Goal: Transaction & Acquisition: Obtain resource

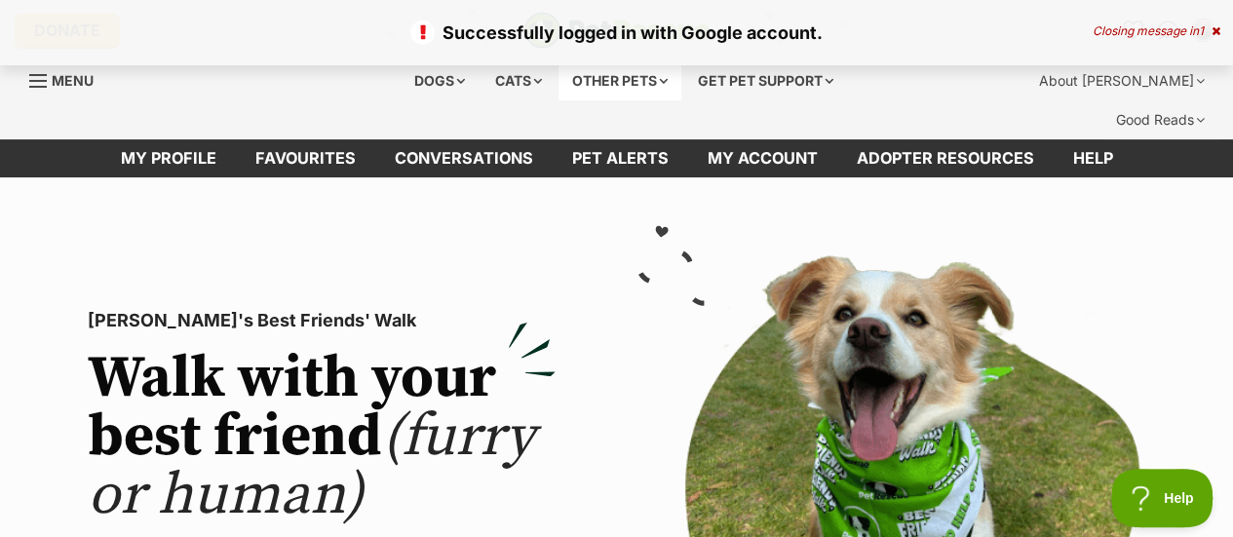
click at [595, 72] on div "Other pets" at bounding box center [620, 80] width 123 height 39
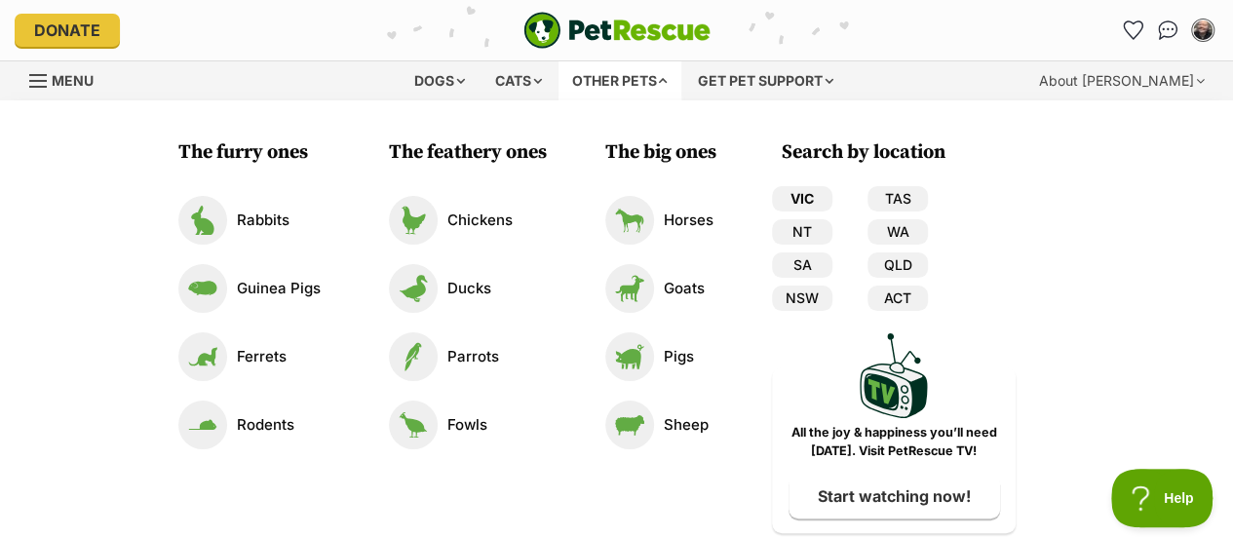
click at [807, 194] on link "VIC" at bounding box center [802, 198] width 60 height 25
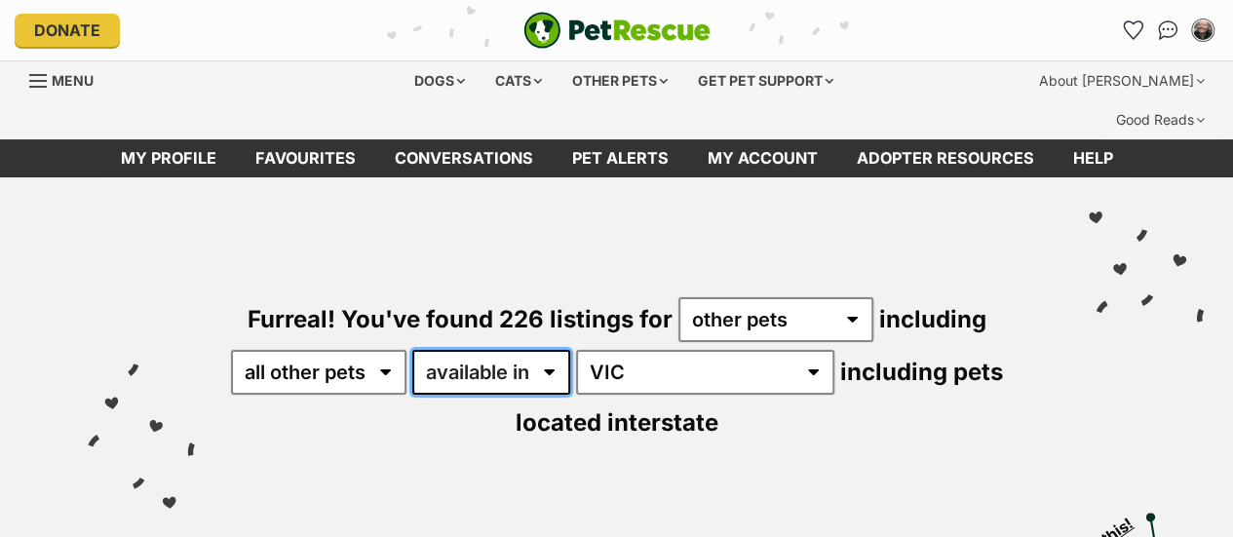
click at [538, 350] on select "available in located in" at bounding box center [491, 372] width 158 height 45
select select "disabled"
click at [426, 350] on select "available in located in" at bounding box center [491, 372] width 158 height 45
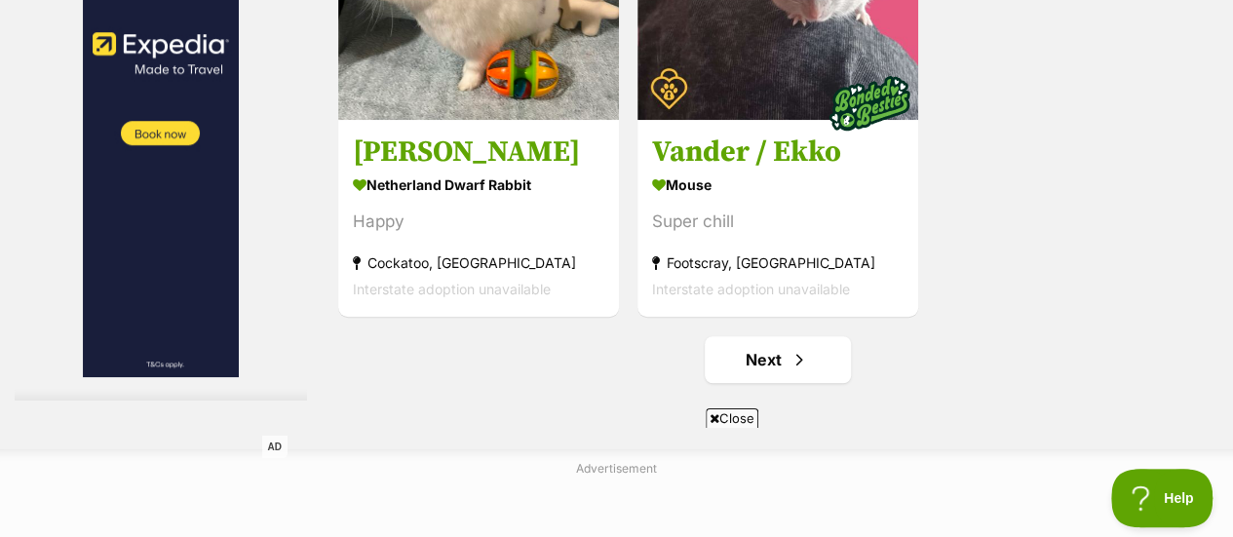
scroll to position [4390, 0]
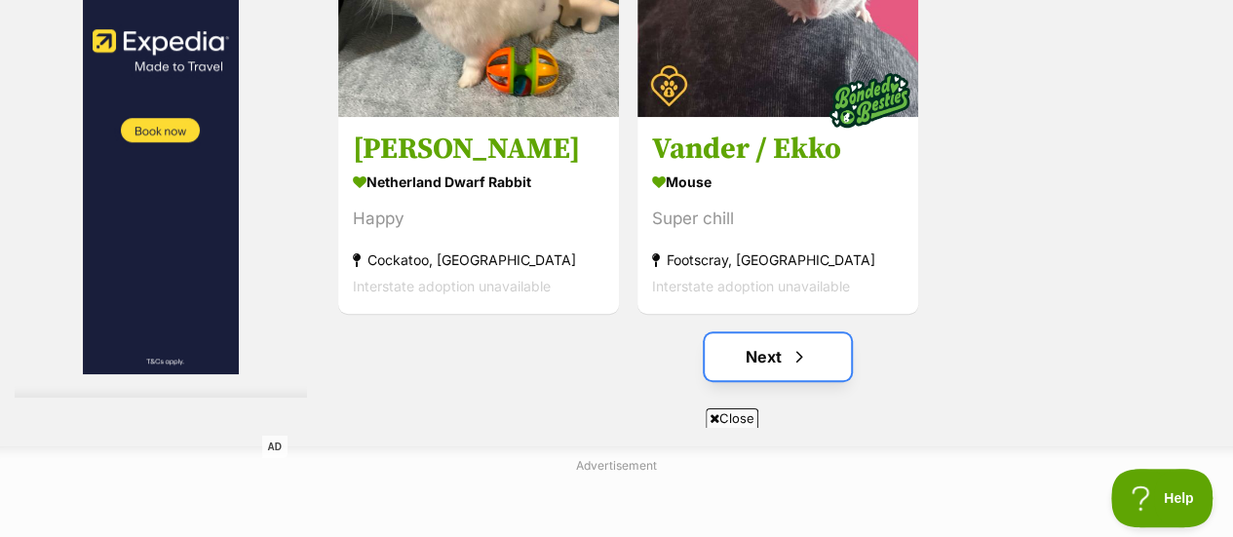
click at [752, 333] on link "Next" at bounding box center [778, 356] width 146 height 47
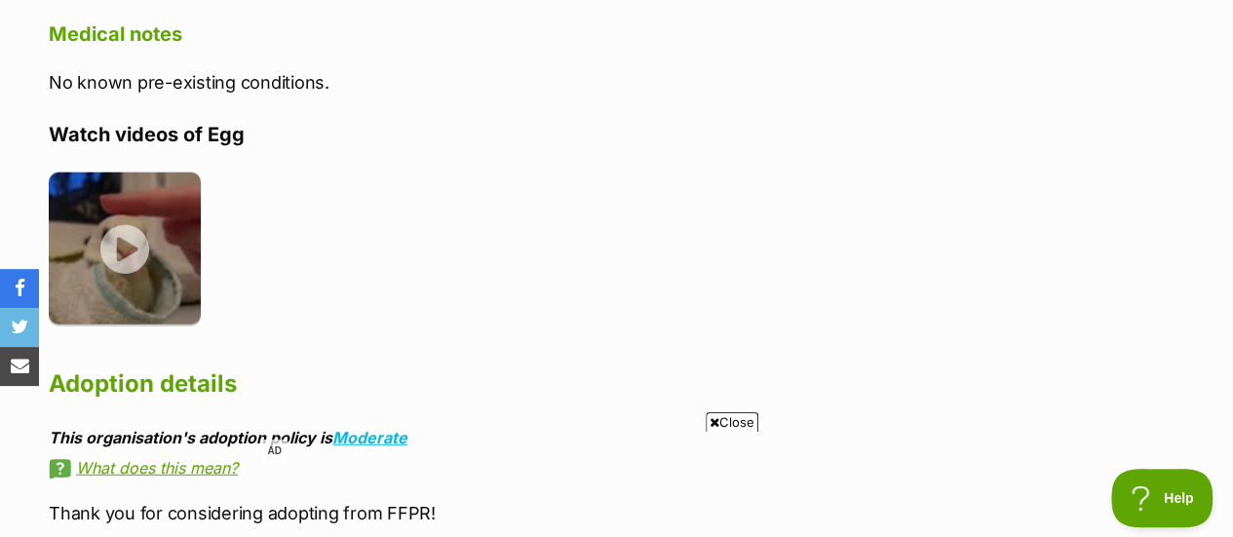
scroll to position [2430, 0]
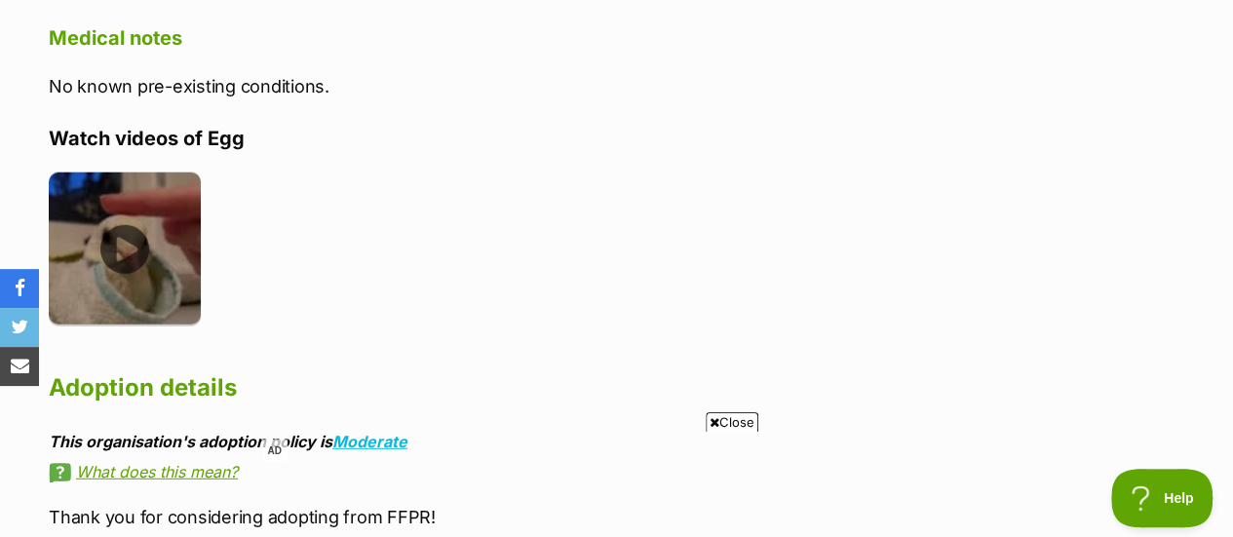
click at [141, 232] on img at bounding box center [125, 249] width 152 height 152
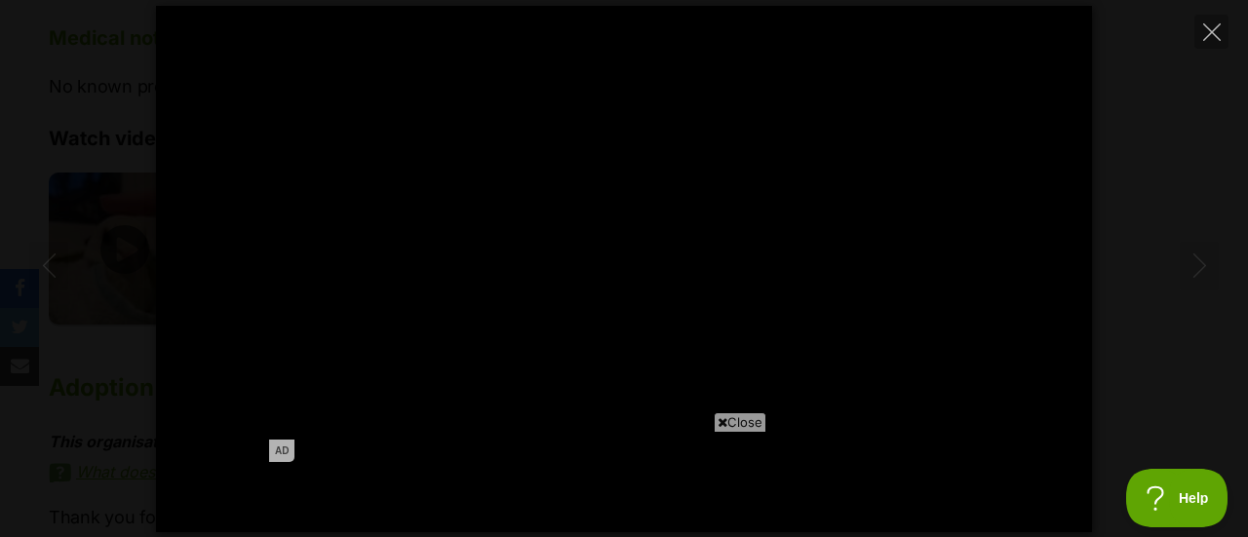
type input "100"
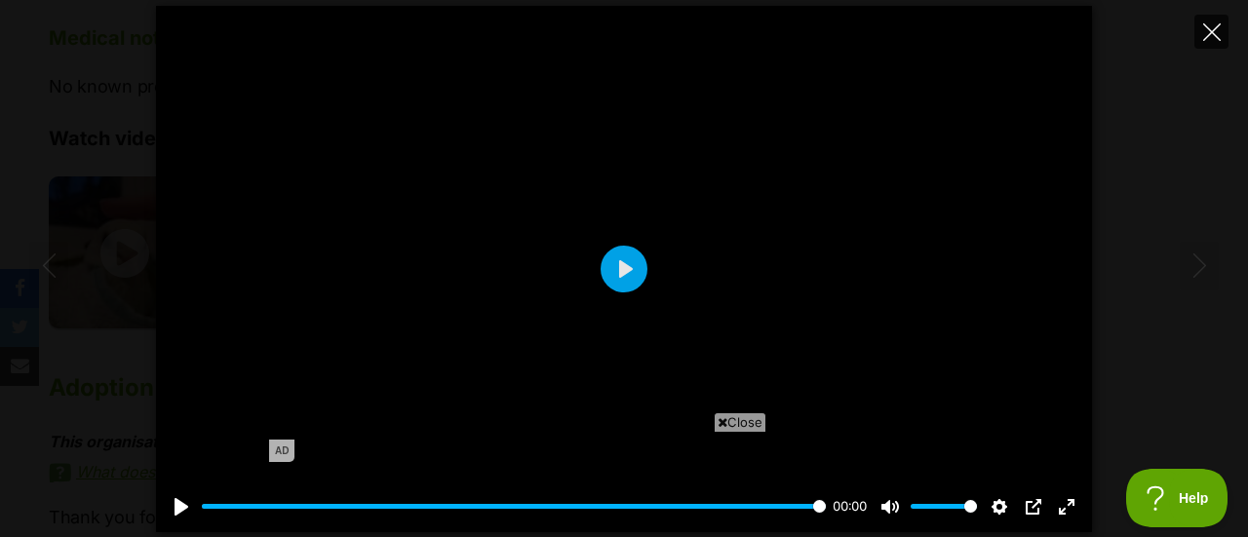
click at [1210, 27] on icon "Close" at bounding box center [1212, 32] width 18 height 18
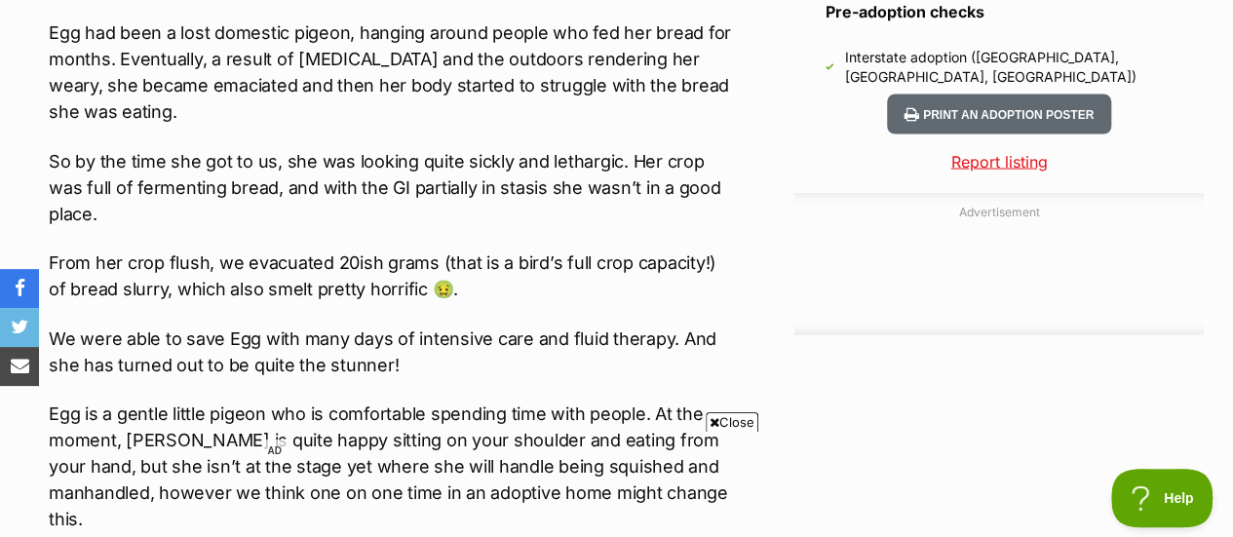
scroll to position [1825, 0]
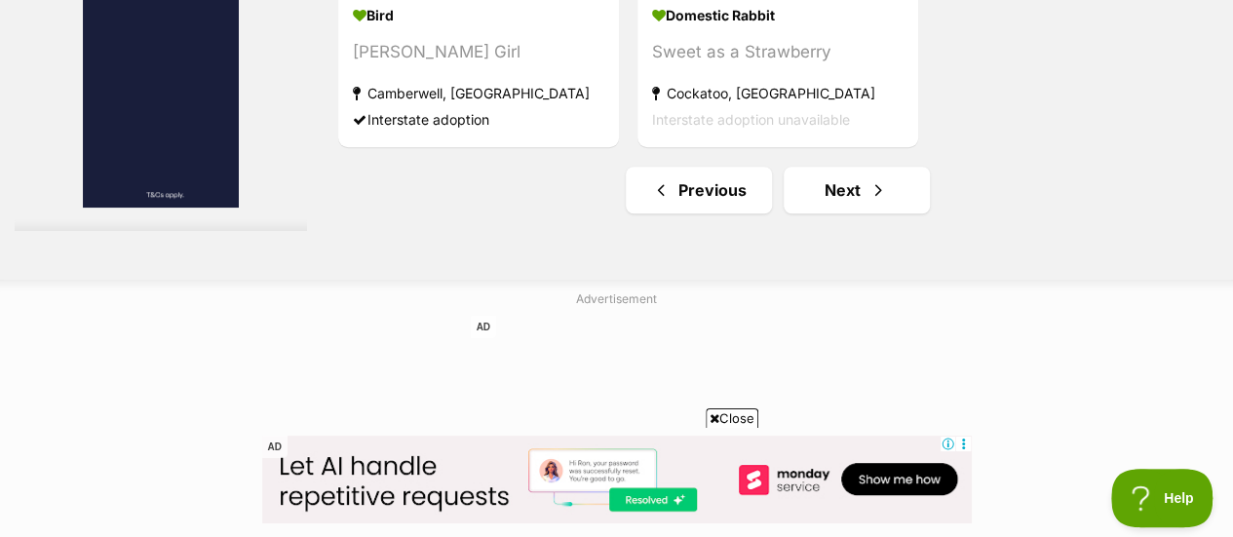
scroll to position [4553, 0]
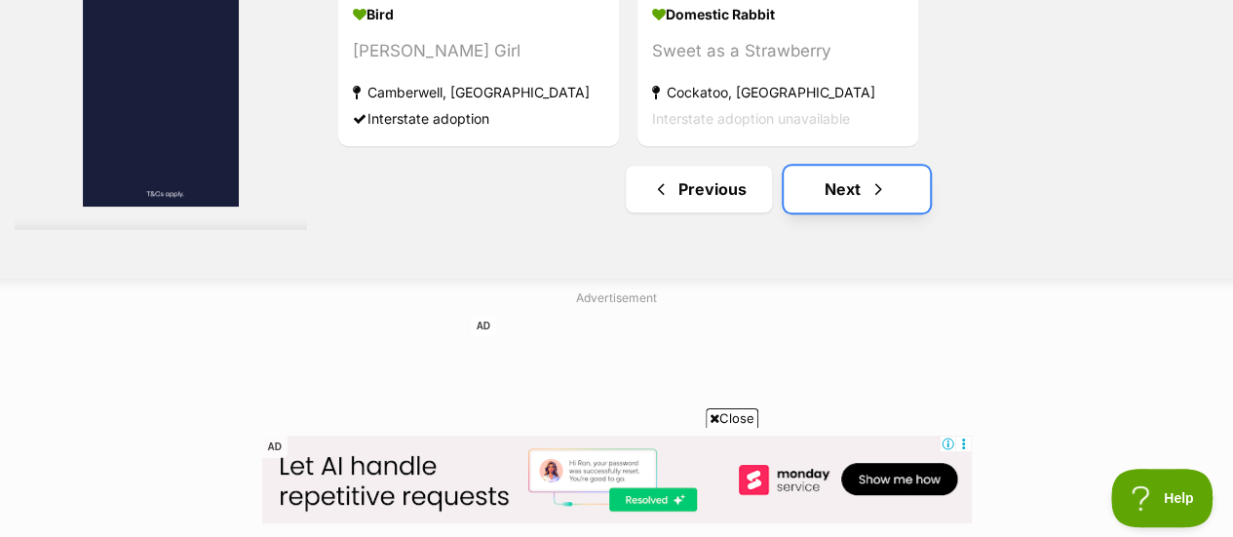
click at [836, 166] on link "Next" at bounding box center [857, 189] width 146 height 47
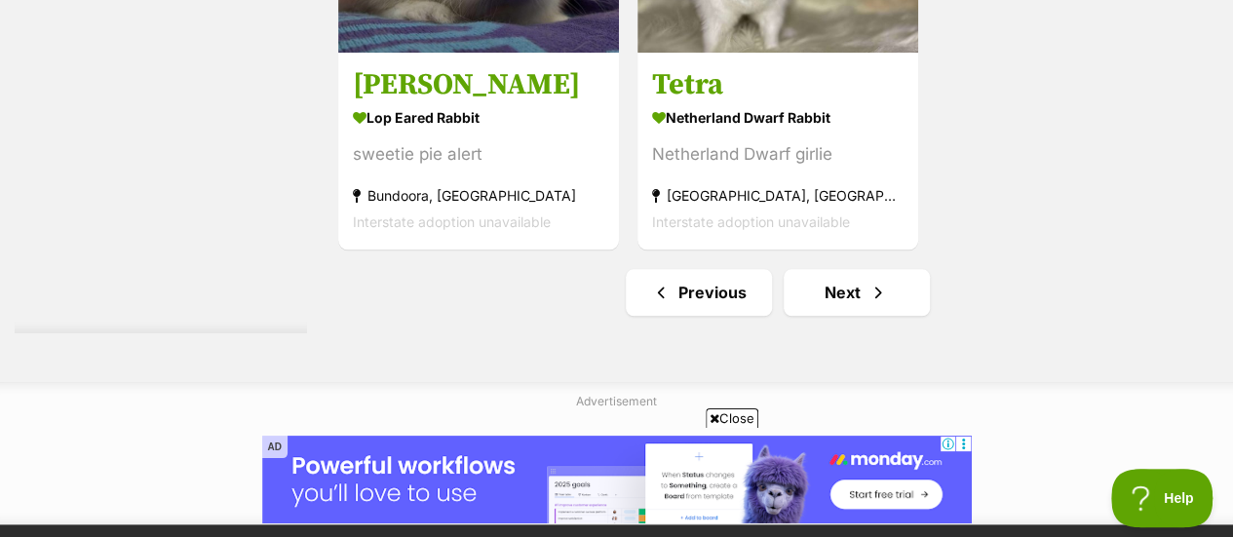
scroll to position [4628, 0]
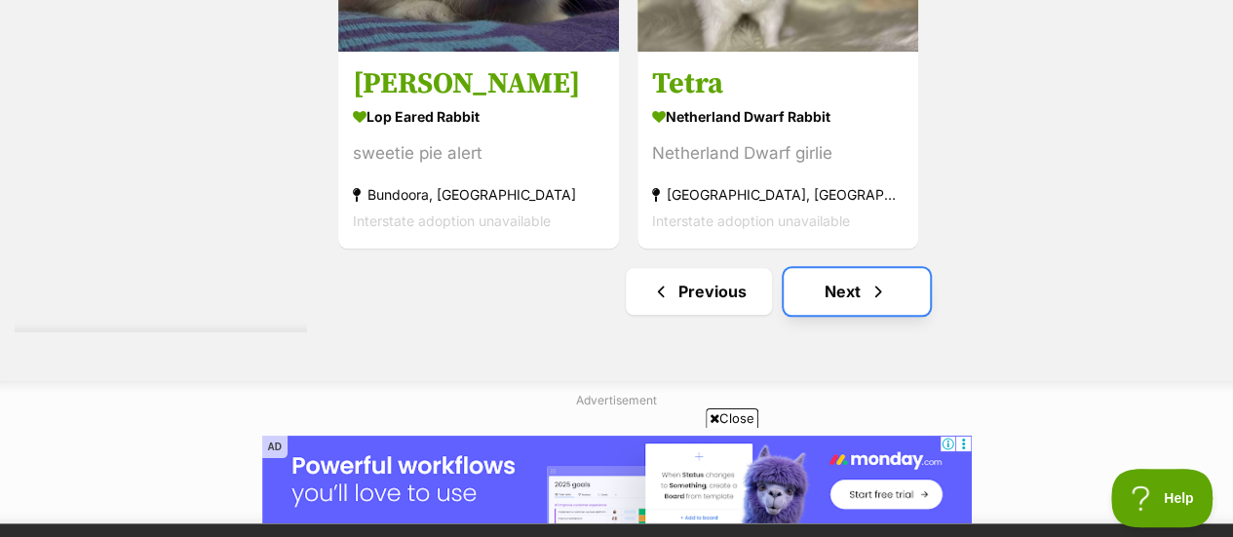
click at [887, 280] on span "Next page" at bounding box center [878, 291] width 19 height 23
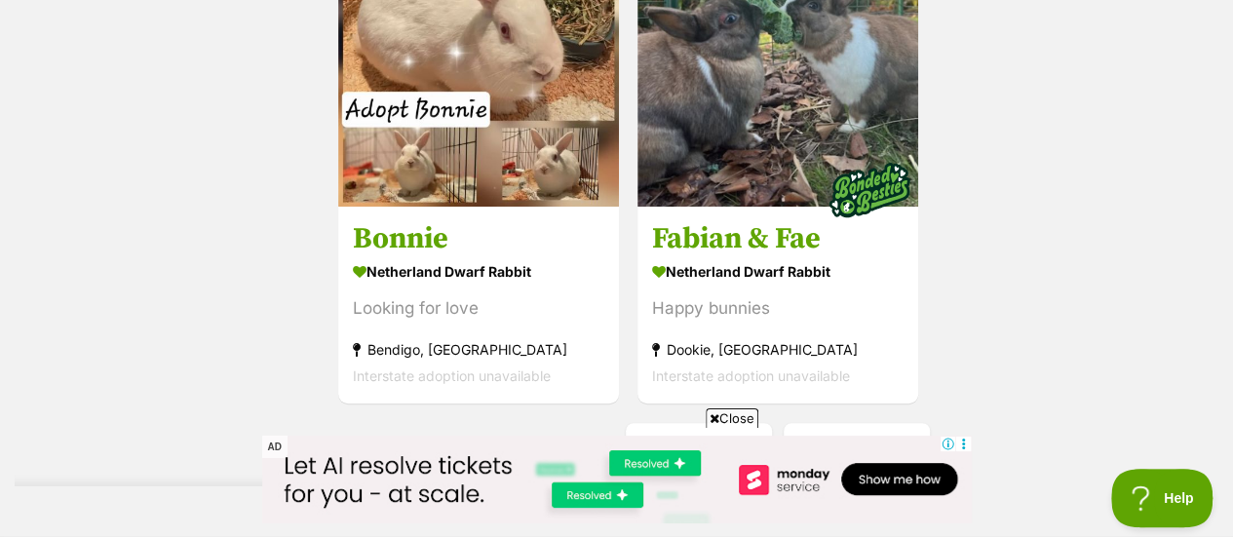
scroll to position [4379, 0]
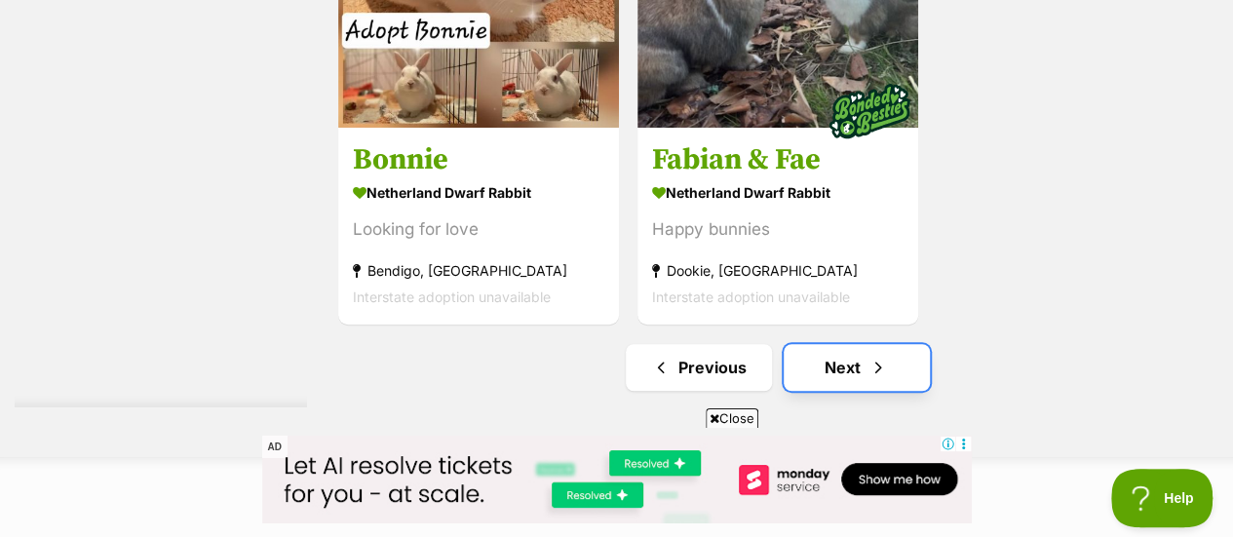
click at [844, 344] on link "Next" at bounding box center [857, 367] width 146 height 47
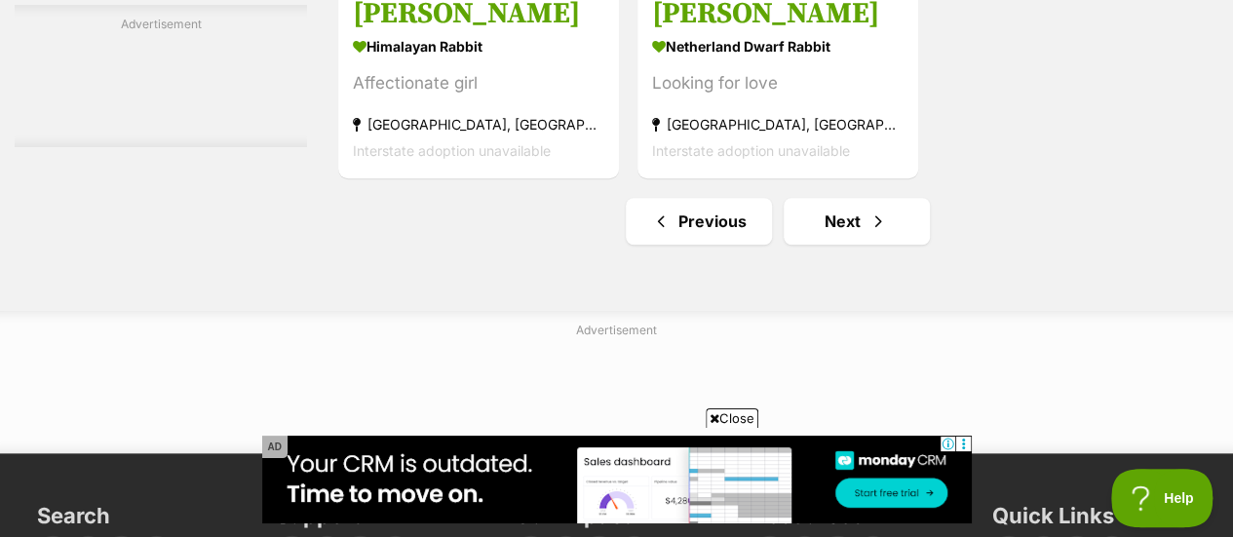
scroll to position [4524, 0]
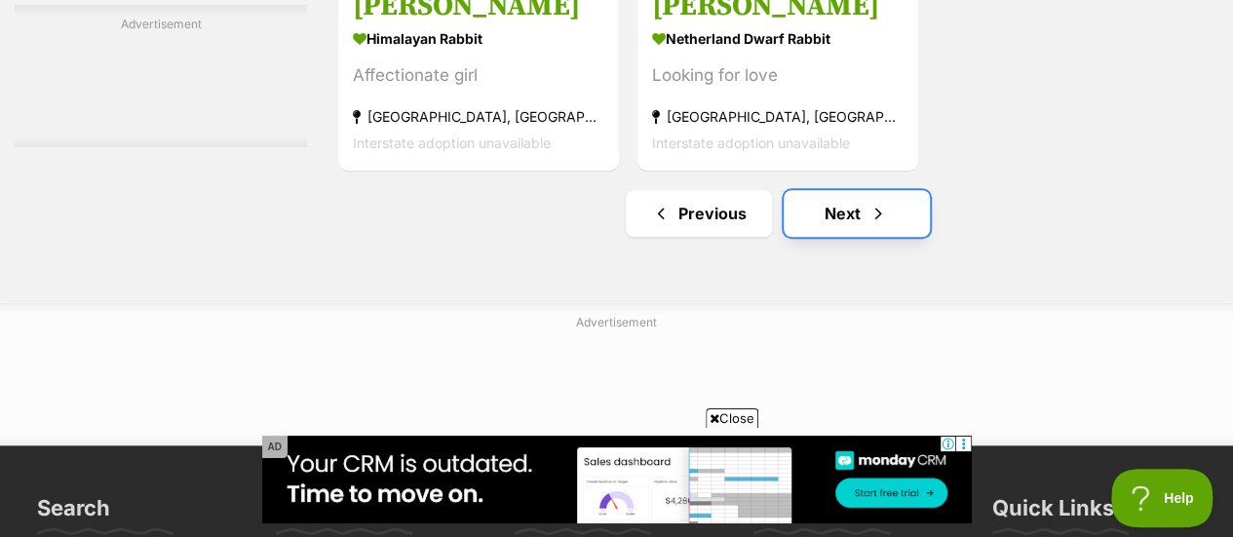
click at [846, 190] on link "Next" at bounding box center [857, 213] width 146 height 47
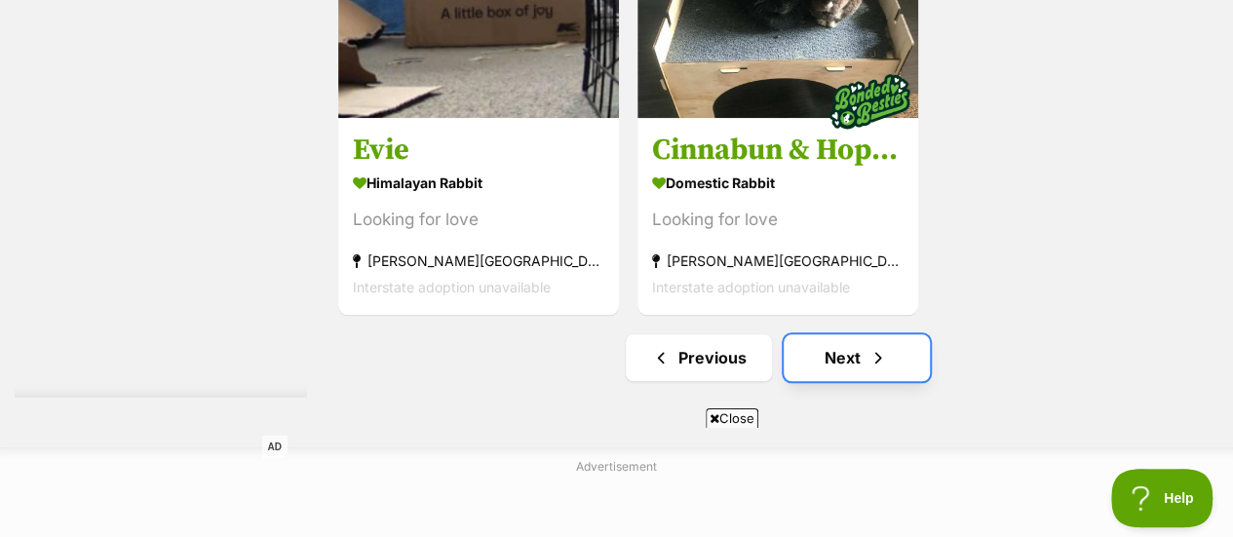
click at [886, 346] on span "Next page" at bounding box center [878, 357] width 19 height 23
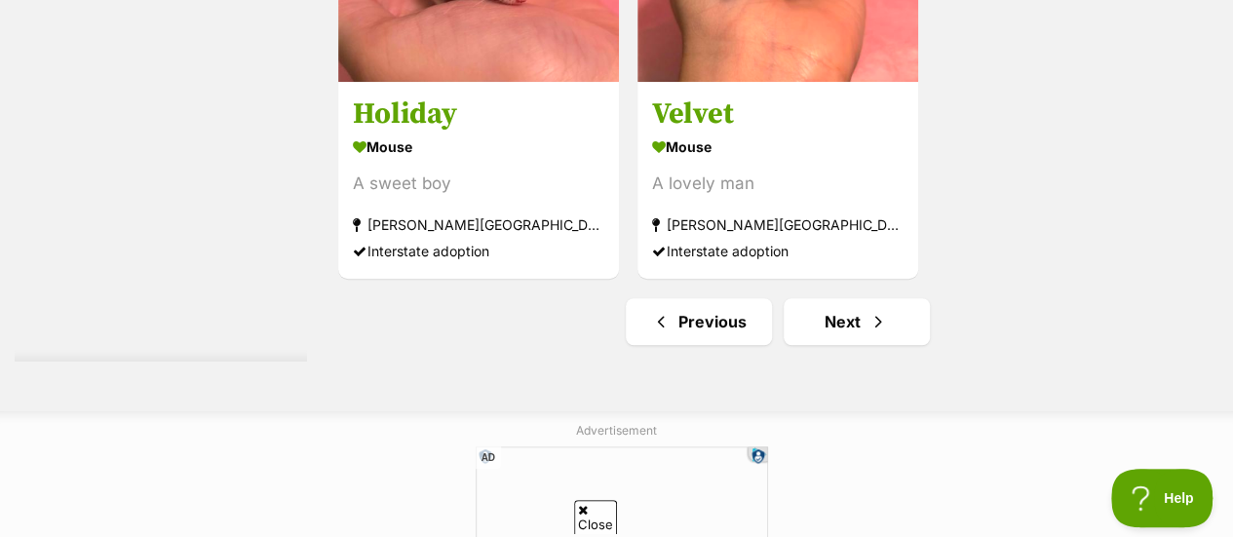
scroll to position [4420, 0]
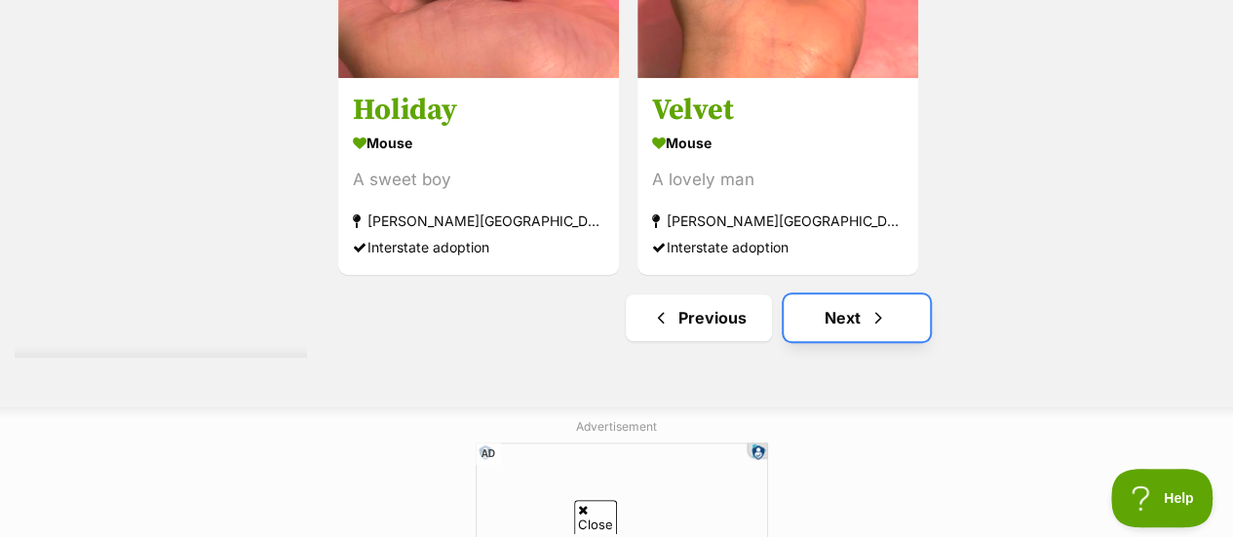
click at [849, 297] on link "Next" at bounding box center [857, 317] width 146 height 47
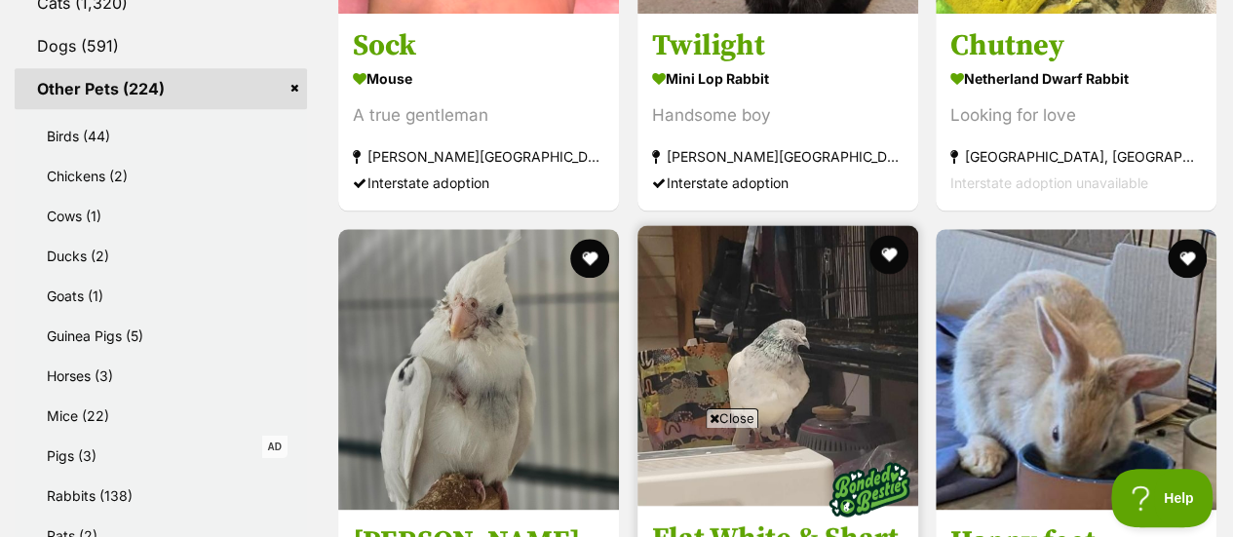
scroll to position [1020, 0]
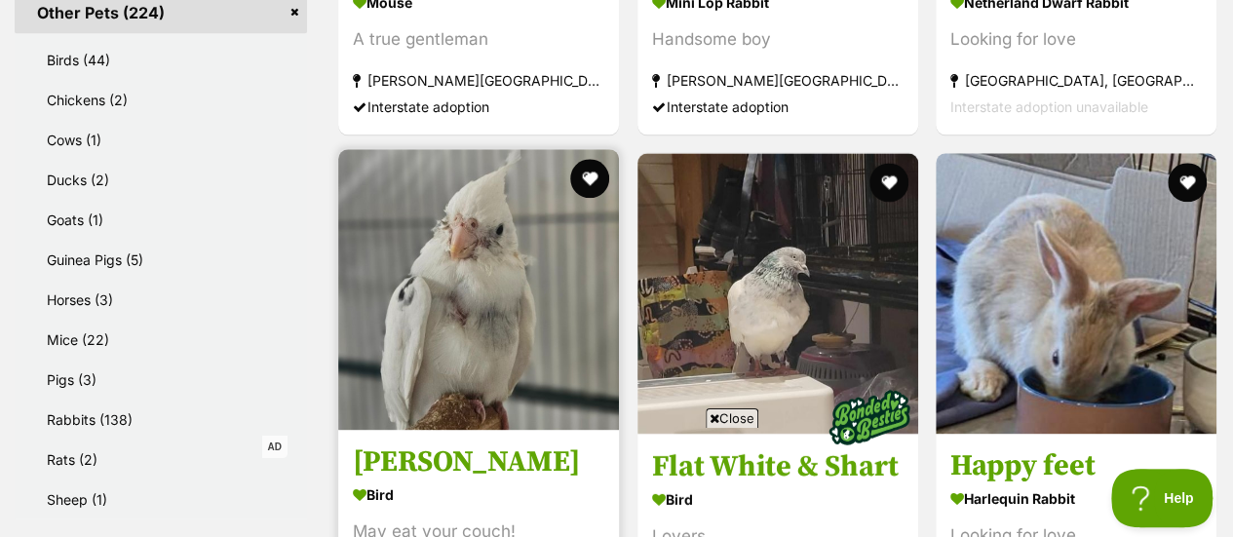
click at [530, 280] on img at bounding box center [478, 289] width 281 height 281
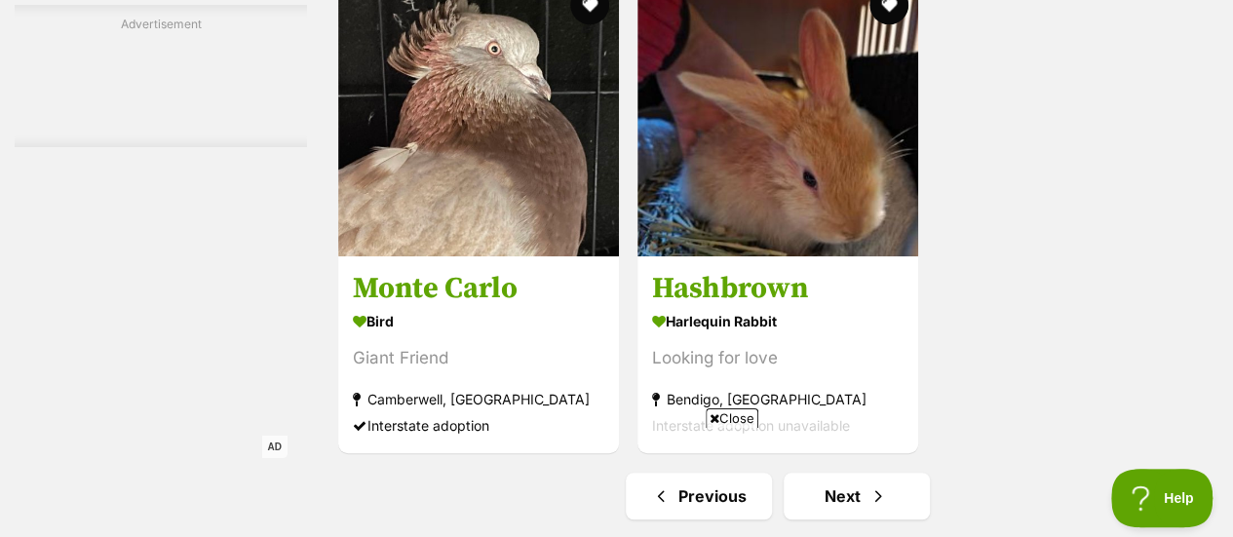
scroll to position [4249, 0]
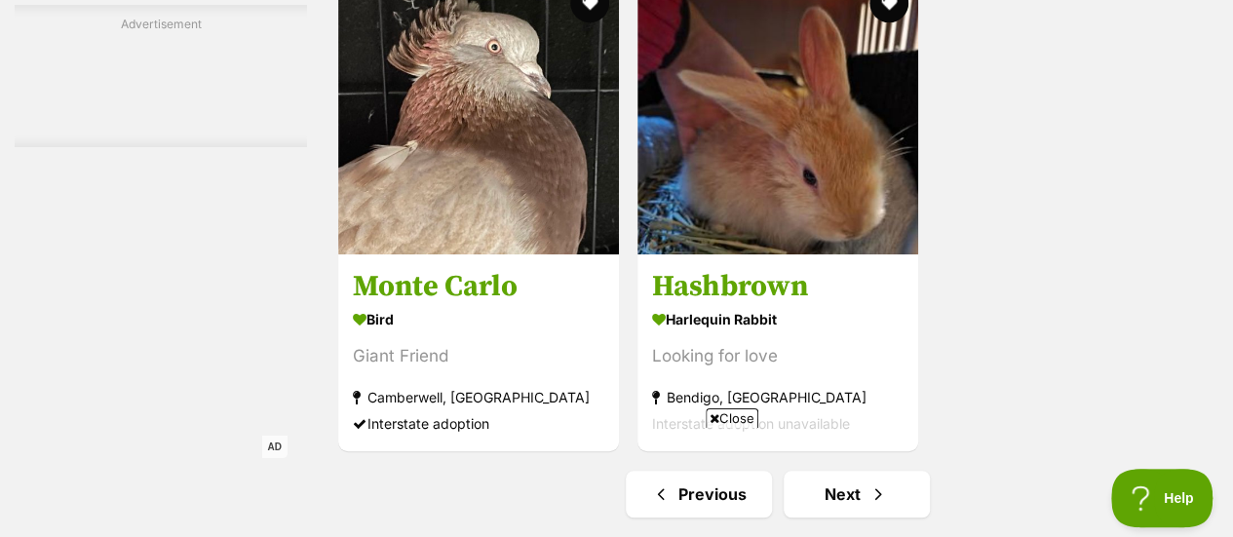
click at [876, 442] on img at bounding box center [616, 479] width 710 height 88
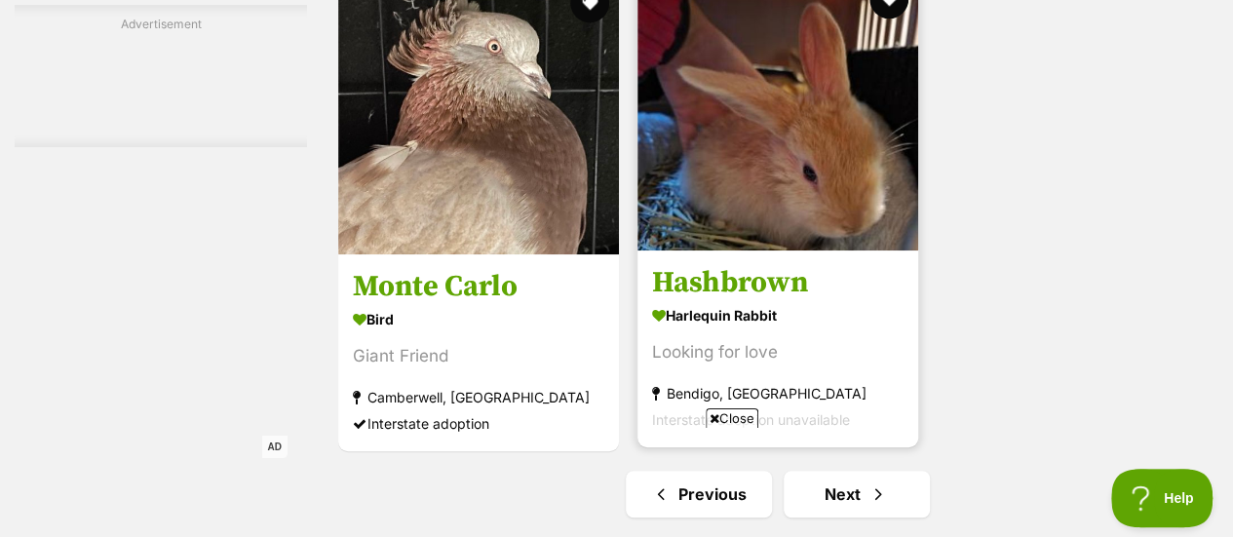
scroll to position [4377, 0]
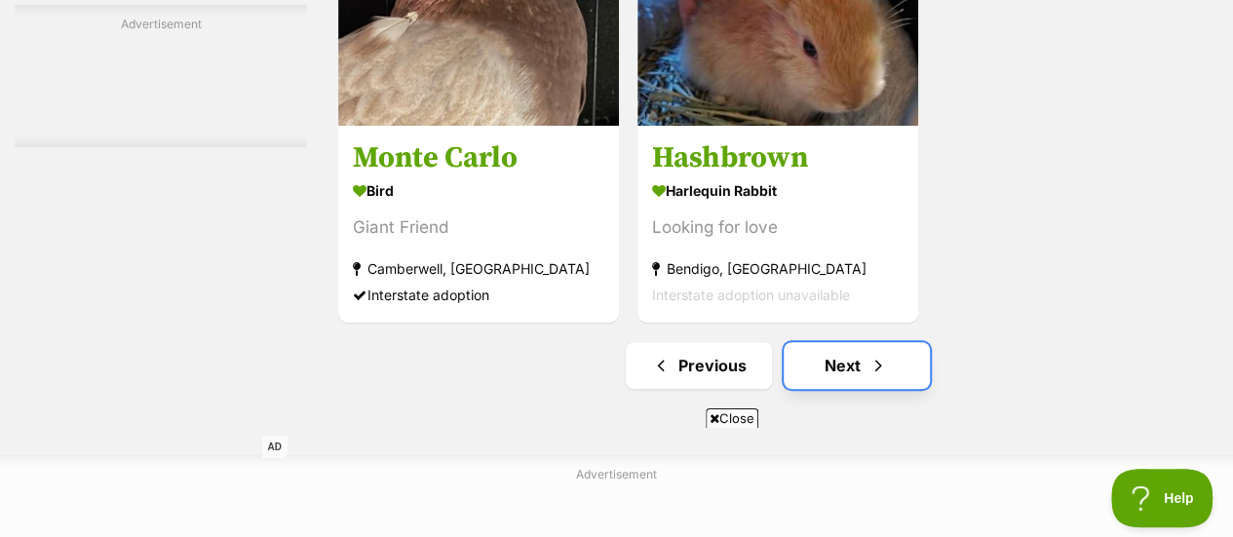
click at [884, 354] on span "Next page" at bounding box center [878, 365] width 19 height 23
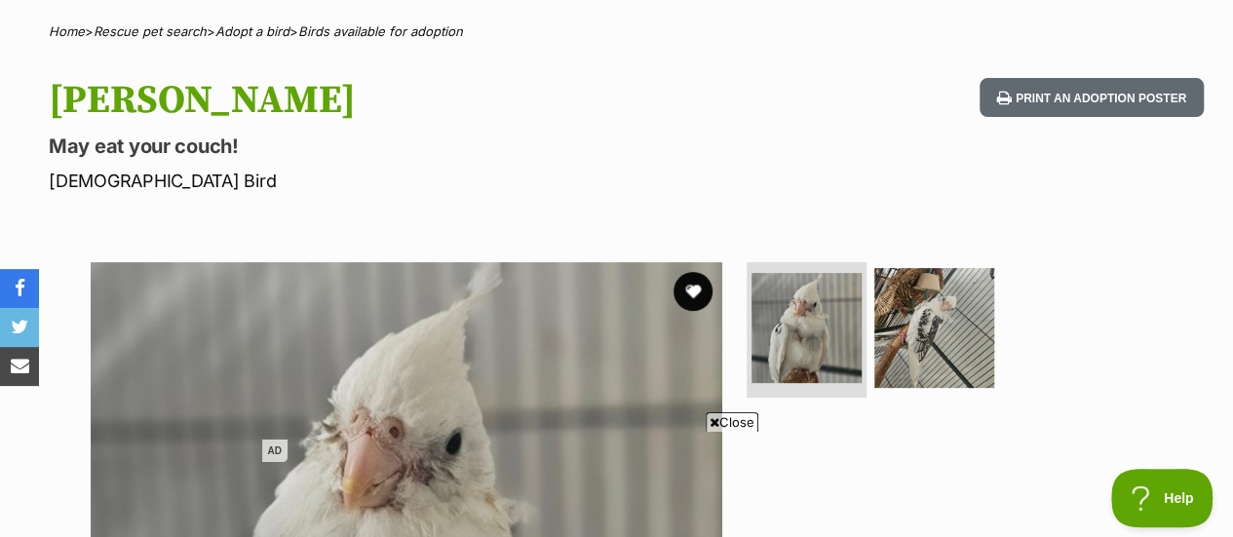
scroll to position [183, 0]
click at [222, 132] on p "May eat your couch!" at bounding box center [401, 145] width 705 height 27
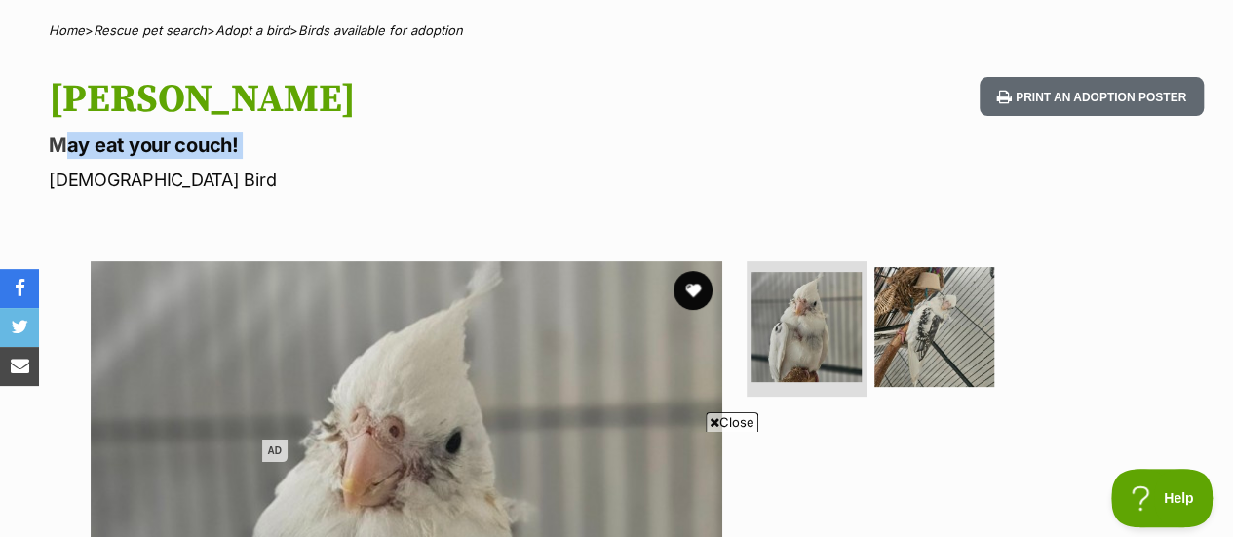
click at [222, 132] on p "May eat your couch!" at bounding box center [401, 145] width 705 height 27
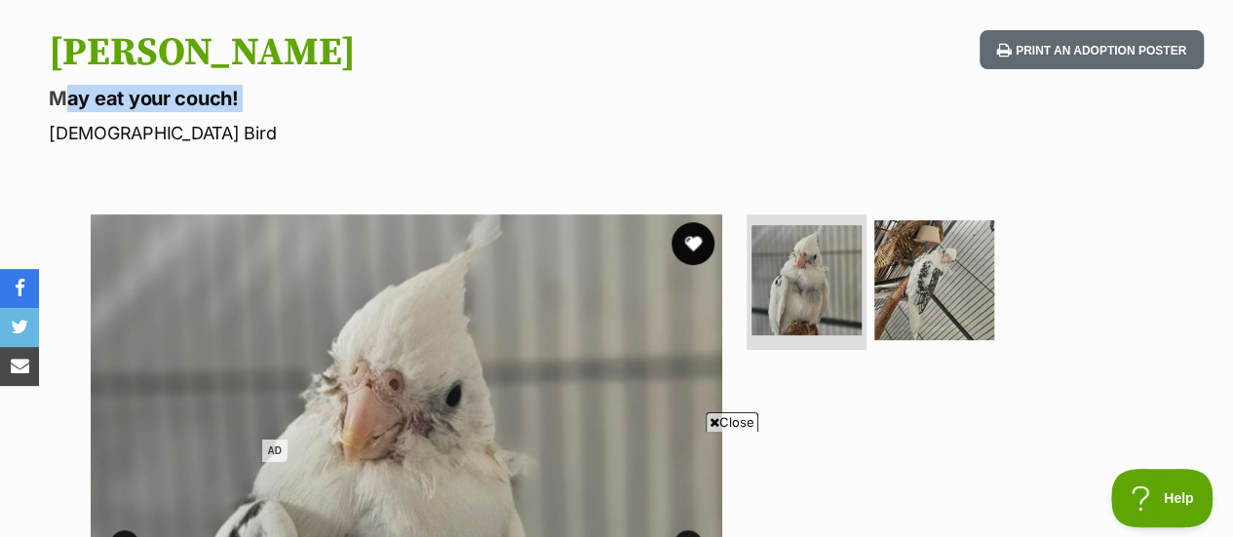
click at [698, 222] on button "favourite" at bounding box center [693, 243] width 43 height 43
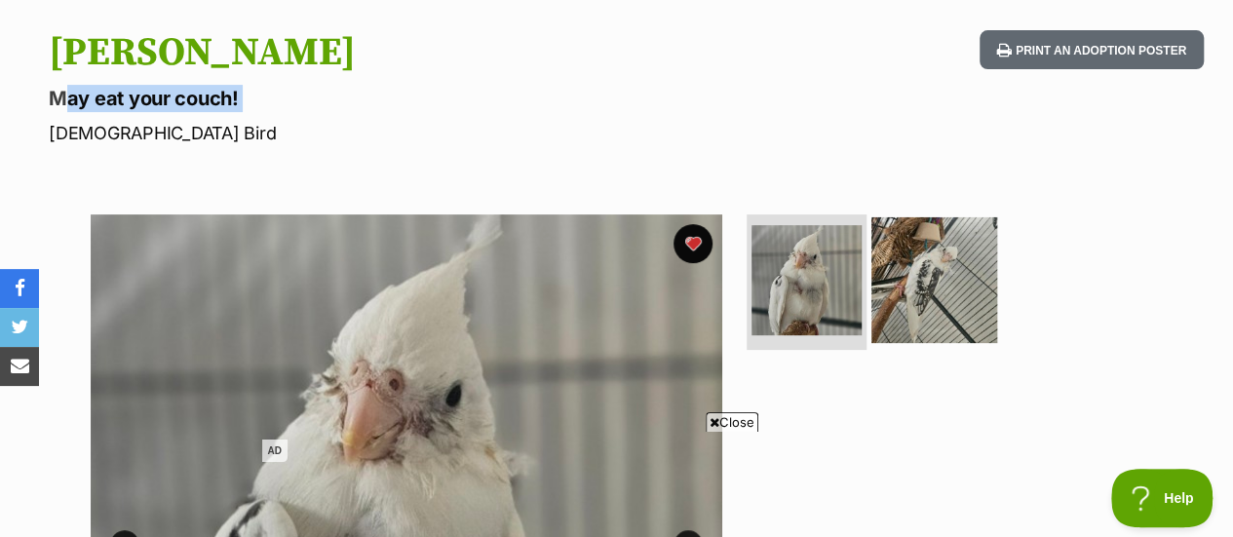
click at [922, 237] on img at bounding box center [935, 279] width 126 height 126
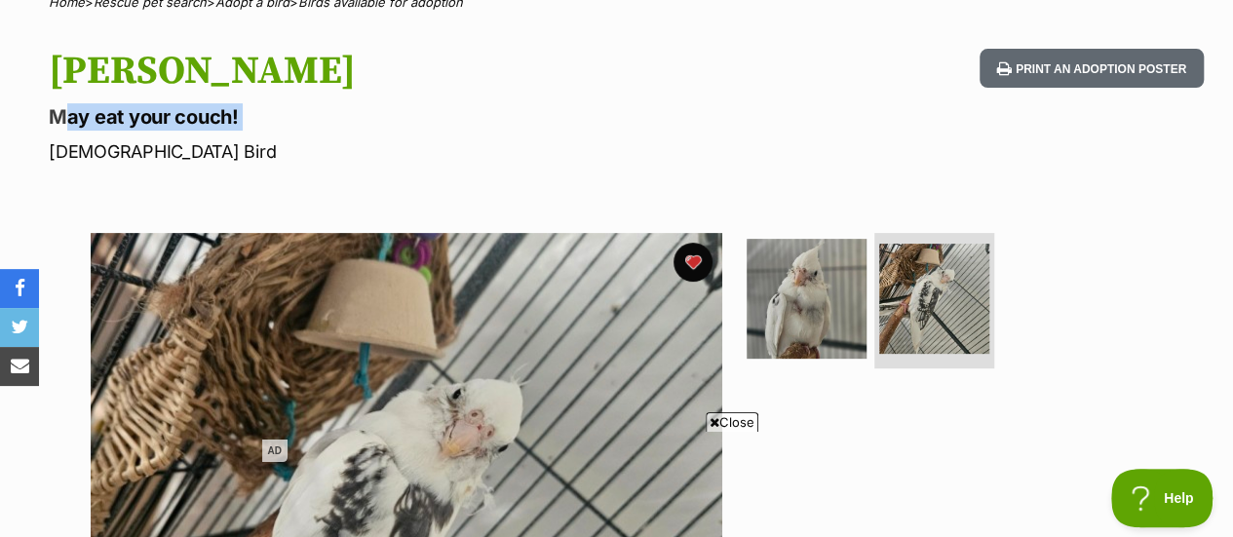
scroll to position [211, 0]
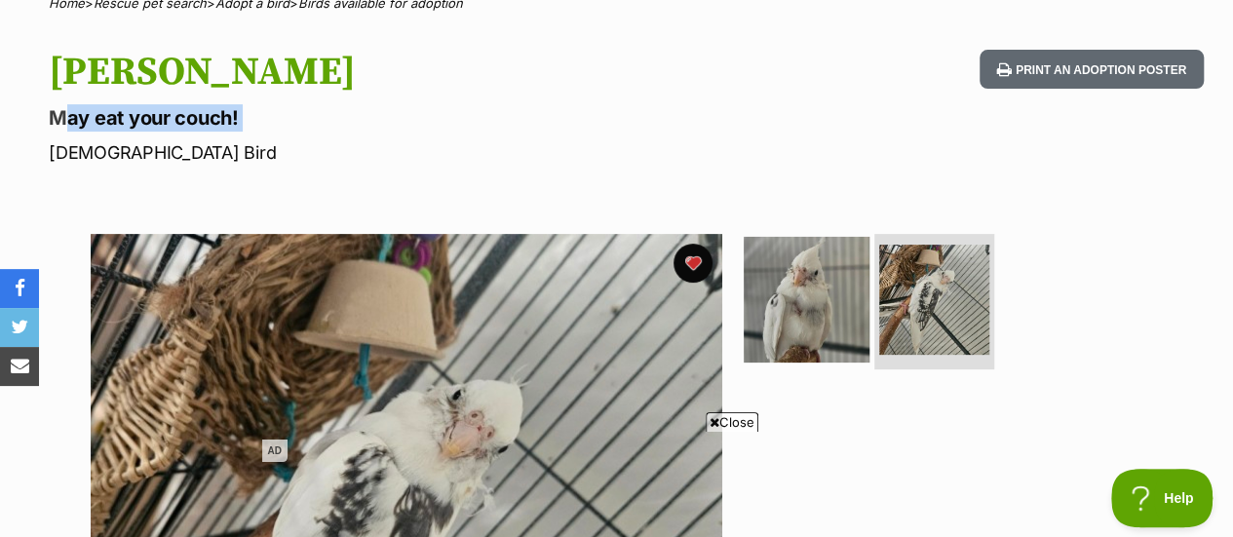
click at [795, 286] on img at bounding box center [807, 299] width 126 height 126
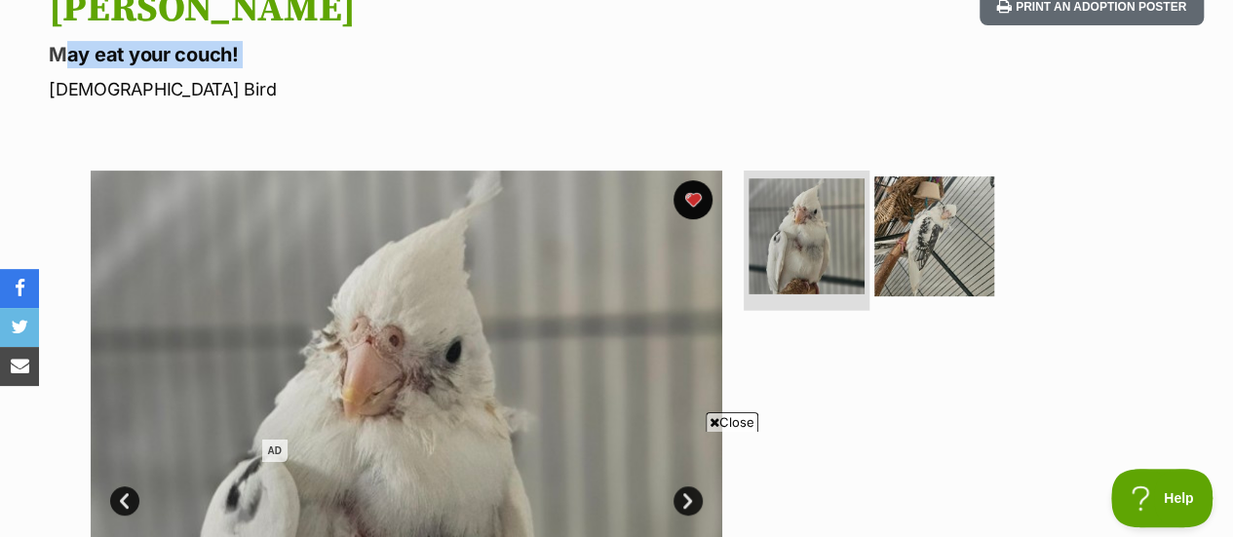
scroll to position [271, 0]
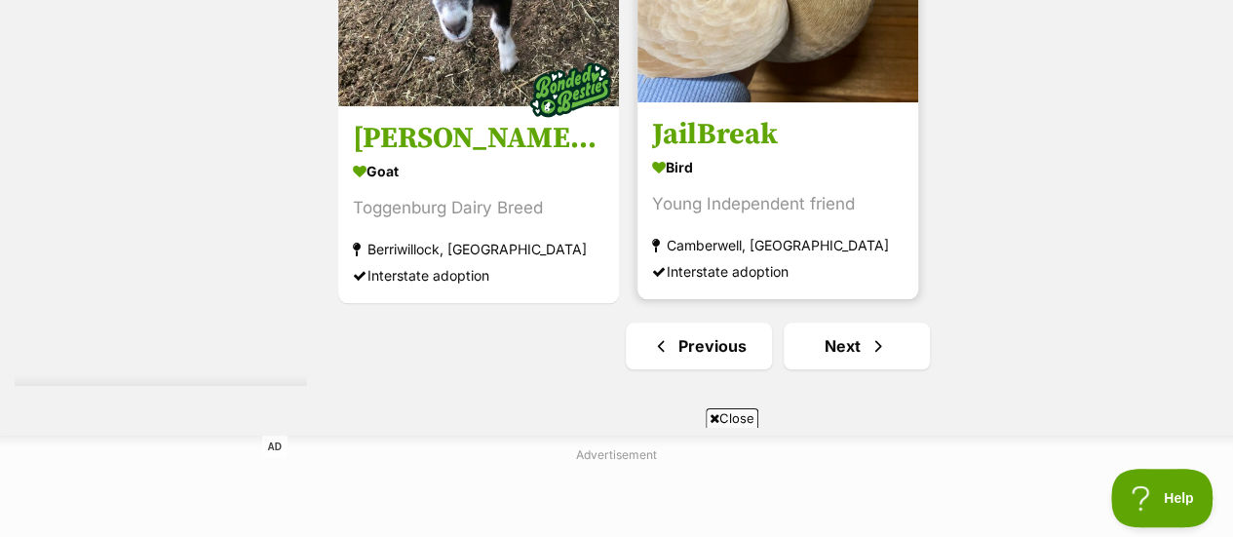
scroll to position [4573, 0]
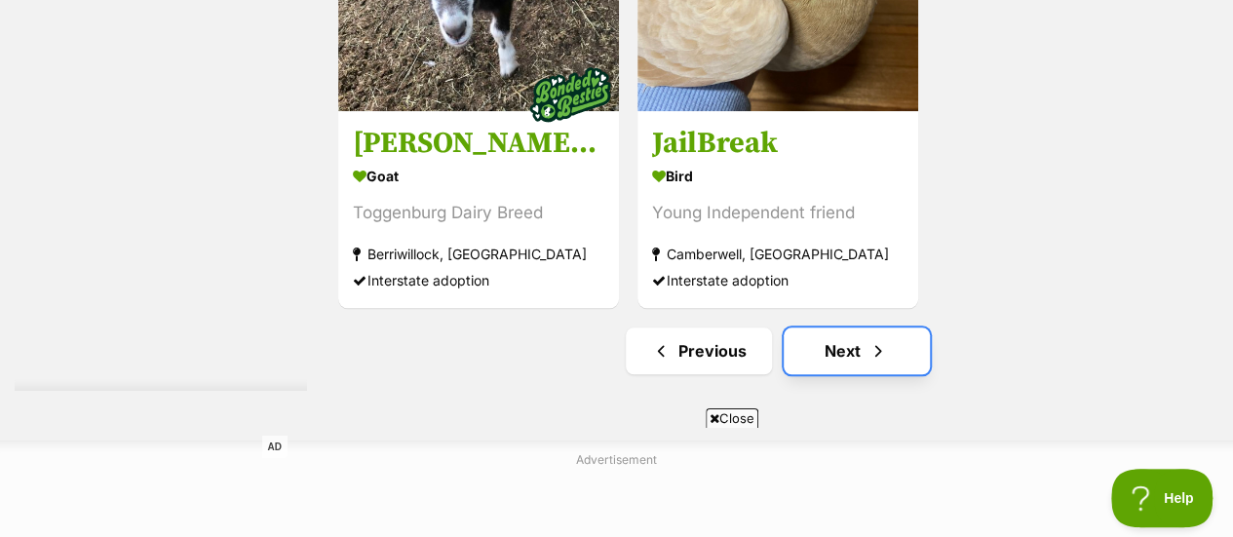
click at [854, 328] on link "Next" at bounding box center [857, 351] width 146 height 47
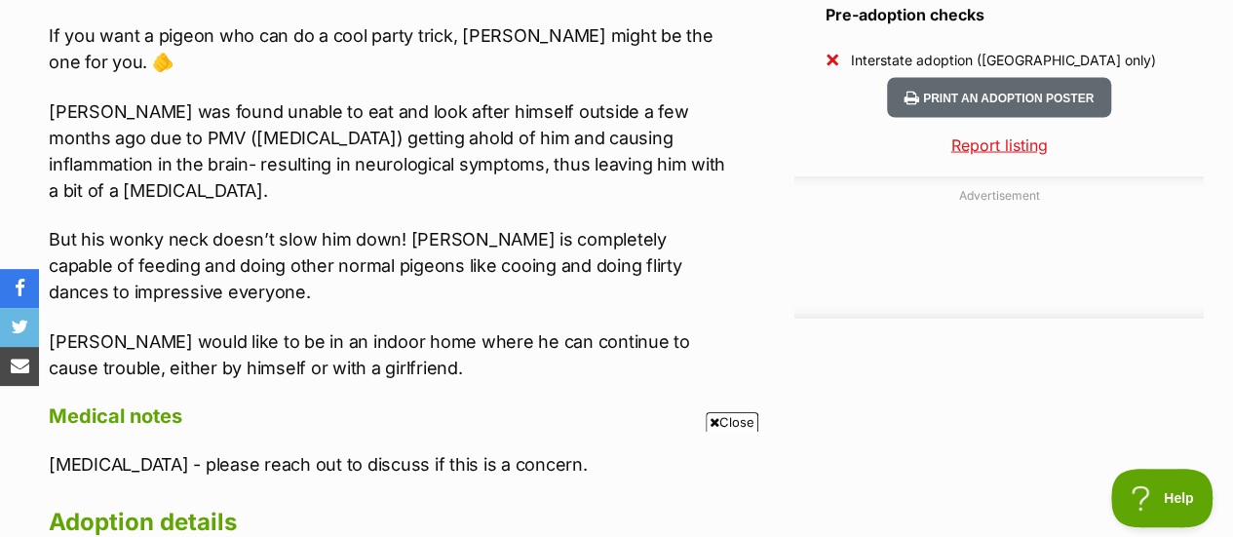
scroll to position [1700, 0]
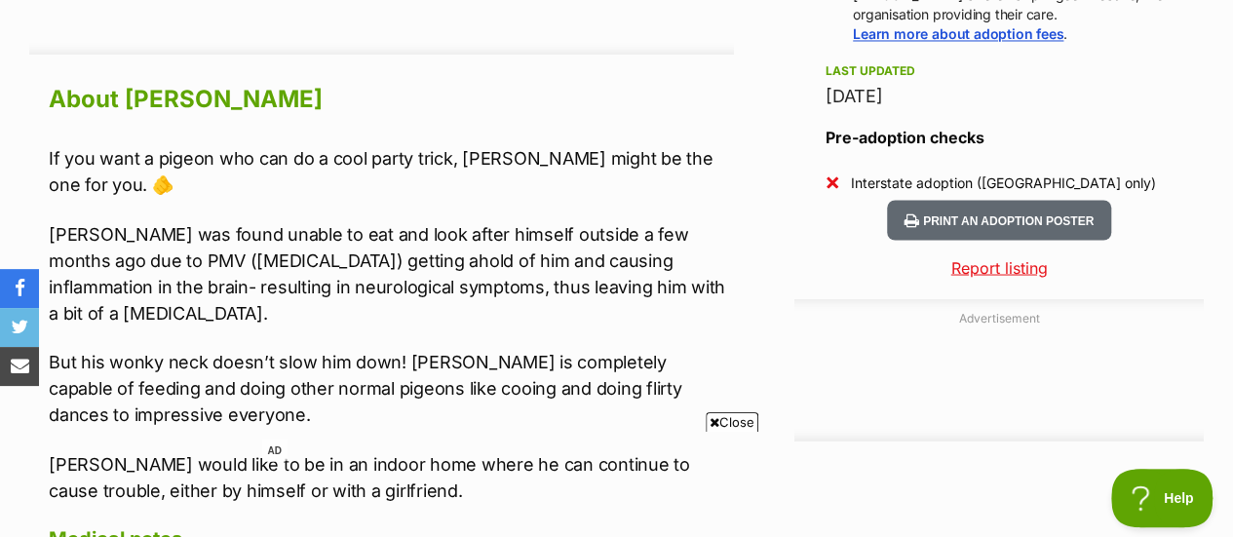
click at [180, 220] on p "[PERSON_NAME] was found unable to eat and look after himself outside a few mont…" at bounding box center [391, 272] width 685 height 105
click at [369, 220] on p "Curly Wurly was found unable to eat and look after himself outside a few months…" at bounding box center [391, 272] width 685 height 105
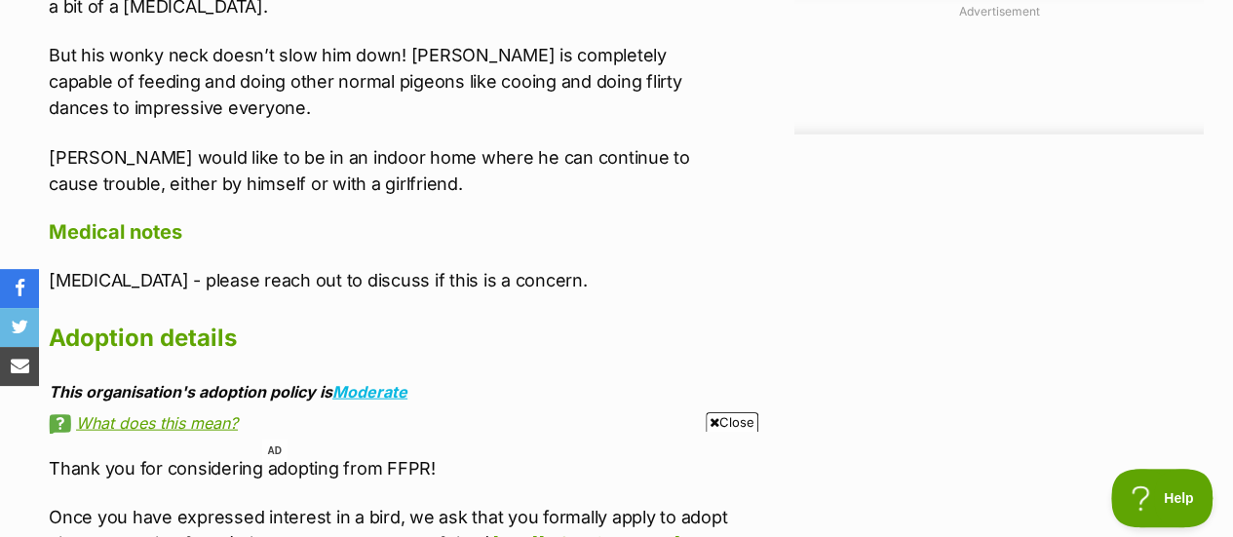
scroll to position [2006, 0]
click at [124, 267] on p "Paramyxovirus - please reach out to discuss if this is a concern." at bounding box center [391, 280] width 685 height 26
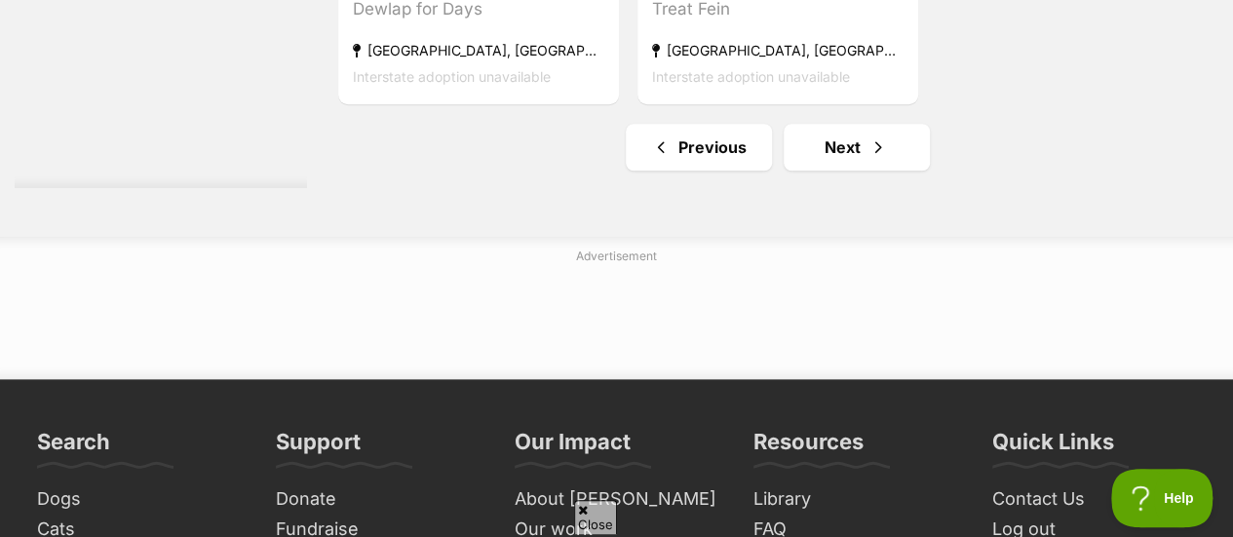
scroll to position [4596, 0]
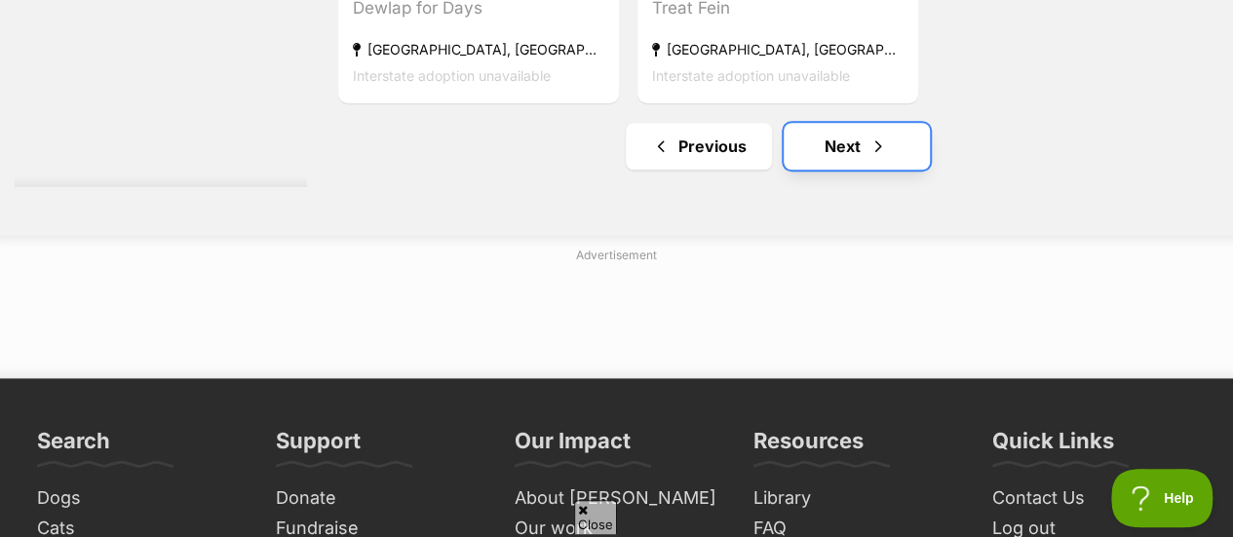
click at [864, 123] on link "Next" at bounding box center [857, 146] width 146 height 47
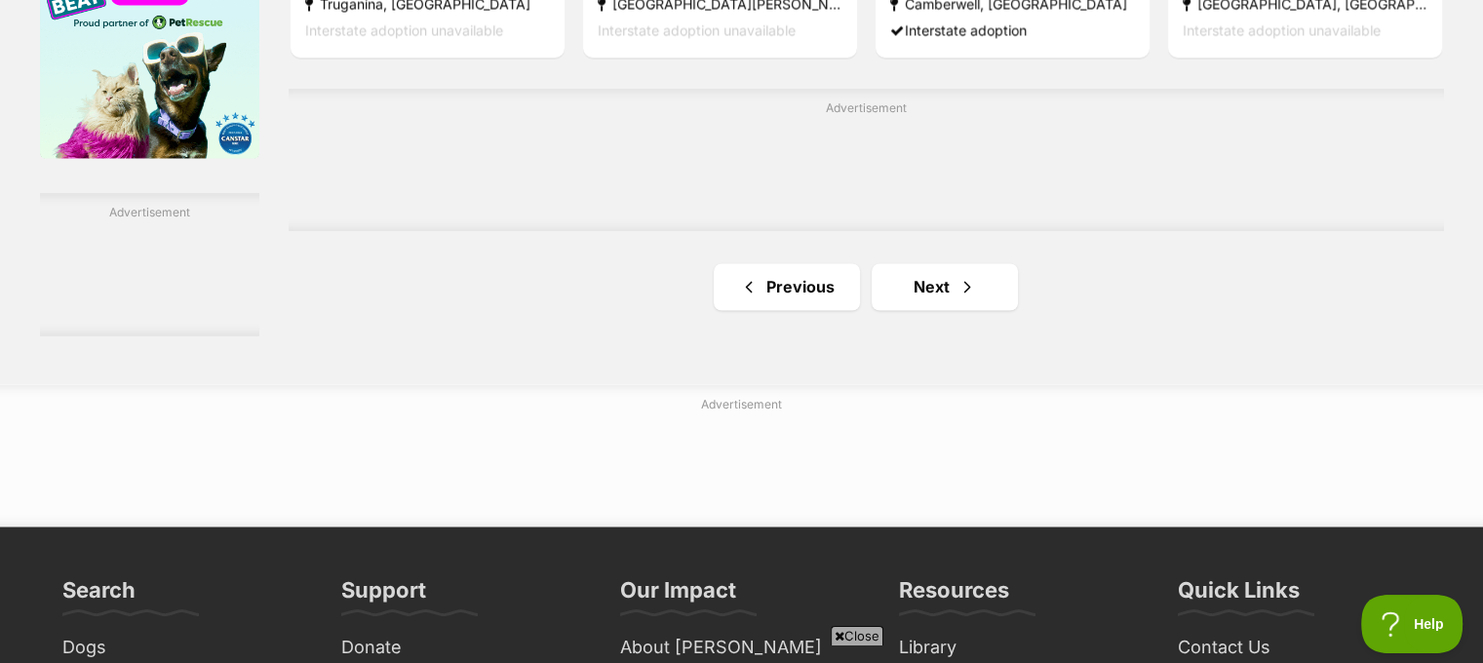
scroll to position [3201, 0]
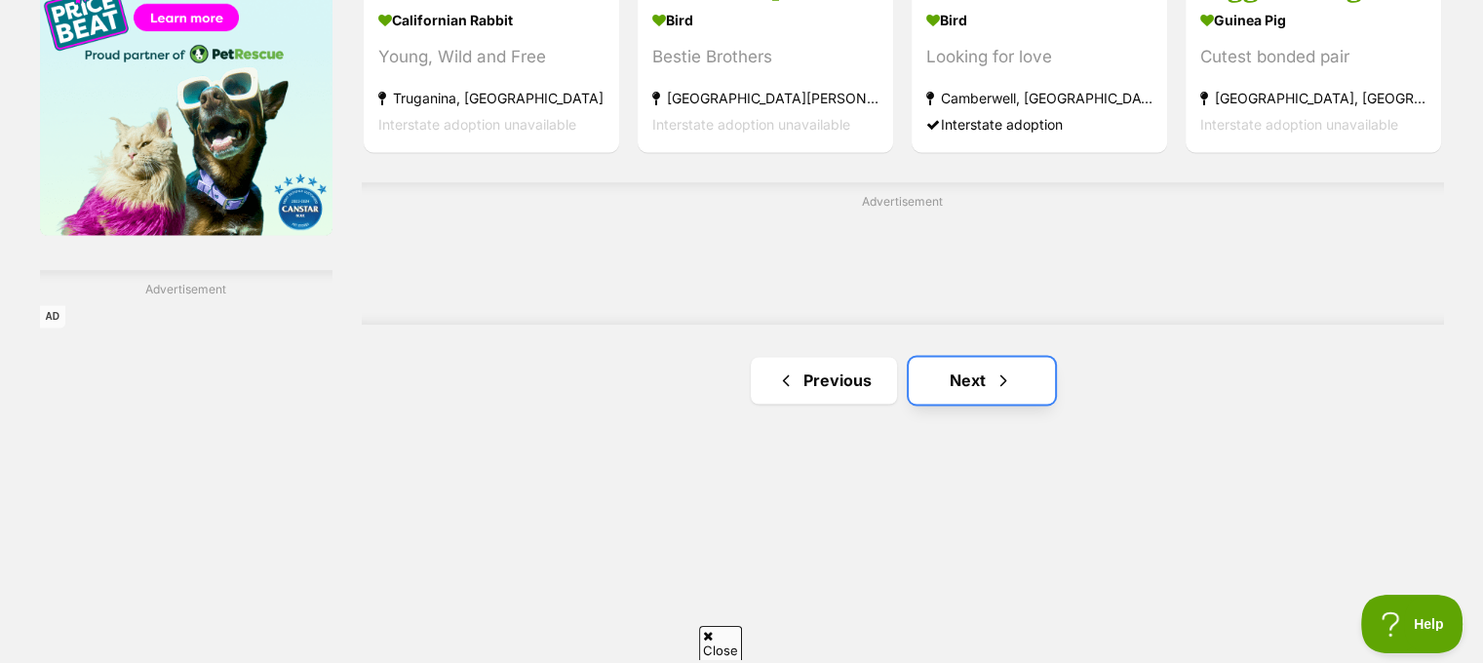
click at [994, 366] on link "Next" at bounding box center [982, 380] width 146 height 47
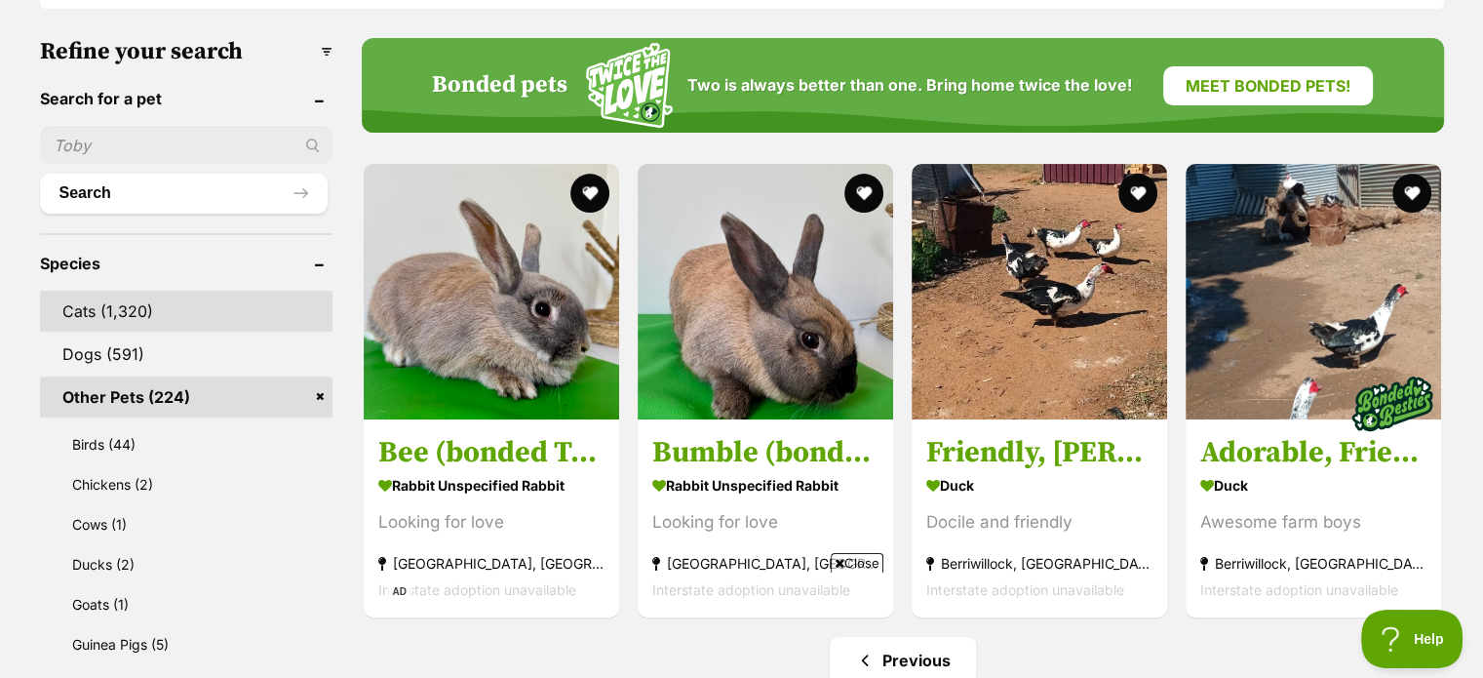
click at [146, 308] on link "Cats (1,320)" at bounding box center [186, 311] width 292 height 41
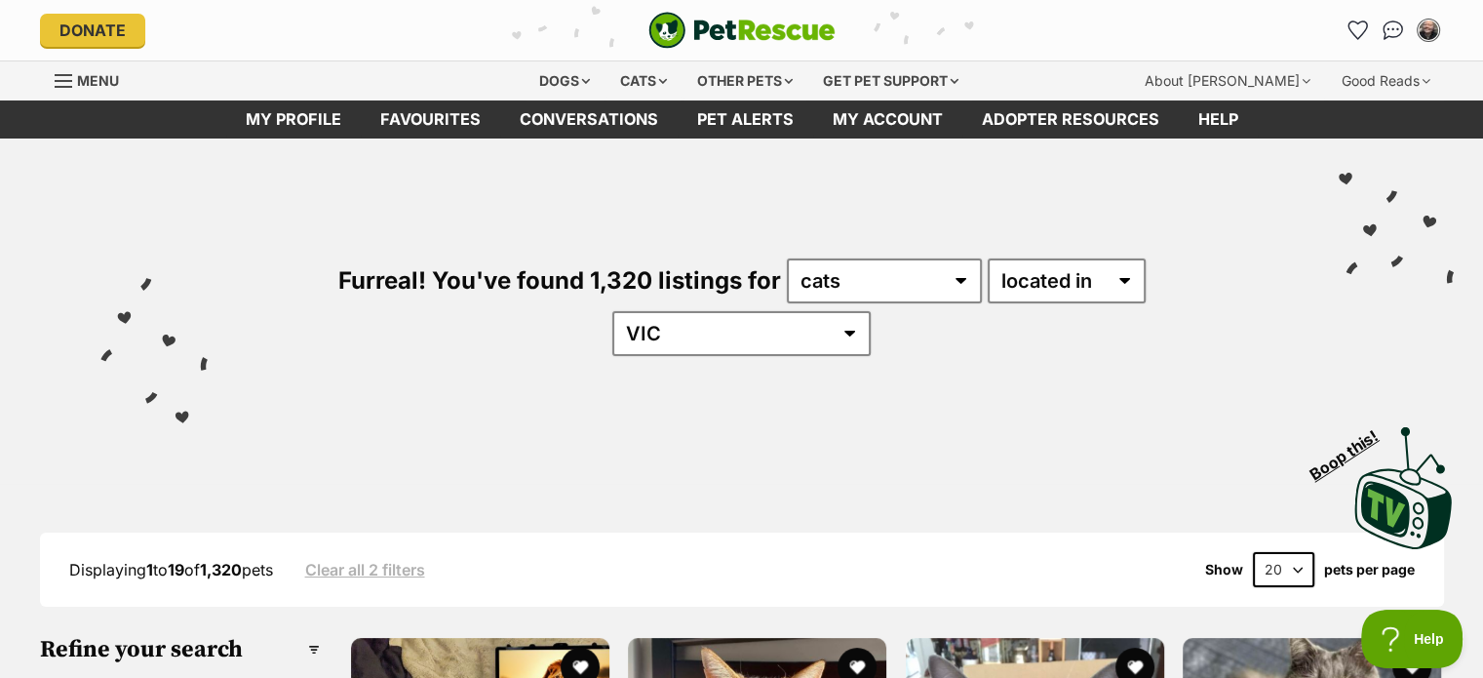
click at [748, 413] on div "Visit PetRescue TV (external site) Boop this!" at bounding box center [741, 480] width 1424 height 142
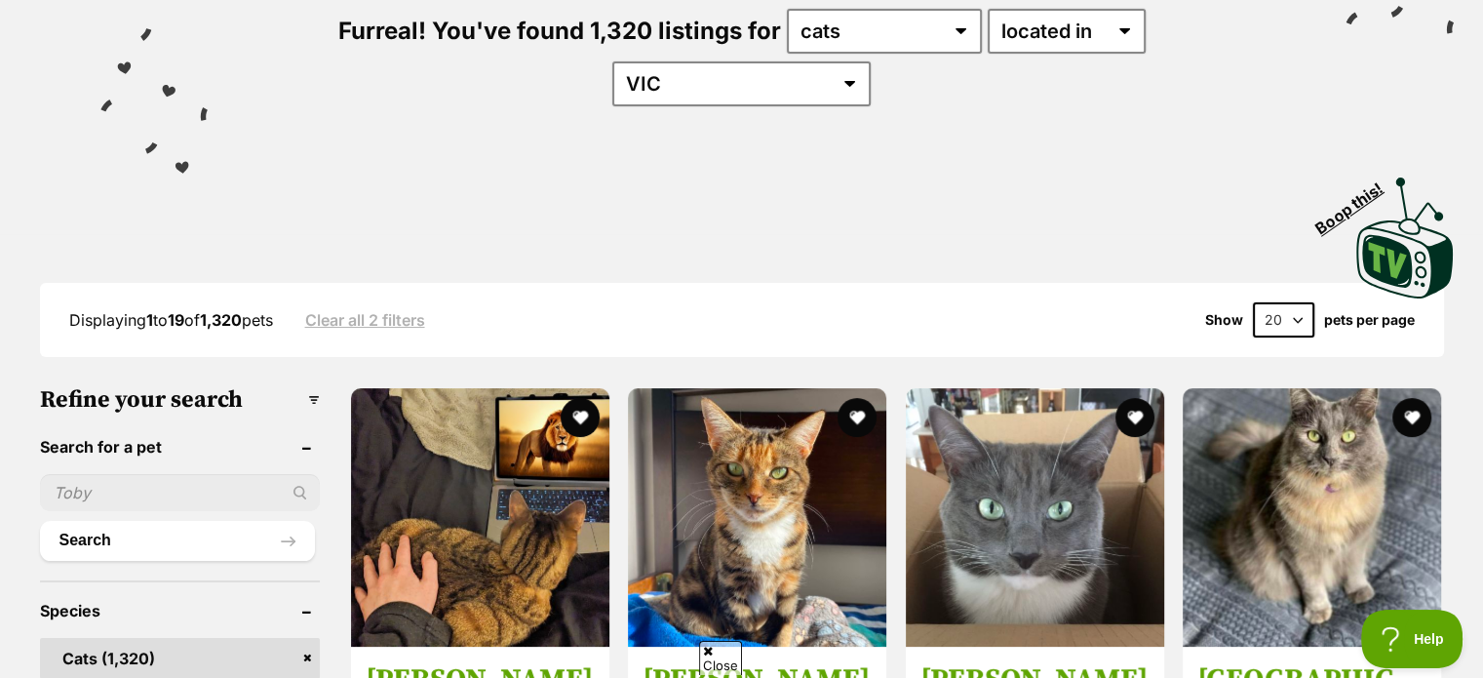
click at [1291, 302] on select "20 40 60" at bounding box center [1283, 319] width 61 height 35
select select "60"
click at [1253, 302] on select "20 40 60" at bounding box center [1283, 319] width 61 height 35
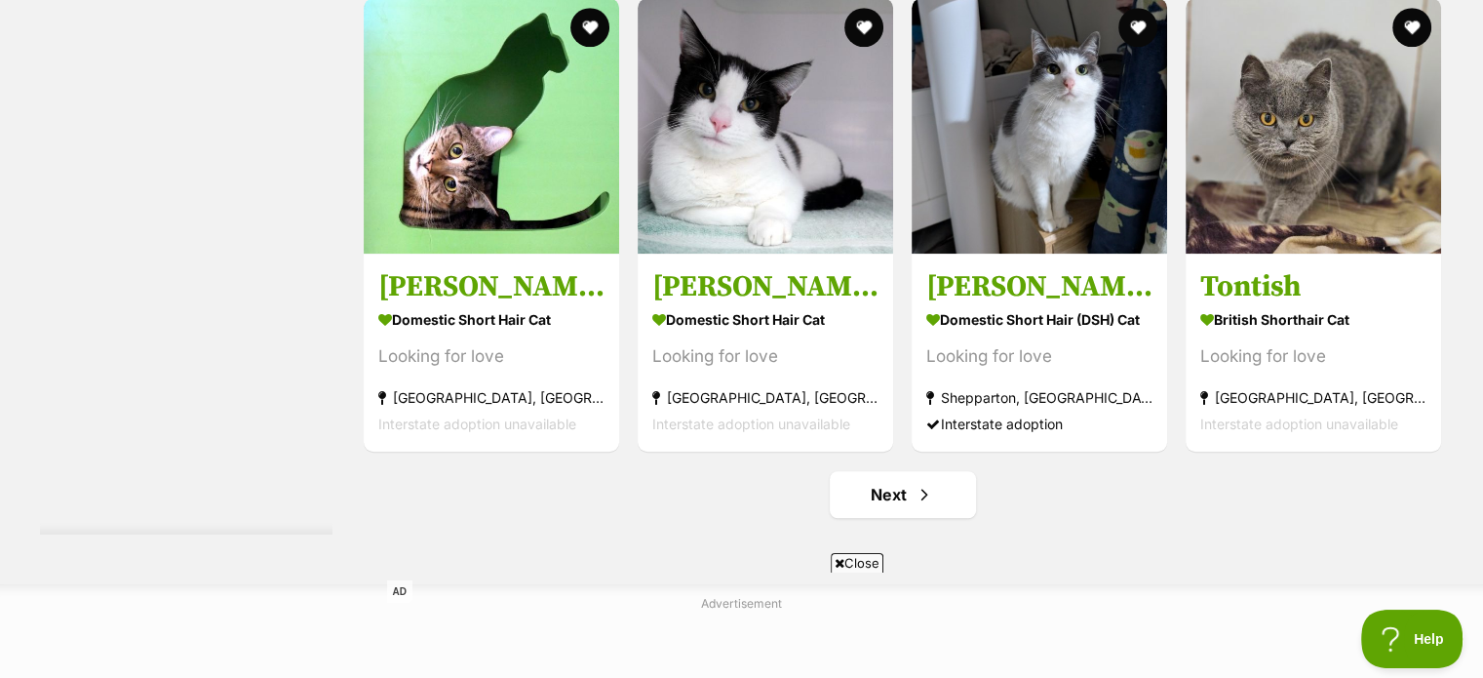
scroll to position [8938, 0]
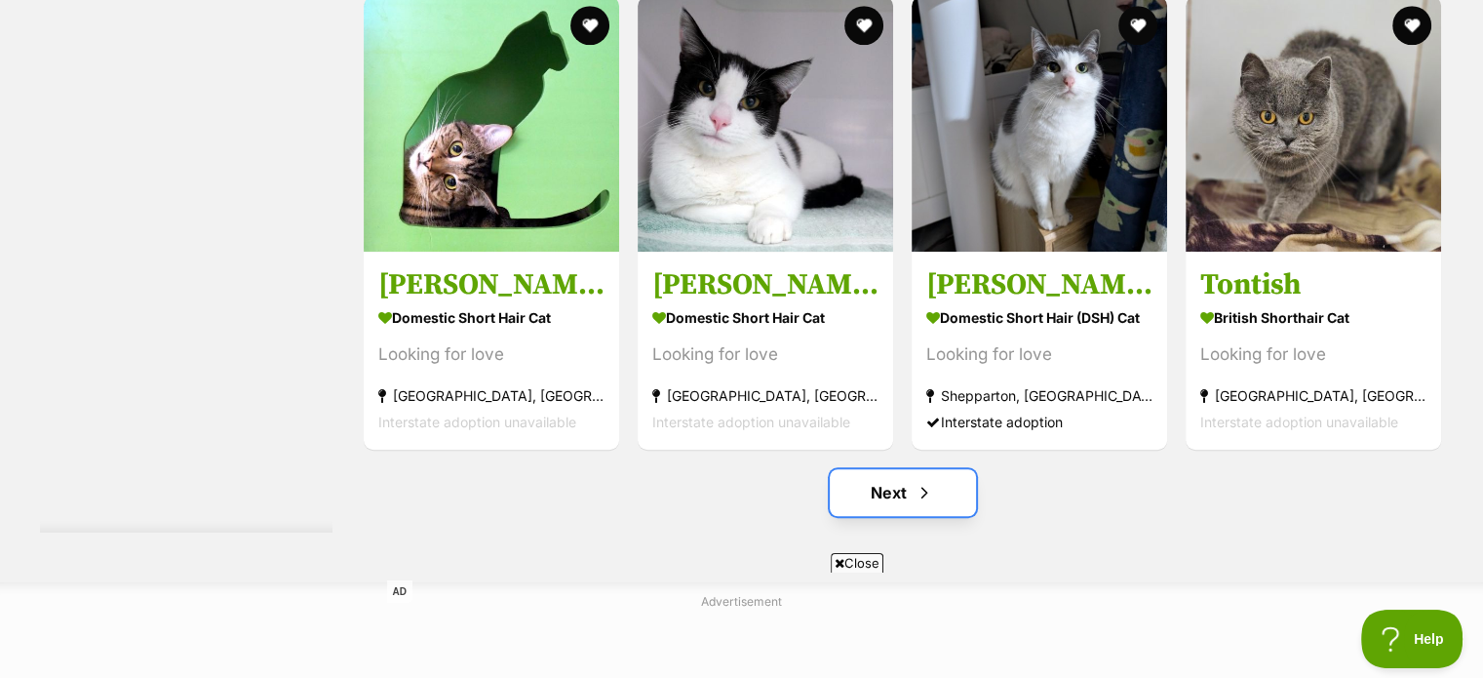
click at [910, 474] on link "Next" at bounding box center [903, 492] width 146 height 47
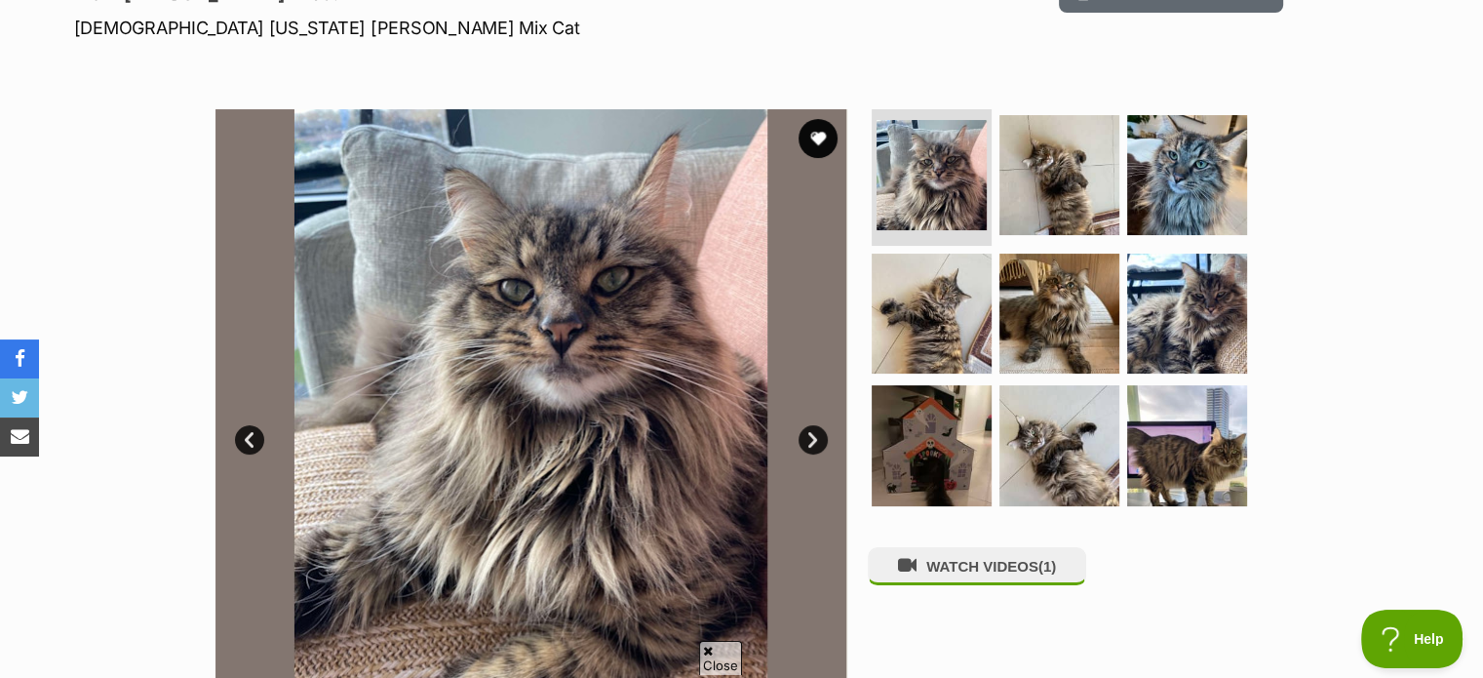
scroll to position [300, 0]
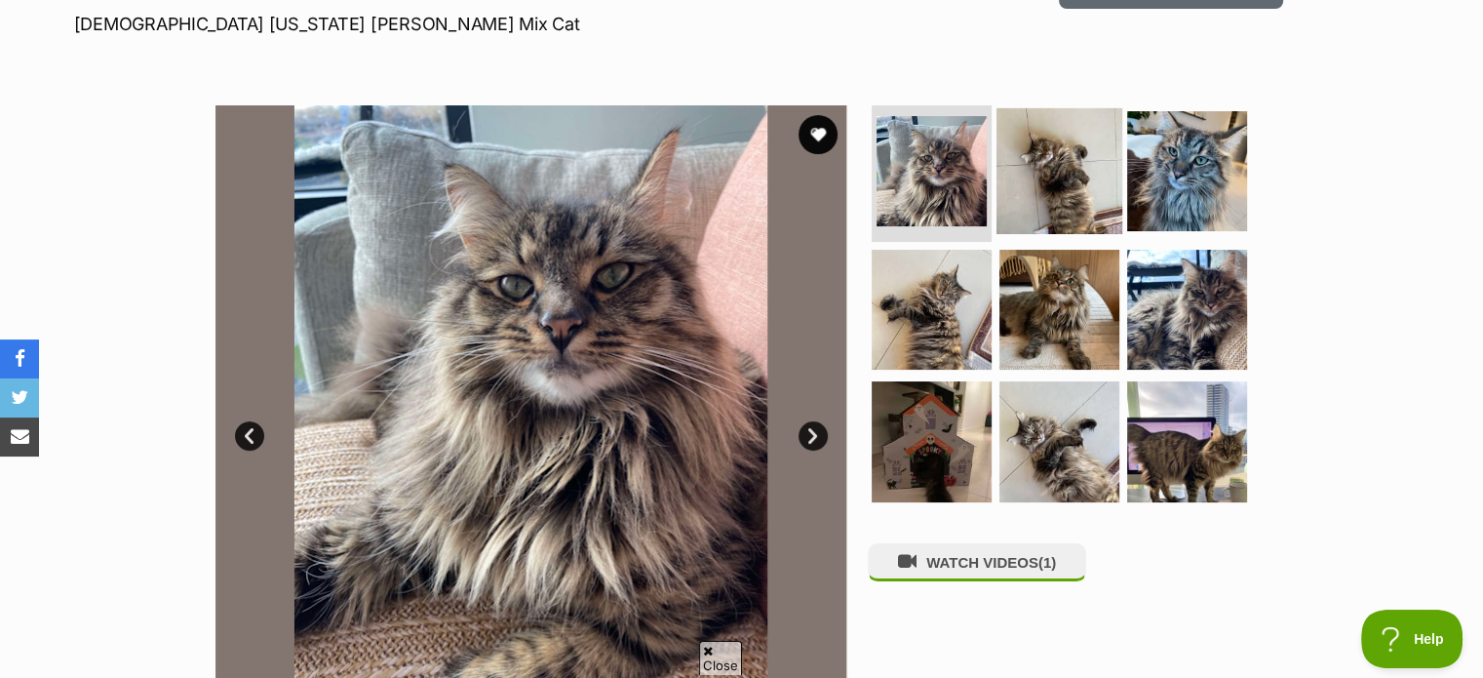
click at [1036, 174] on img at bounding box center [1059, 171] width 126 height 126
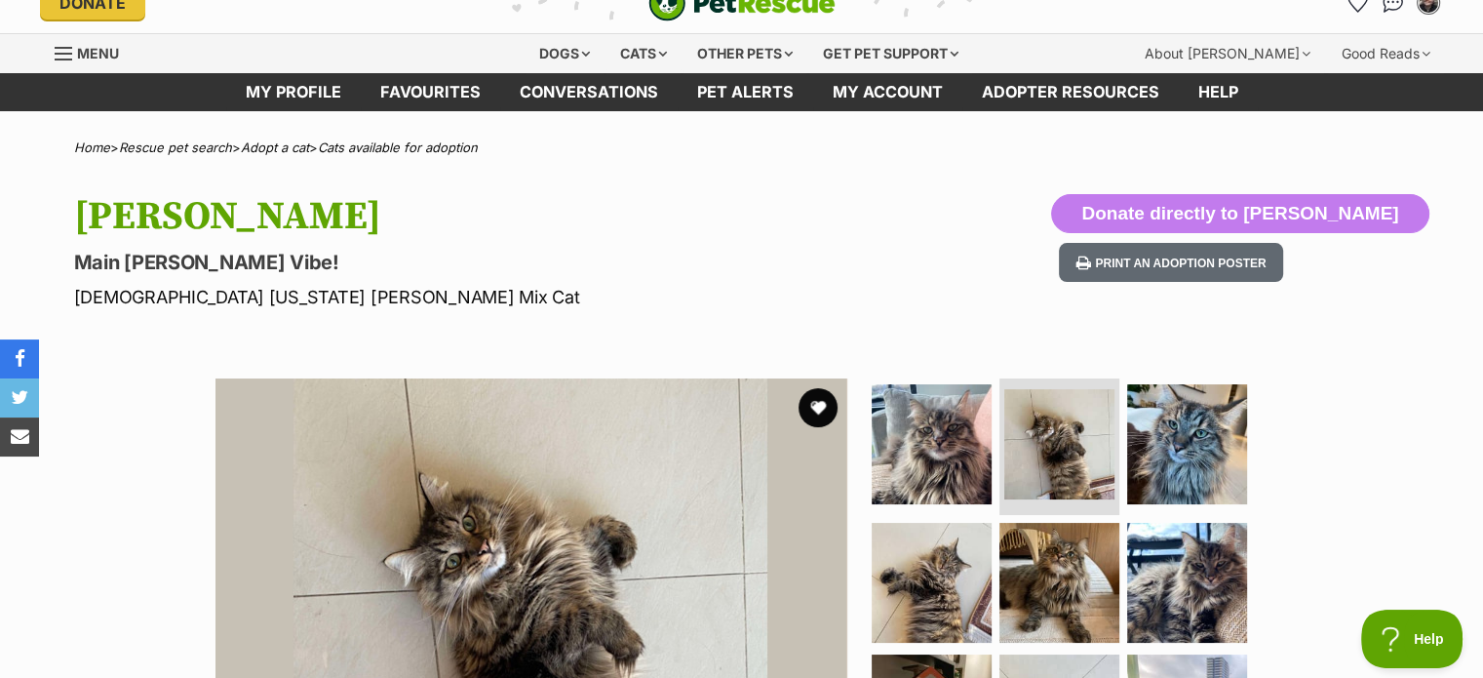
scroll to position [0, 0]
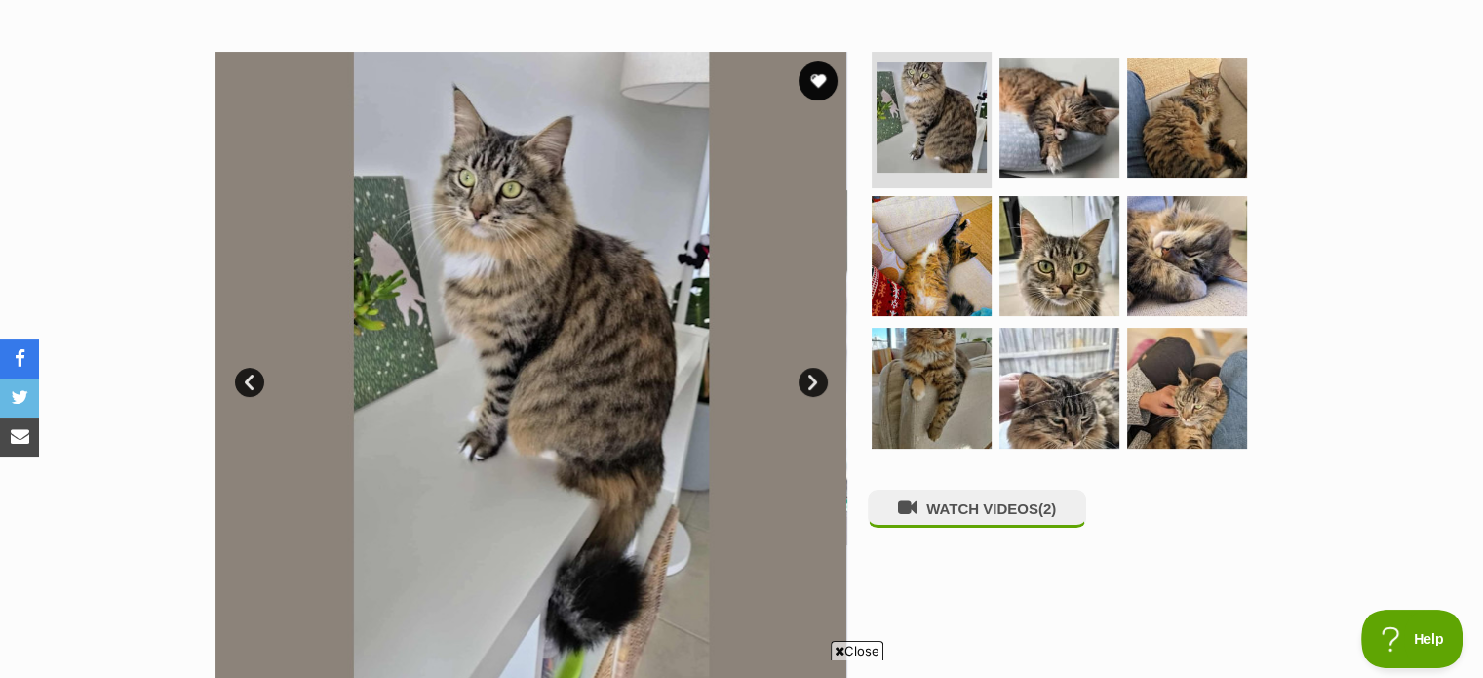
scroll to position [350, 0]
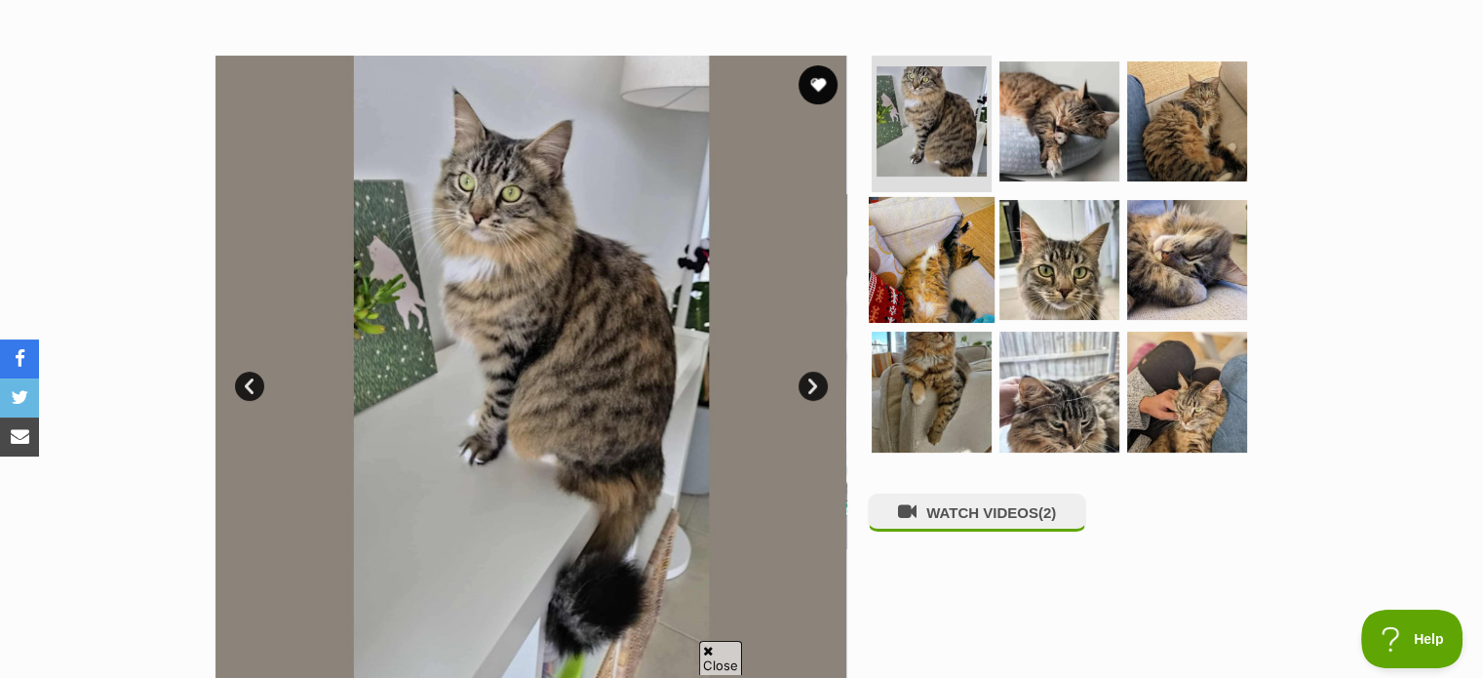
click at [932, 226] on img at bounding box center [932, 259] width 126 height 126
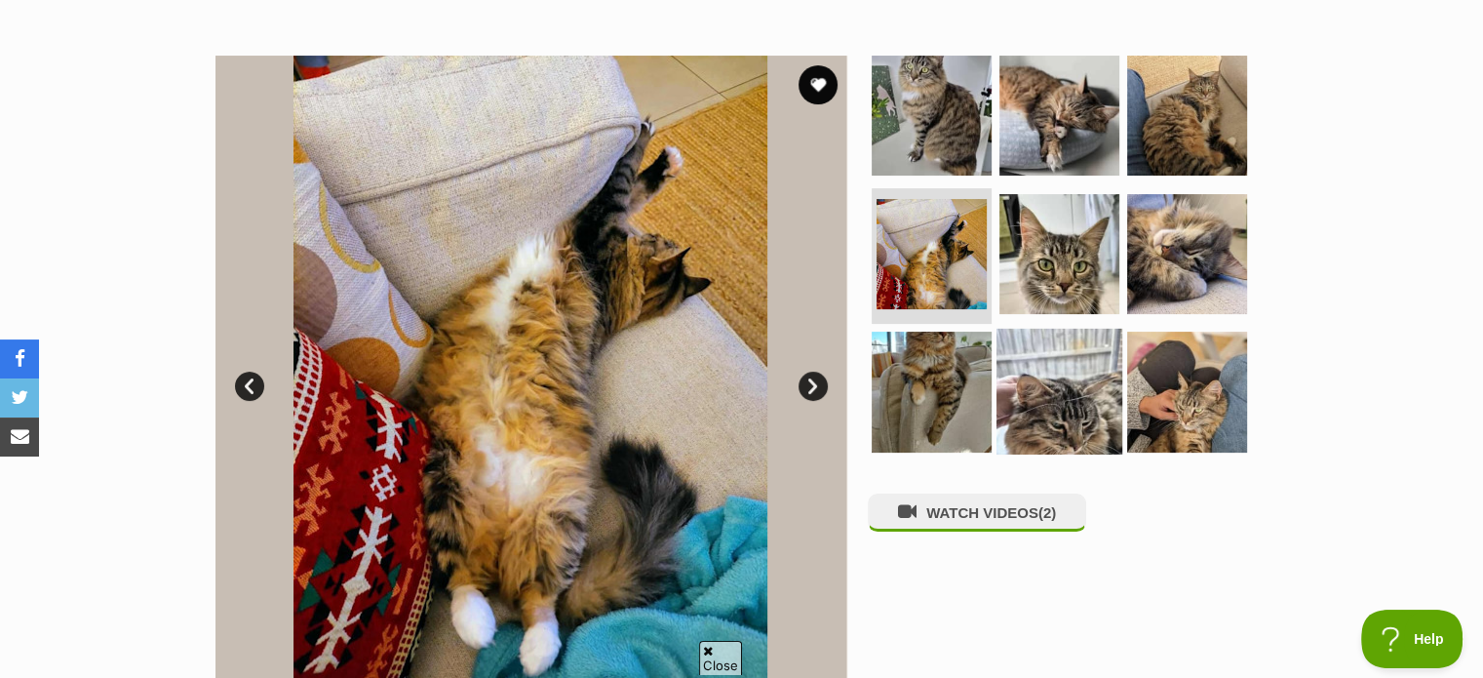
click at [1092, 387] on img at bounding box center [1059, 392] width 126 height 126
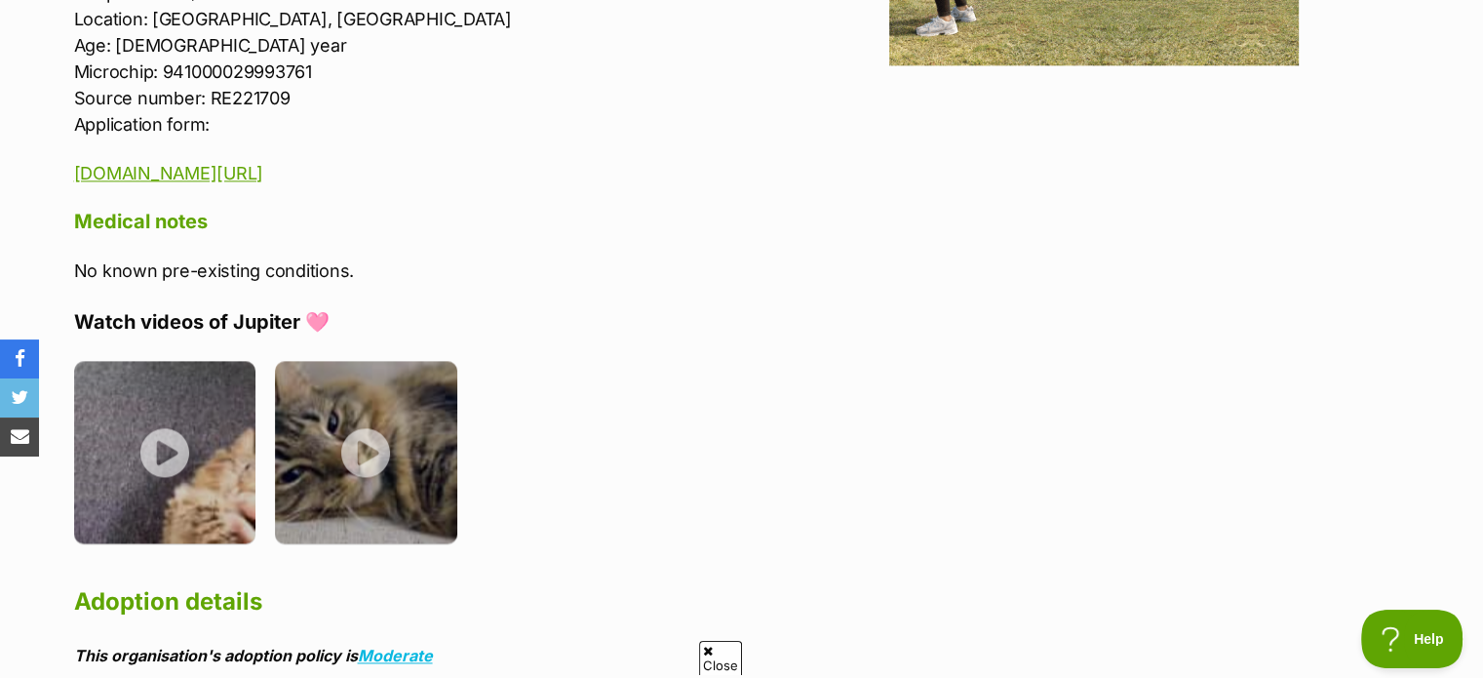
scroll to position [2562, 0]
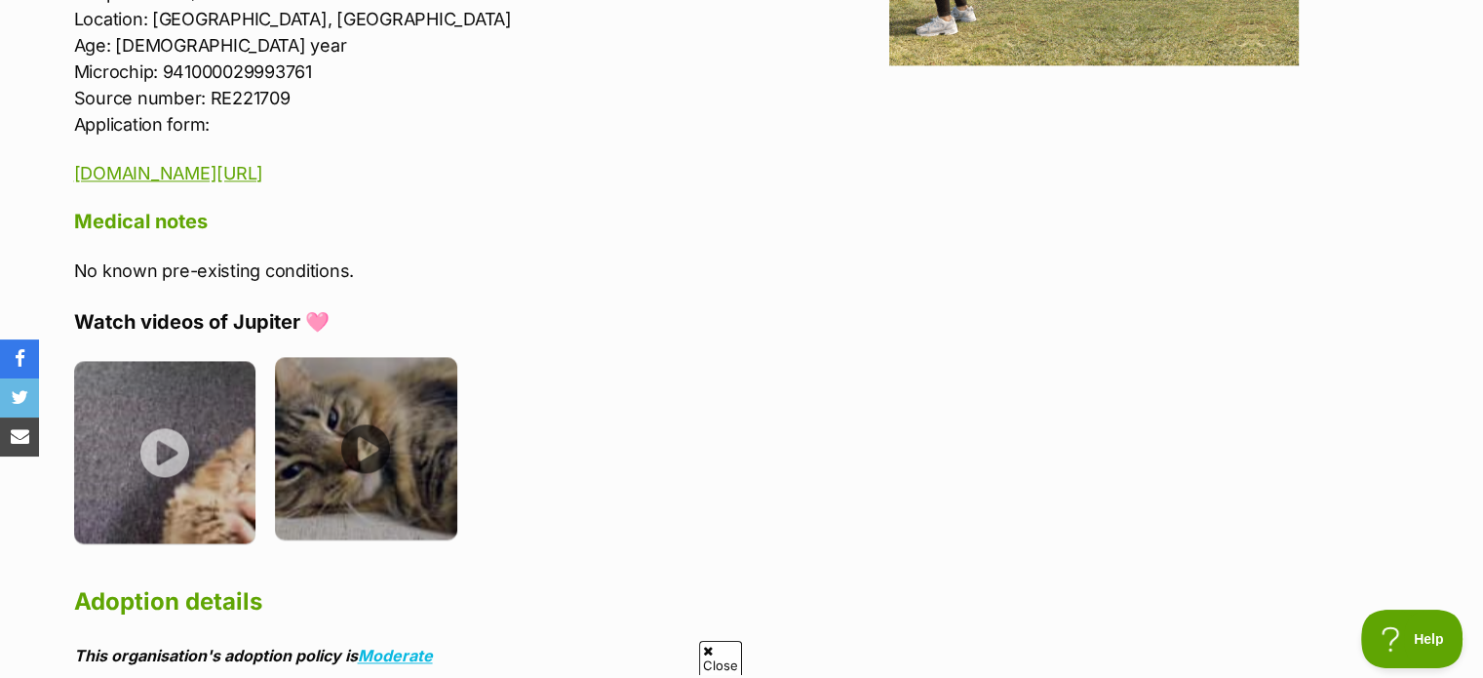
click at [428, 443] on img at bounding box center [366, 448] width 182 height 182
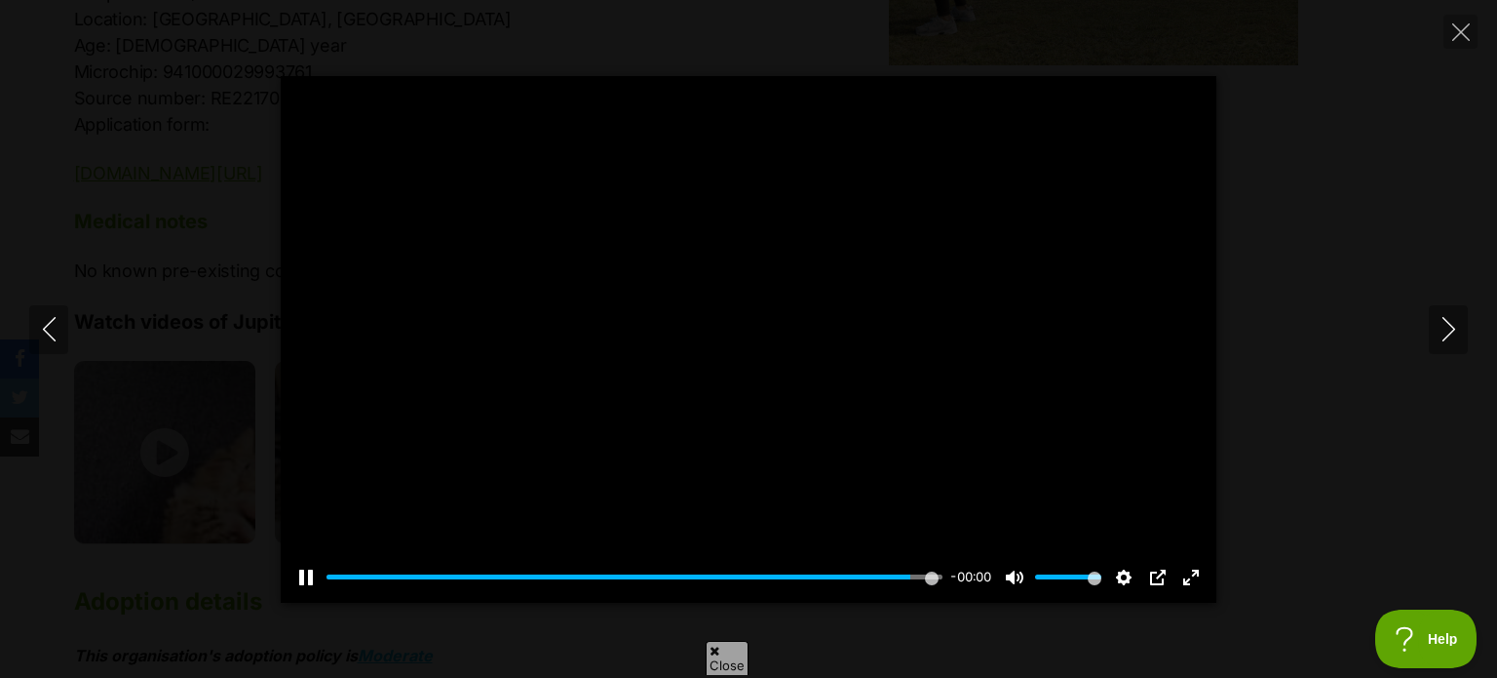
type input "100"
click at [1468, 26] on icon "Close" at bounding box center [1462, 32] width 18 height 18
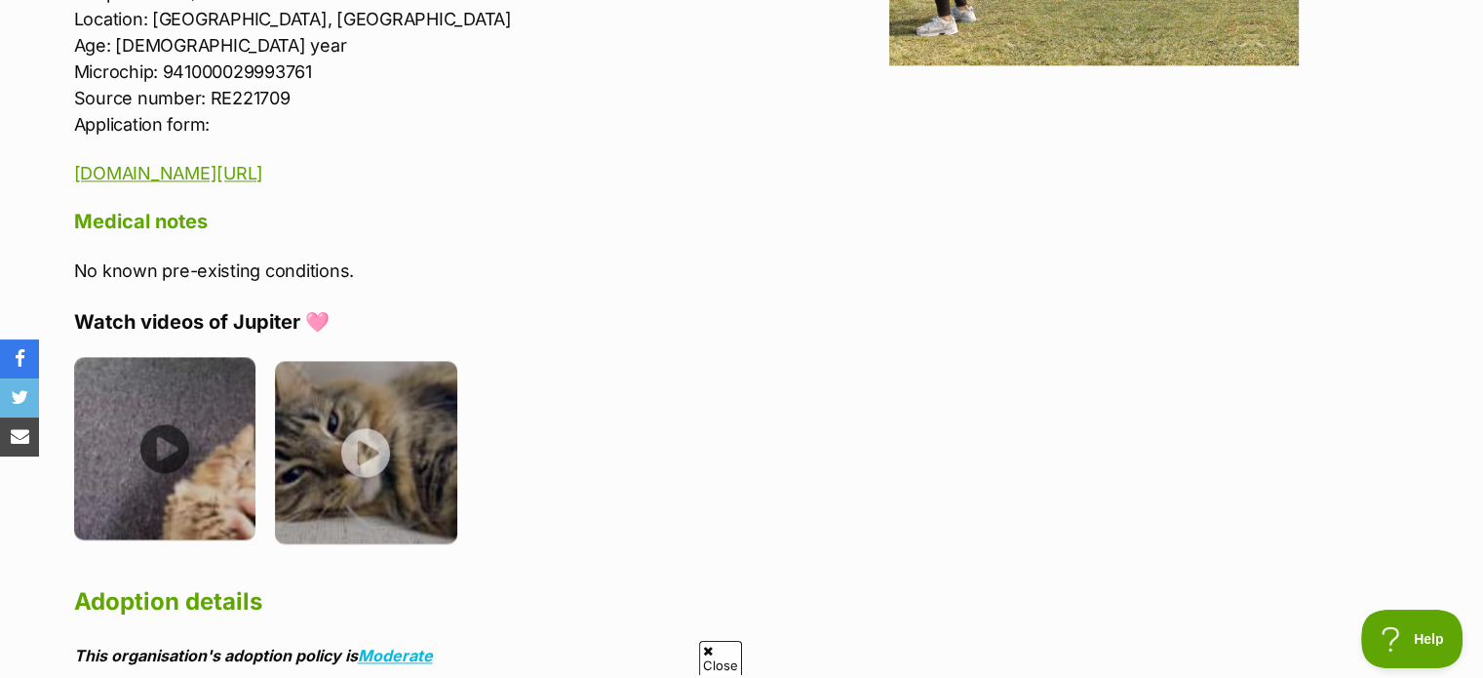
click at [136, 483] on img at bounding box center [165, 448] width 182 height 182
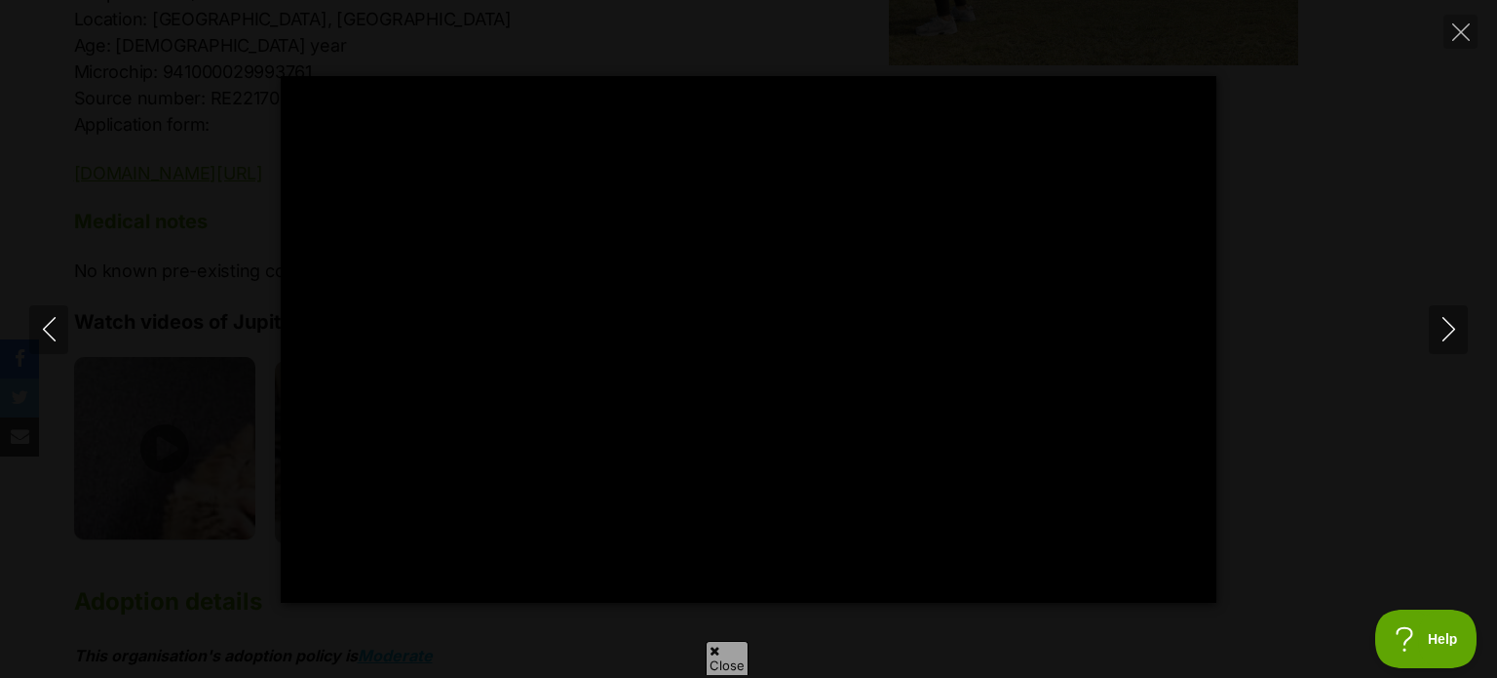
type input "100"
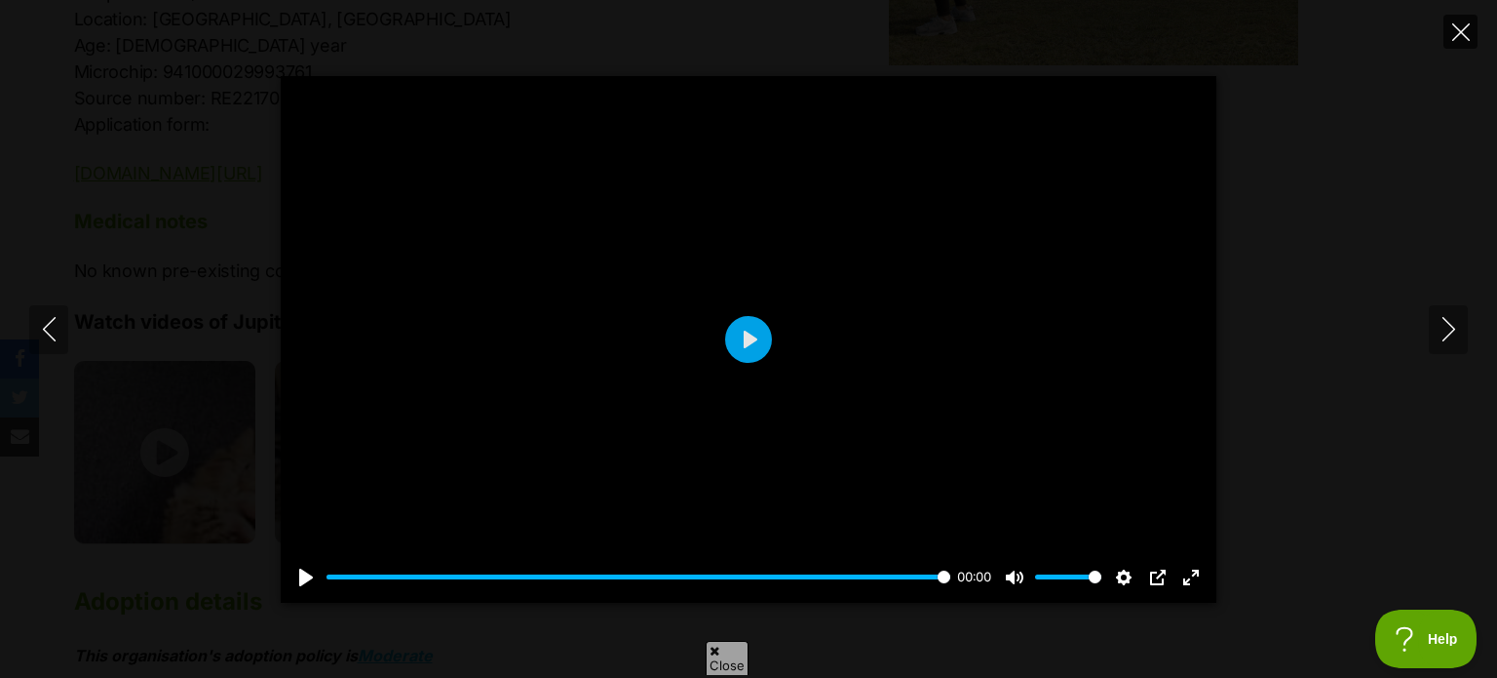
click at [1458, 28] on icon "Close" at bounding box center [1462, 32] width 18 height 18
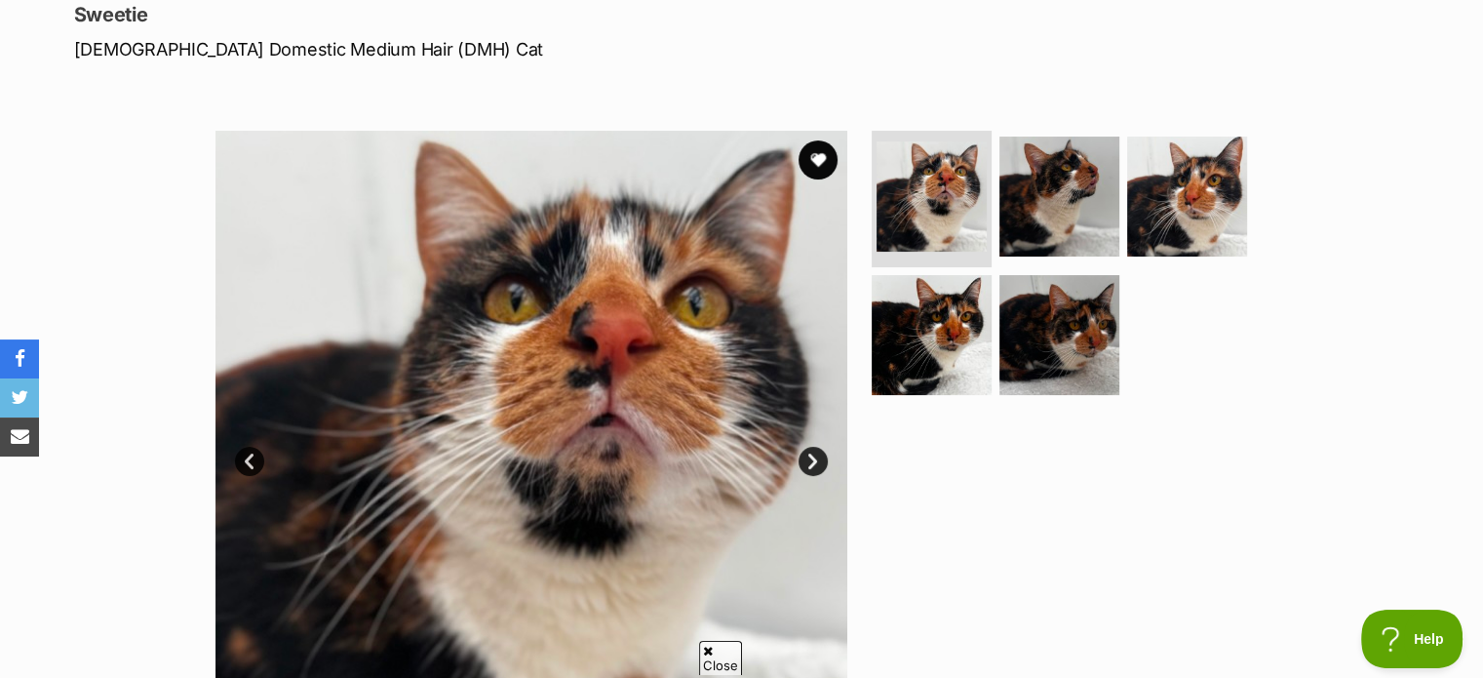
scroll to position [244, 0]
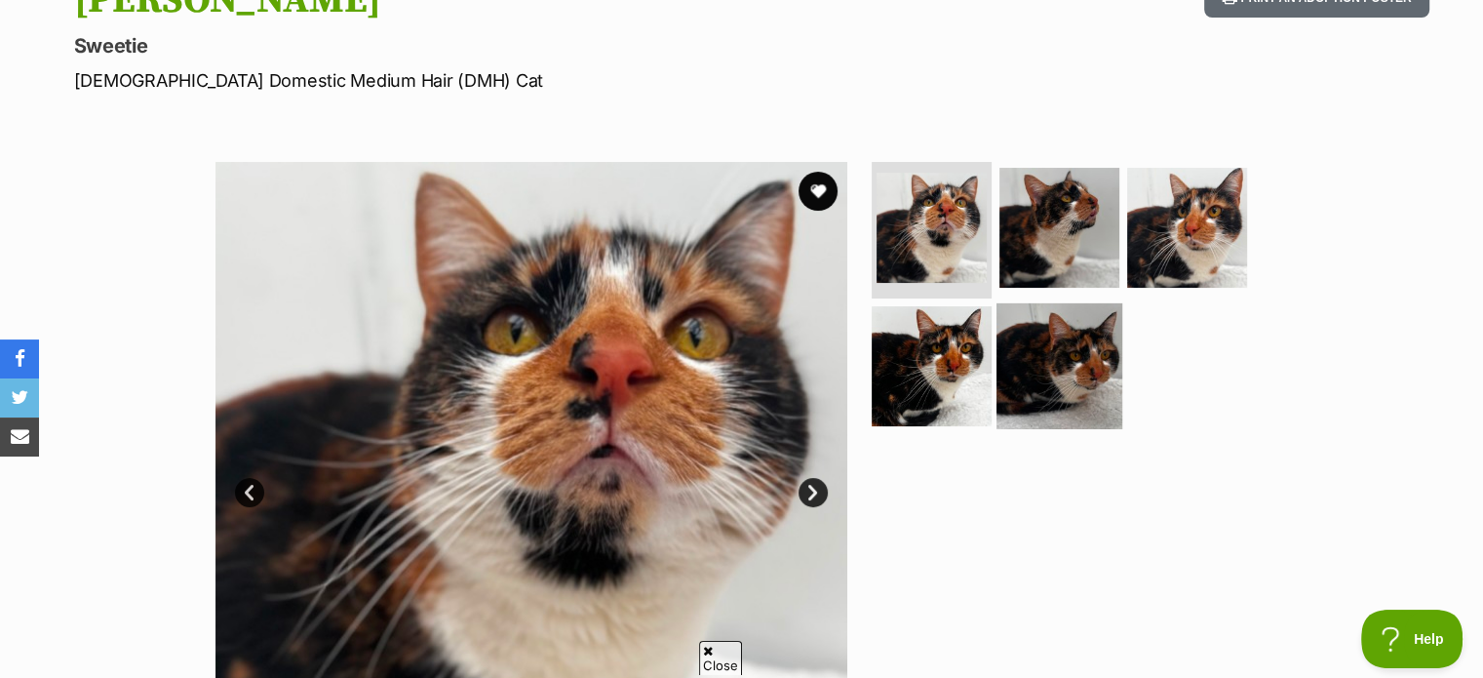
click at [1066, 370] on img at bounding box center [1059, 365] width 126 height 126
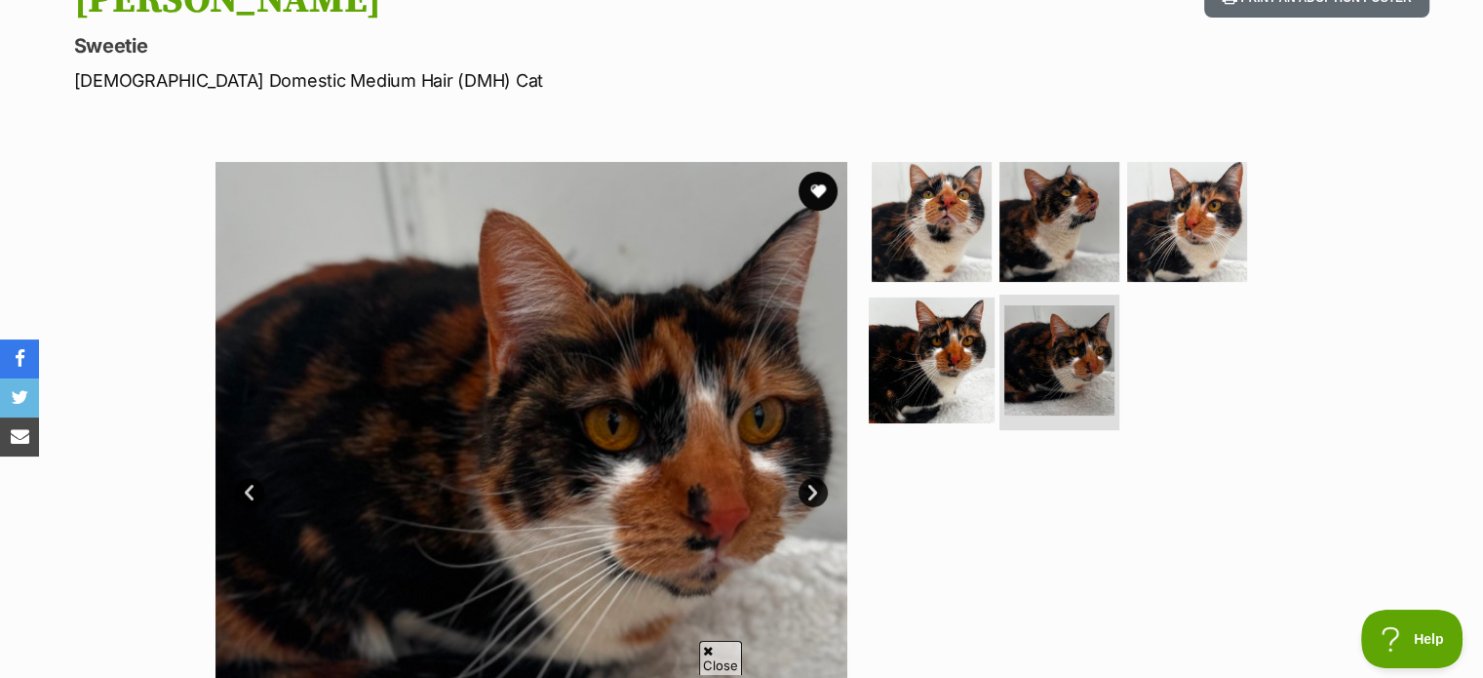
click at [949, 372] on img at bounding box center [932, 359] width 126 height 126
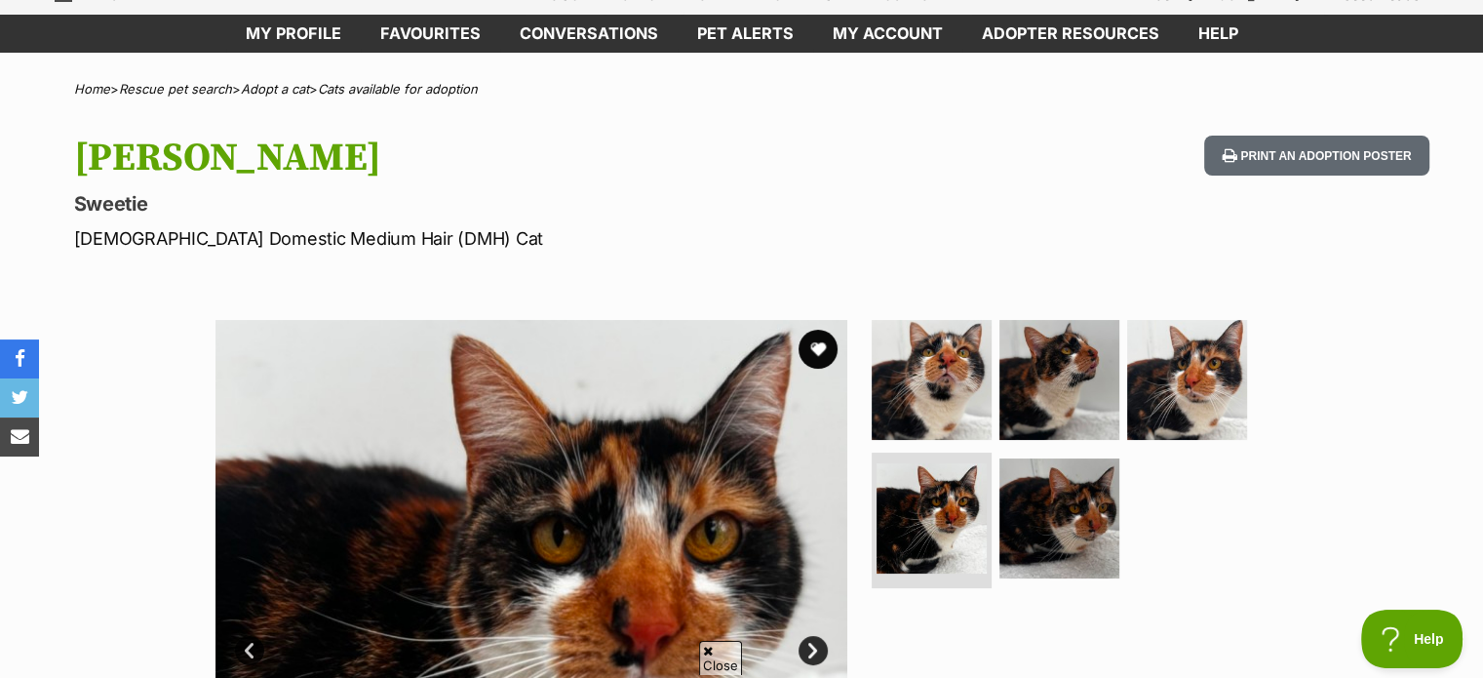
scroll to position [0, 0]
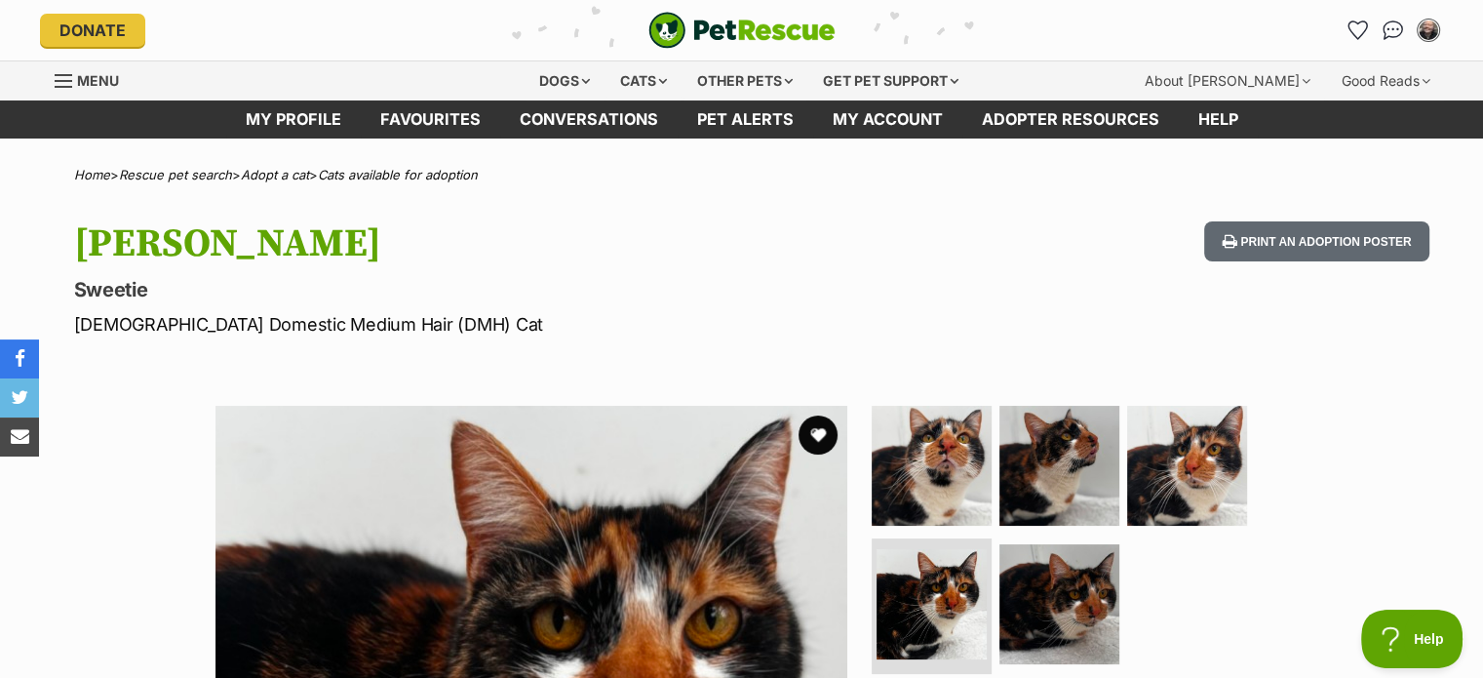
click at [1407, 11] on div "Donate PetRescue home My account Emma Woods Edit profile Log out Pet alerts Pet…" at bounding box center [742, 30] width 1404 height 60
click at [1384, 26] on img "Conversations" at bounding box center [1392, 30] width 26 height 25
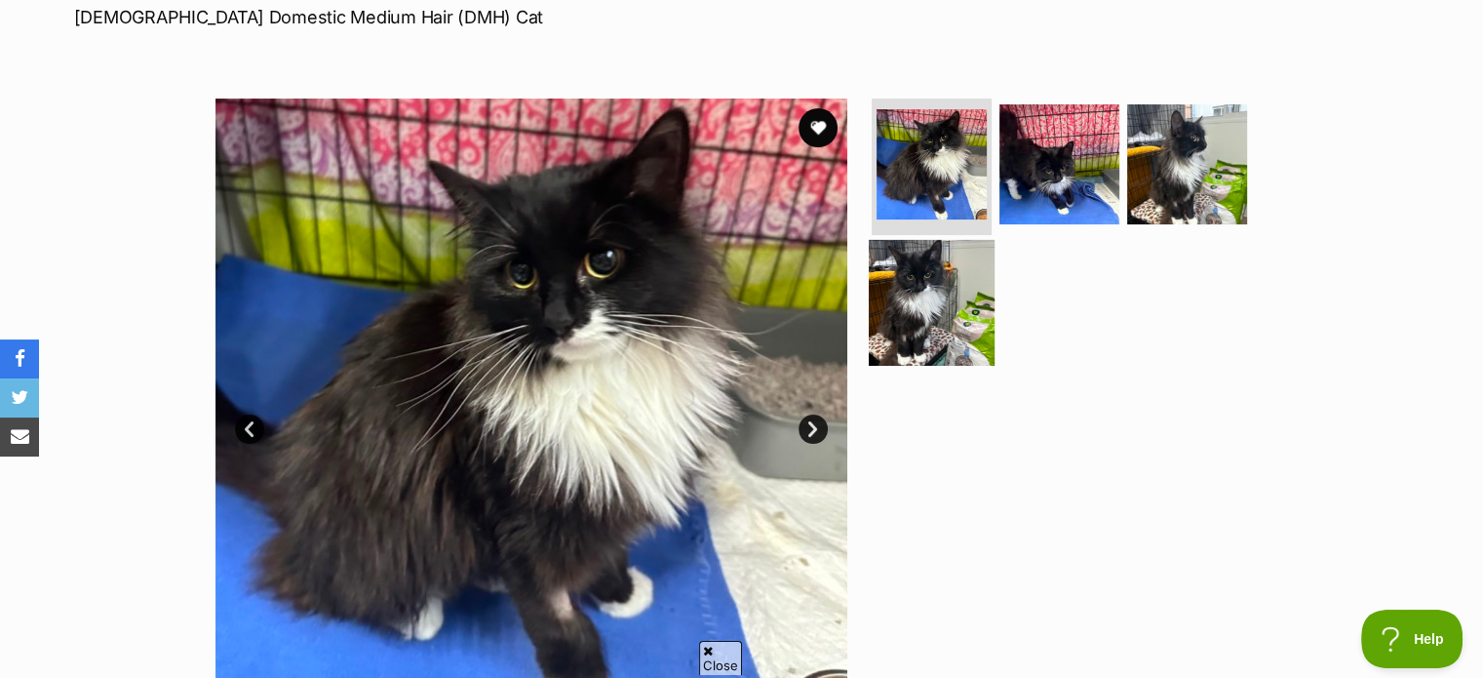
click at [948, 304] on img at bounding box center [932, 302] width 126 height 126
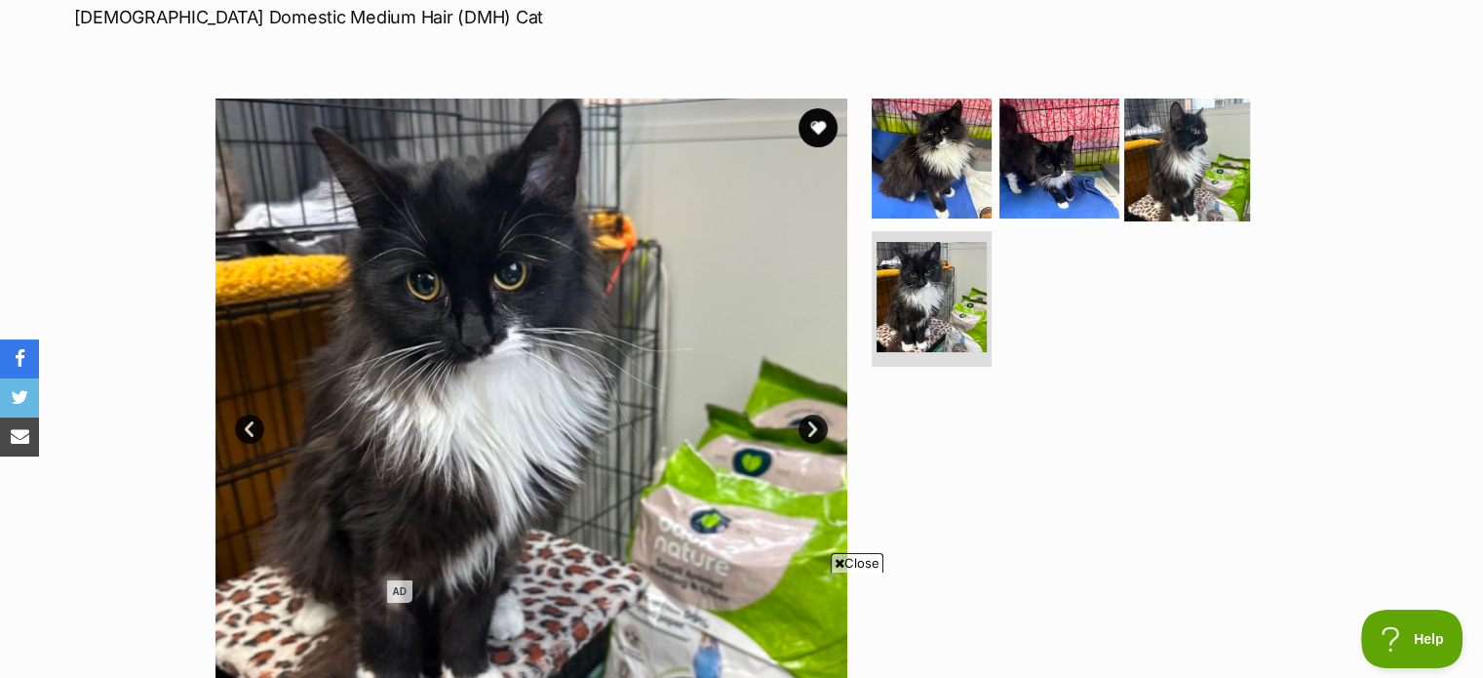
click at [1172, 179] on img at bounding box center [1187, 159] width 126 height 126
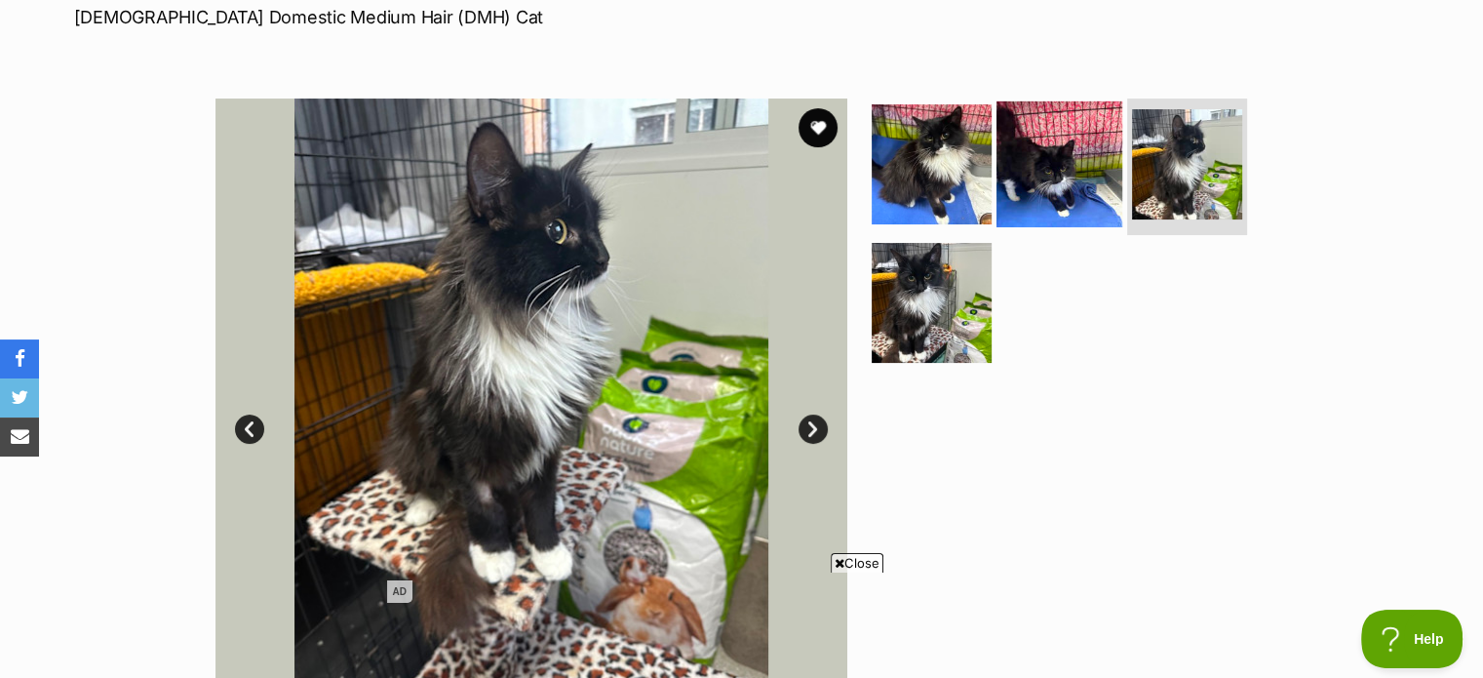
click at [1080, 155] on img at bounding box center [1059, 164] width 126 height 126
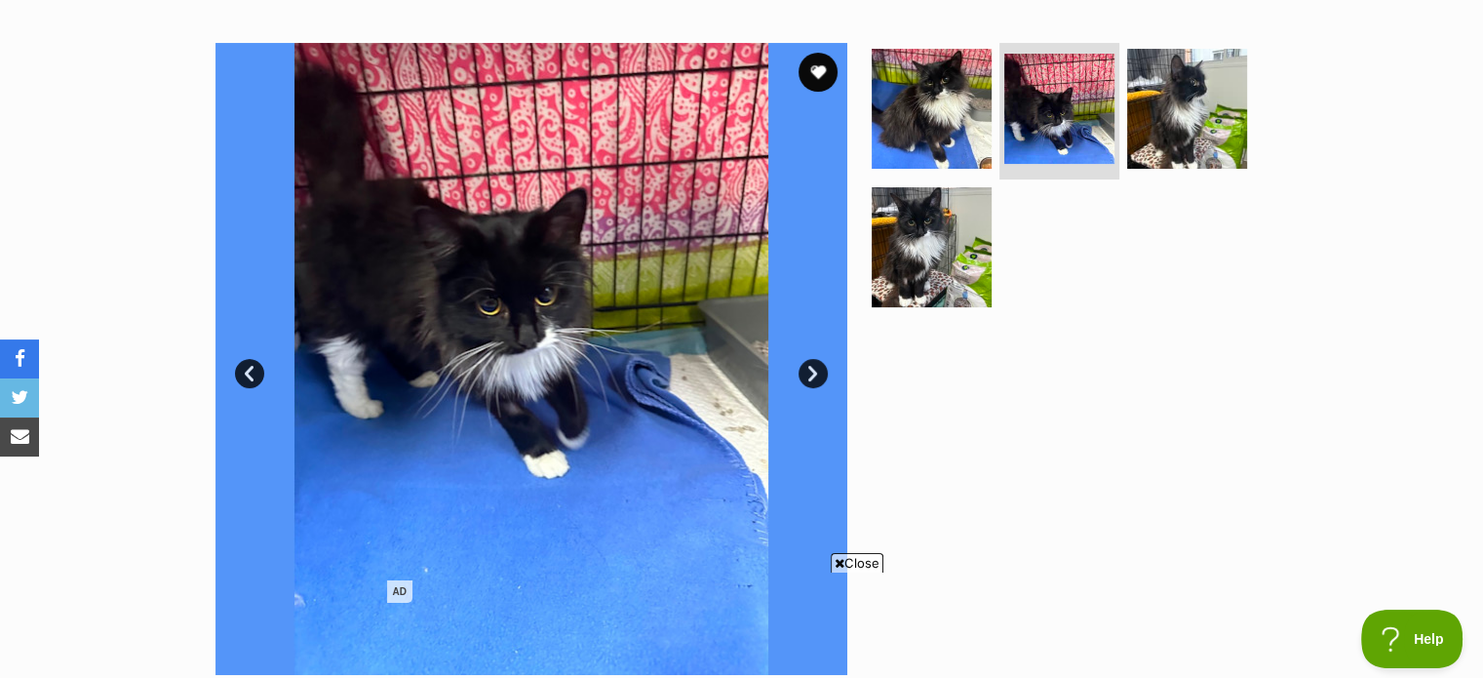
scroll to position [362, 0]
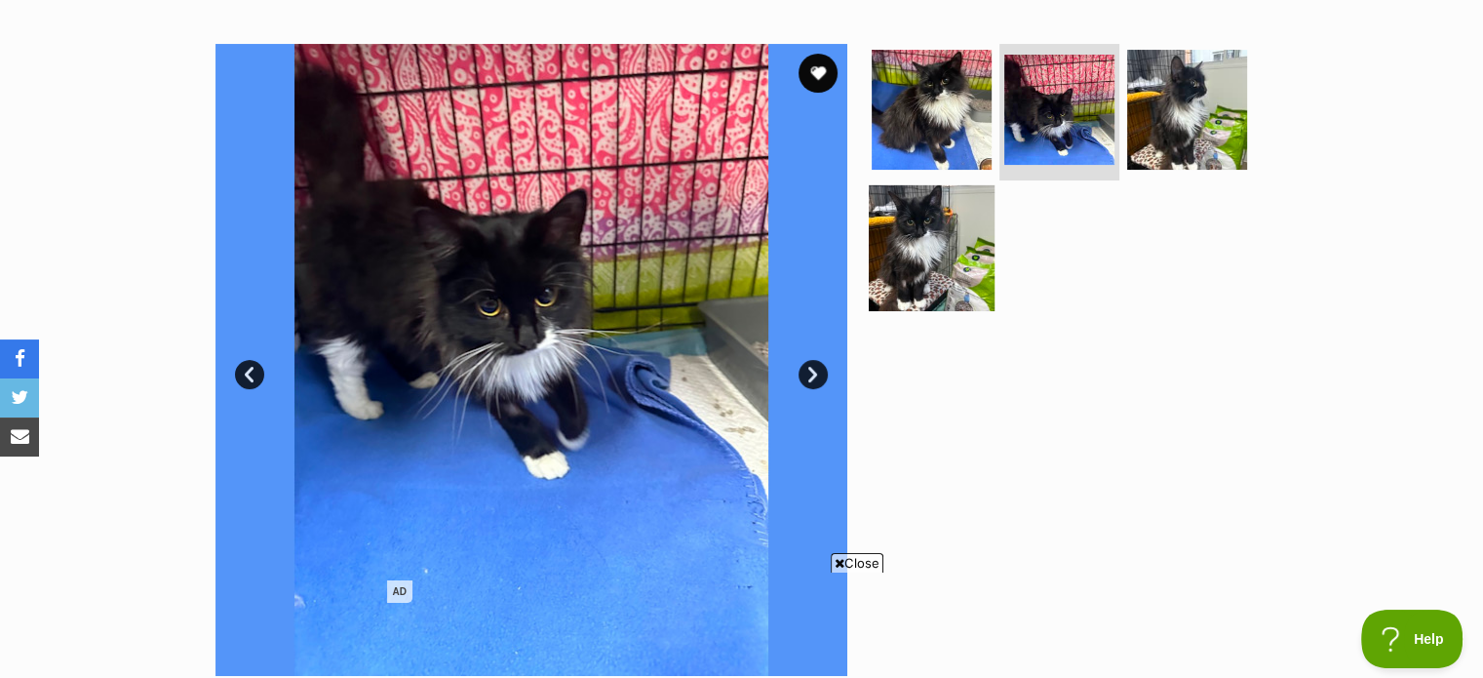
click at [944, 256] on img at bounding box center [932, 247] width 126 height 126
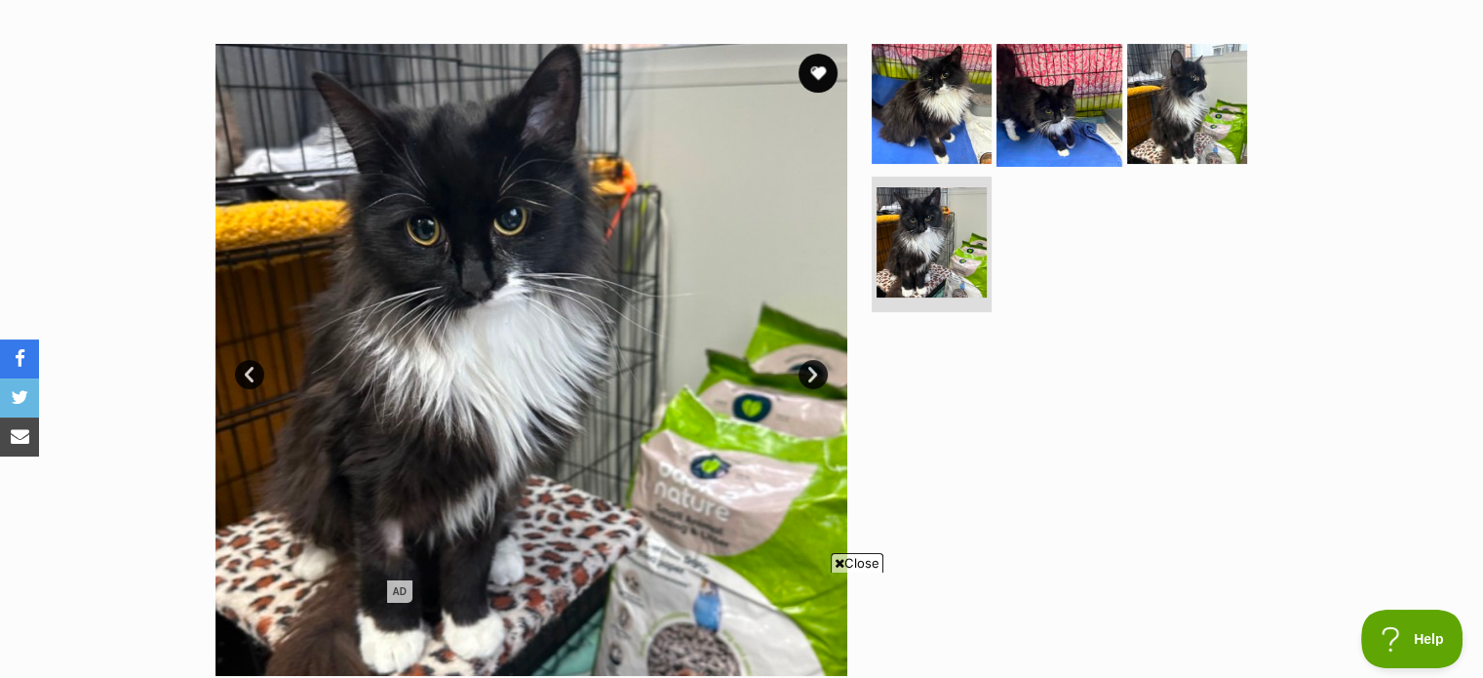
click at [1049, 131] on img at bounding box center [1059, 104] width 126 height 126
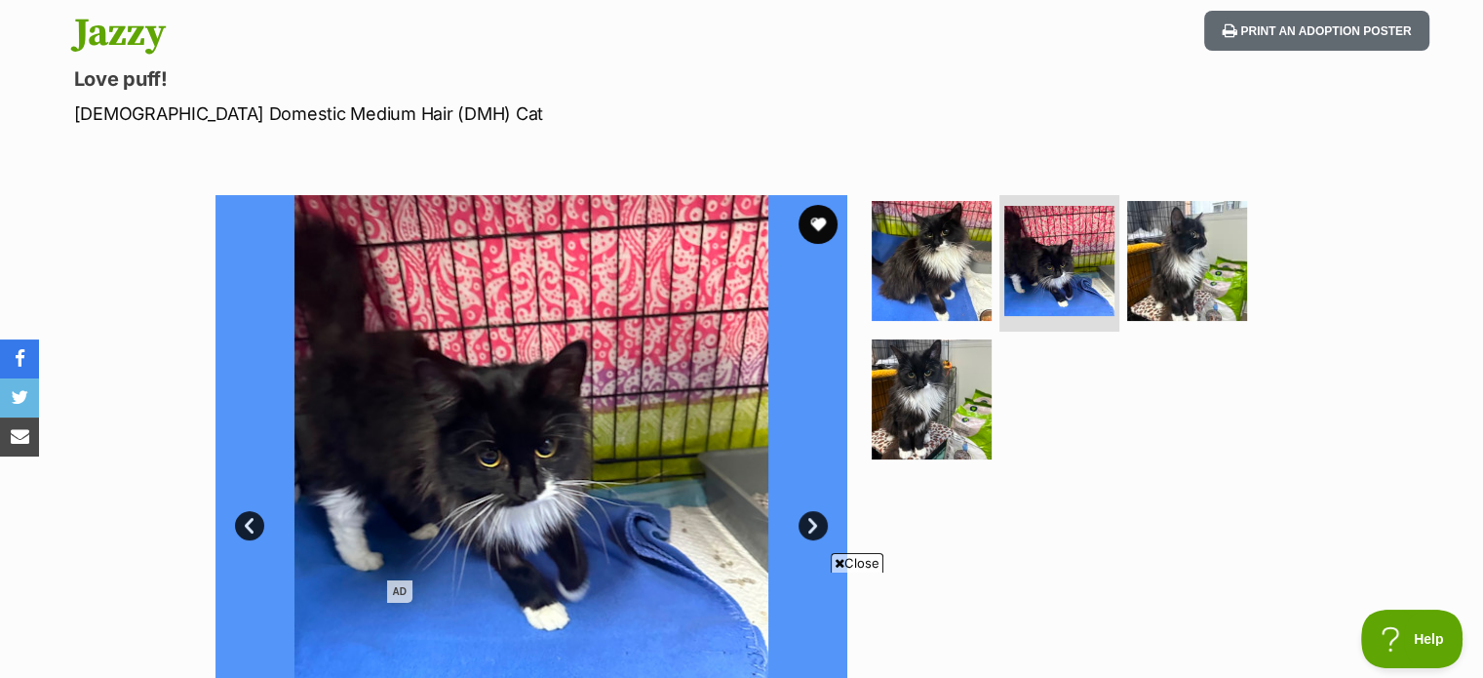
scroll to position [0, 0]
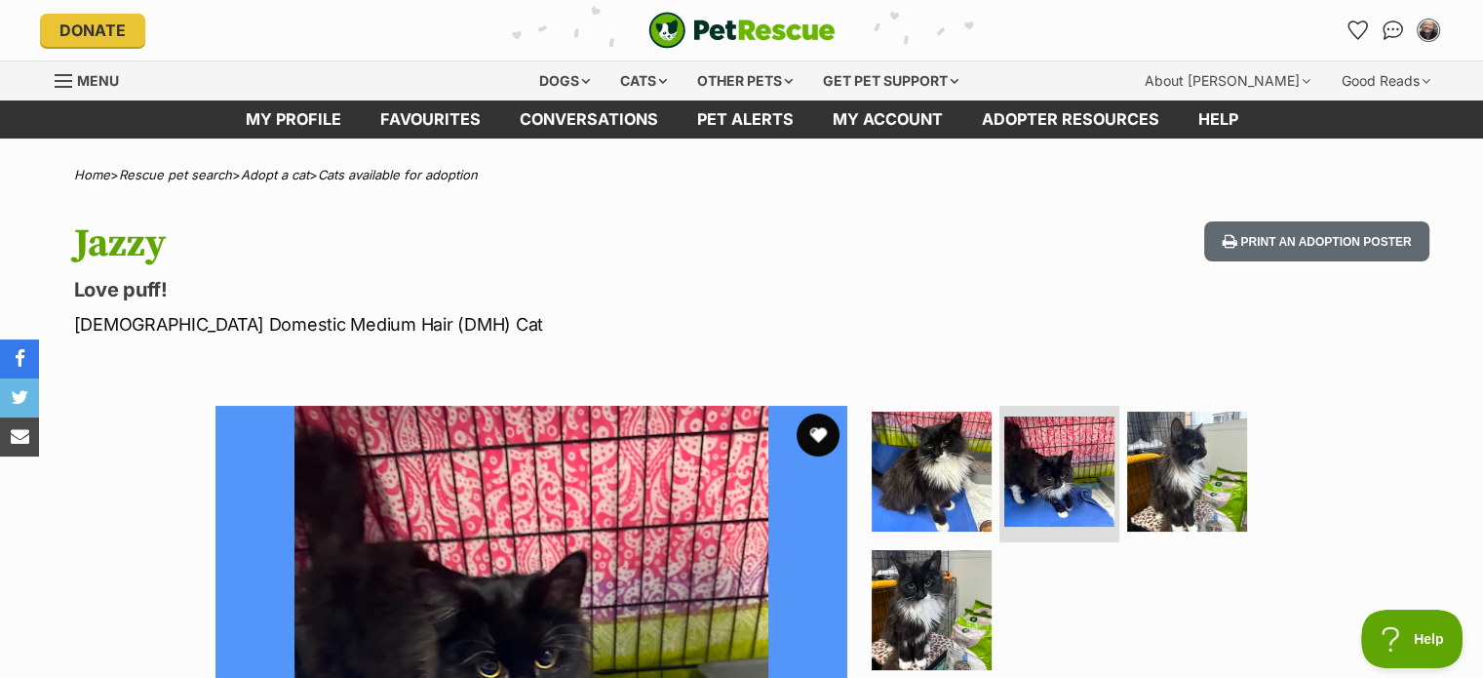
click at [832, 428] on button "favourite" at bounding box center [817, 434] width 43 height 43
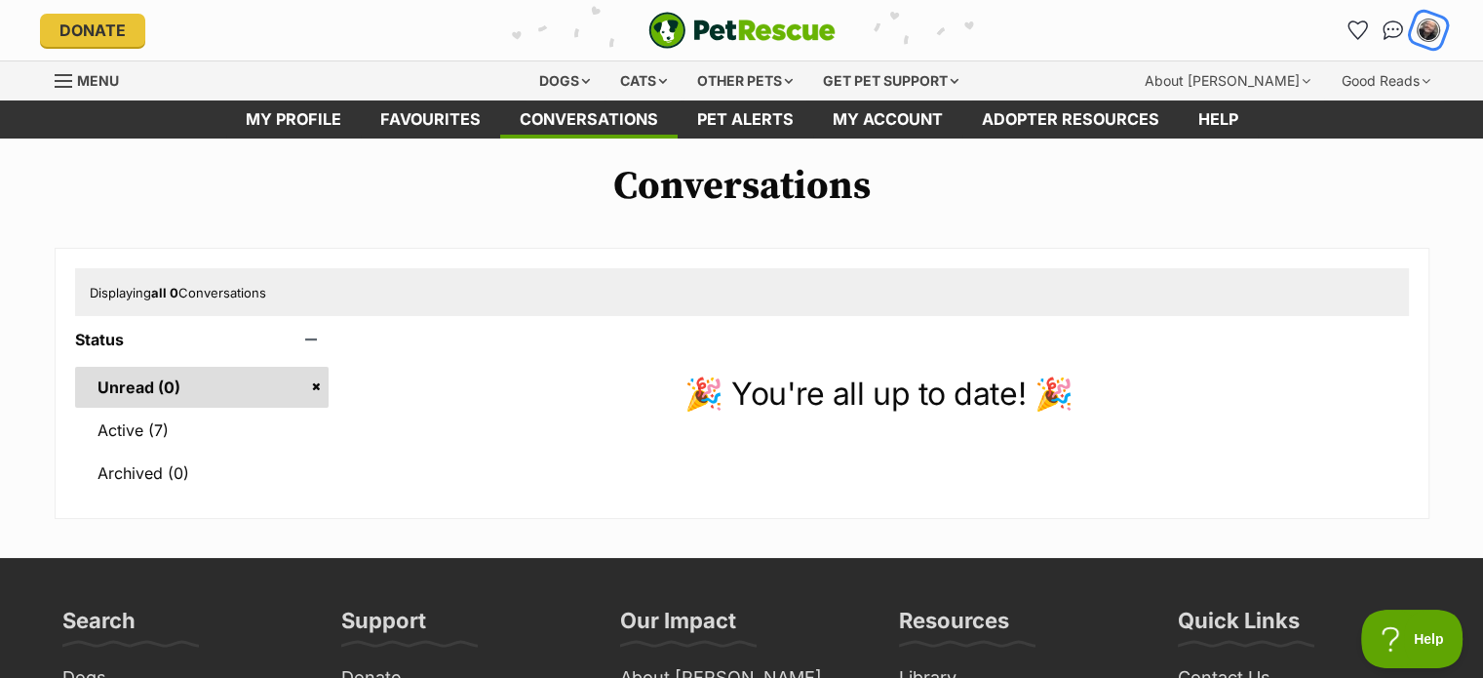
click at [1416, 38] on button "My account" at bounding box center [1428, 30] width 40 height 40
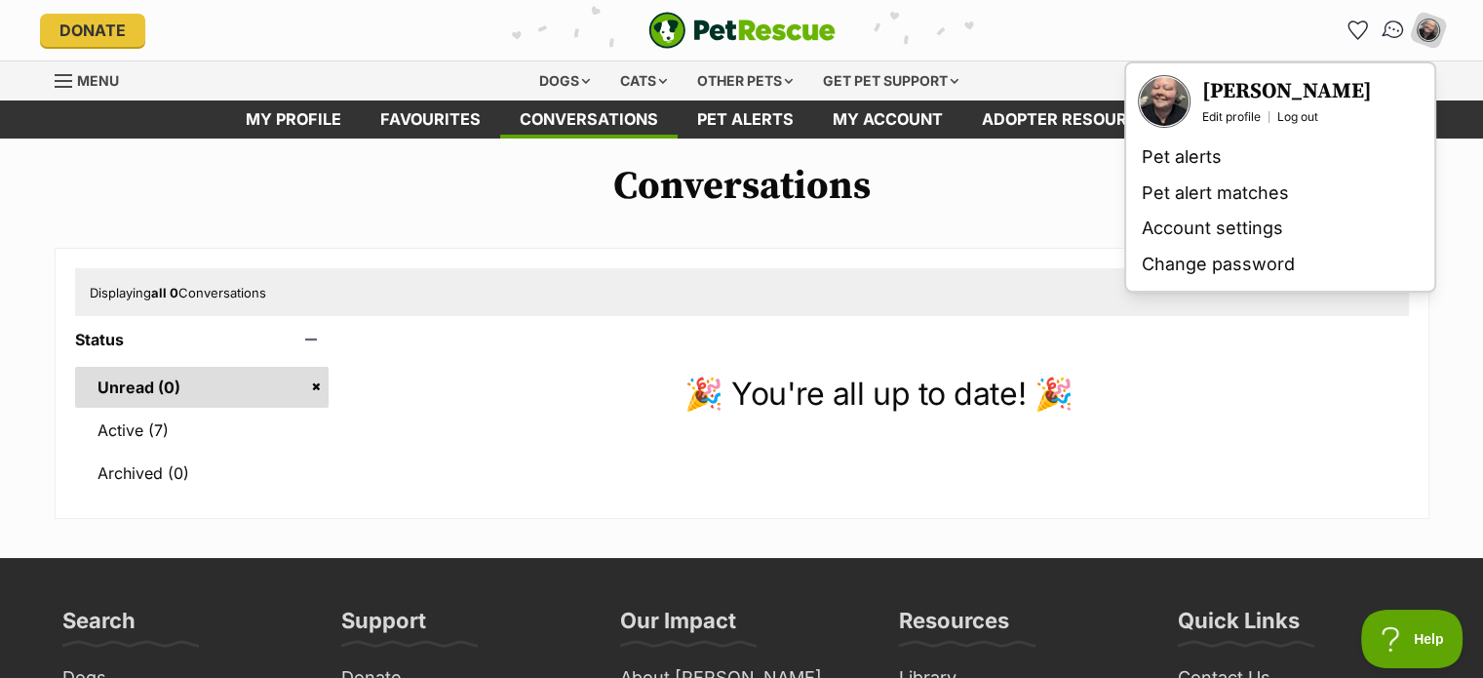
click at [1401, 31] on img "Conversations" at bounding box center [1392, 30] width 26 height 25
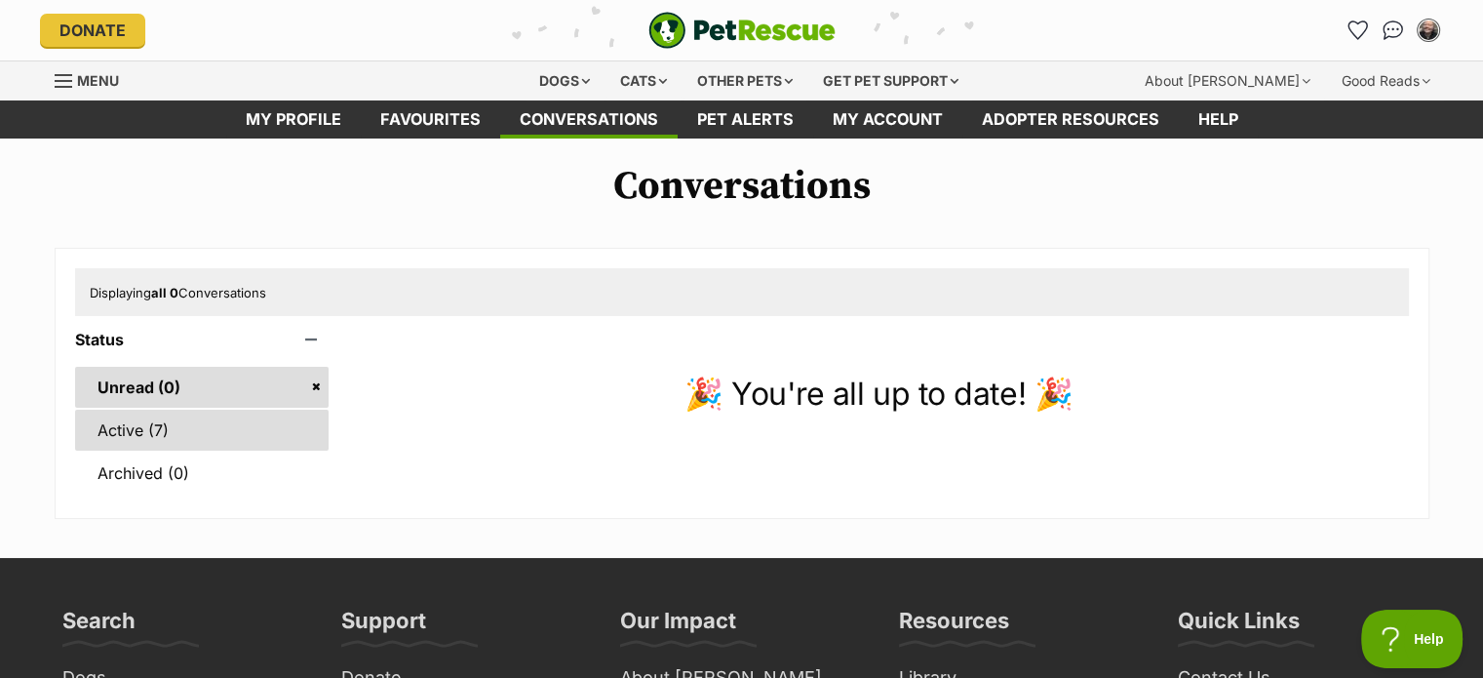
click at [168, 423] on link "Active (7)" at bounding box center [202, 429] width 254 height 41
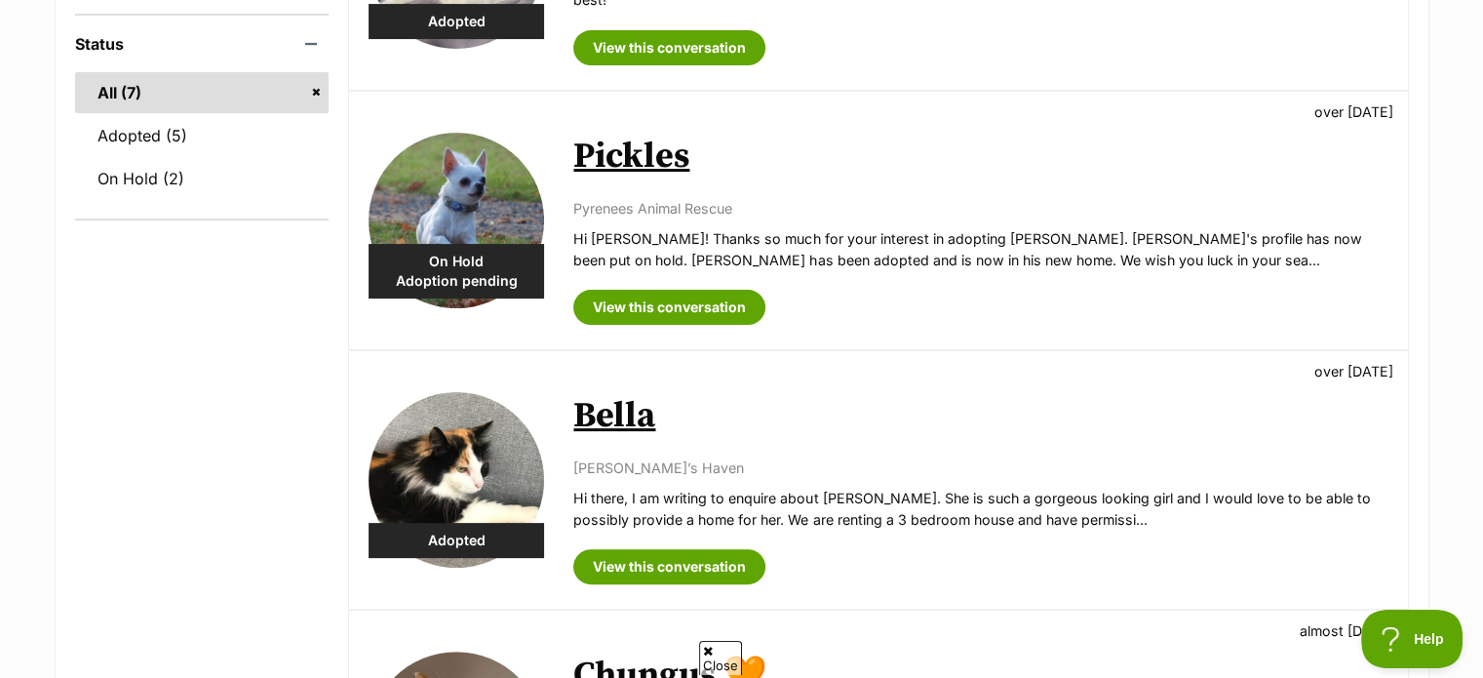
scroll to position [456, 0]
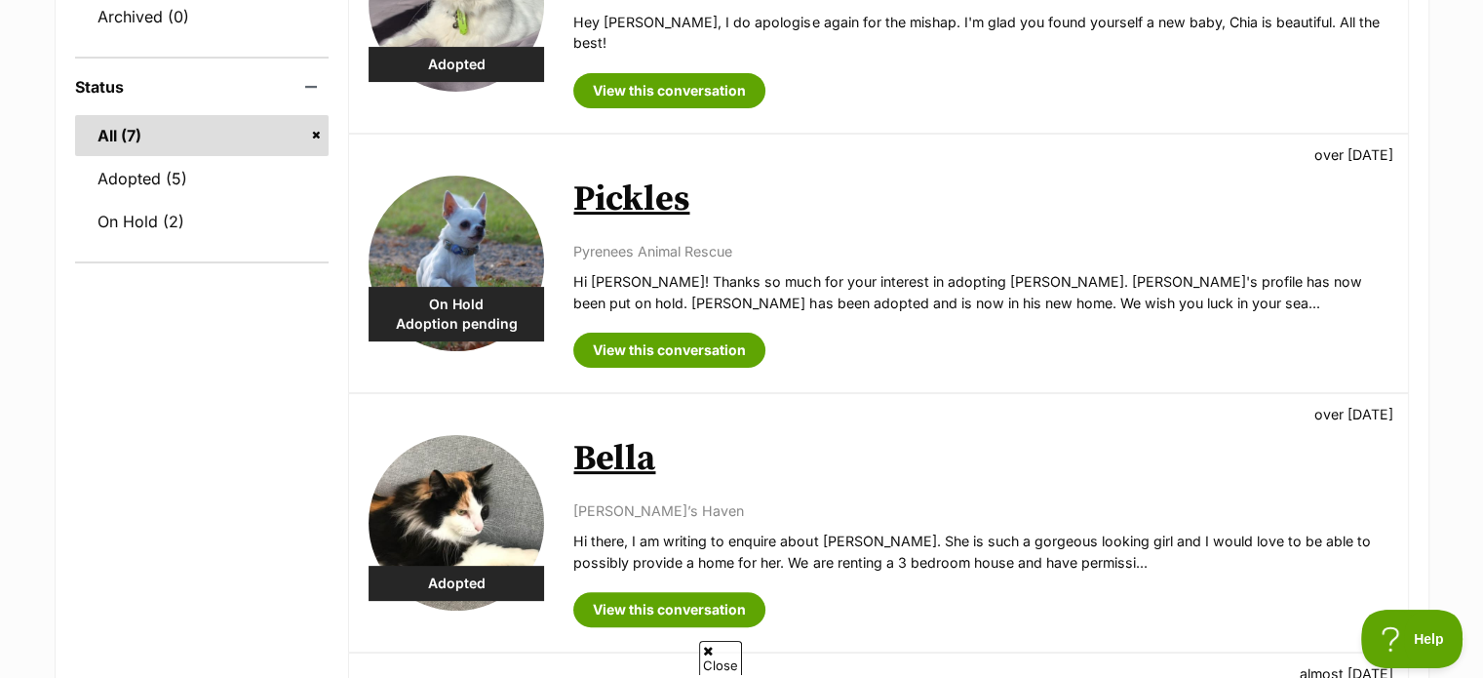
drag, startPoint x: 1253, startPoint y: 134, endPoint x: 1384, endPoint y: 123, distance: 132.0
click at [1384, 135] on div "On Hold Adoption pending Pickles over [DATE] Pyrenees Animal Rescue Hi [PERSON_…" at bounding box center [878, 263] width 1058 height 257
click at [1177, 178] on h2 "Pickles" at bounding box center [980, 199] width 814 height 43
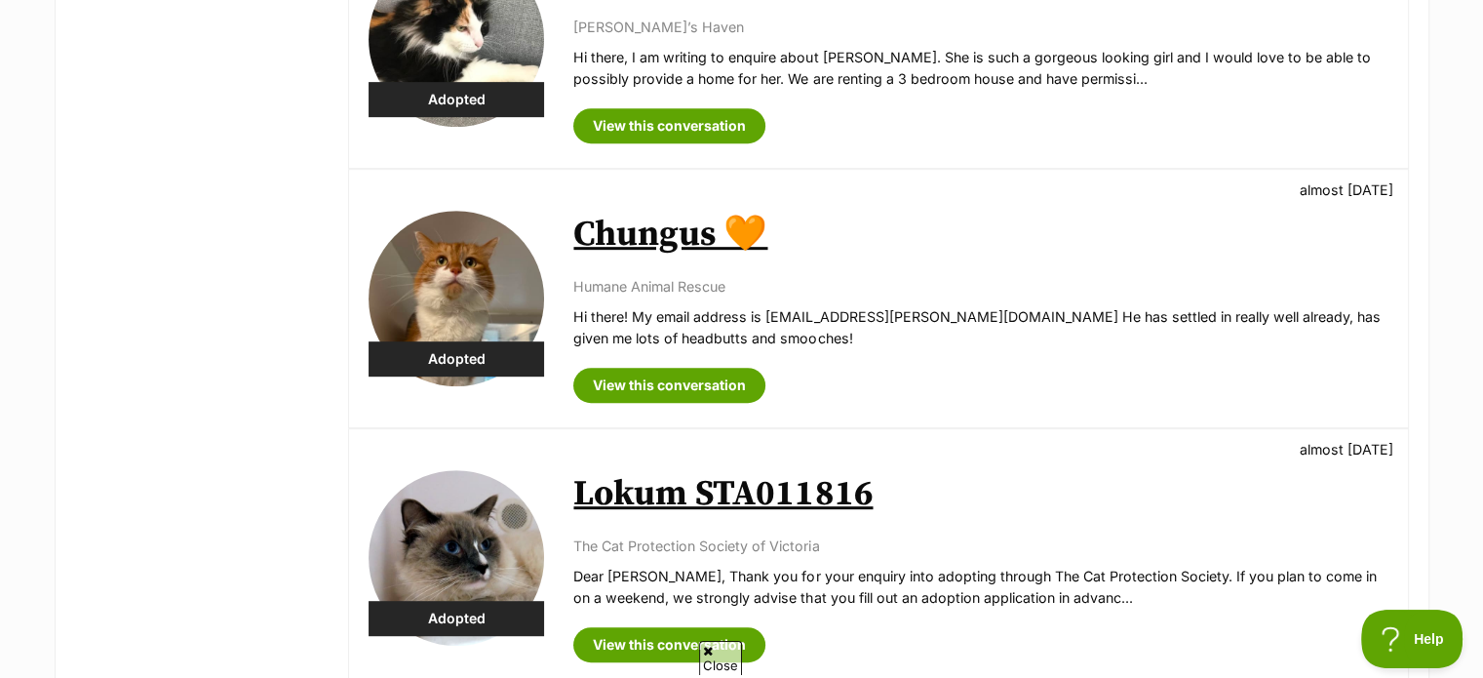
scroll to position [957, 0]
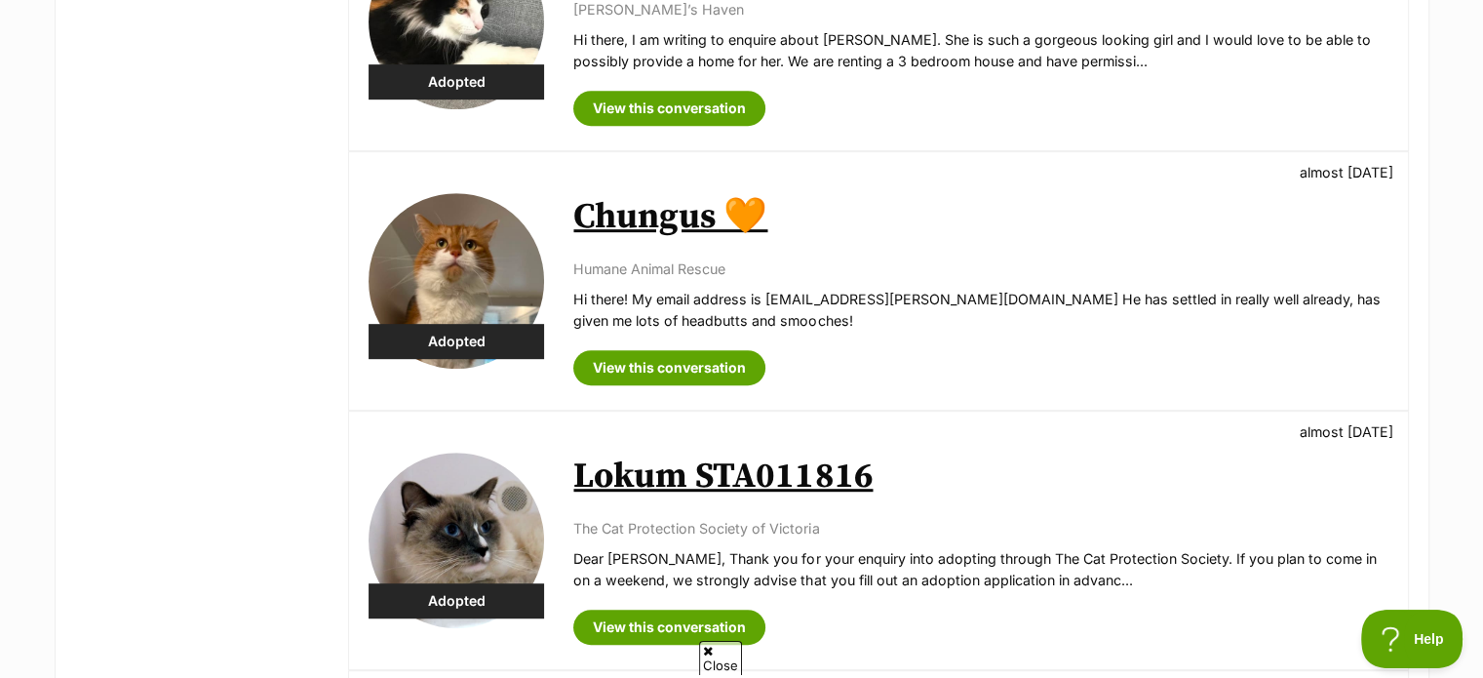
click at [652, 199] on link "Chungus 🧡" at bounding box center [670, 217] width 194 height 44
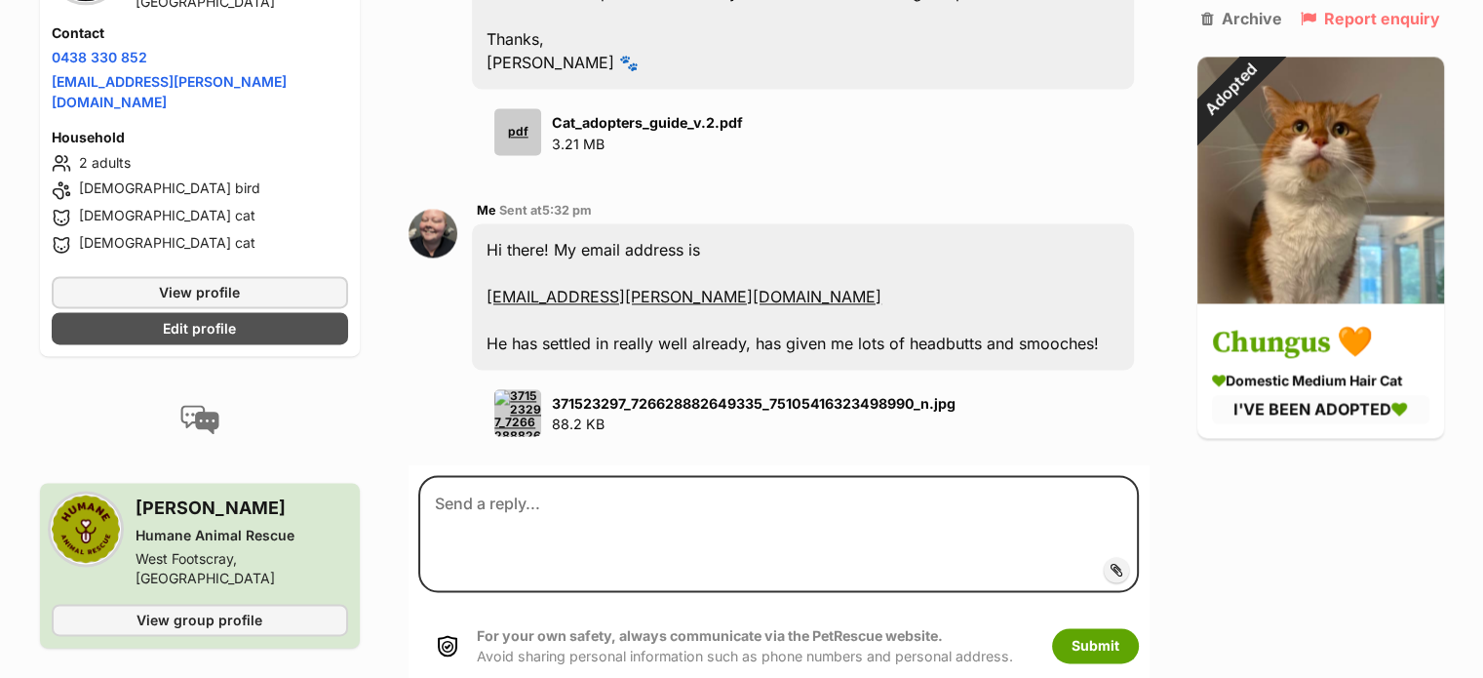
scroll to position [2760, 0]
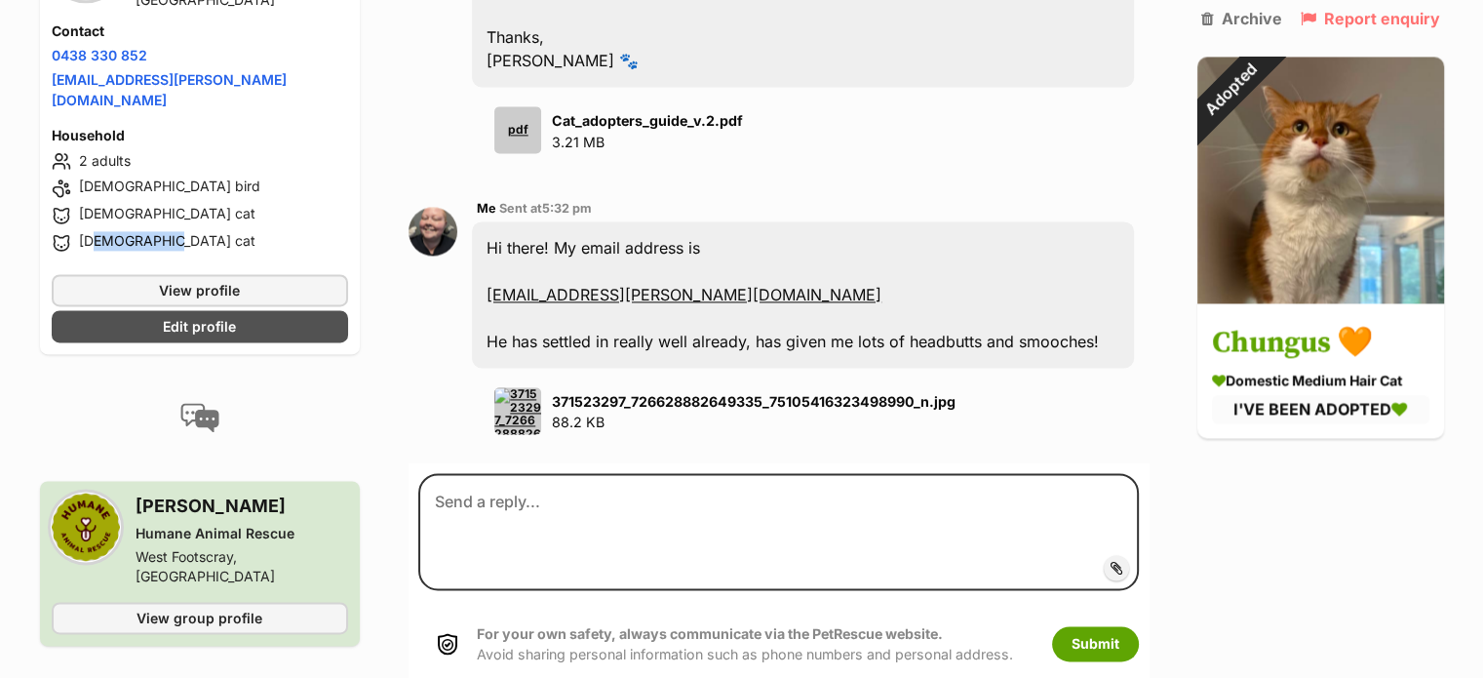
drag, startPoint x: 81, startPoint y: 288, endPoint x: 140, endPoint y: 282, distance: 59.8
click at [140, 254] on li "2 year old cat" at bounding box center [200, 242] width 297 height 23
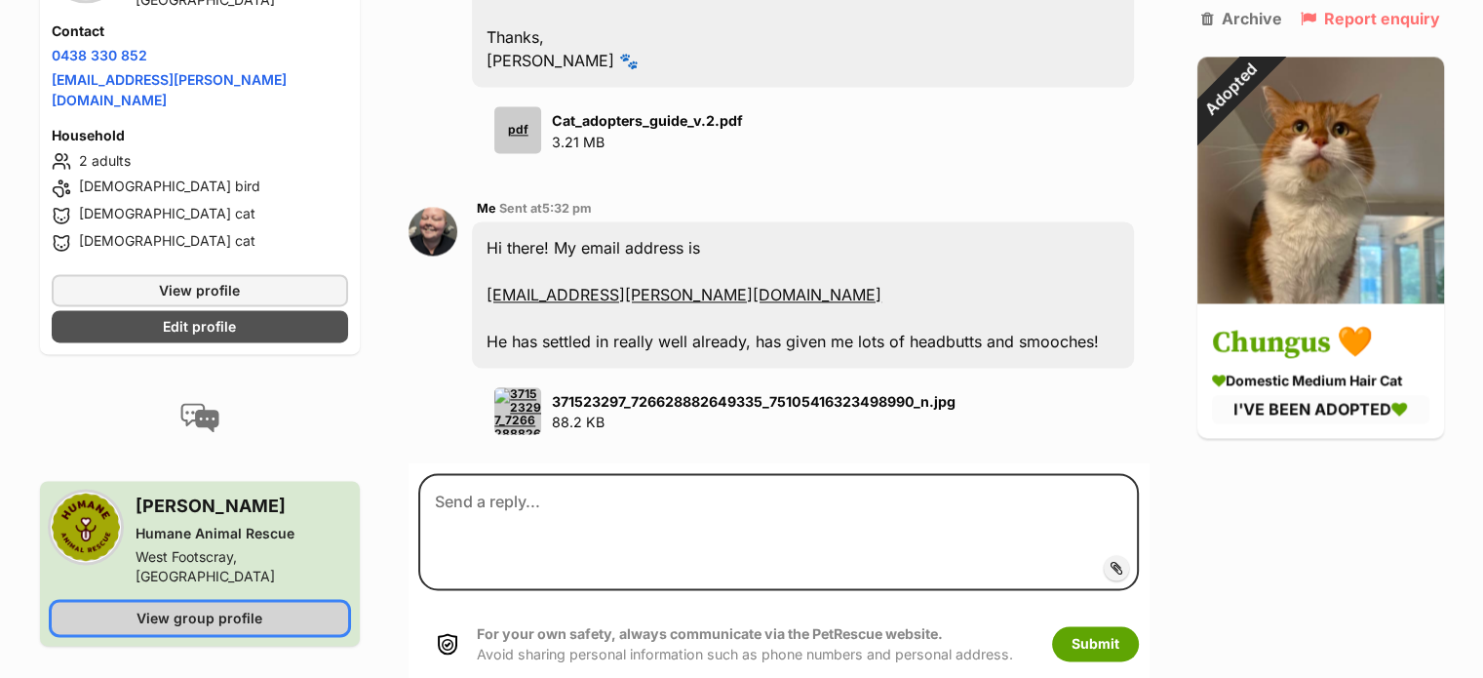
click at [185, 628] on span "View group profile" at bounding box center [199, 617] width 126 height 20
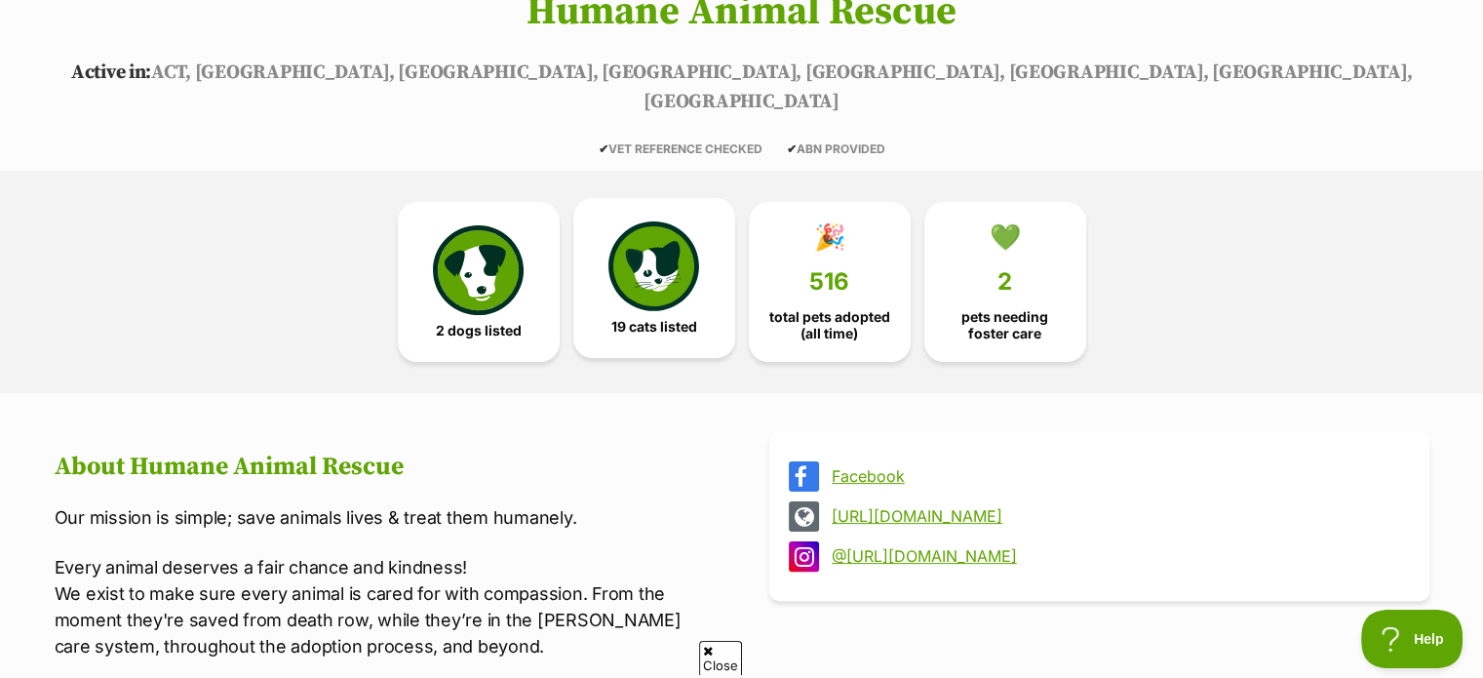
click at [710, 249] on link "19 cats listed" at bounding box center [654, 278] width 162 height 160
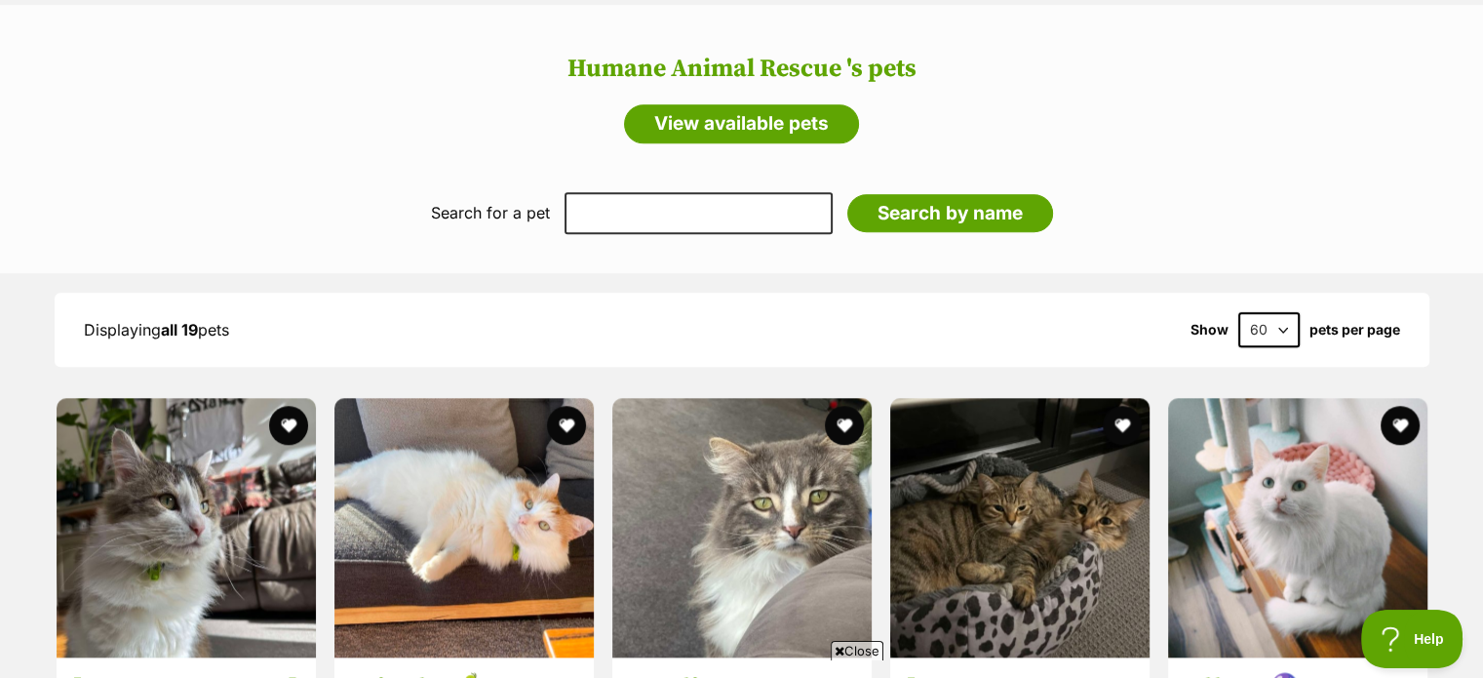
click at [97, 300] on div "Displaying all 19 pets Show 60 120 pets per page" at bounding box center [742, 329] width 1375 height 74
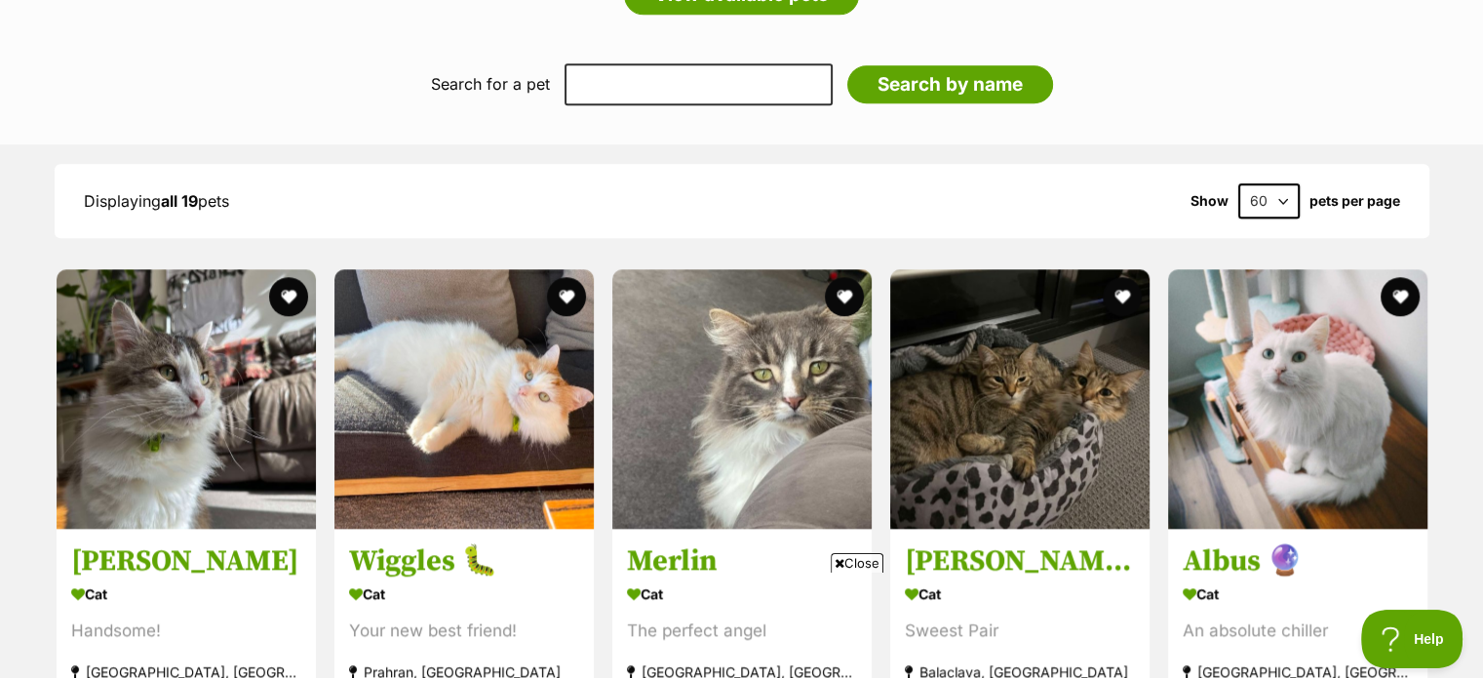
scroll to position [1959, 0]
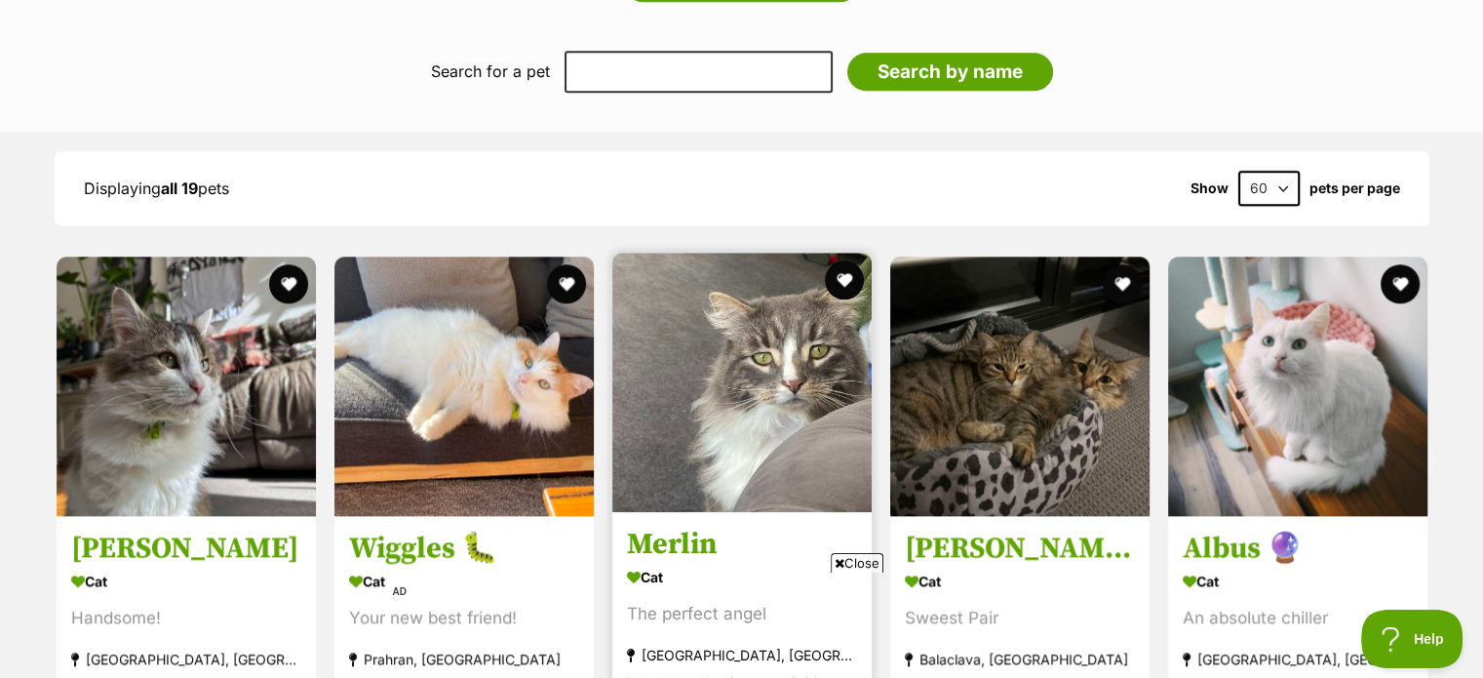
click at [684, 351] on img at bounding box center [741, 381] width 259 height 259
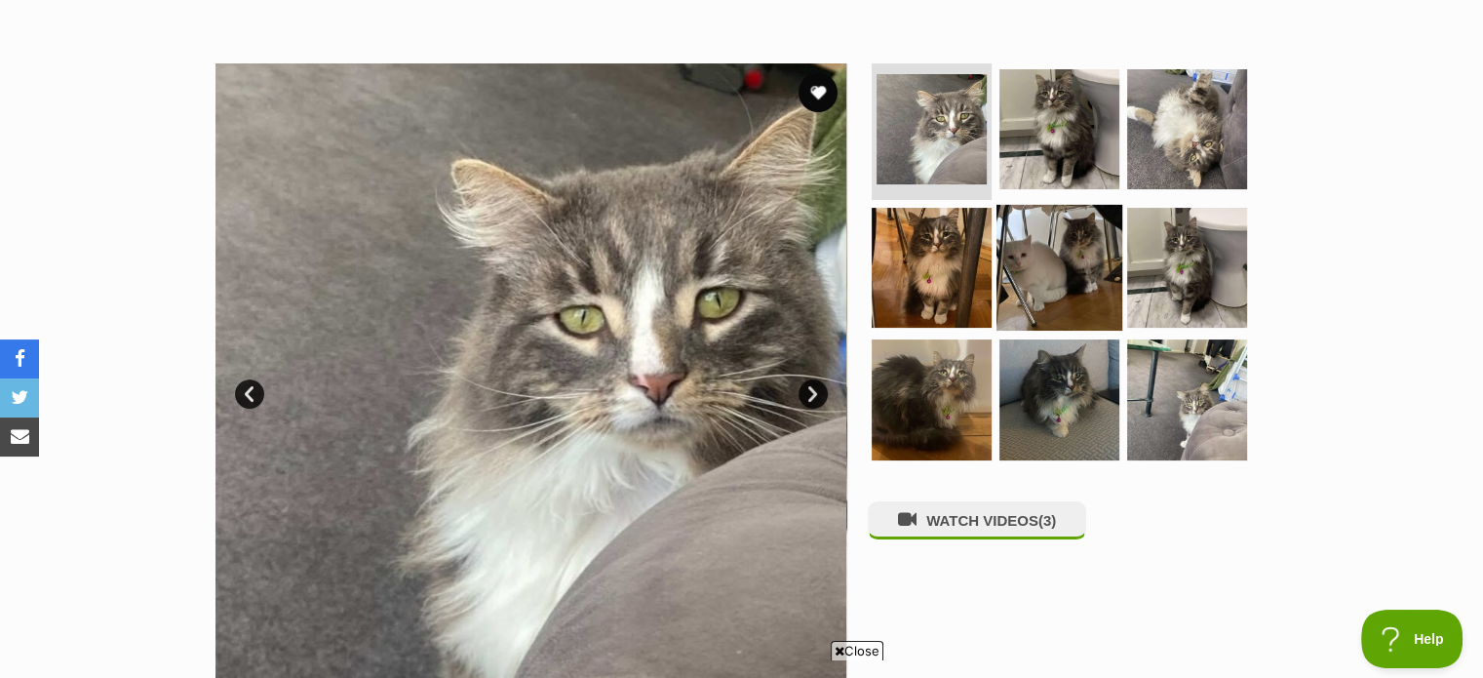
click at [1017, 257] on img at bounding box center [1059, 267] width 126 height 126
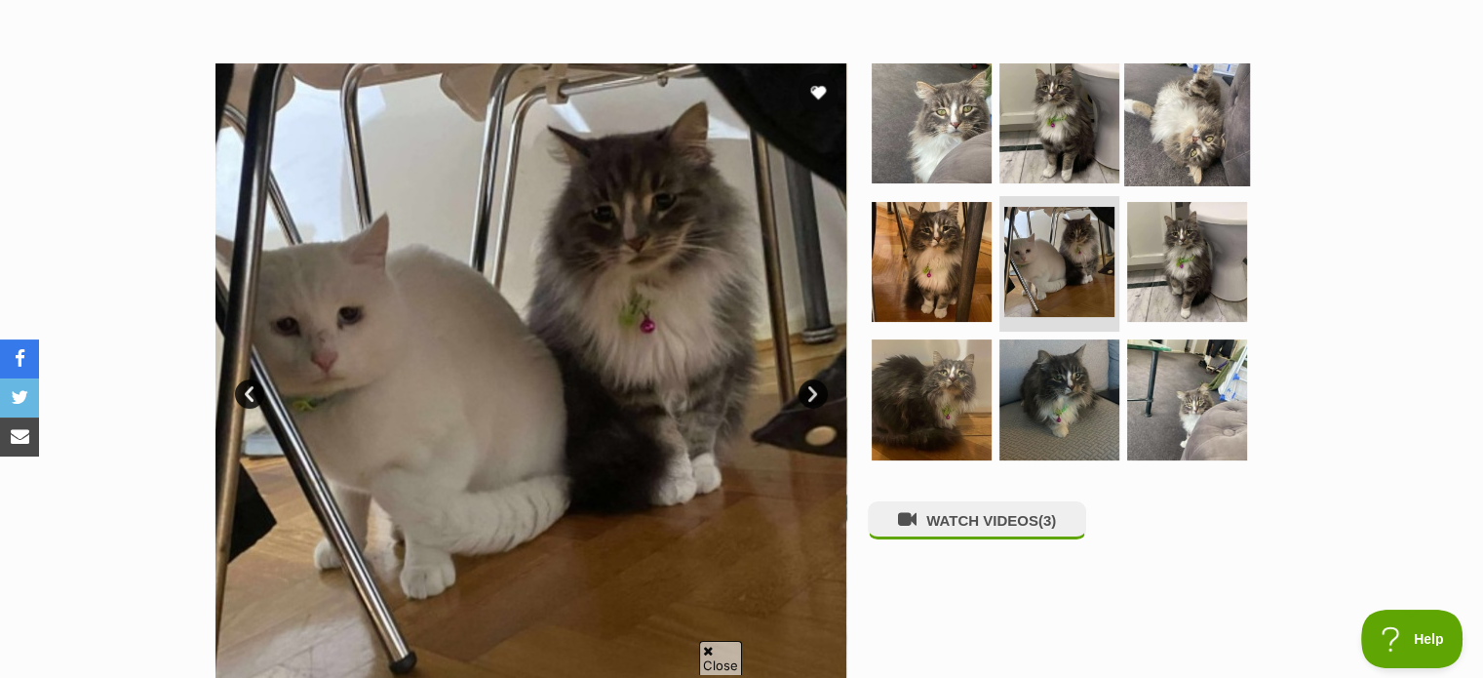
click at [1196, 115] on img at bounding box center [1187, 123] width 126 height 126
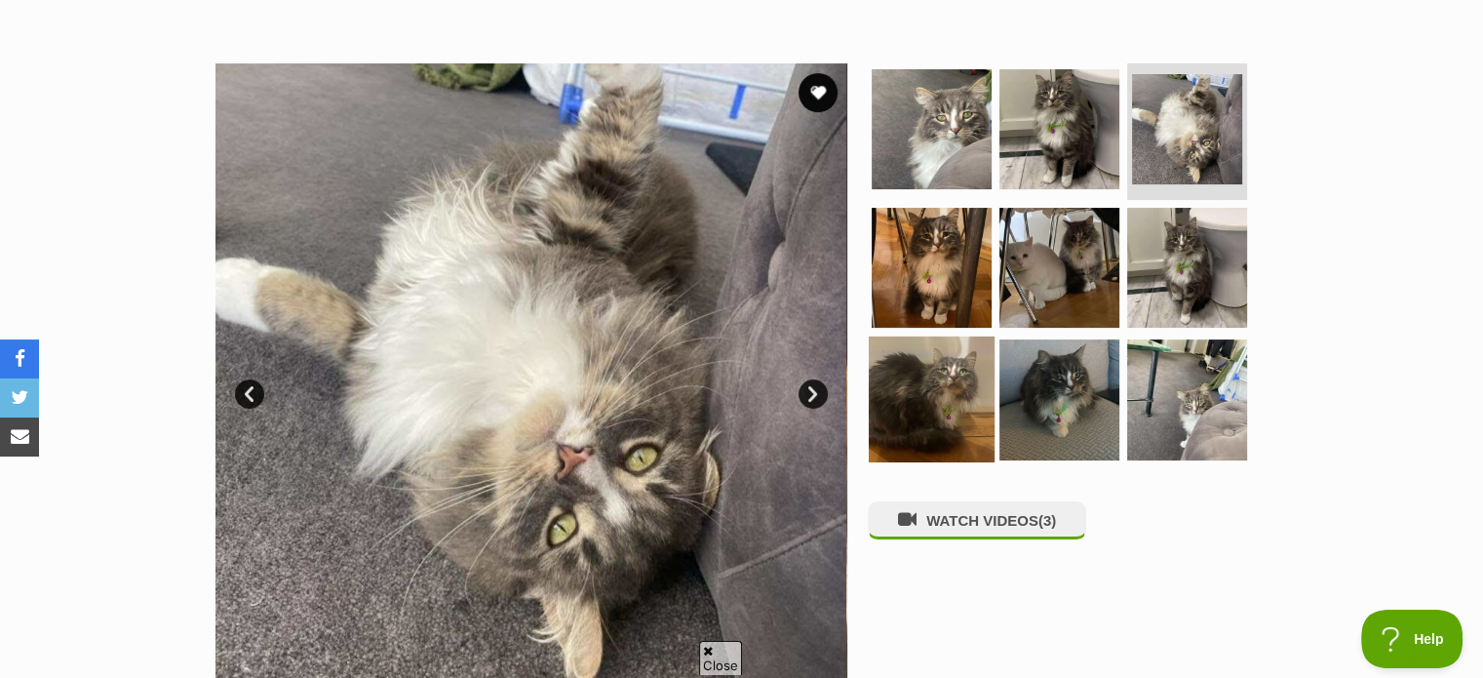
click at [927, 354] on img at bounding box center [932, 399] width 126 height 126
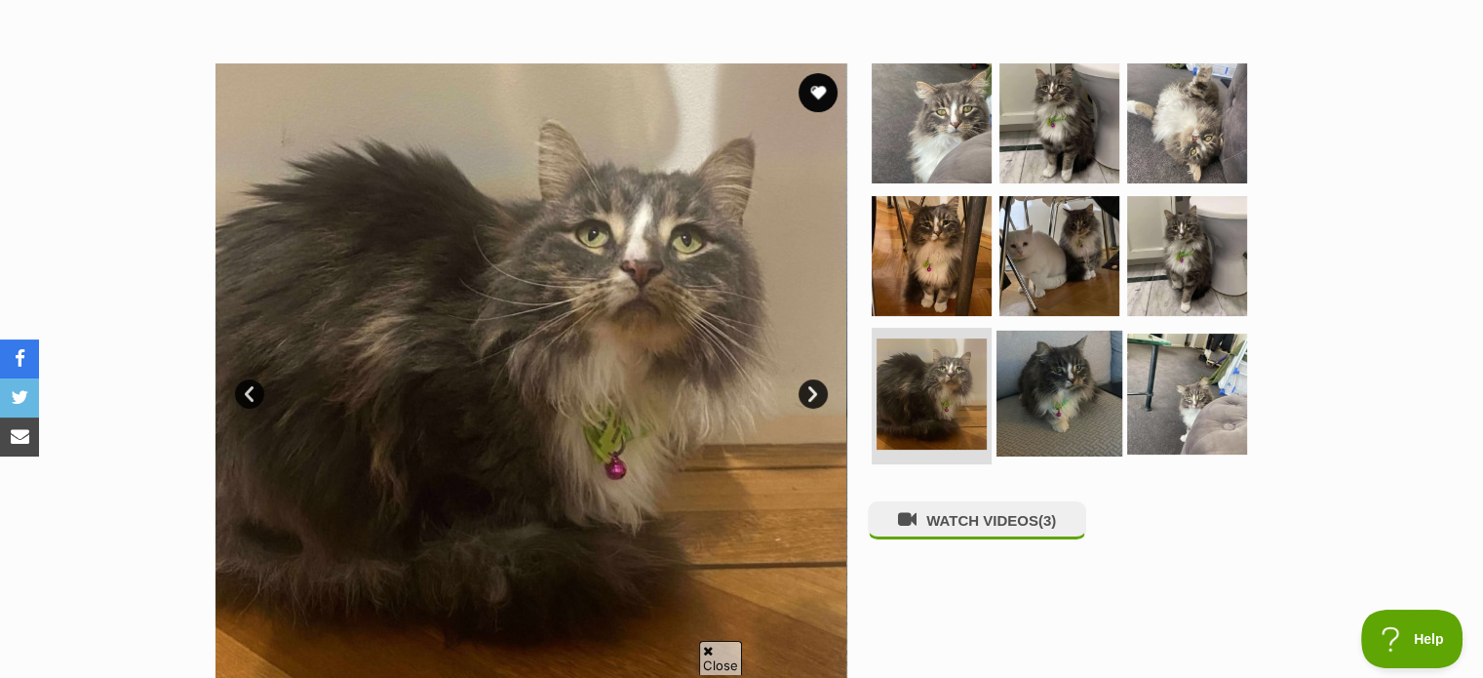
click at [1080, 369] on img at bounding box center [1059, 393] width 126 height 126
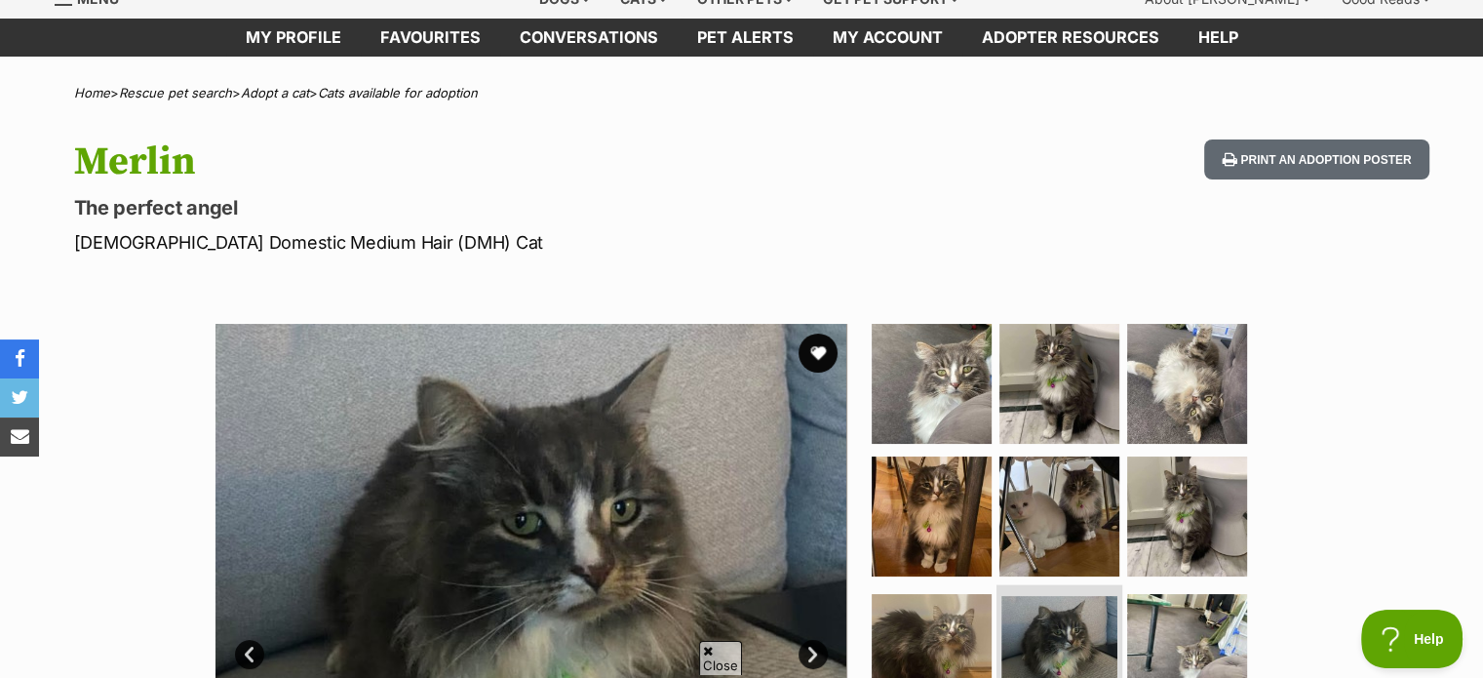
scroll to position [129, 0]
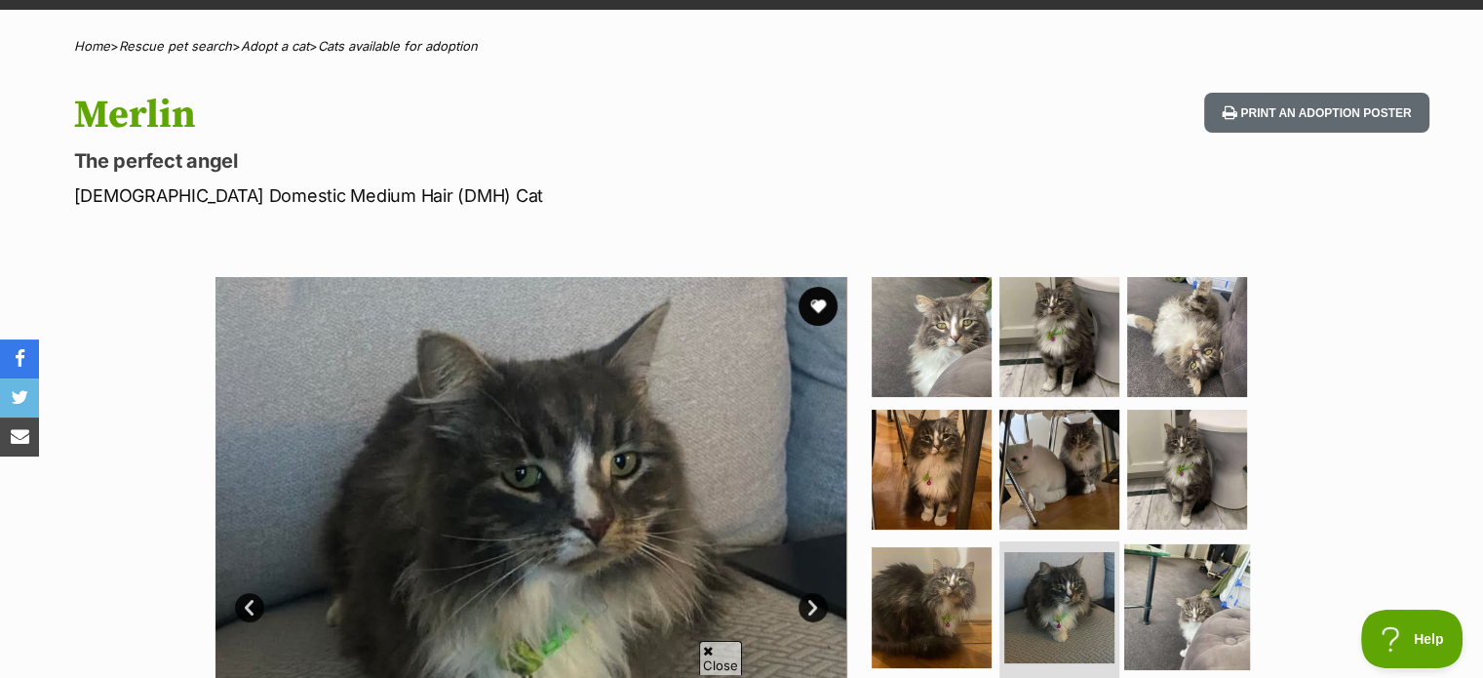
click at [1169, 589] on img at bounding box center [1187, 607] width 126 height 126
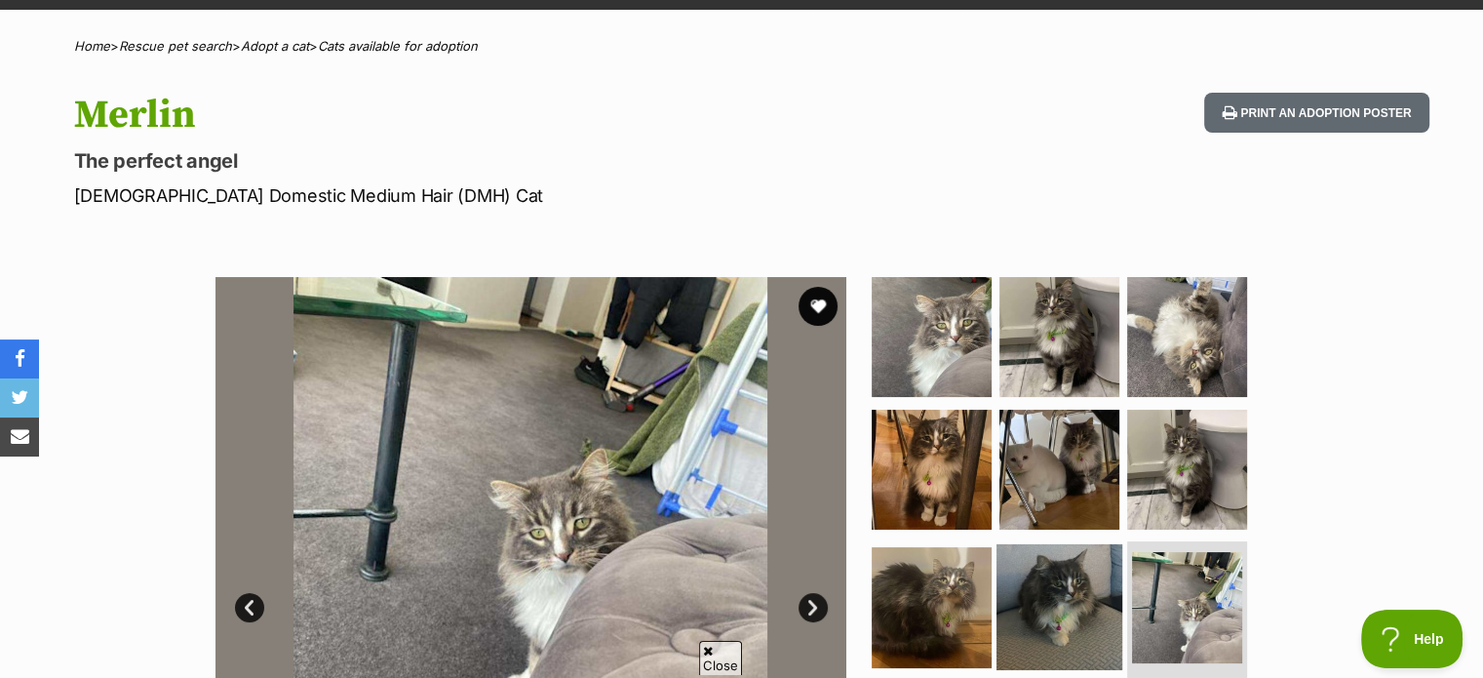
click at [1094, 576] on img at bounding box center [1059, 607] width 126 height 126
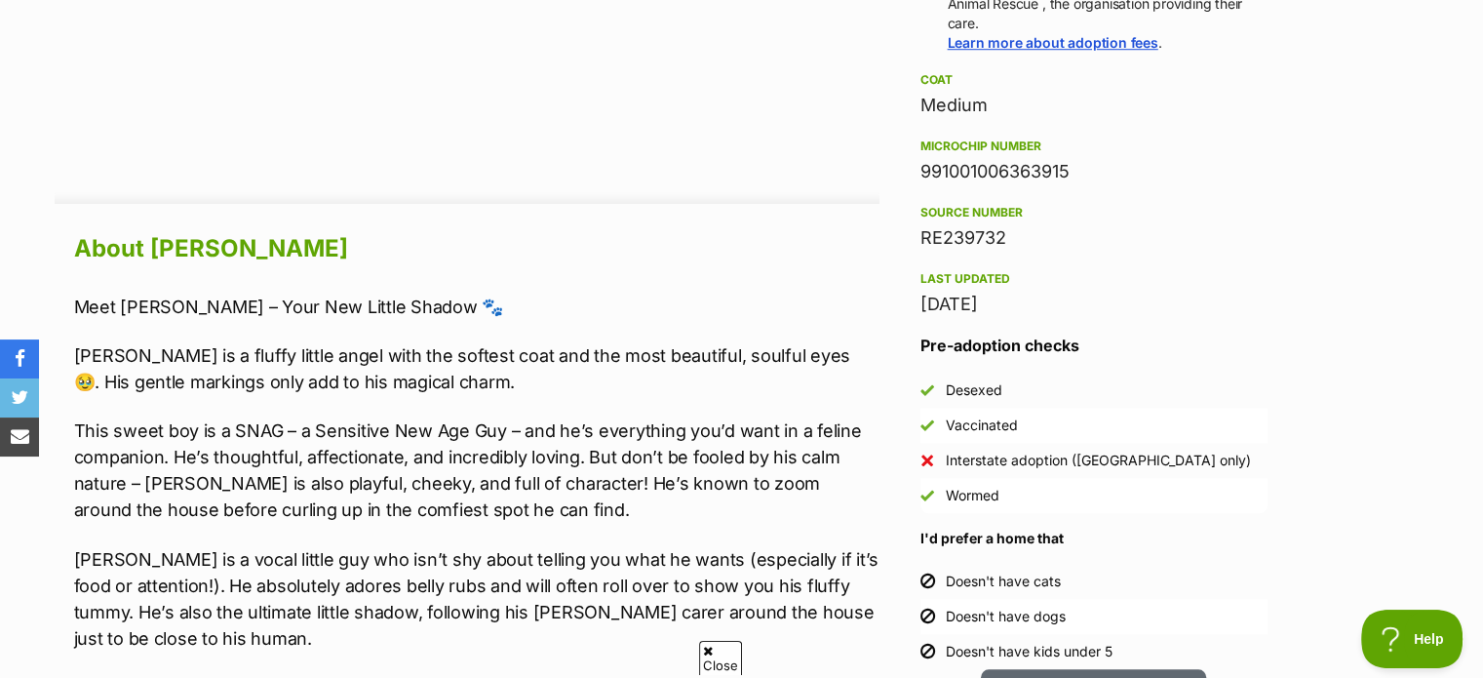
scroll to position [1538, 0]
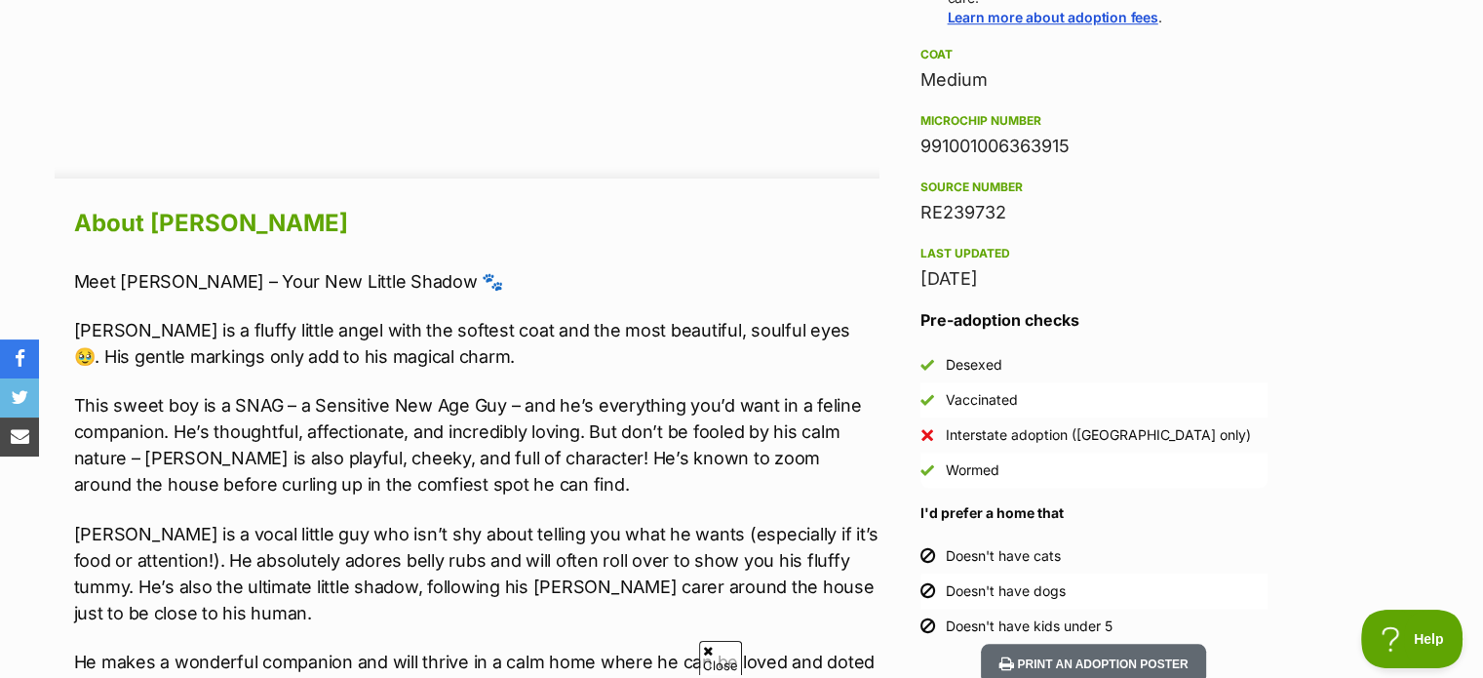
click at [1040, 558] on div "Doesn't have cats" at bounding box center [1003, 555] width 115 height 19
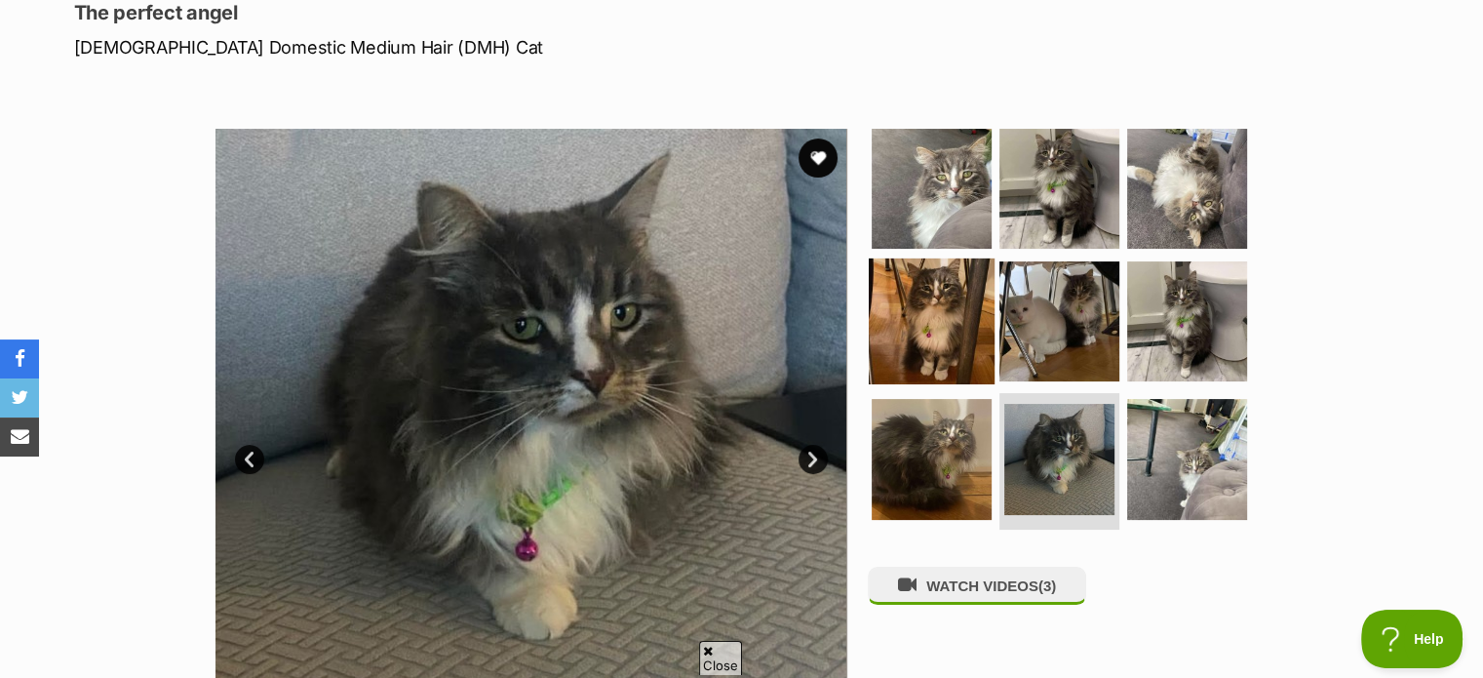
scroll to position [275, 0]
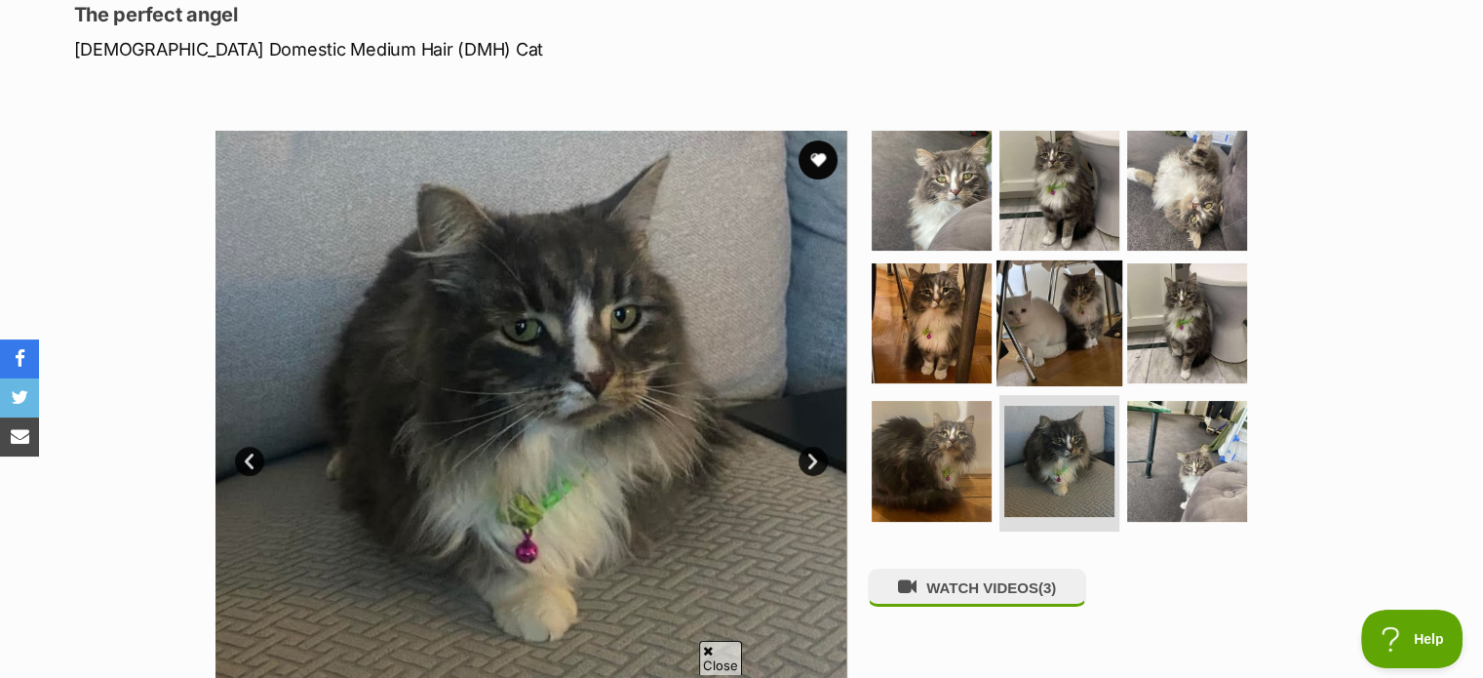
click at [1084, 330] on img at bounding box center [1059, 322] width 126 height 126
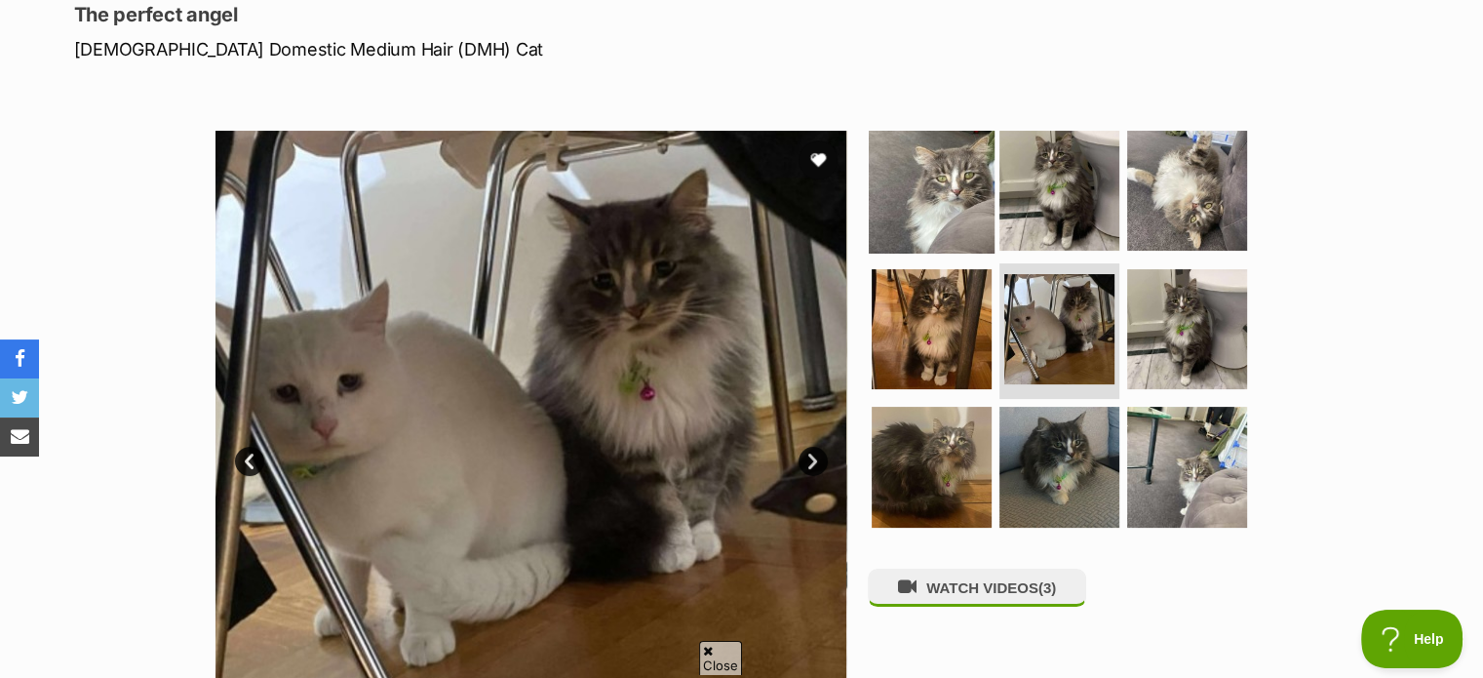
click at [949, 210] on img at bounding box center [932, 191] width 126 height 126
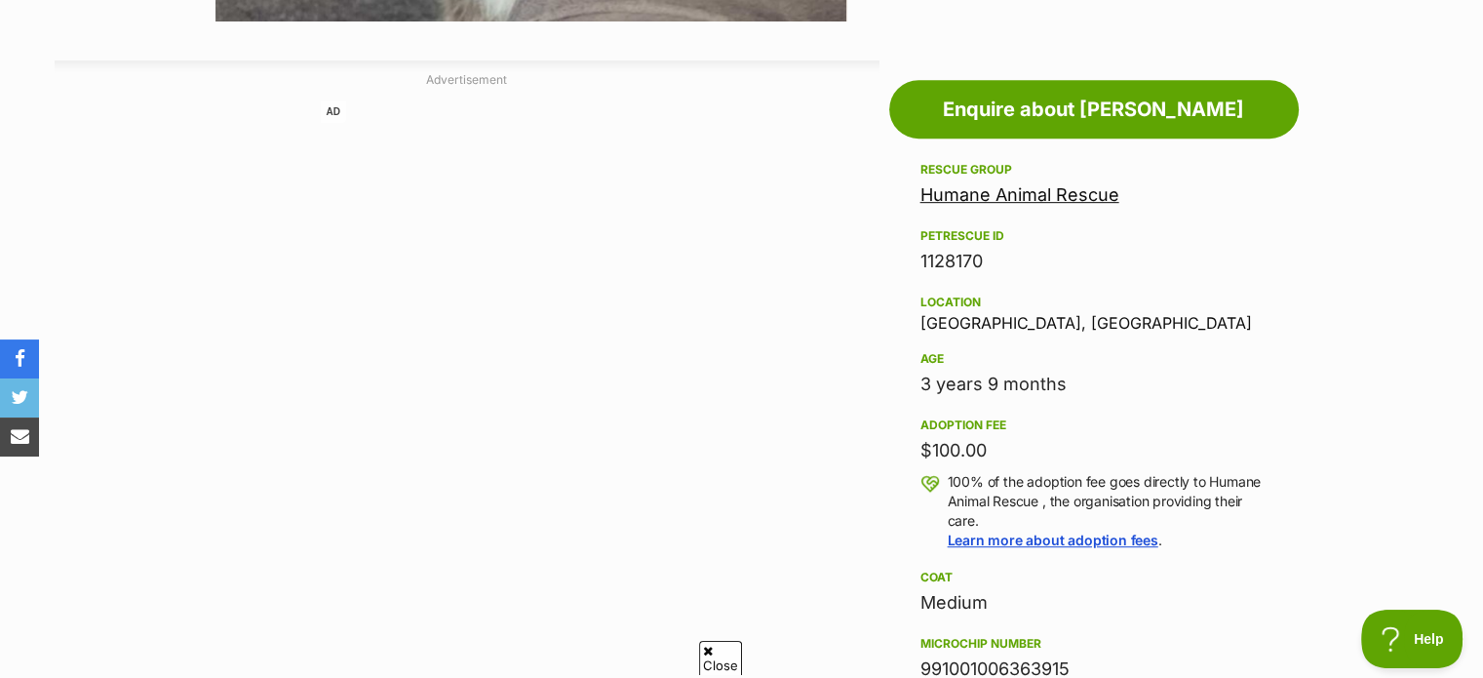
scroll to position [957, 0]
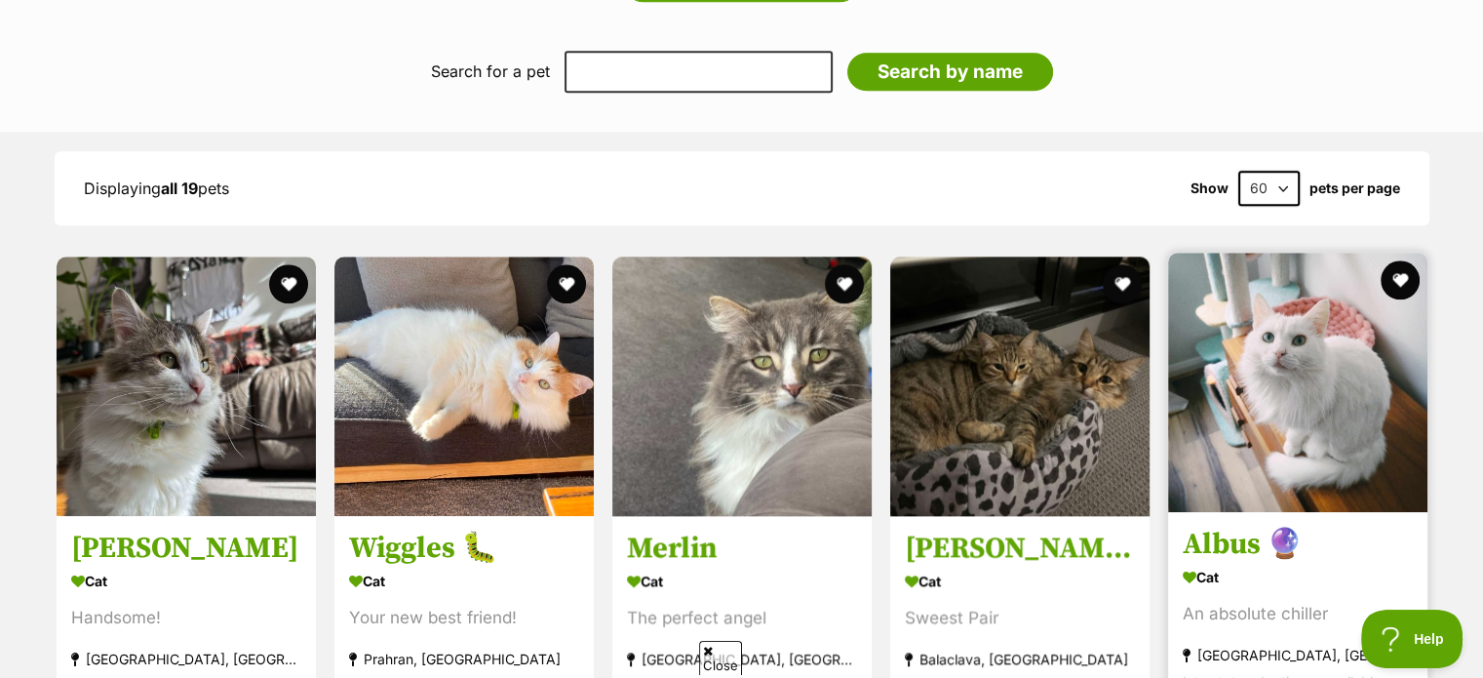
click at [1326, 293] on img at bounding box center [1297, 381] width 259 height 259
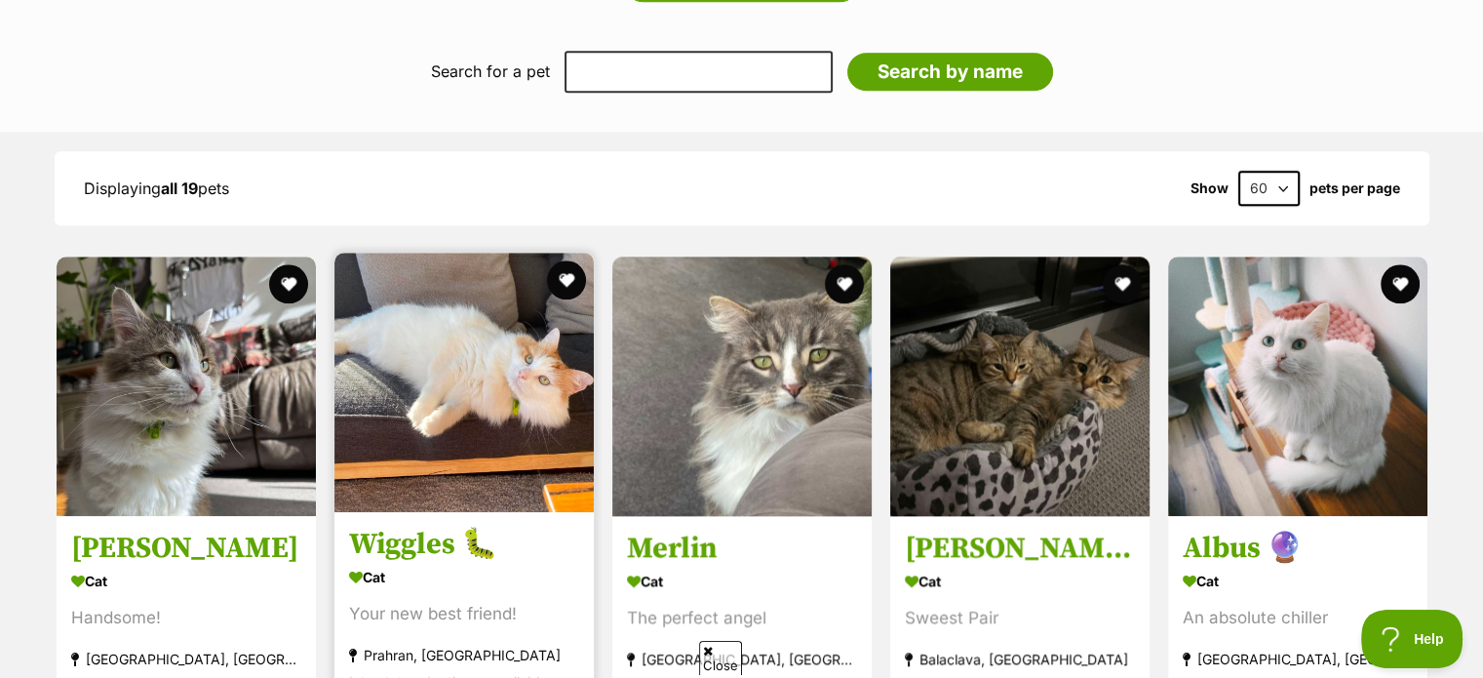
drag, startPoint x: 380, startPoint y: 356, endPoint x: 347, endPoint y: 267, distance: 94.7
click at [347, 267] on img at bounding box center [463, 381] width 259 height 259
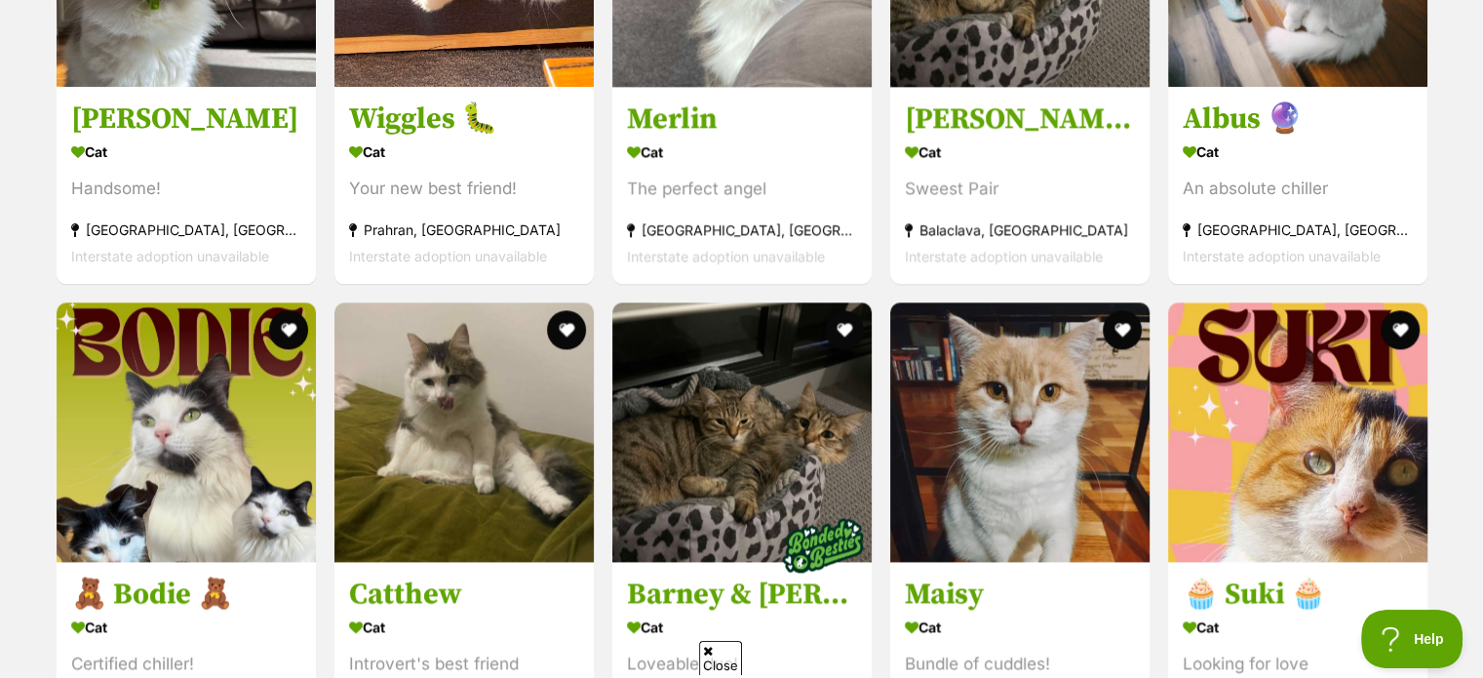
scroll to position [2388, 0]
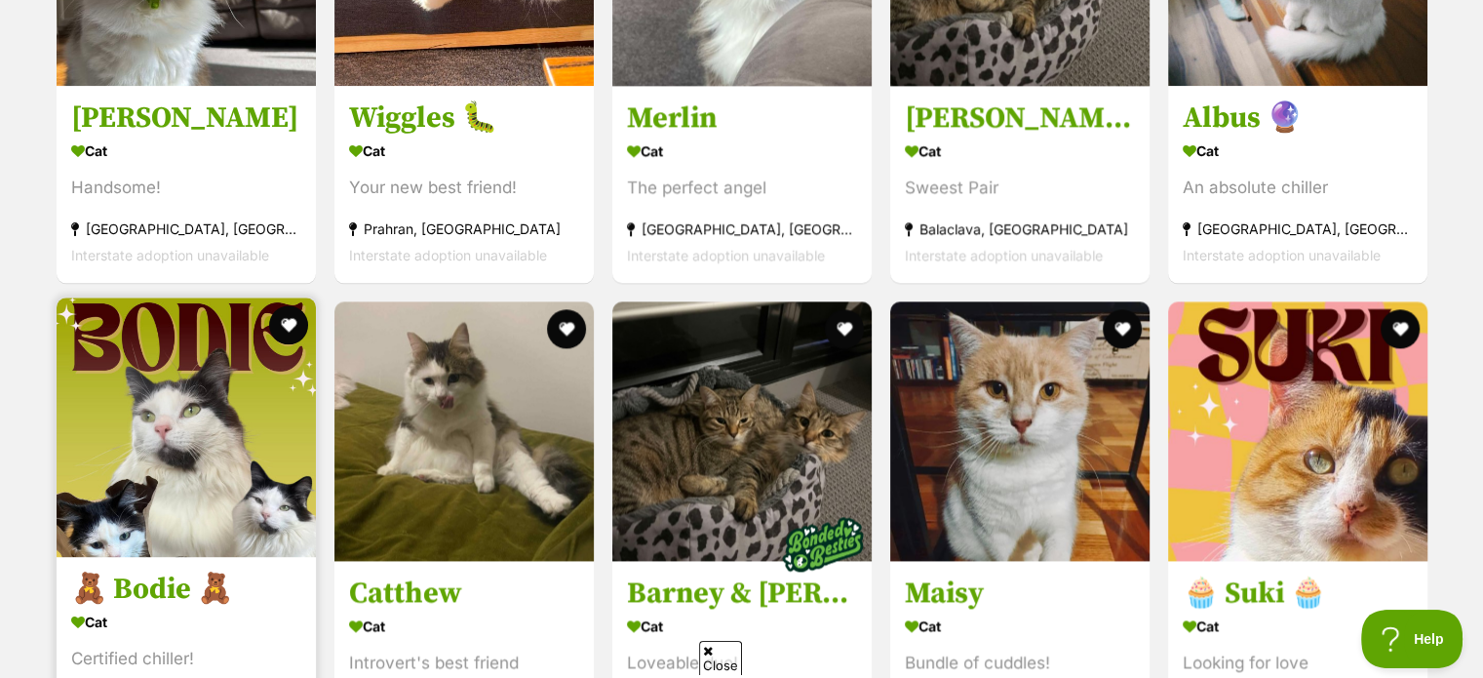
click at [142, 387] on img at bounding box center [186, 426] width 259 height 259
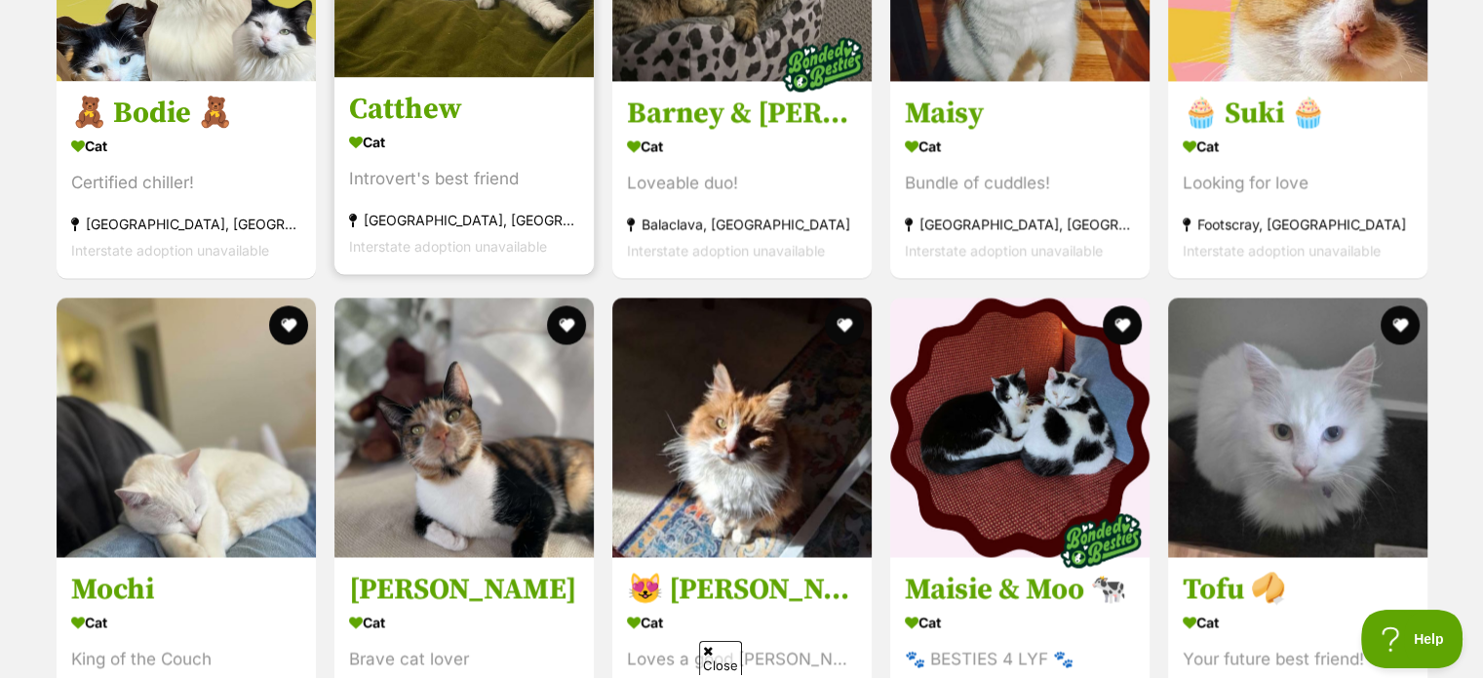
scroll to position [2872, 0]
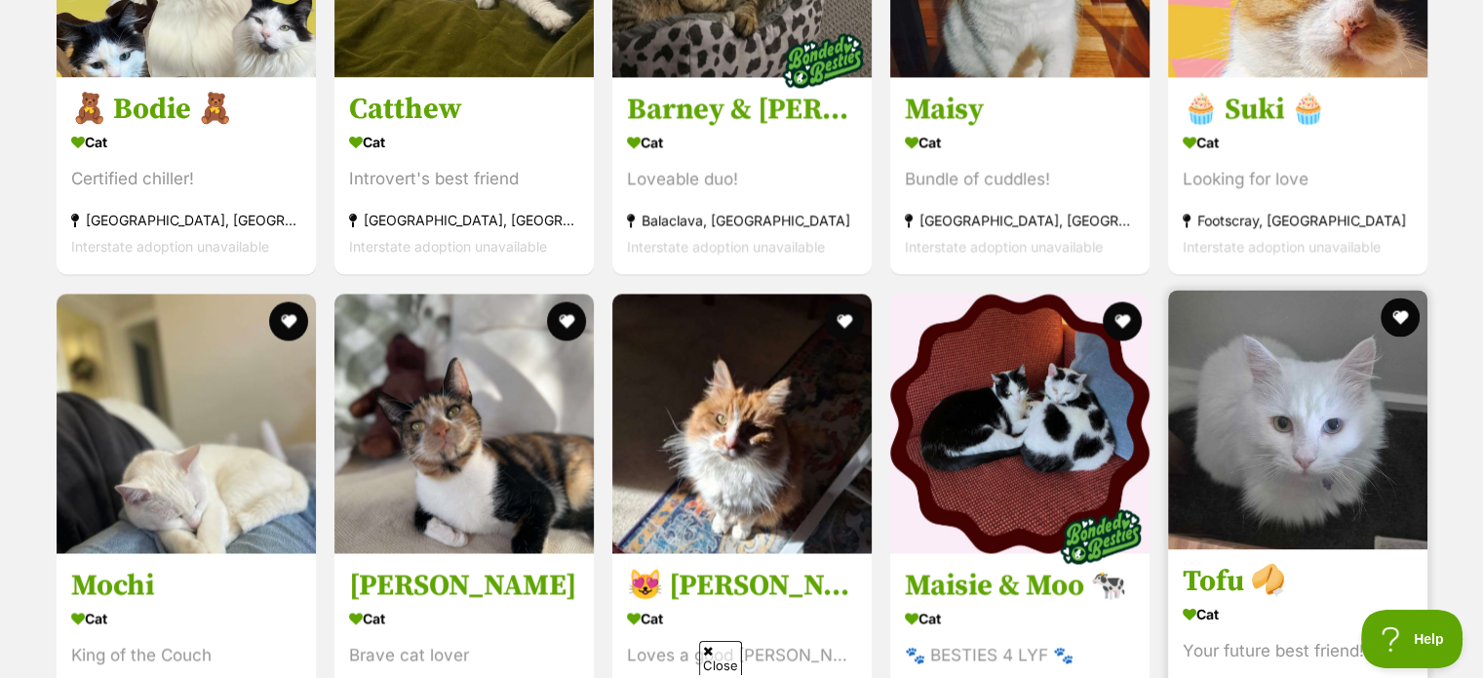
click at [1379, 403] on img at bounding box center [1297, 419] width 259 height 259
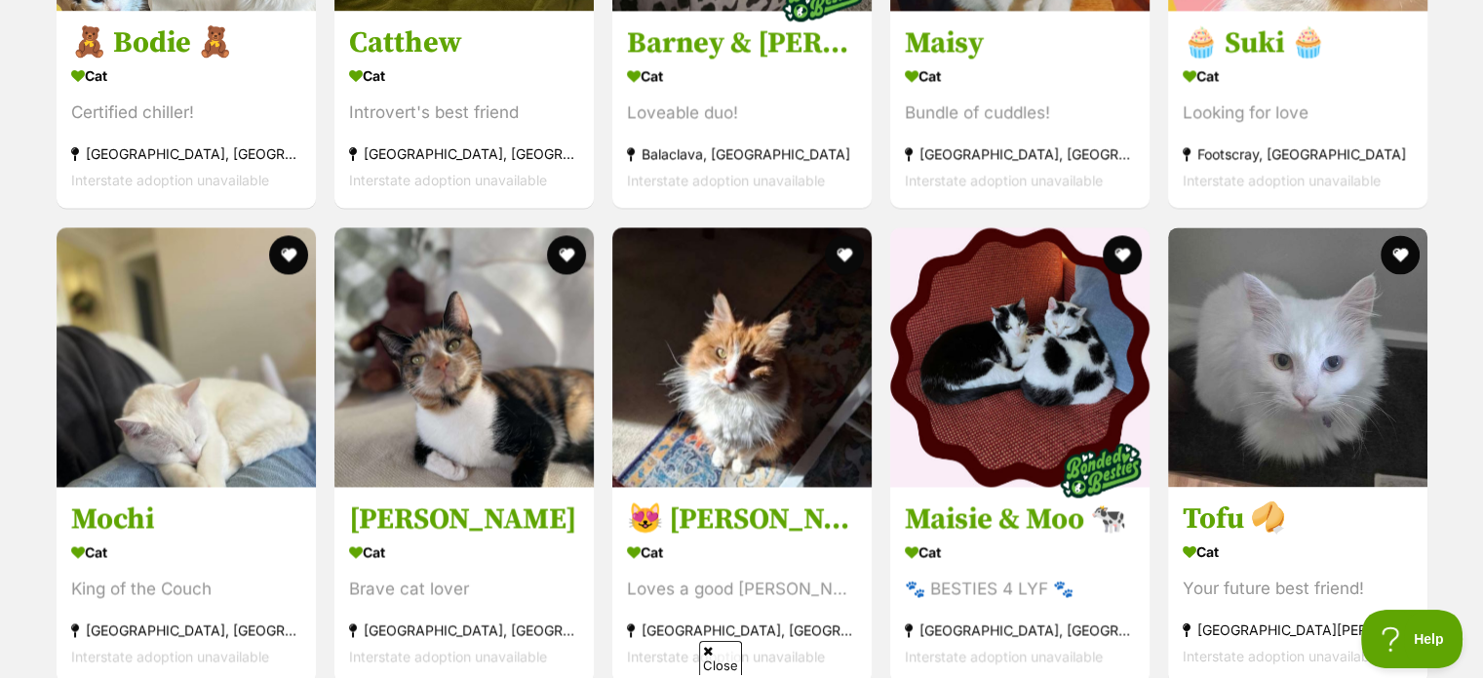
scroll to position [2941, 0]
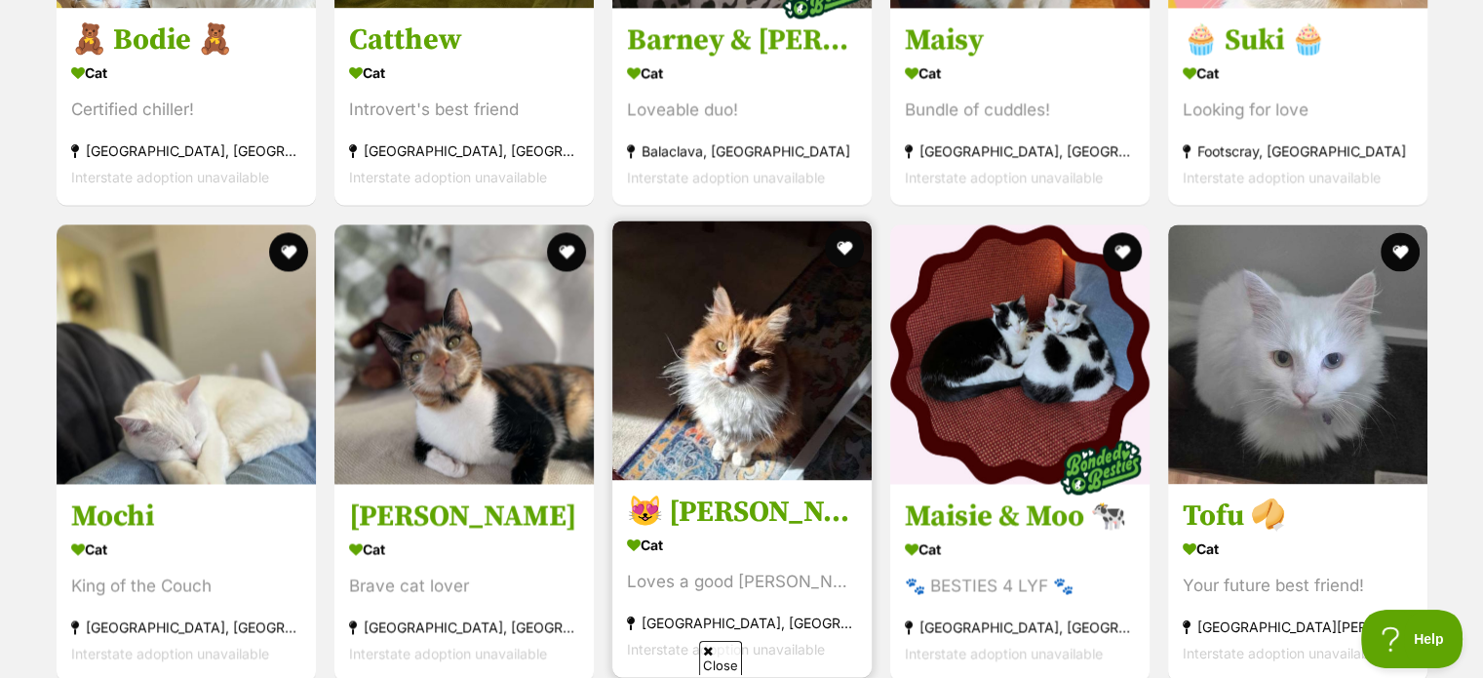
click at [687, 289] on img at bounding box center [741, 349] width 259 height 259
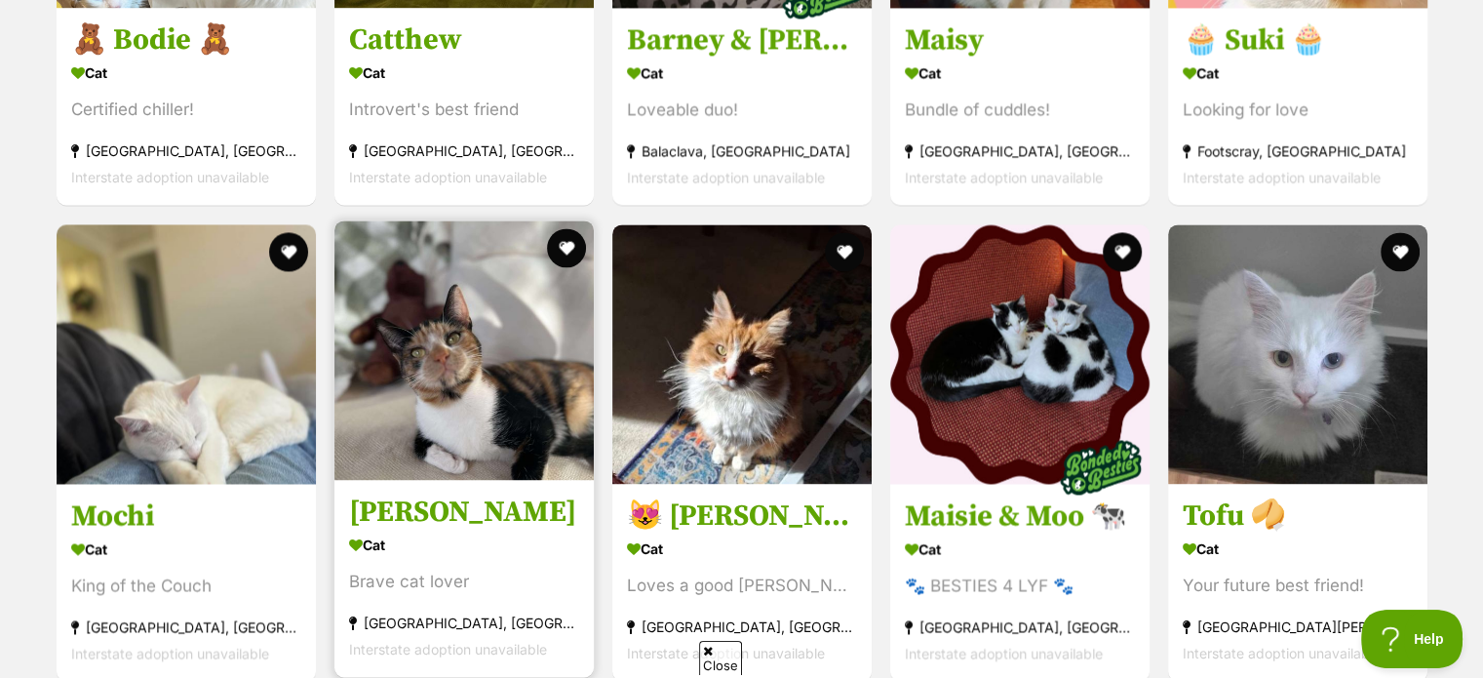
click at [493, 377] on img at bounding box center [463, 349] width 259 height 259
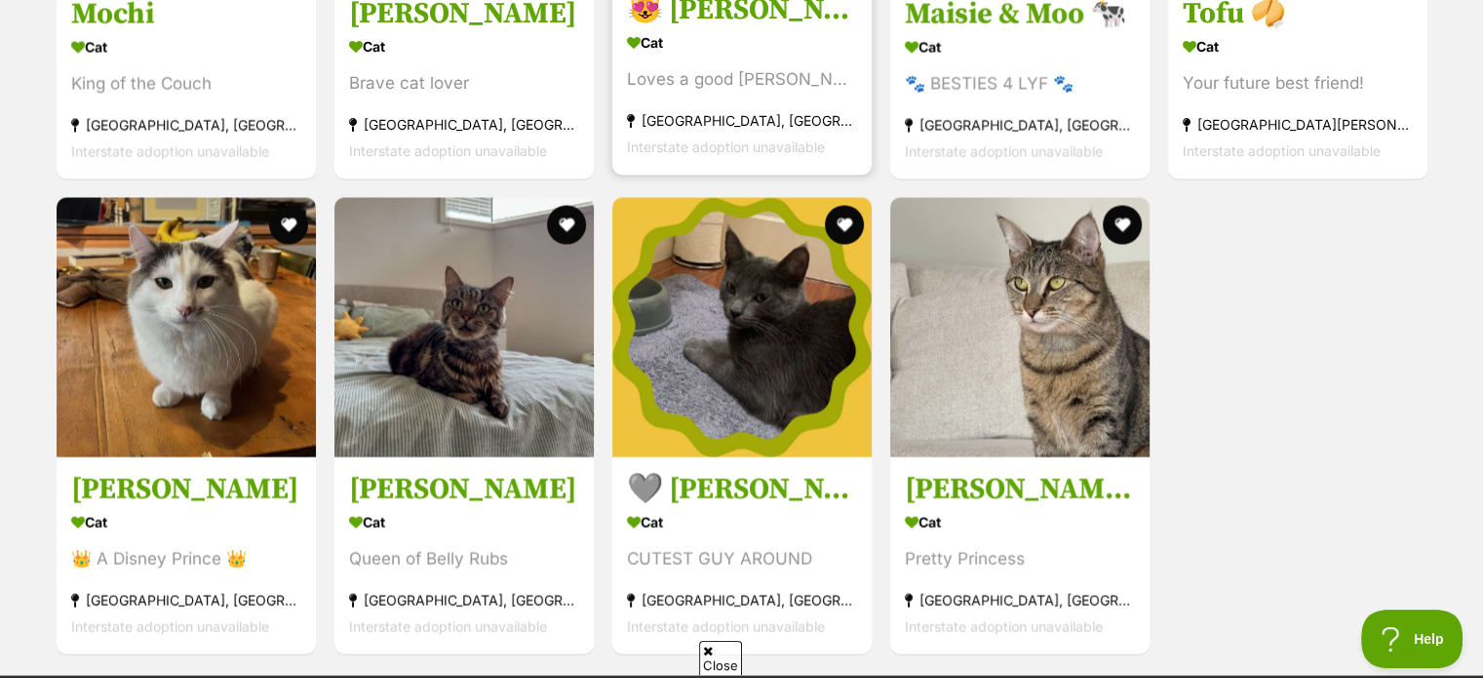
scroll to position [3439, 0]
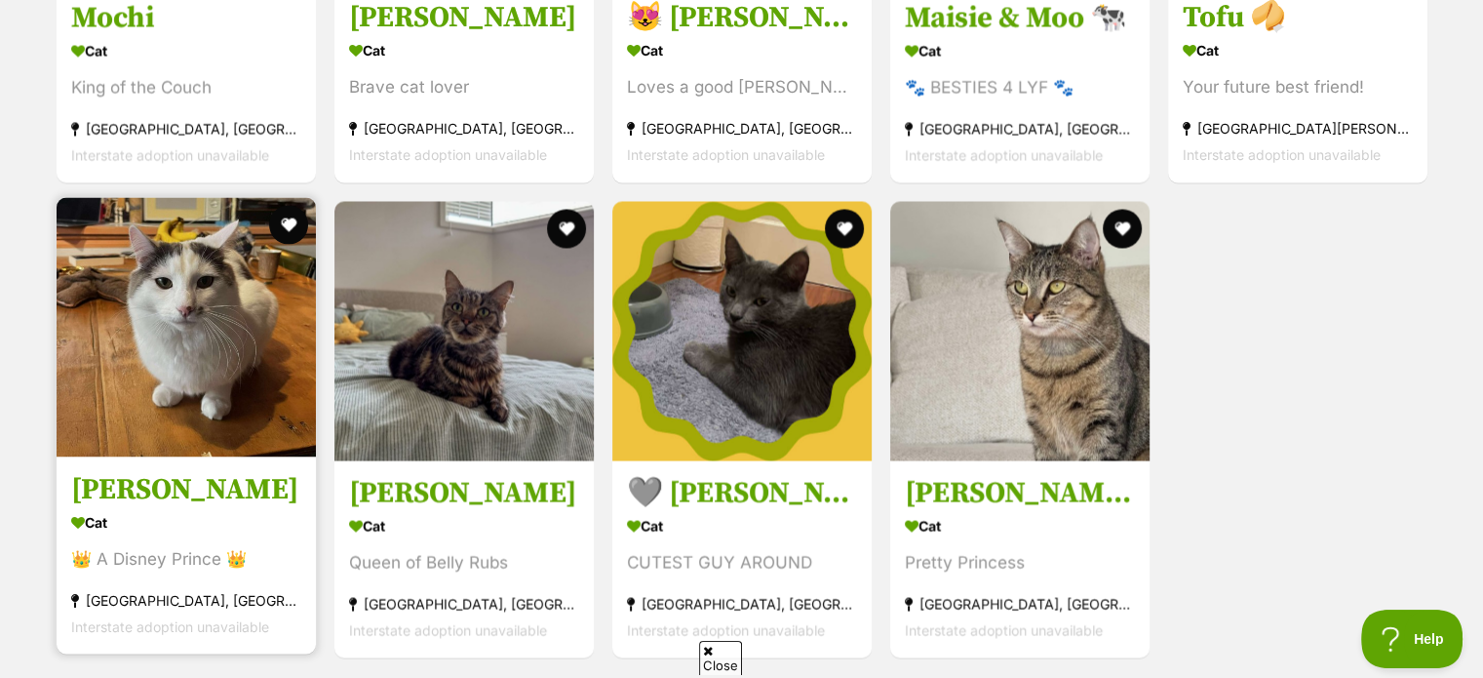
click at [241, 292] on img at bounding box center [186, 326] width 259 height 259
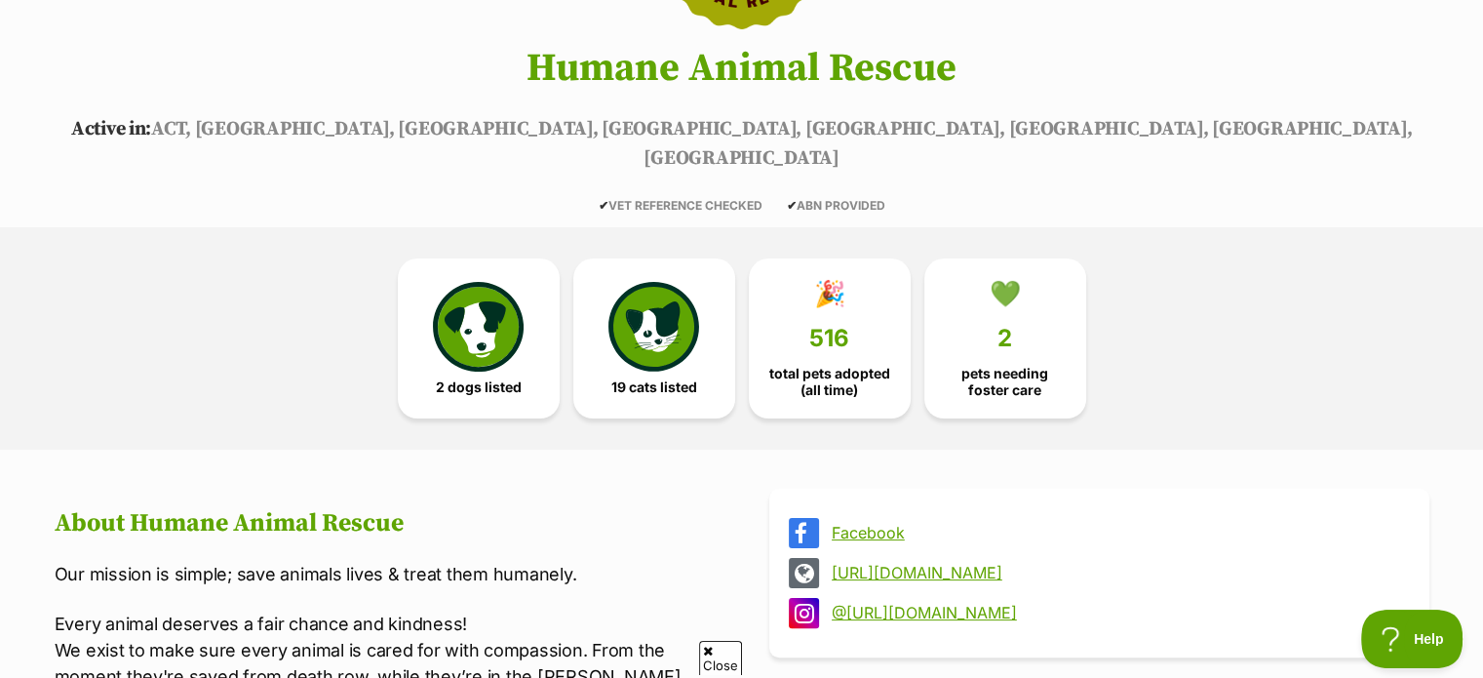
scroll to position [328, 0]
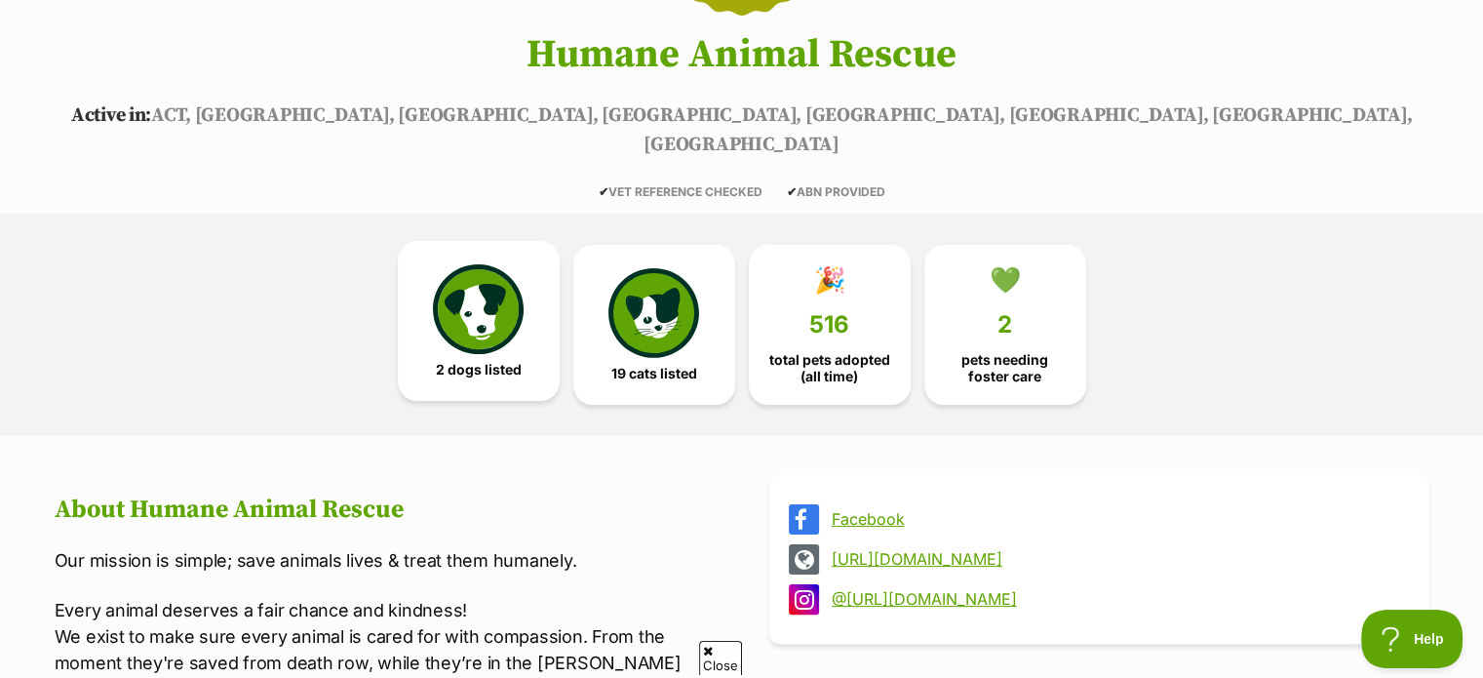
click at [491, 299] on img at bounding box center [478, 309] width 90 height 90
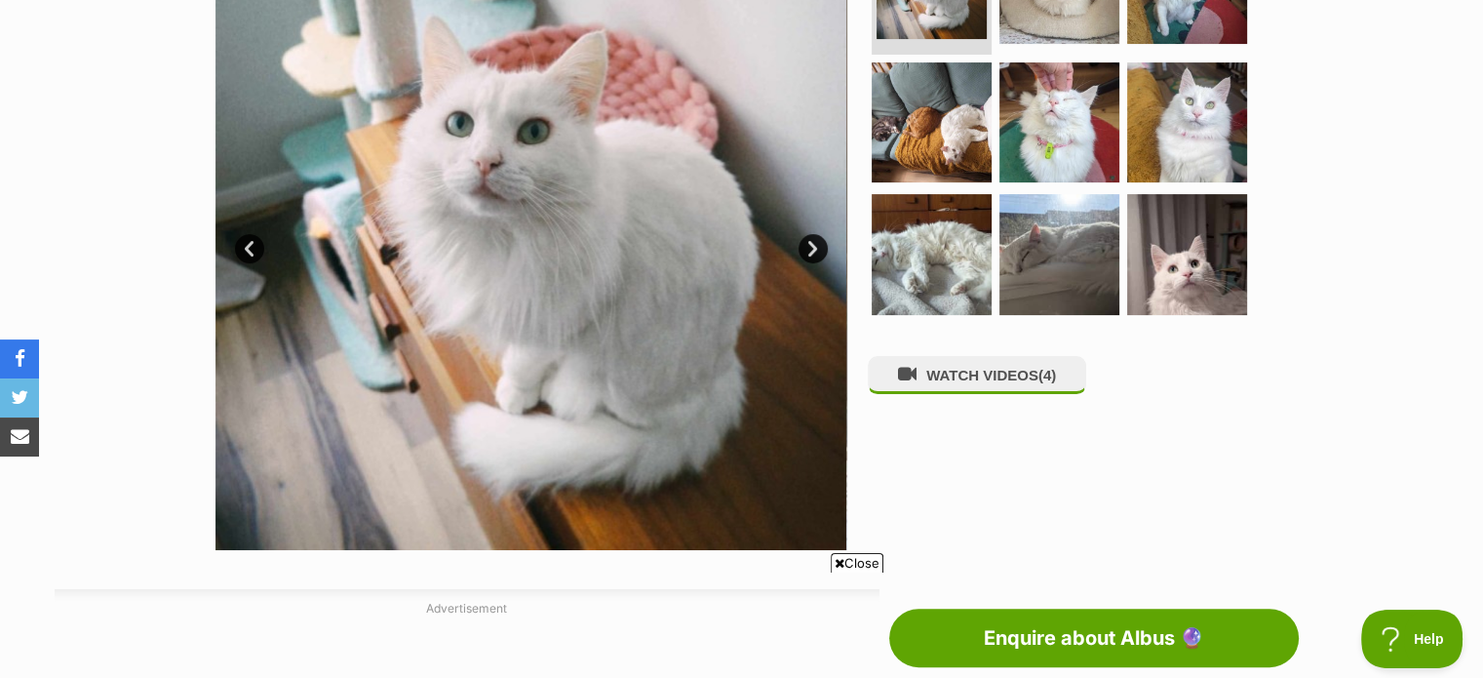
scroll to position [337, 0]
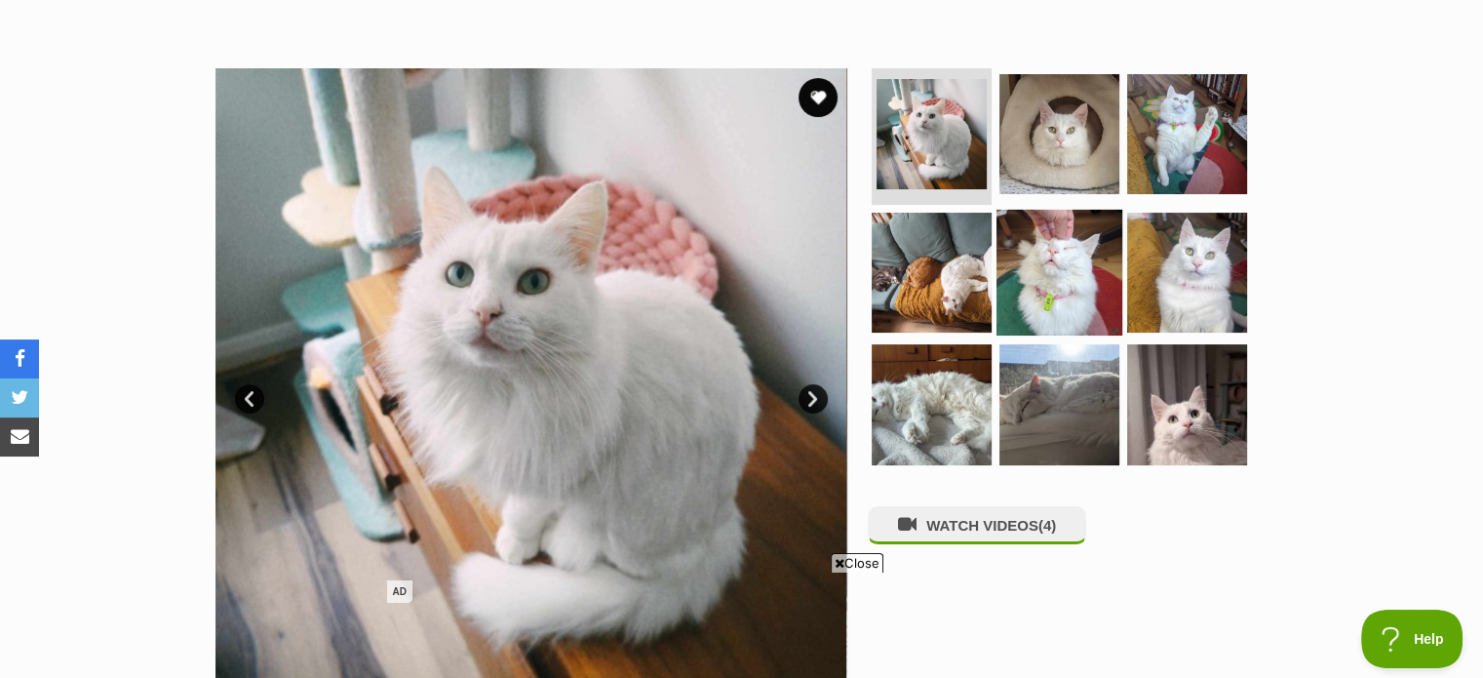
click at [1088, 275] on img at bounding box center [1059, 272] width 126 height 126
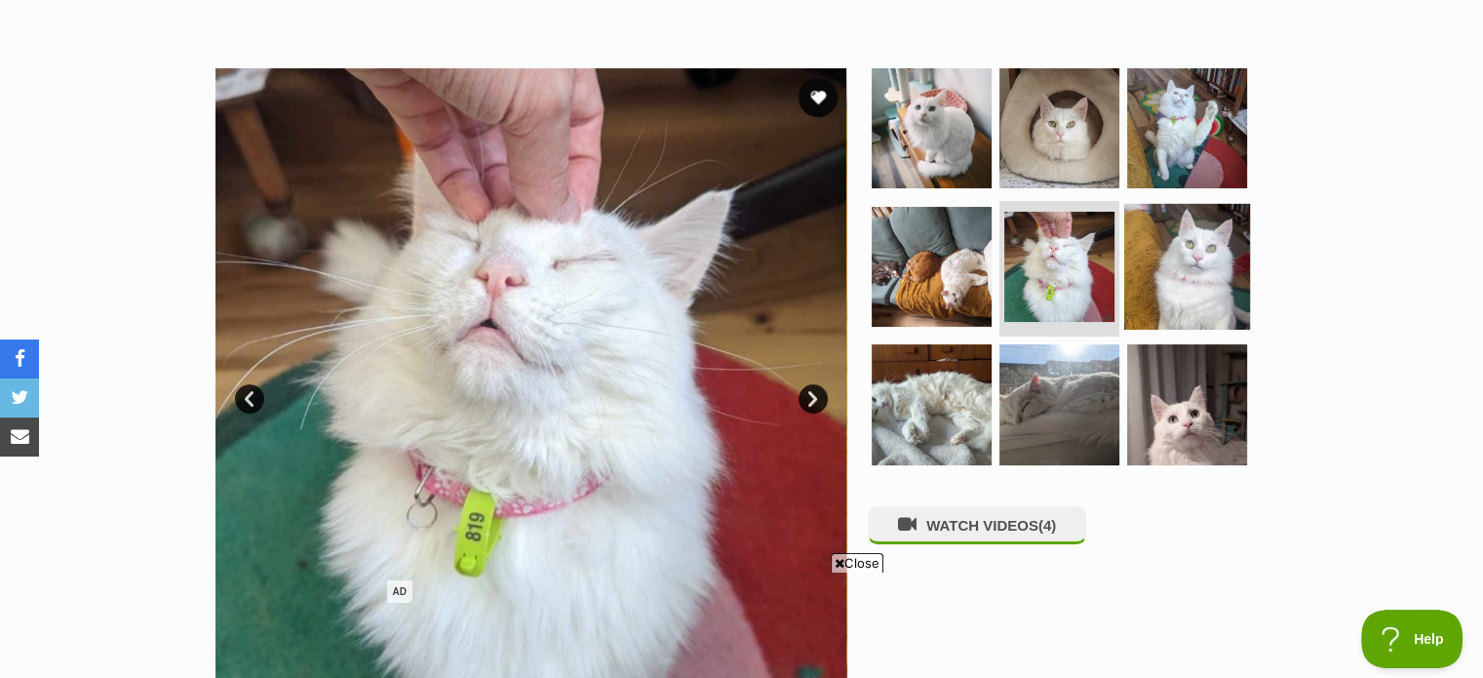
click at [1213, 270] on img at bounding box center [1187, 266] width 126 height 126
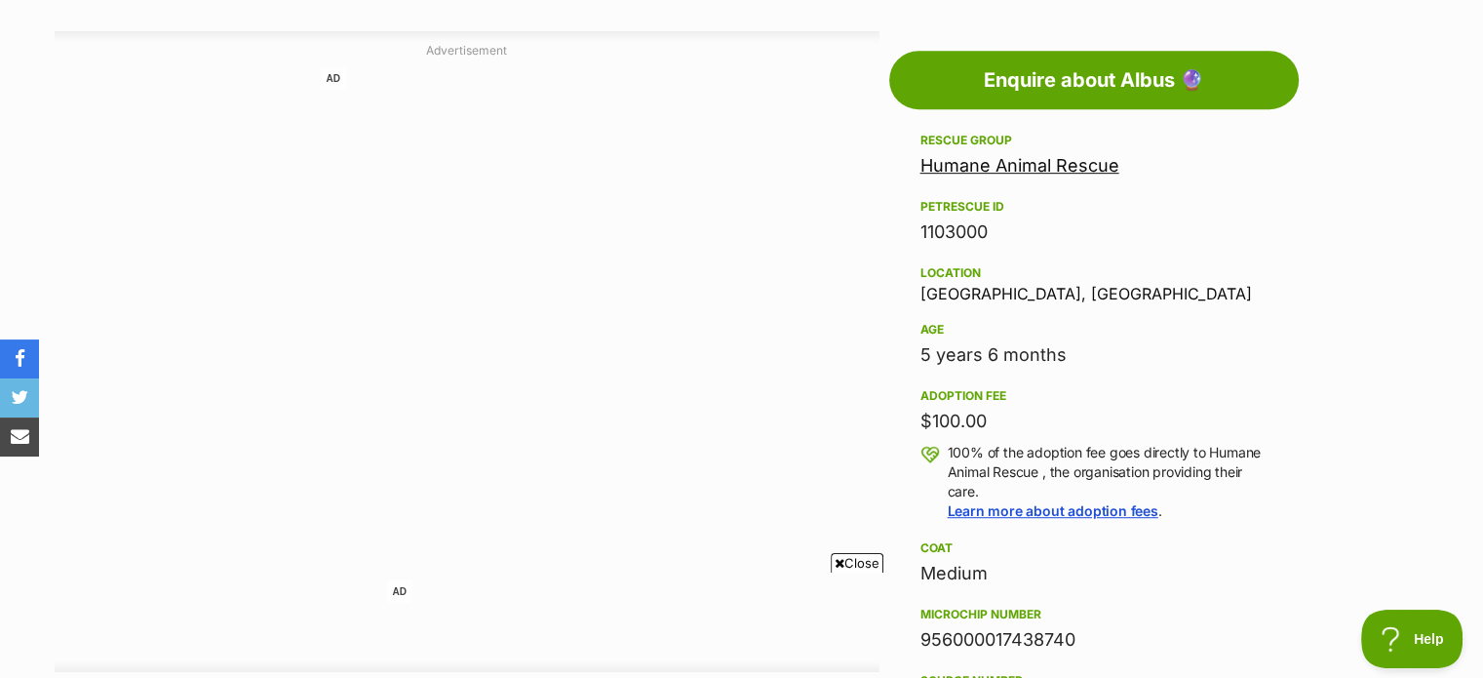
scroll to position [1047, 0]
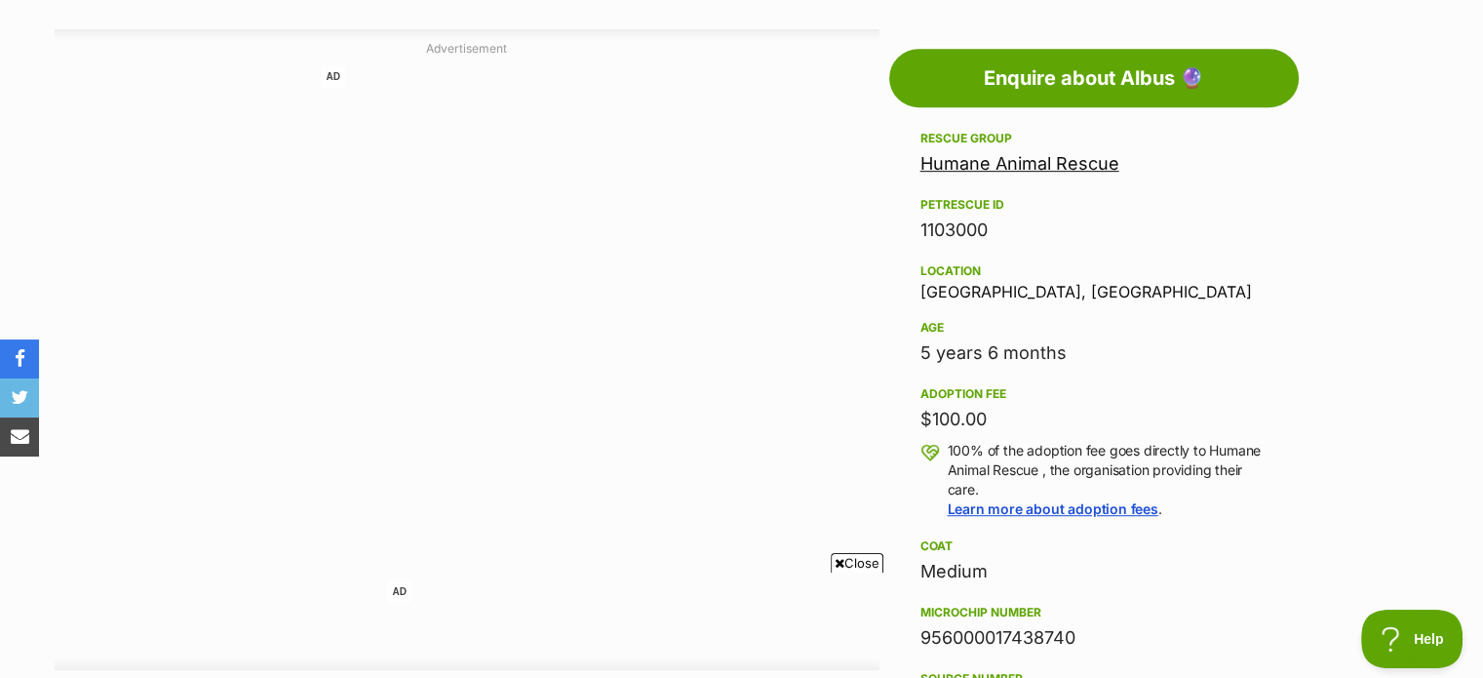
click at [998, 359] on div "5 years 6 months" at bounding box center [1093, 352] width 347 height 27
click at [1256, 288] on div "Location [GEOGRAPHIC_DATA], [GEOGRAPHIC_DATA]" at bounding box center [1093, 279] width 347 height 41
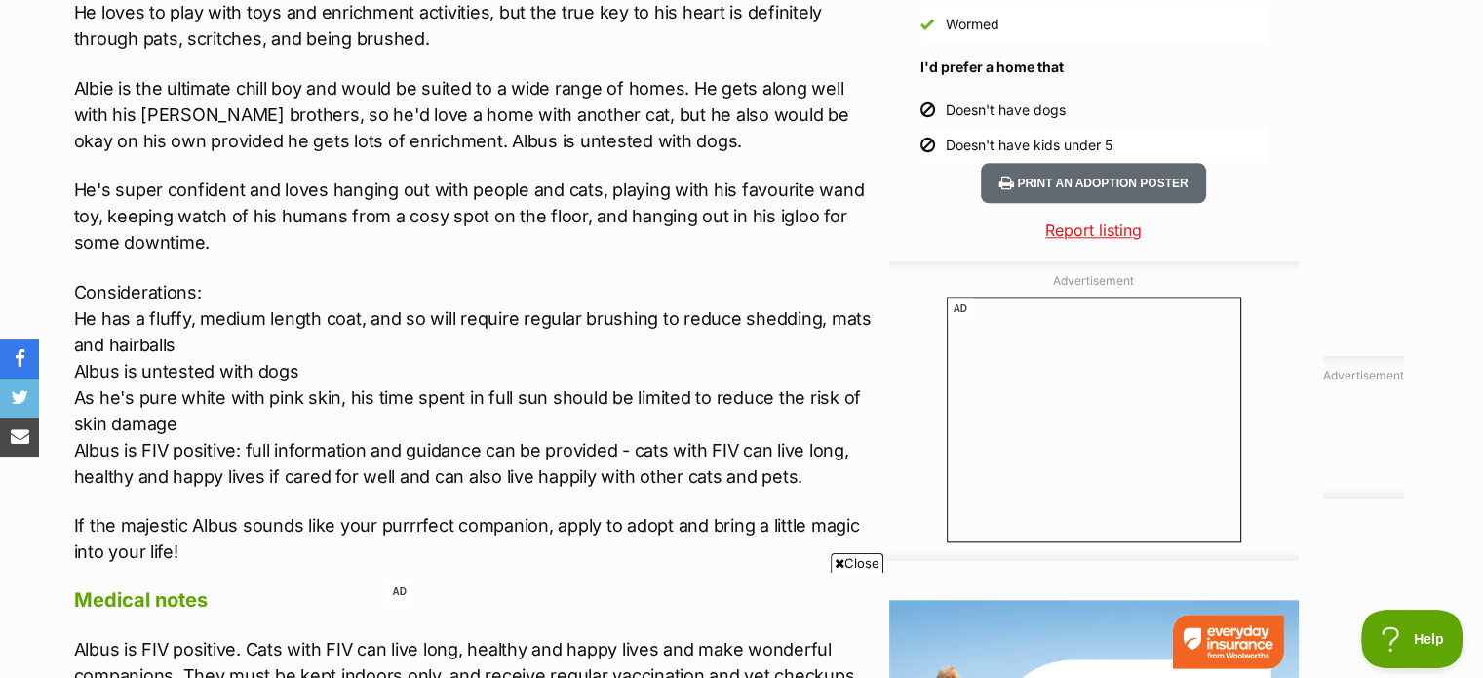
scroll to position [1987, 0]
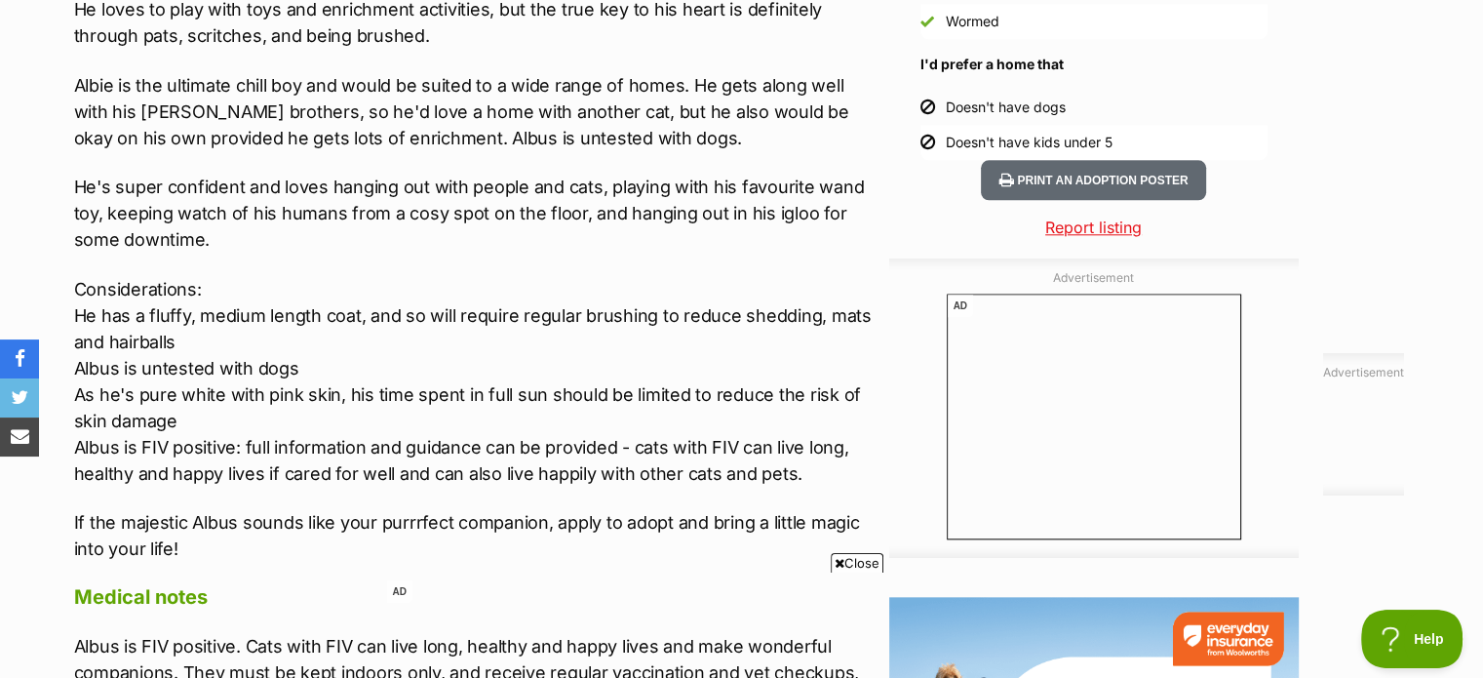
click at [144, 436] on p "Considerations: He has a fluffy, medium length coat, and so will require regula…" at bounding box center [476, 381] width 805 height 211
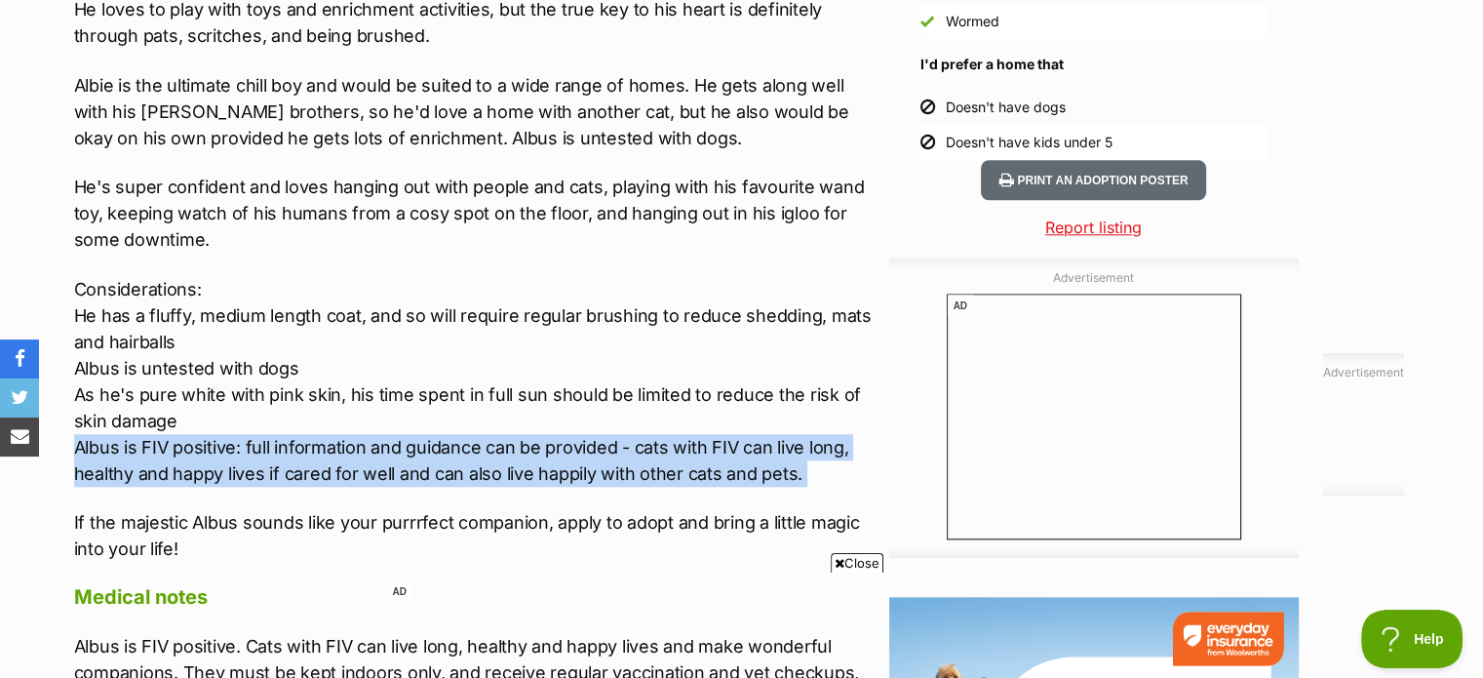
click at [144, 436] on p "Considerations: He has a fluffy, medium length coat, and so will require regula…" at bounding box center [476, 381] width 805 height 211
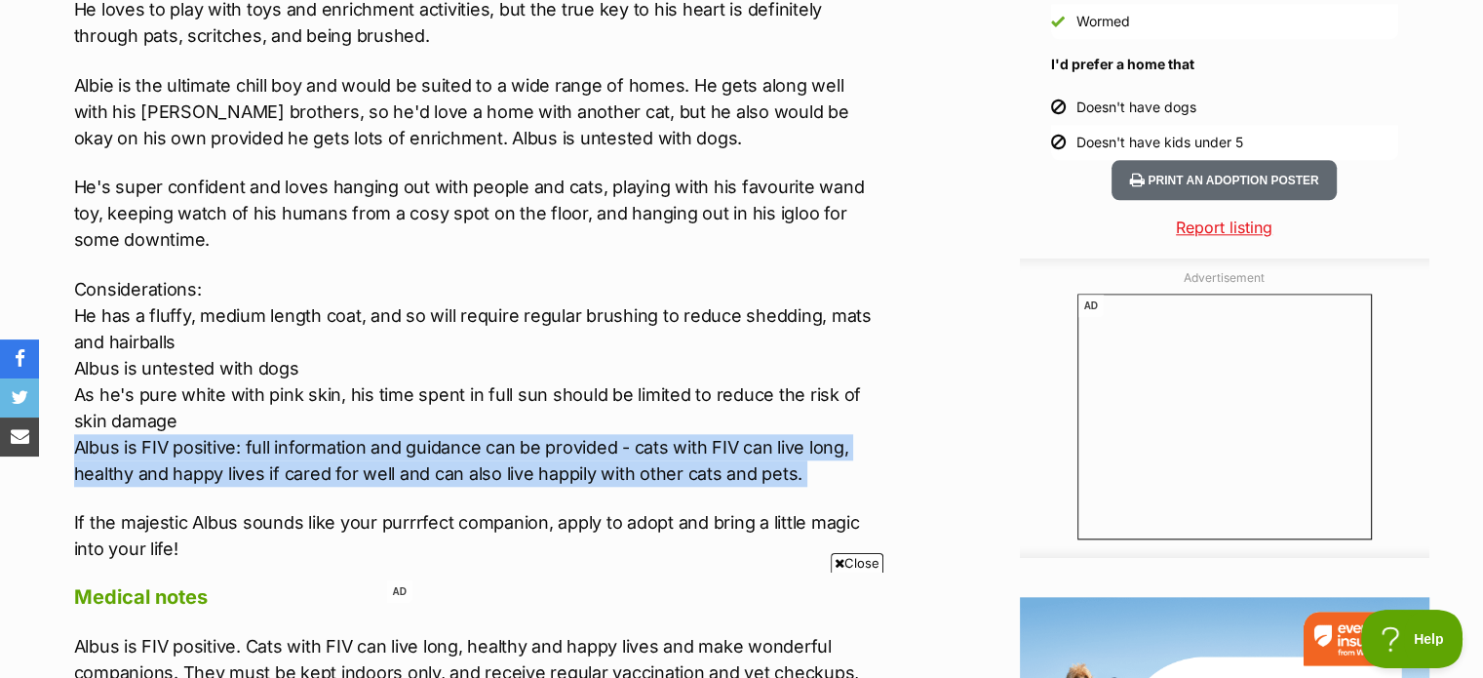
click at [144, 436] on p "Considerations: He has a fluffy, medium length coat, and so will require regula…" at bounding box center [476, 381] width 805 height 211
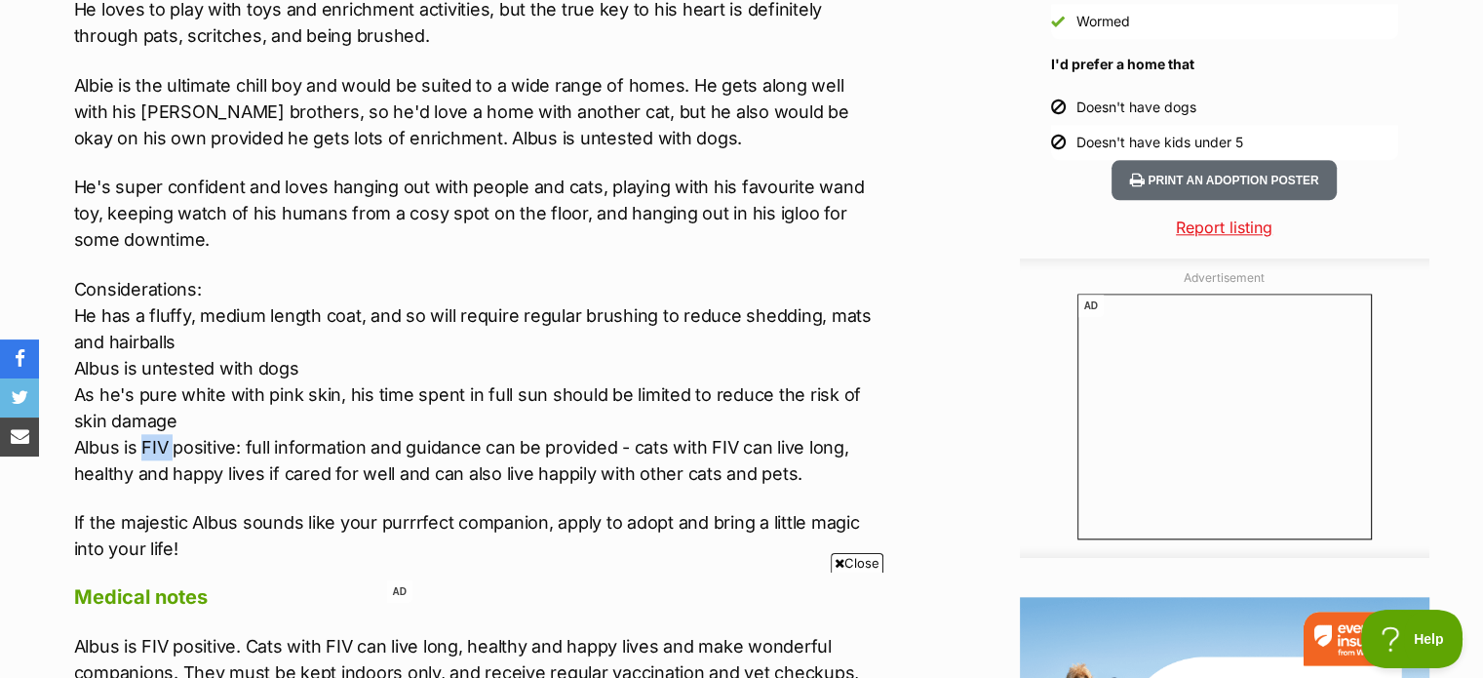
click at [144, 436] on p "Considerations: He has a fluffy, medium length coat, and so will require regula…" at bounding box center [476, 381] width 805 height 211
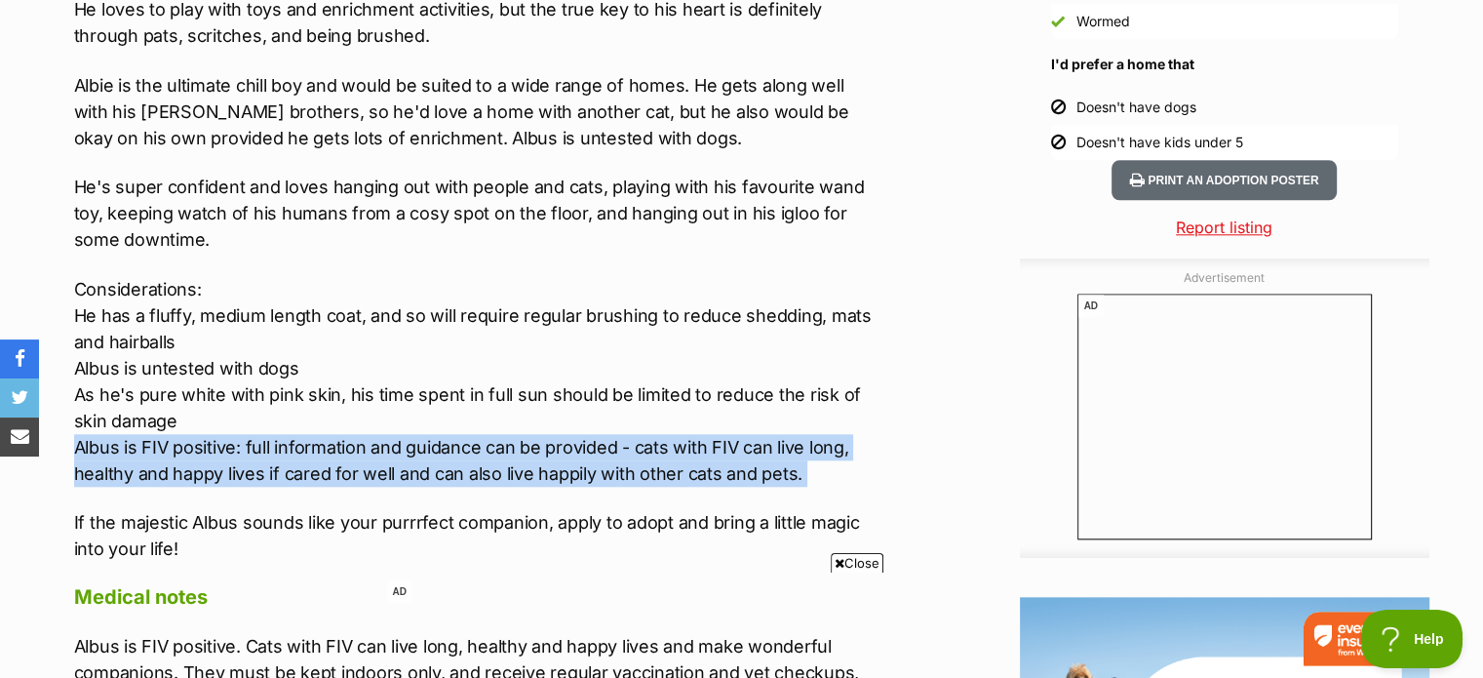
click at [144, 436] on p "Considerations: He has a fluffy, medium length coat, and so will require regula…" at bounding box center [476, 381] width 805 height 211
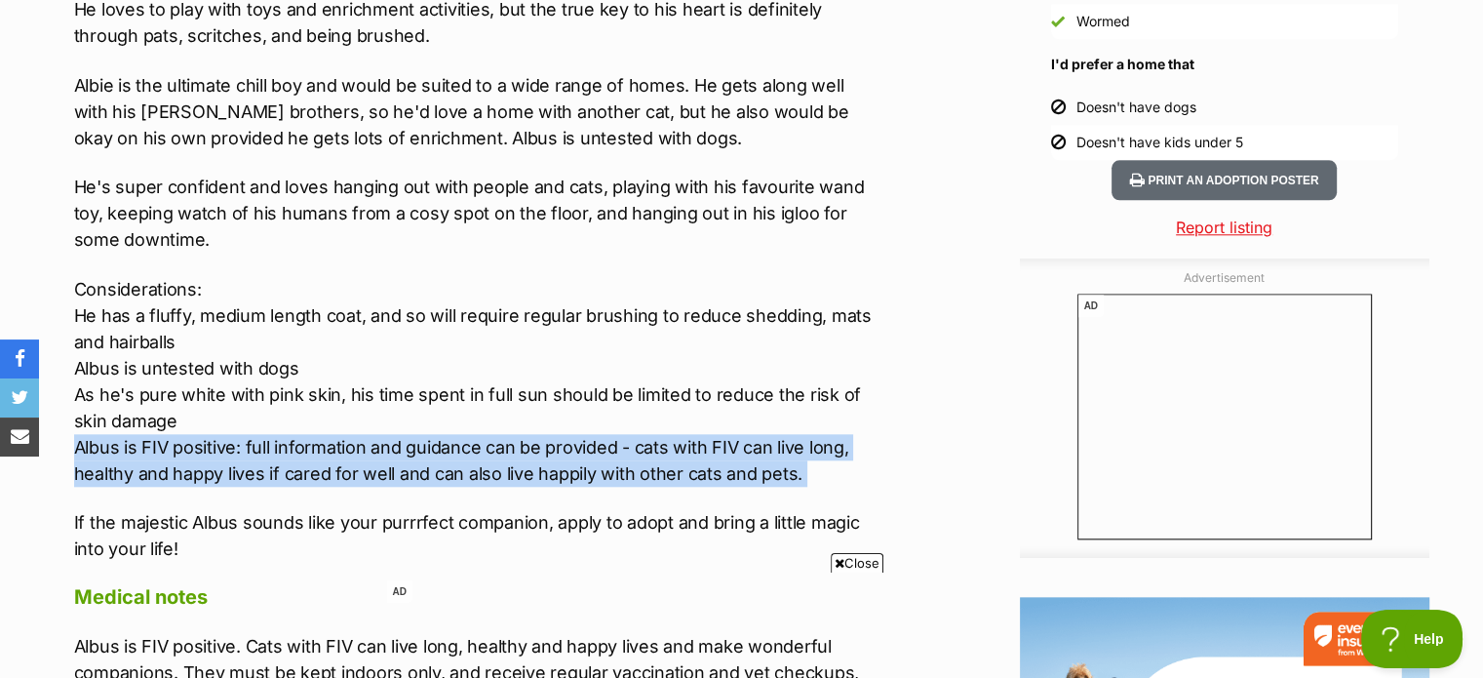
click at [144, 436] on p "Considerations: He has a fluffy, medium length coat, and so will require regula…" at bounding box center [476, 381] width 805 height 211
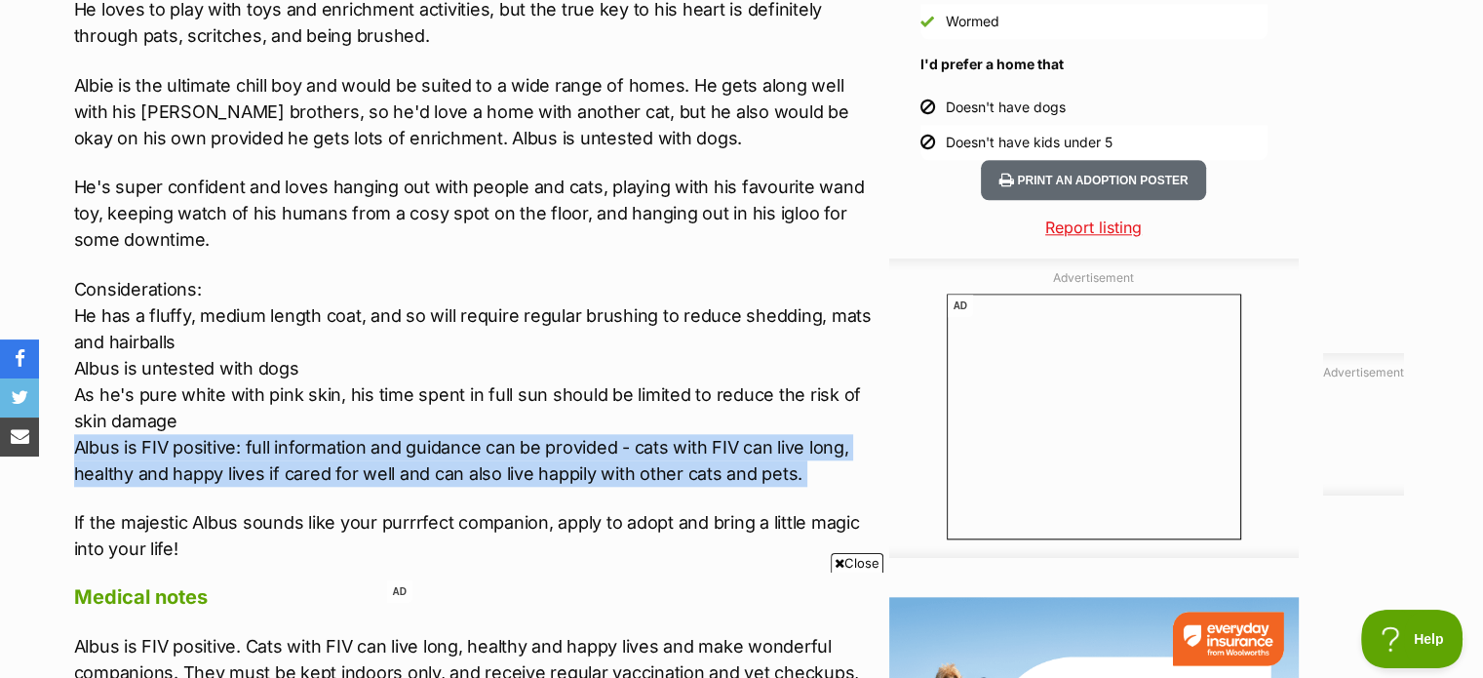
click at [144, 436] on p "Considerations: He has a fluffy, medium length coat, and so will require regula…" at bounding box center [476, 381] width 805 height 211
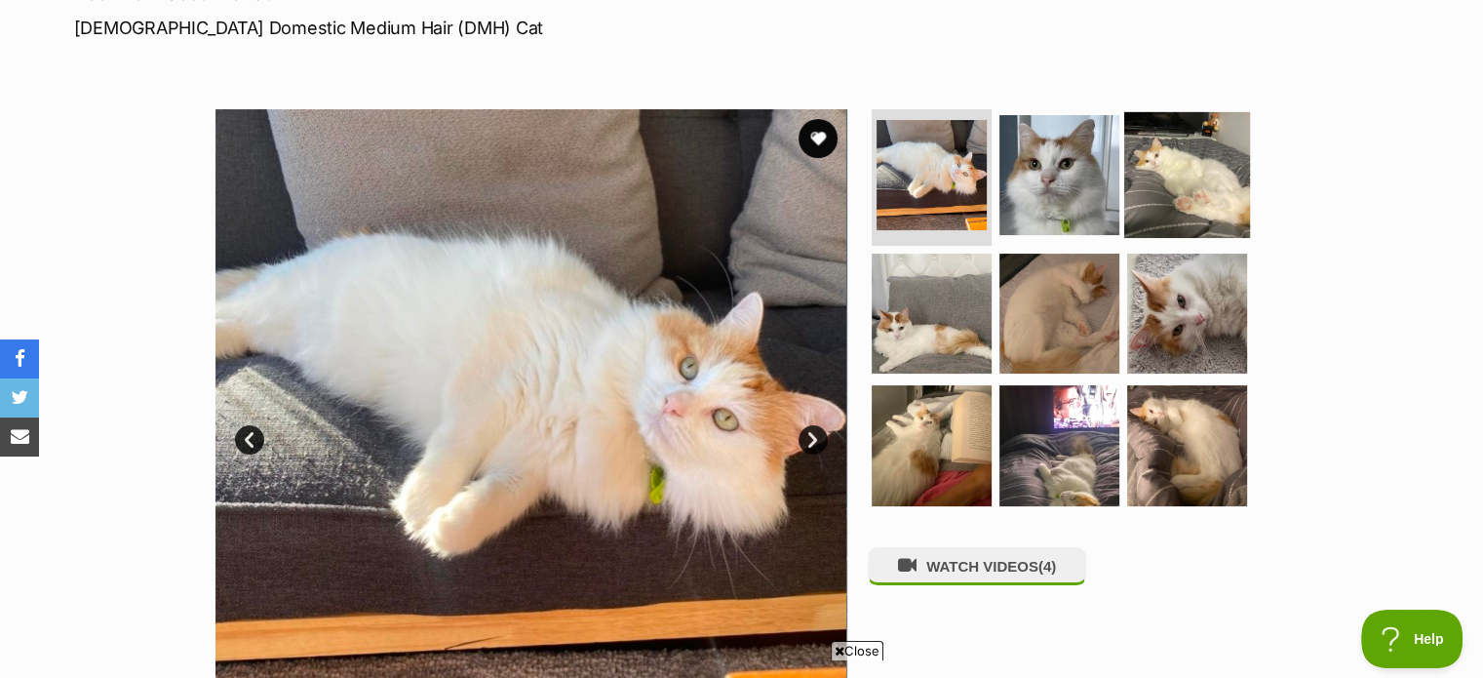
click at [1178, 194] on img at bounding box center [1187, 175] width 126 height 126
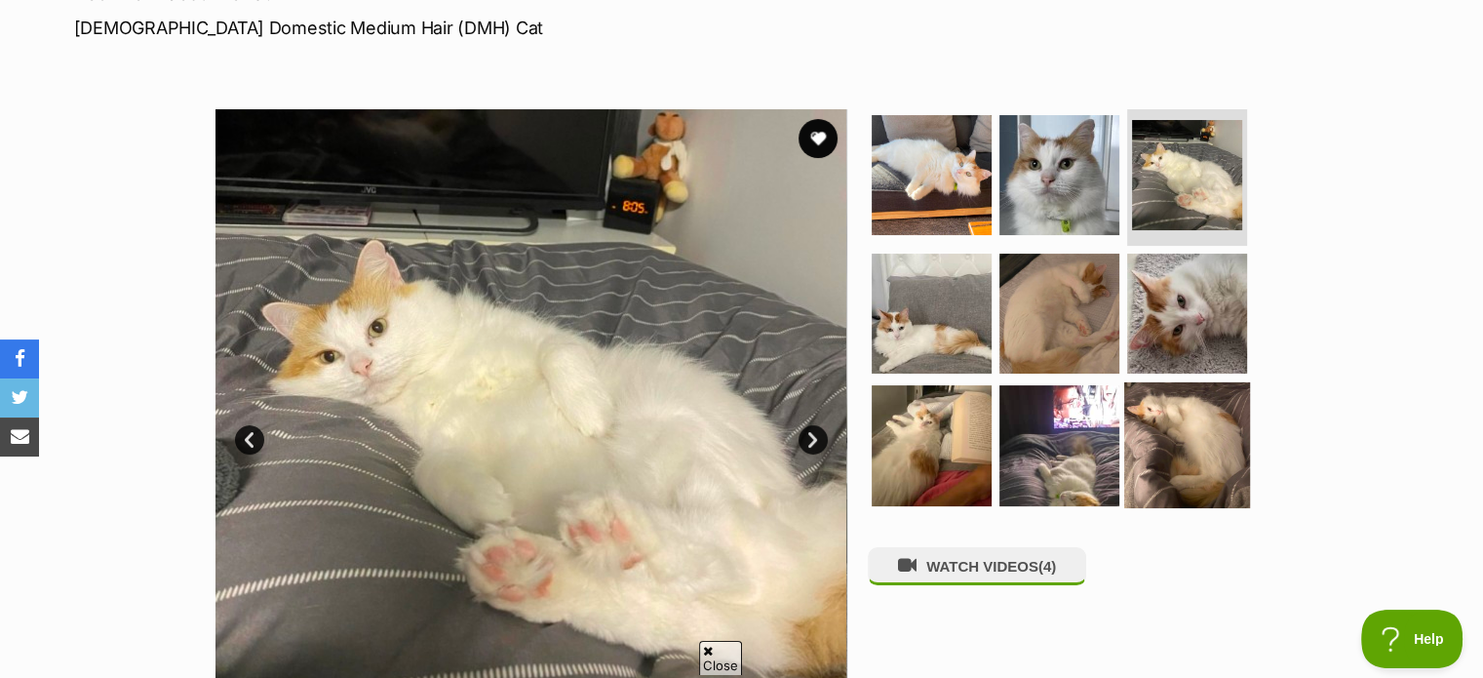
click at [1154, 417] on img at bounding box center [1187, 445] width 126 height 126
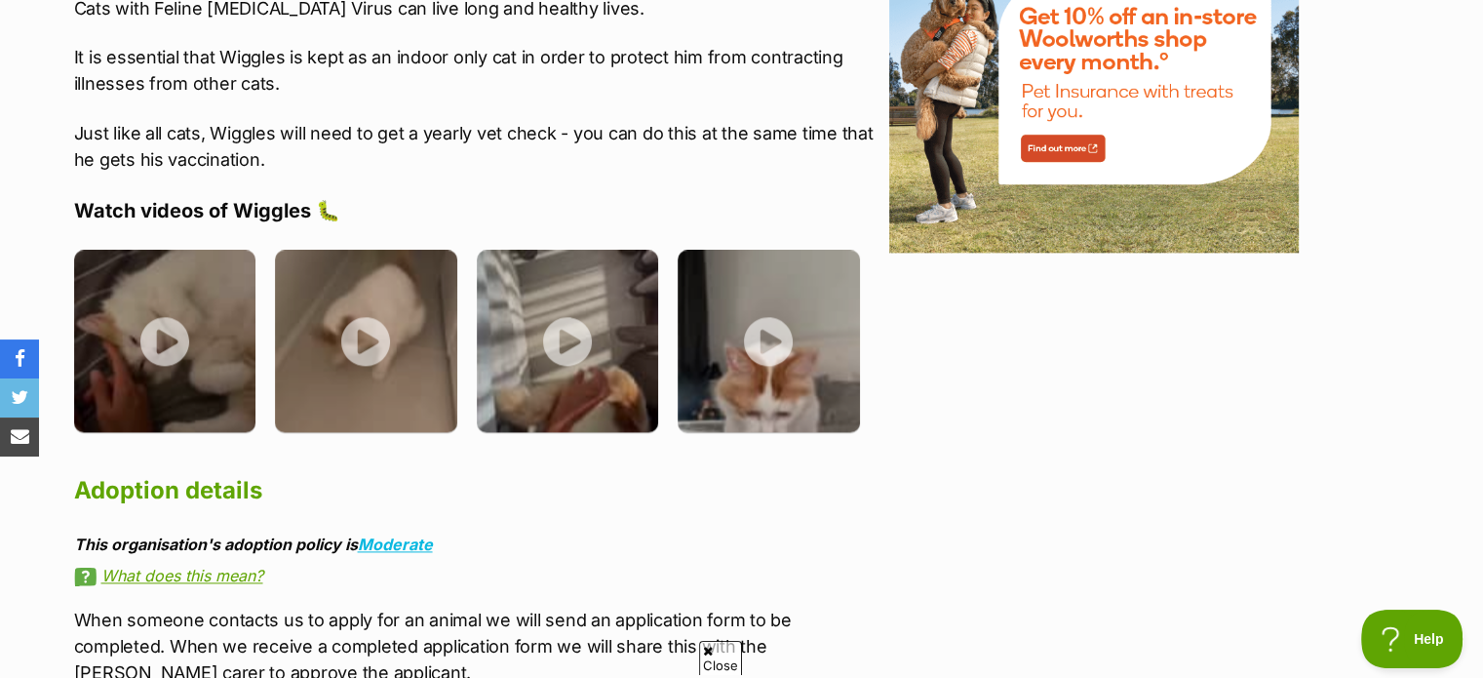
scroll to position [2523, 0]
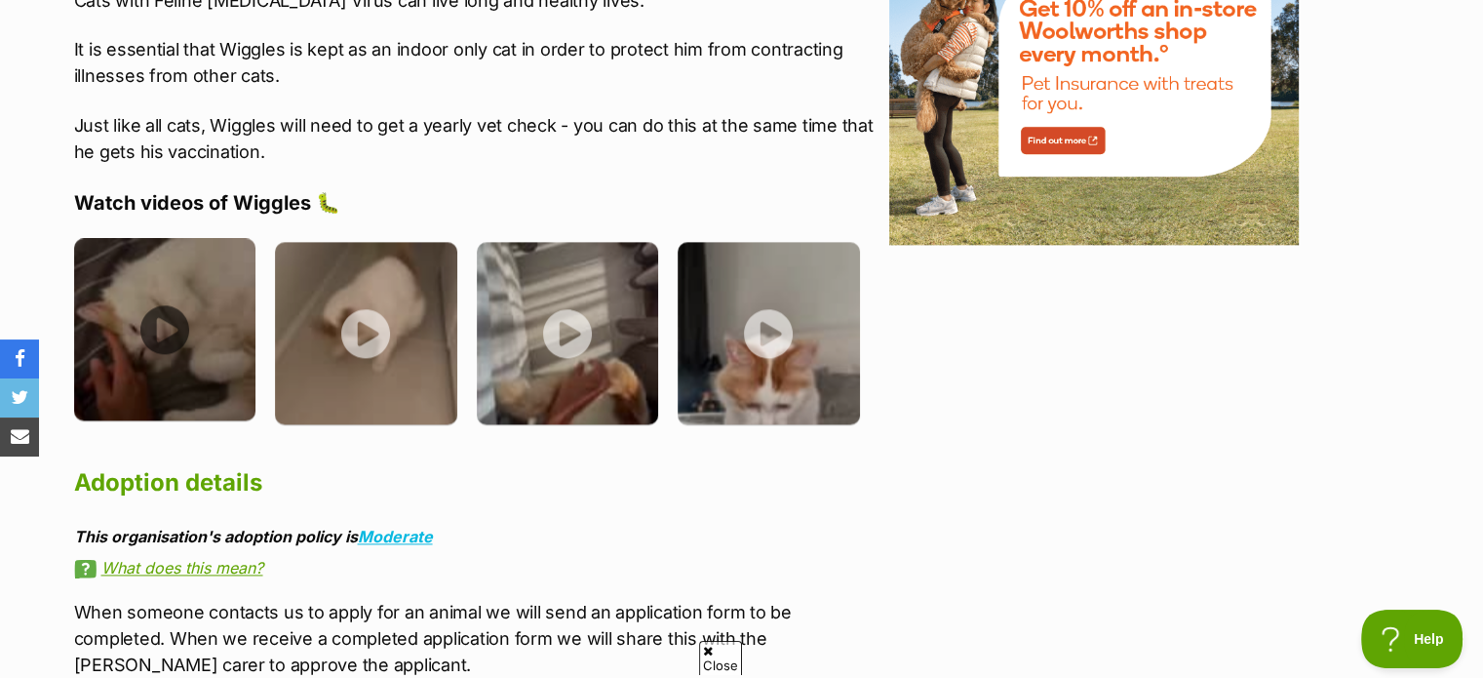
click at [147, 332] on img at bounding box center [165, 329] width 182 height 182
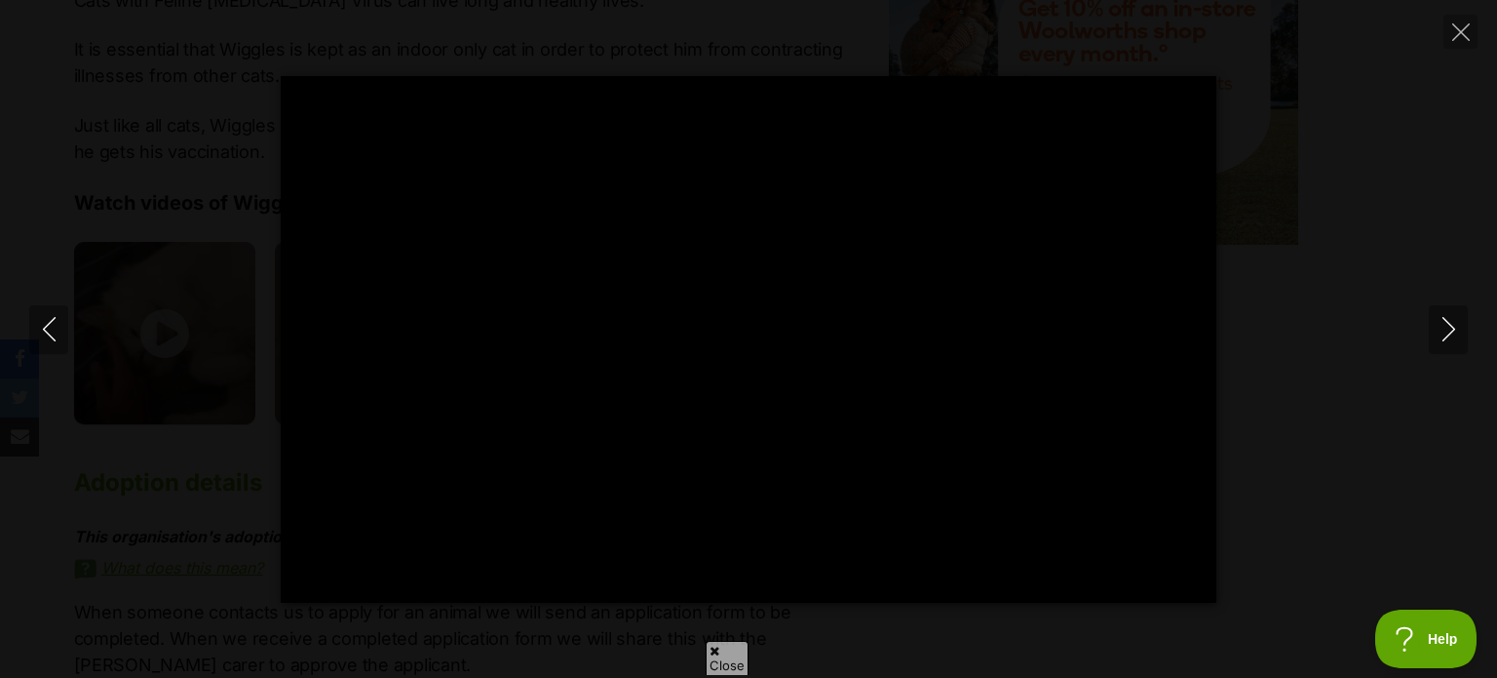
type input "100"
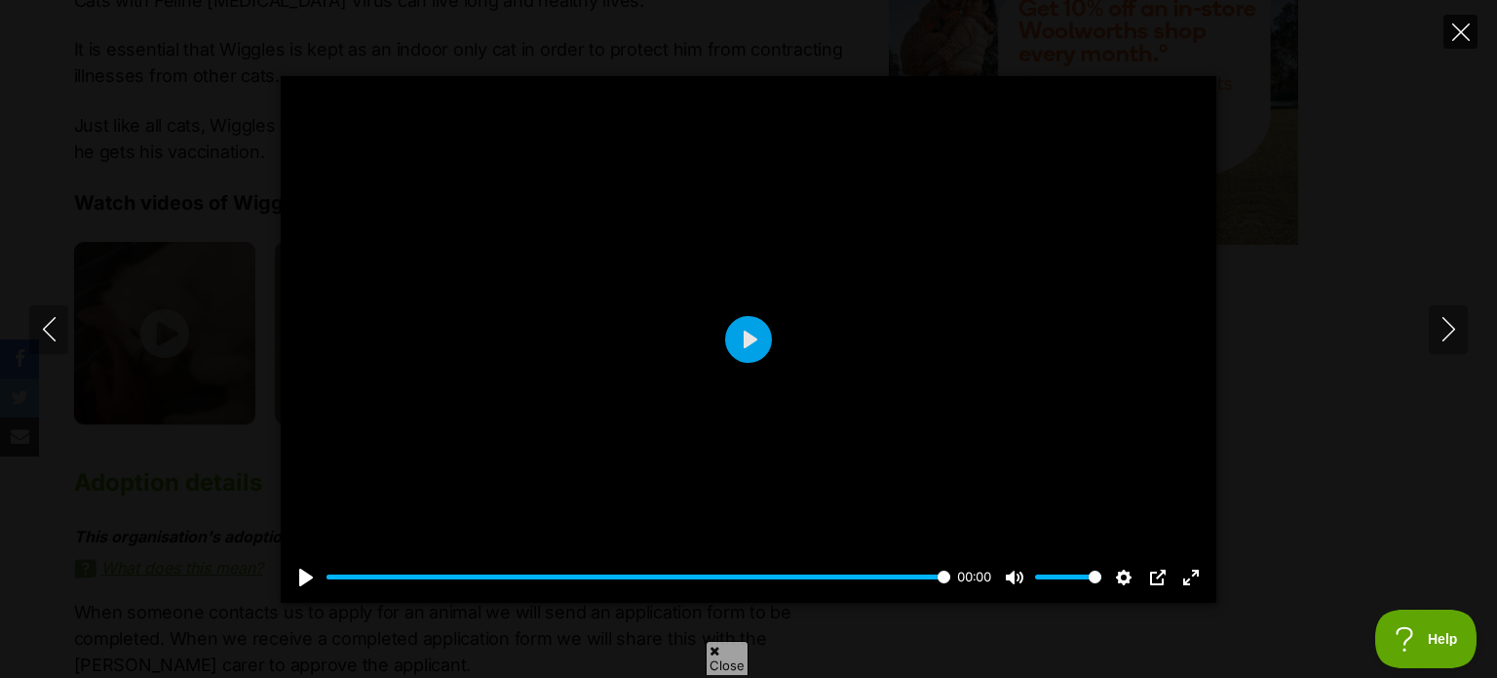
click at [1444, 26] on button "Close" at bounding box center [1461, 32] width 34 height 34
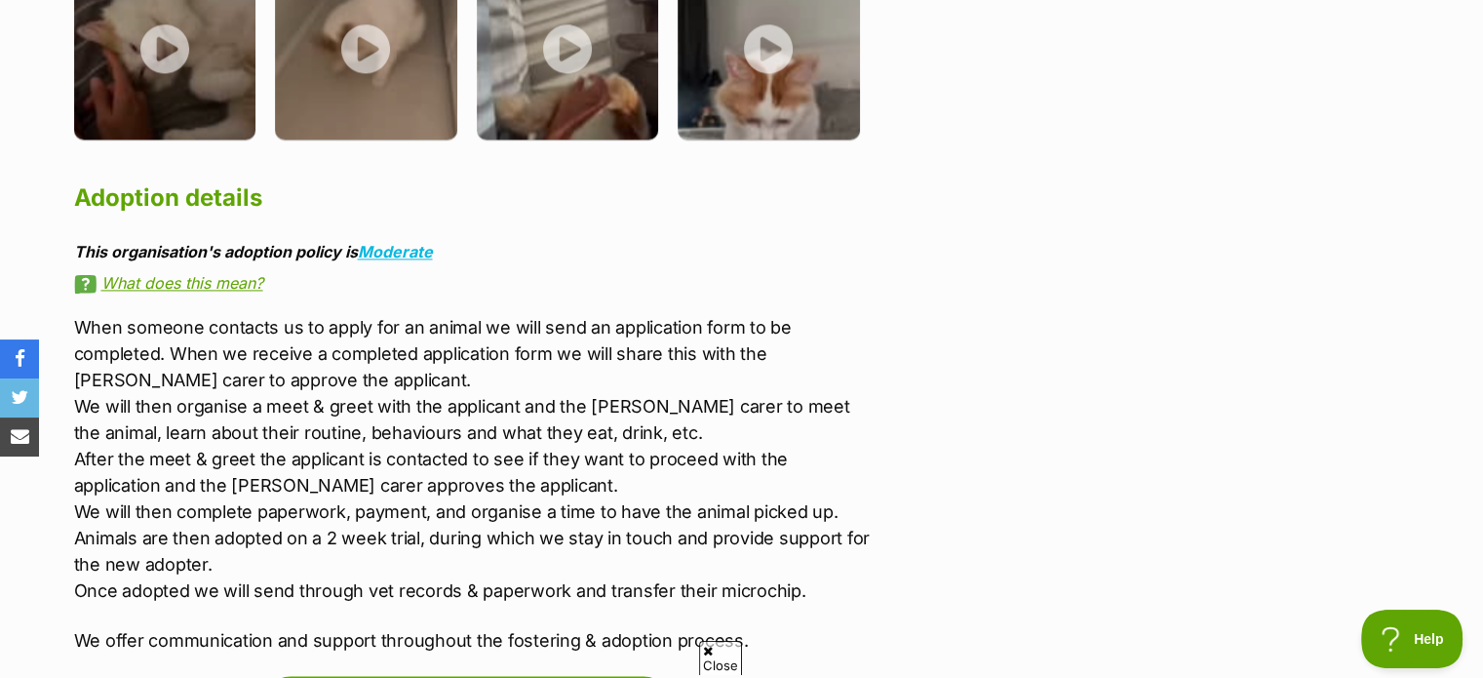
scroll to position [2807, 0]
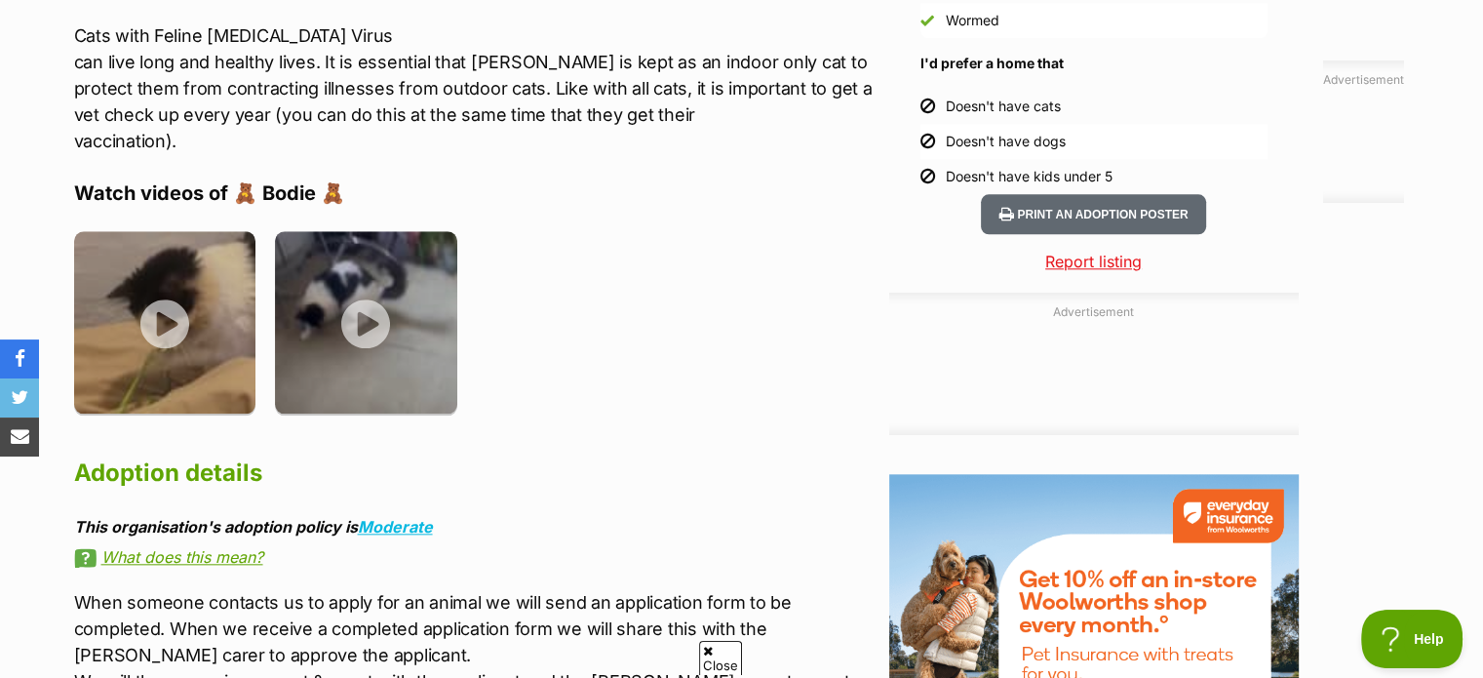
click at [269, 30] on p "Cats with Feline Immunodeficiency Virus can live long and healthy lives. It is …" at bounding box center [476, 88] width 805 height 132
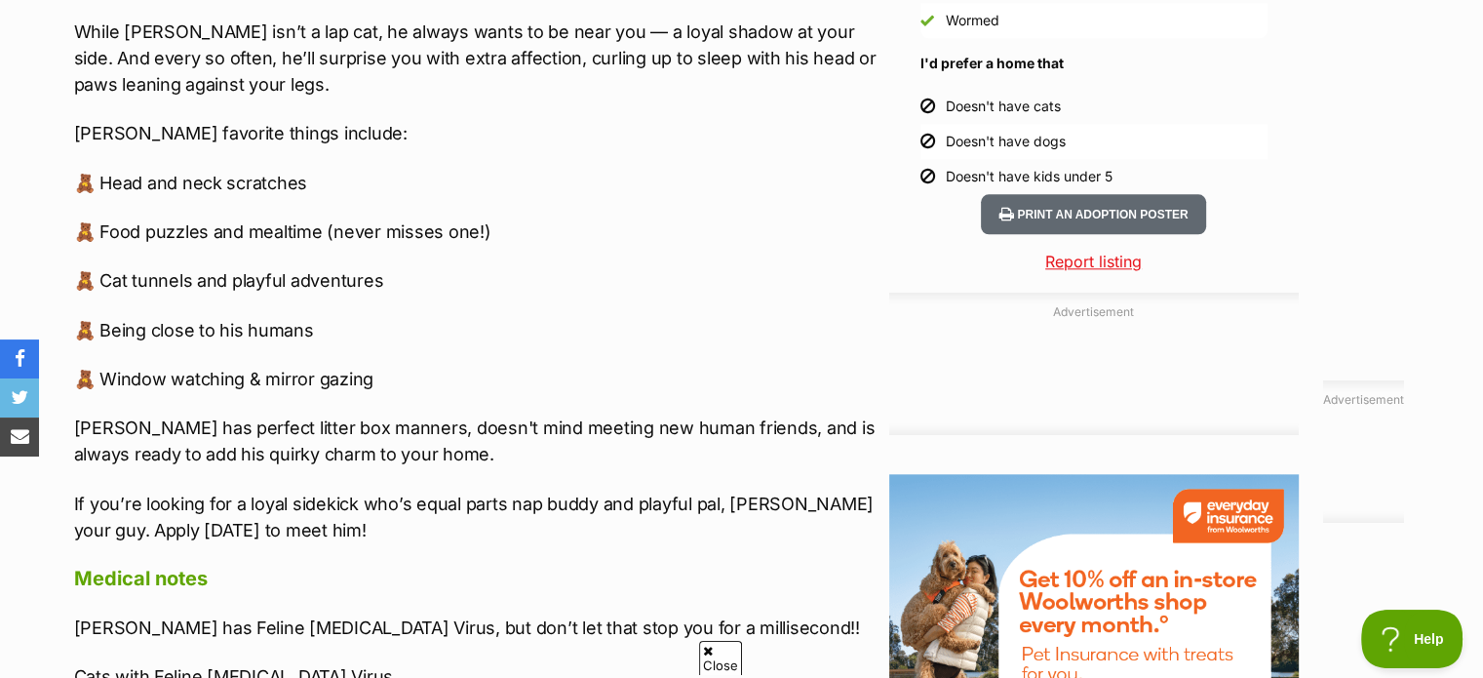
scroll to position [2628, 0]
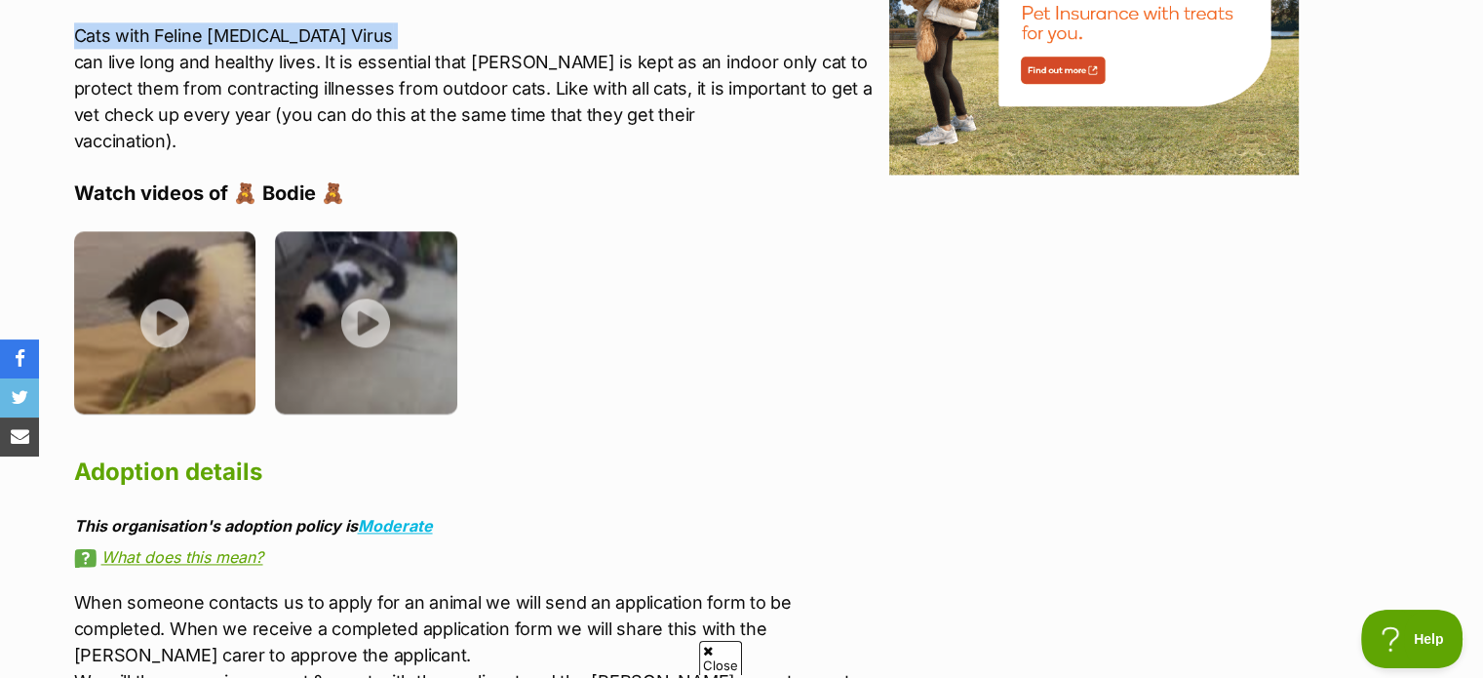
click at [269, 30] on p "Cats with Feline Immunodeficiency Virus can live long and healthy lives. It is …" at bounding box center [476, 88] width 805 height 132
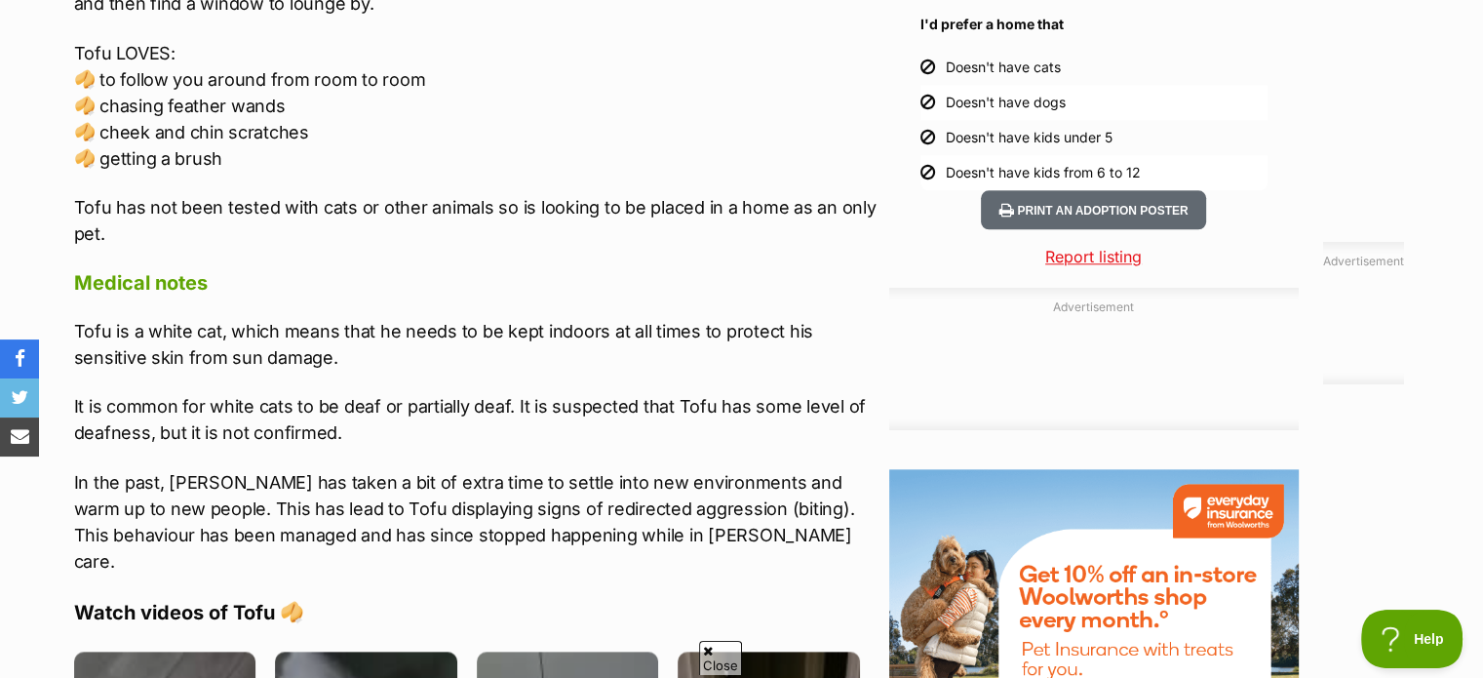
scroll to position [2049, 0]
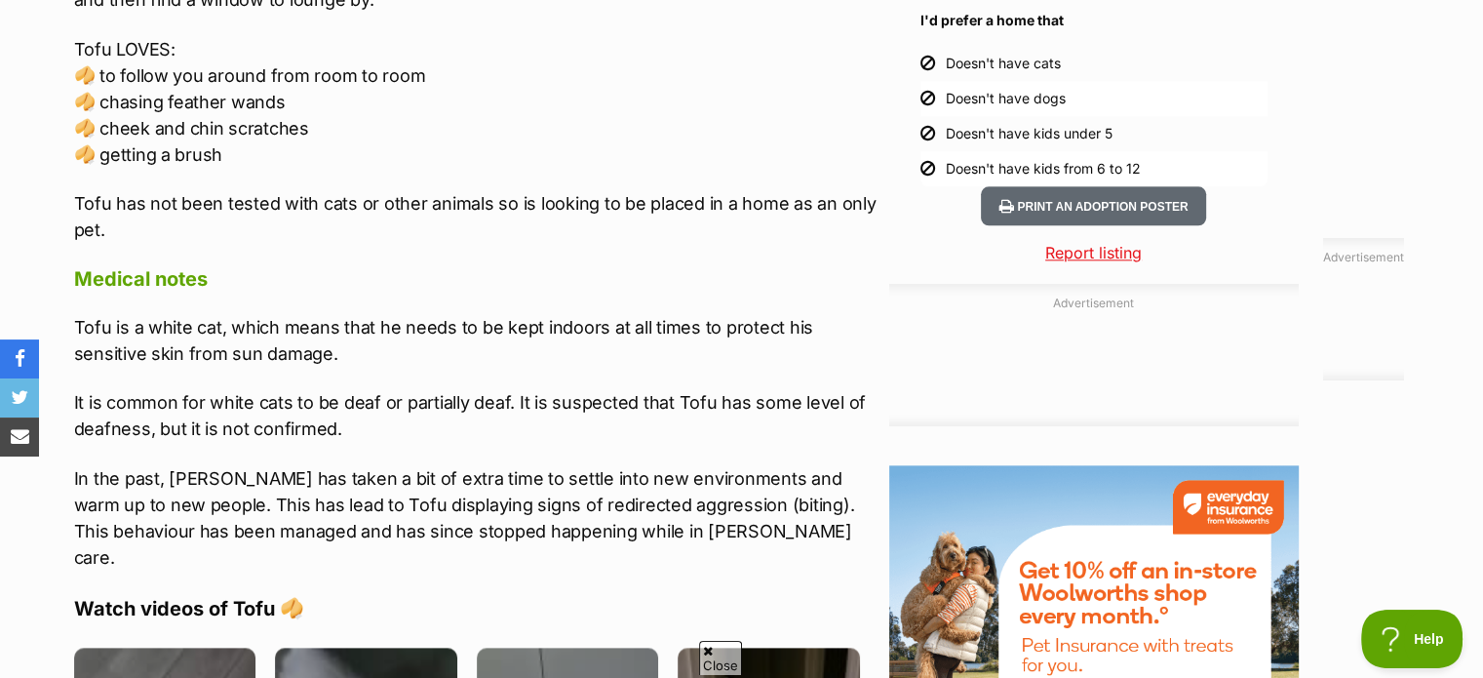
click at [1010, 54] on div "Doesn't have cats" at bounding box center [1003, 63] width 115 height 19
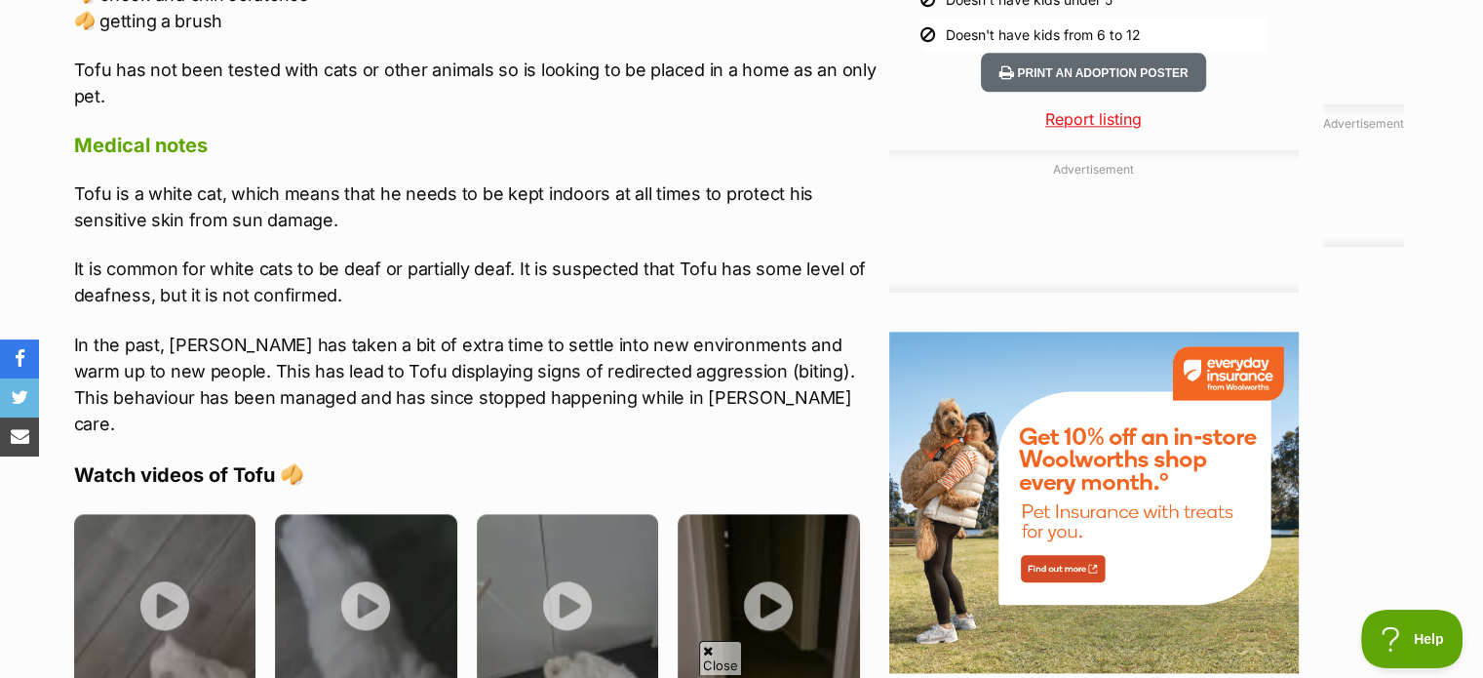
scroll to position [2179, 0]
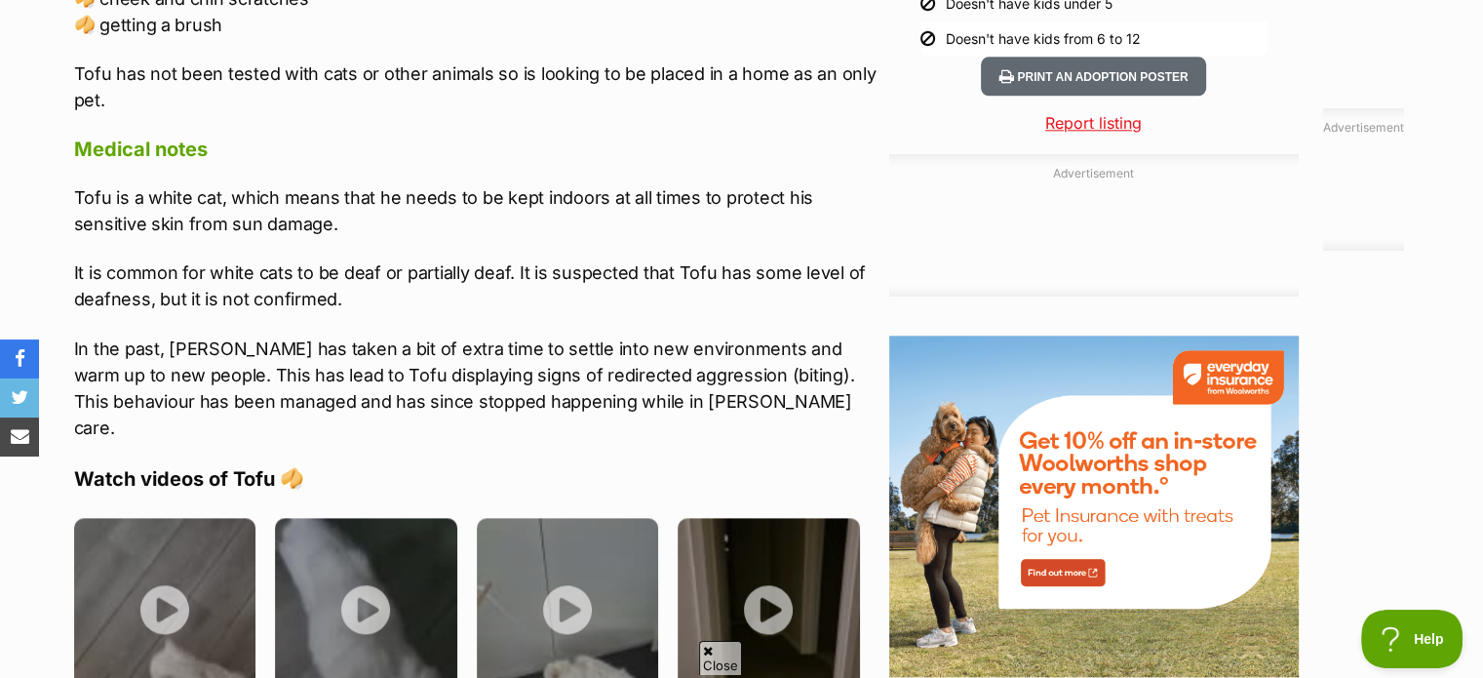
click at [146, 61] on p "Tofu has not been tested with cats or other animals so is looking to be placed …" at bounding box center [476, 86] width 805 height 53
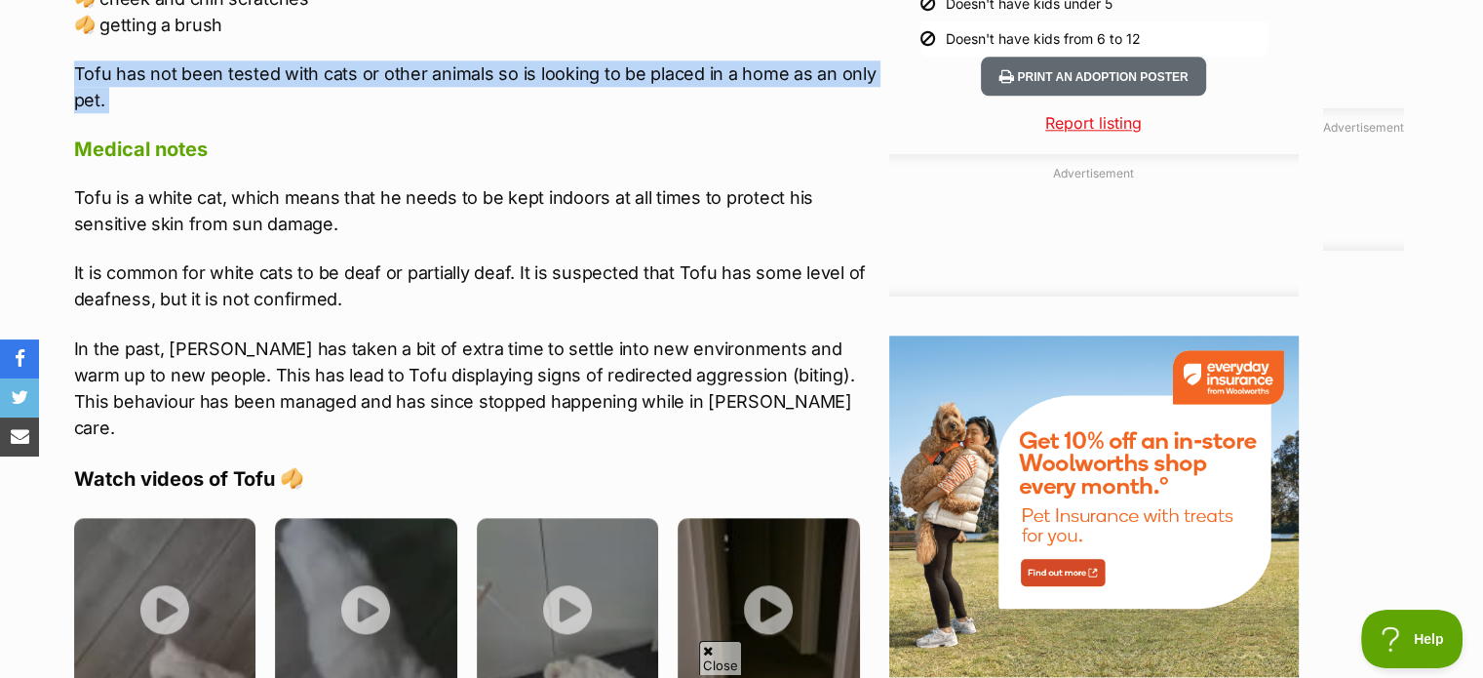
click at [146, 61] on p "Tofu has not been tested with cats or other animals so is looking to be placed …" at bounding box center [476, 86] width 805 height 53
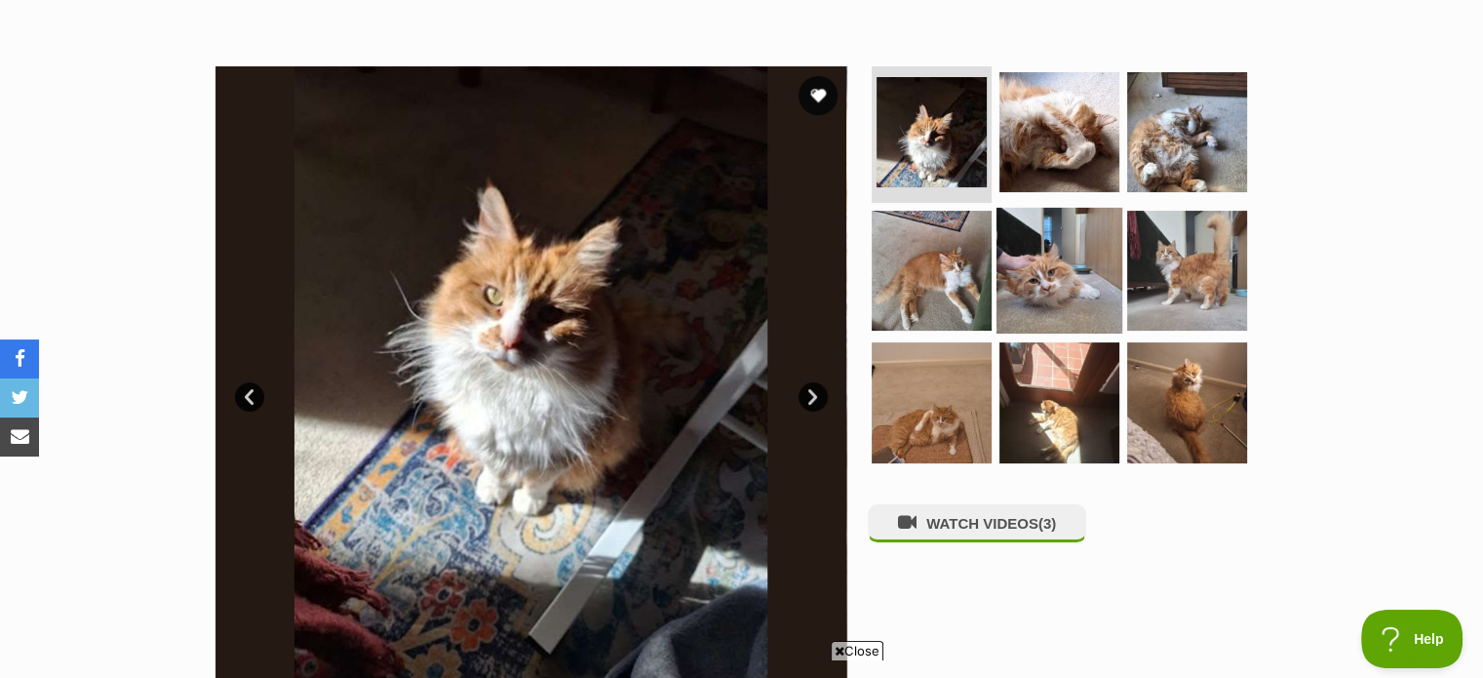
click at [1051, 258] on img at bounding box center [1059, 270] width 126 height 126
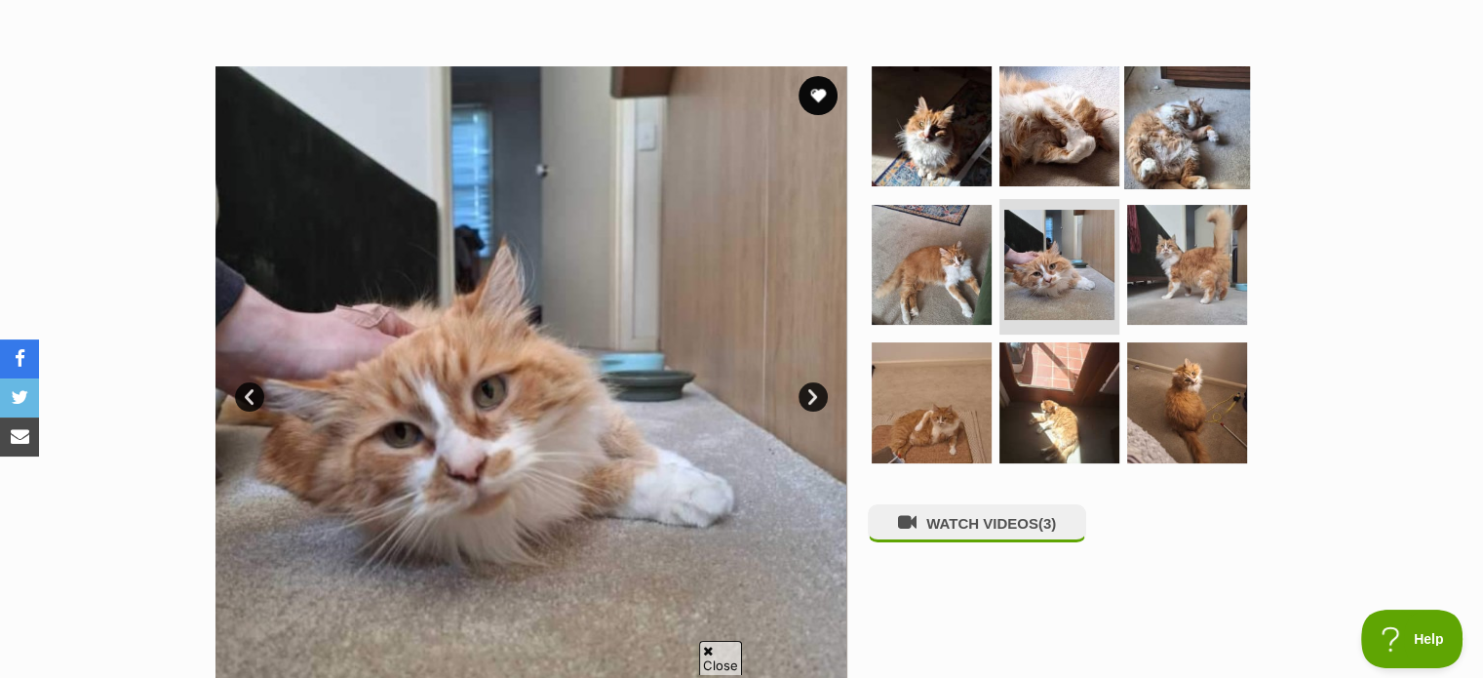
click at [1199, 159] on img at bounding box center [1187, 126] width 126 height 126
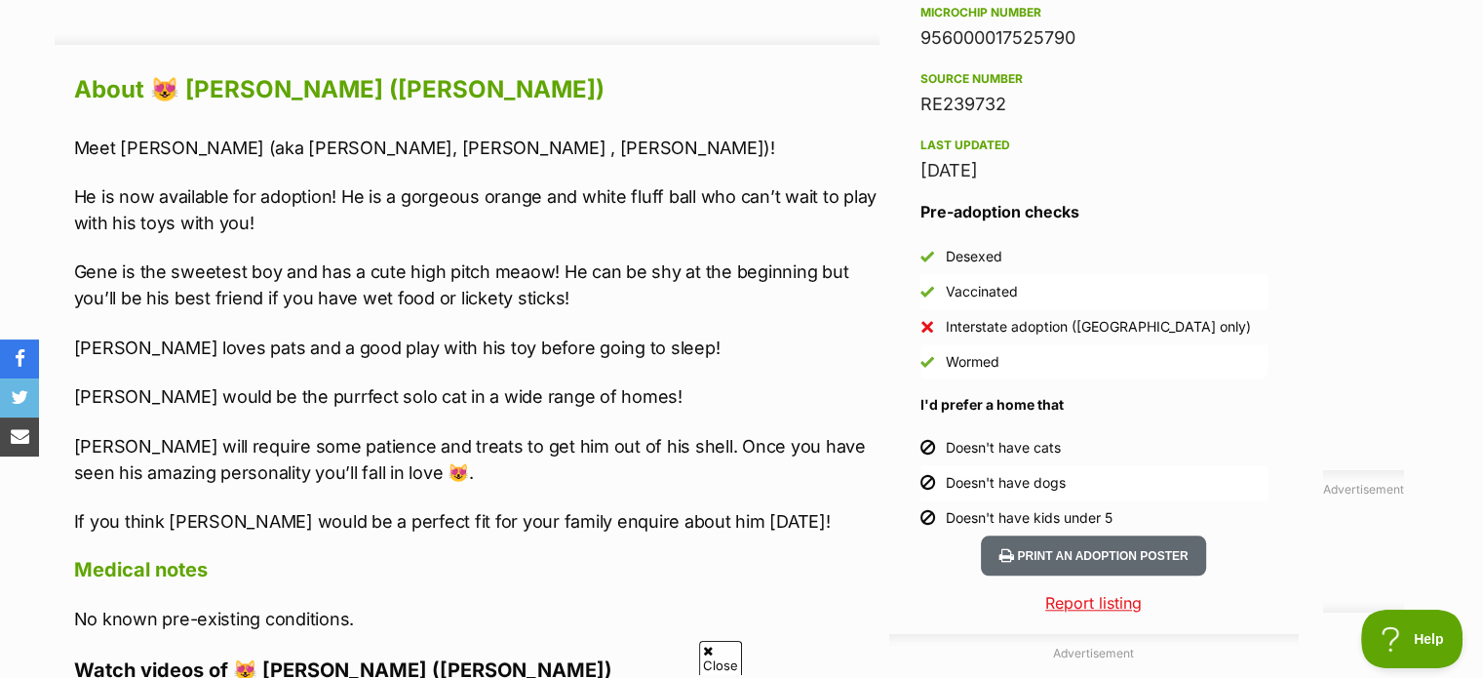
scroll to position [1669, 0]
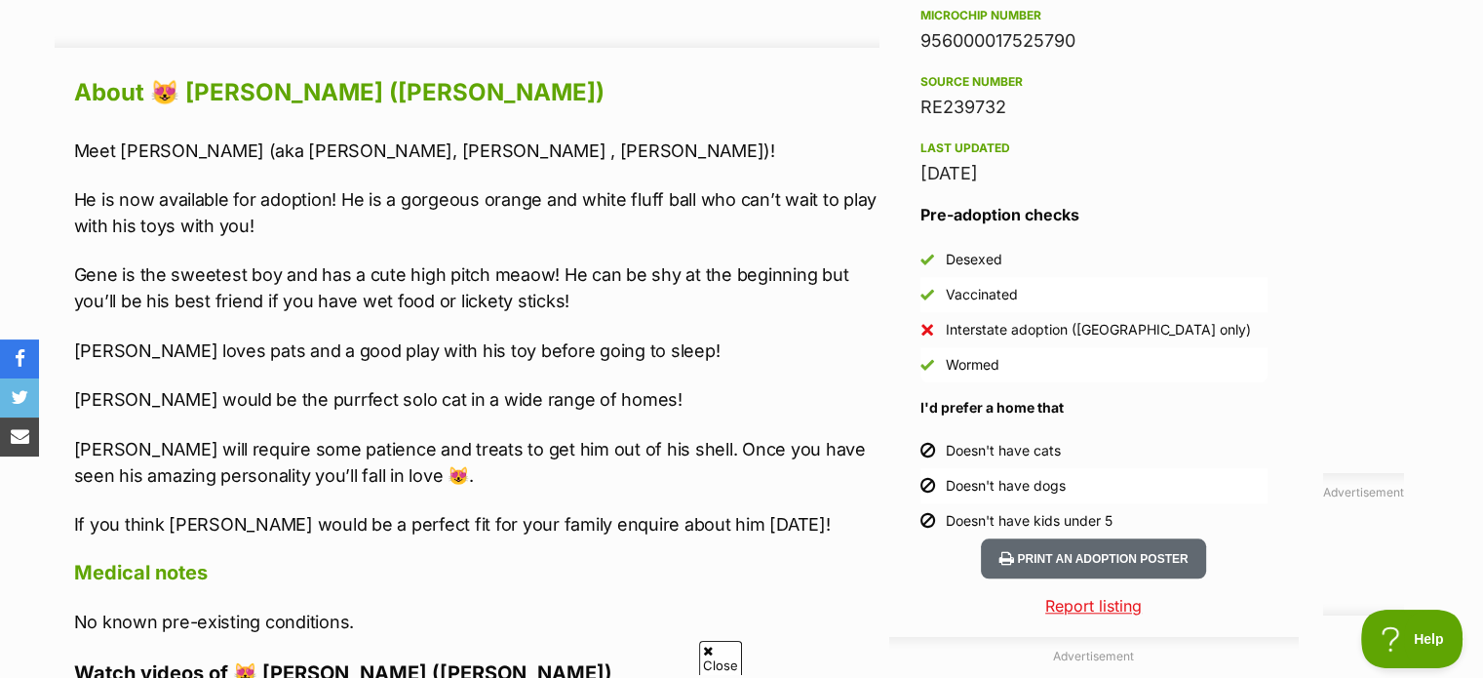
click at [1033, 405] on div "Pre-adoption checks Desexed Vaccinated Interstate adoption (VIC only) Wormed I'…" at bounding box center [1093, 370] width 347 height 335
click at [1029, 441] on div "Doesn't have cats" at bounding box center [1003, 450] width 115 height 19
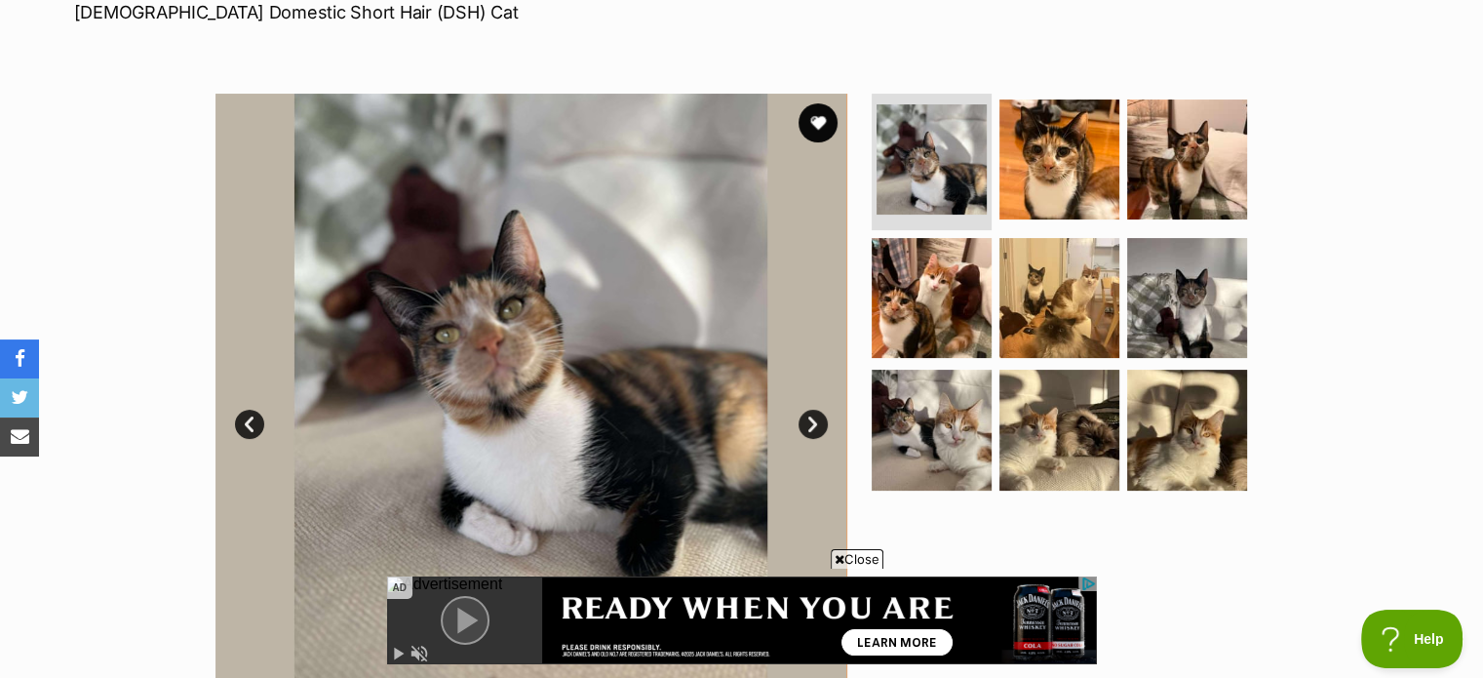
scroll to position [312, 0]
click at [958, 280] on img at bounding box center [932, 297] width 126 height 126
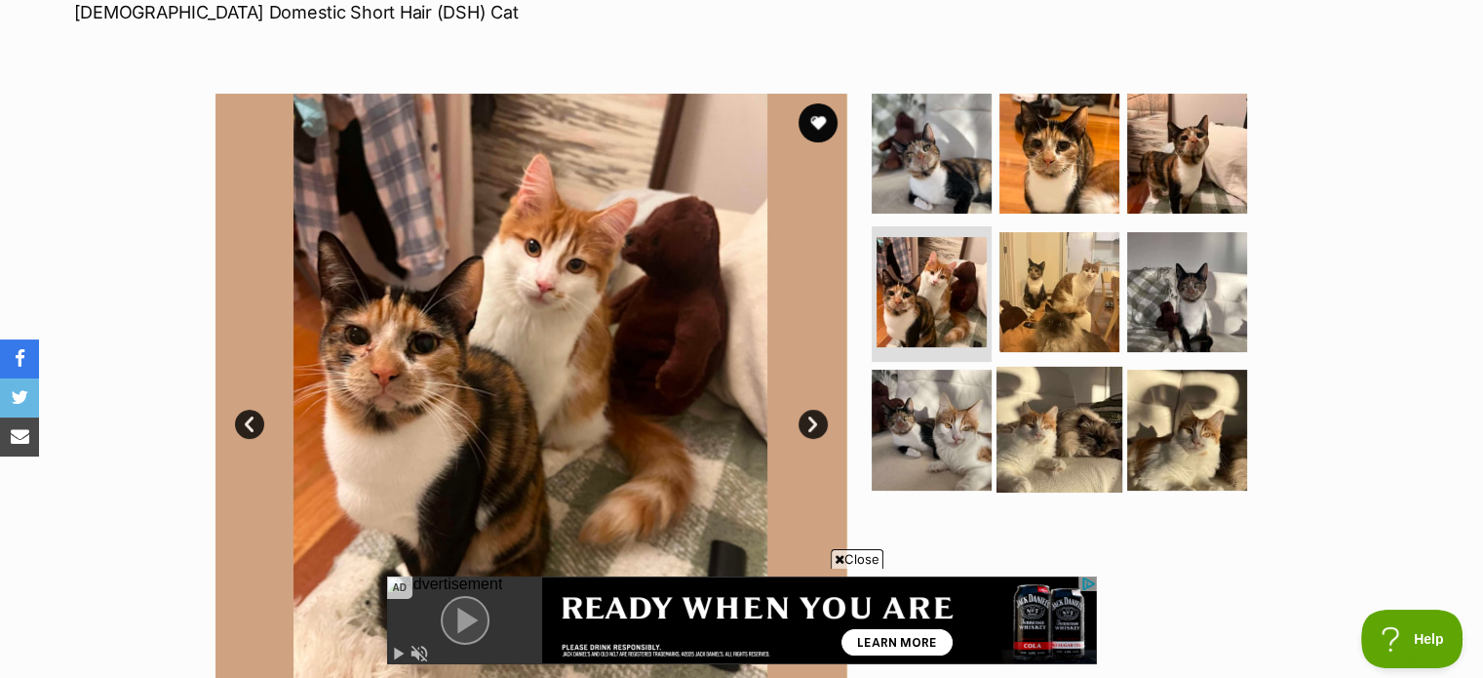
click at [1043, 399] on img at bounding box center [1059, 430] width 126 height 126
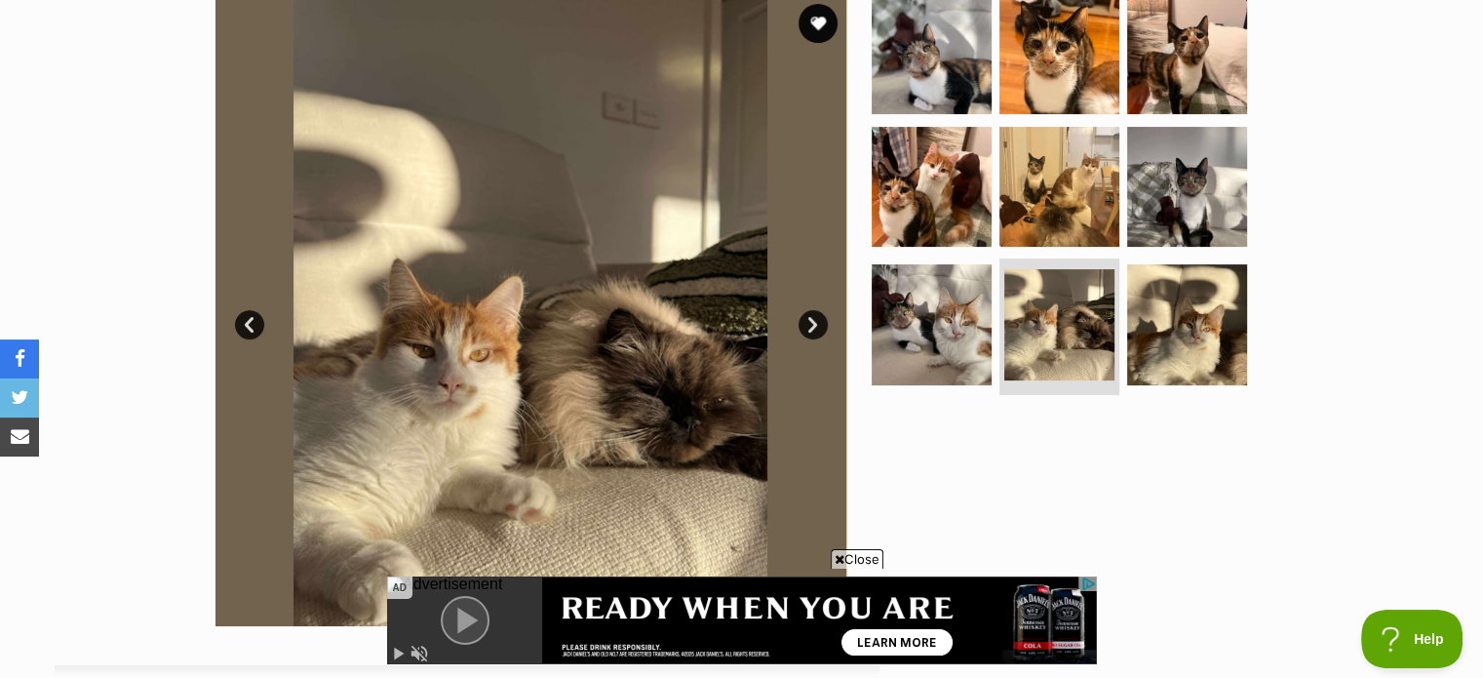
scroll to position [417, 0]
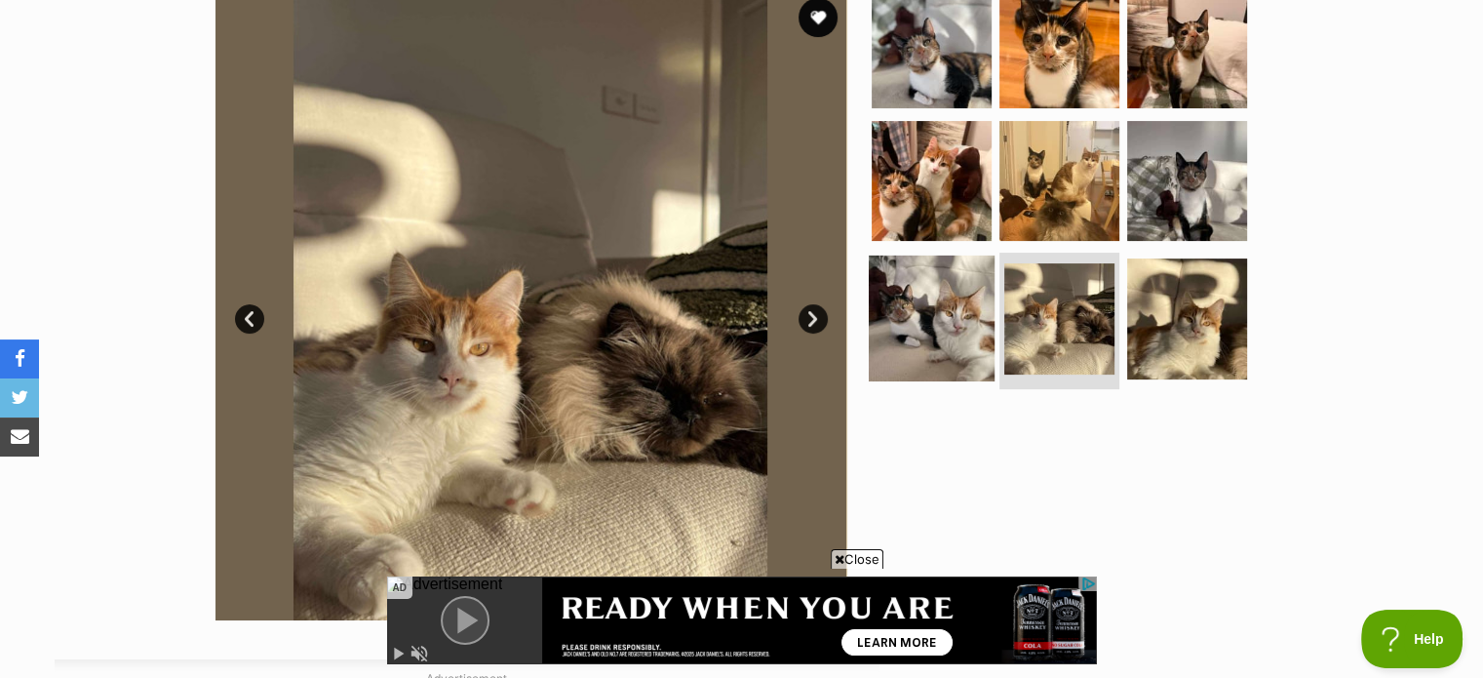
click at [939, 330] on img at bounding box center [932, 318] width 126 height 126
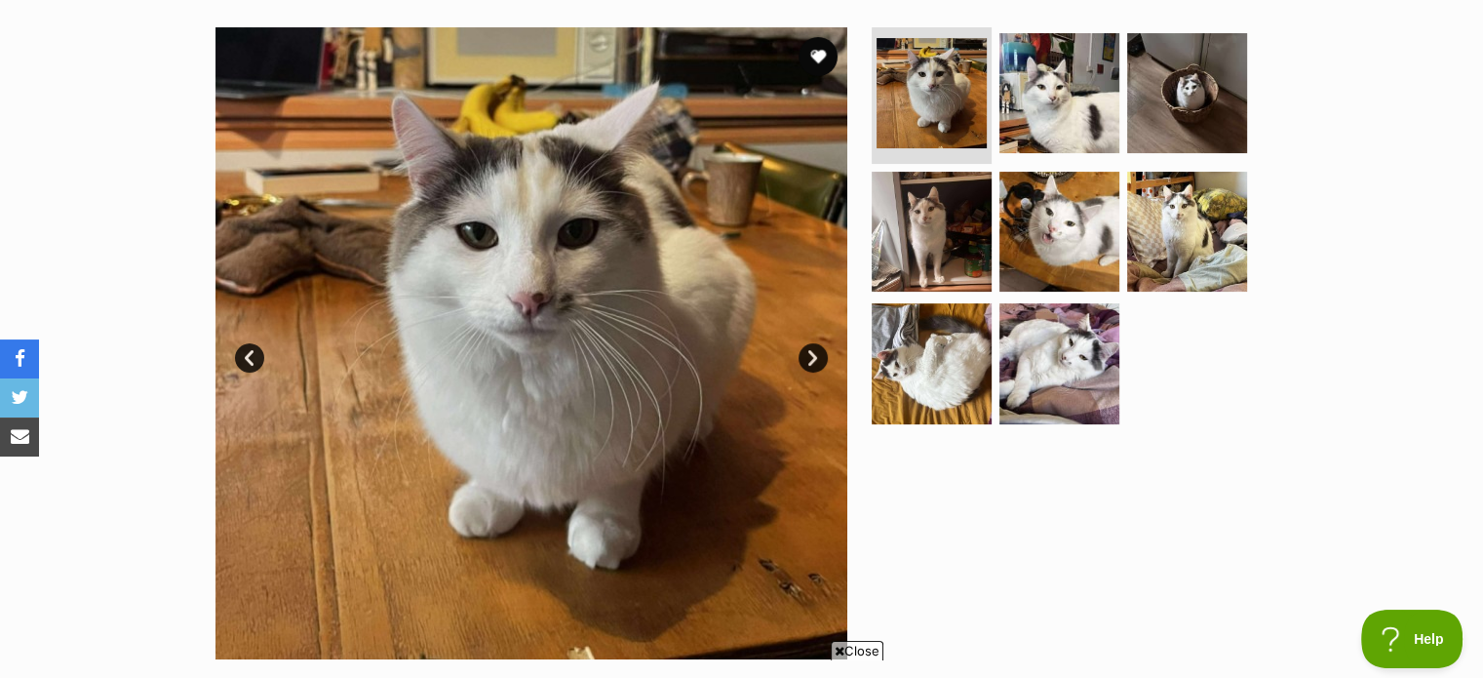
scroll to position [378, 0]
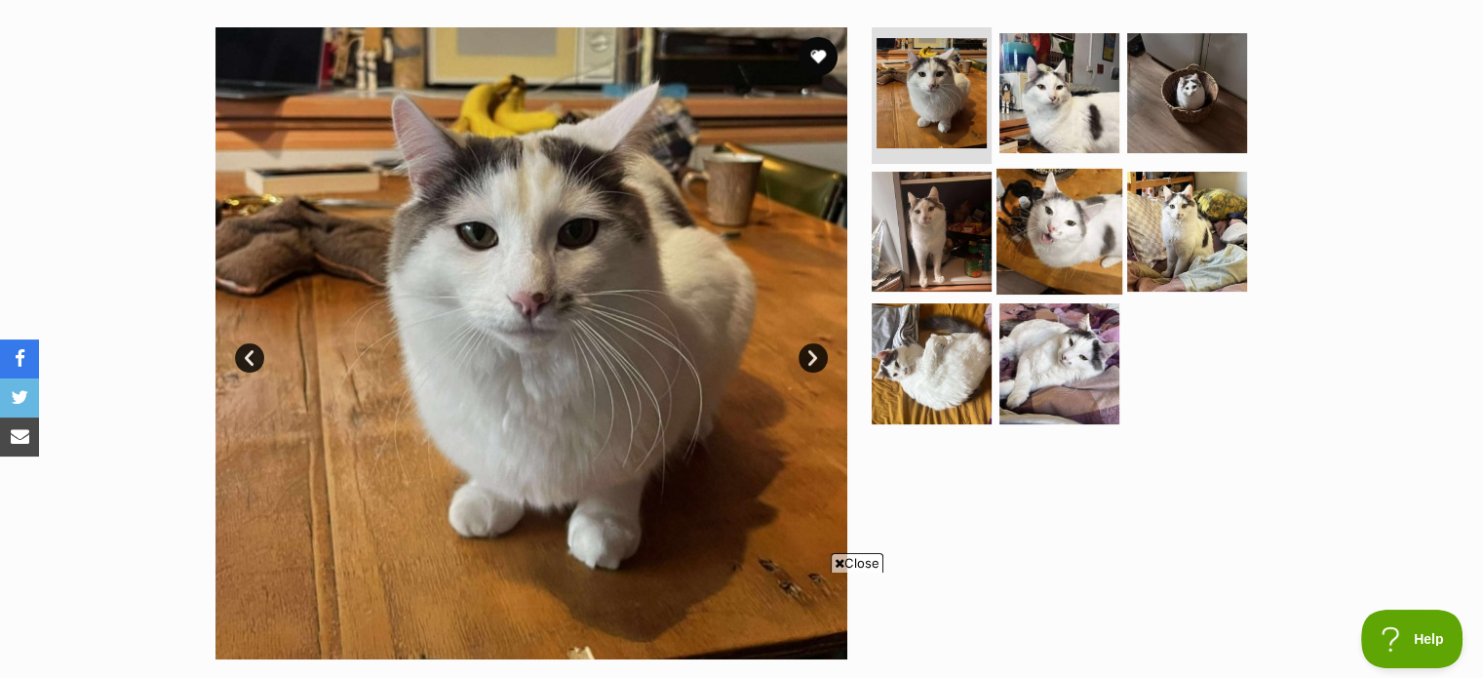
click at [1029, 237] on img at bounding box center [1059, 231] width 126 height 126
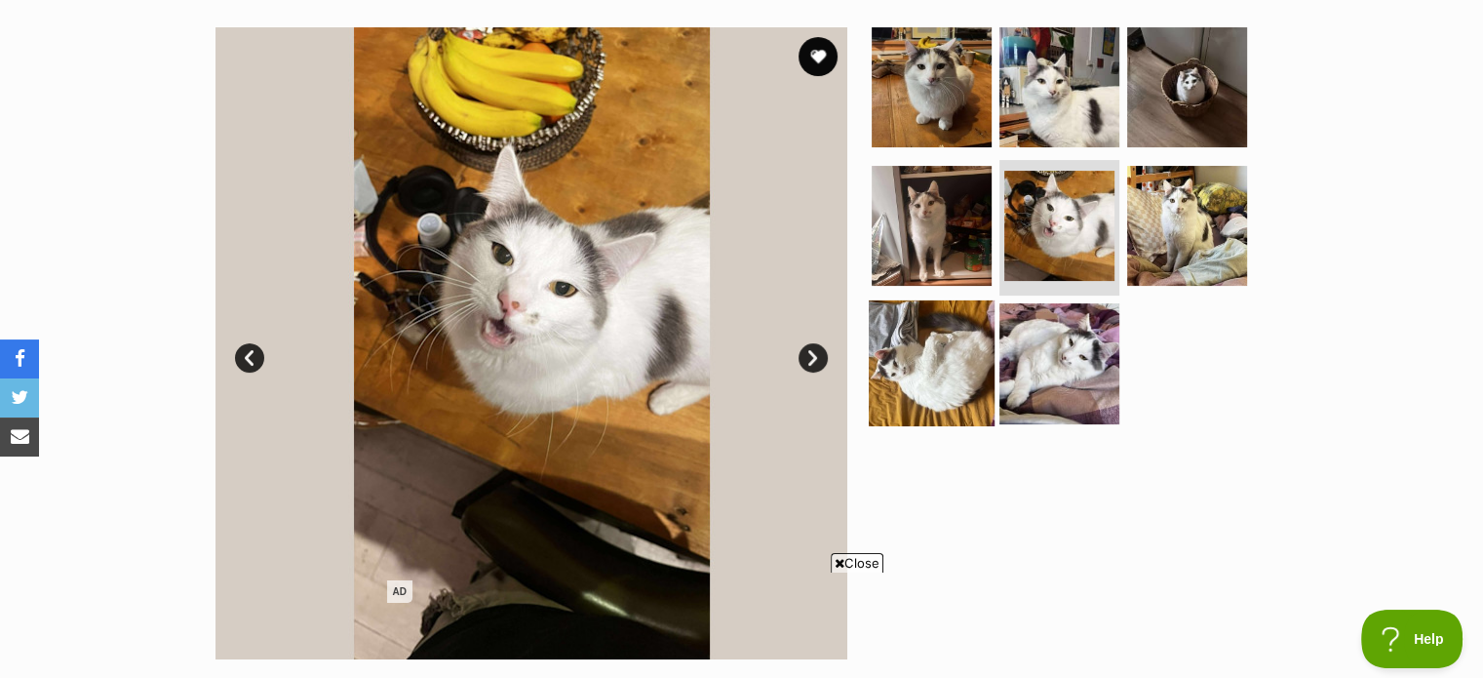
click at [898, 374] on img at bounding box center [932, 363] width 126 height 126
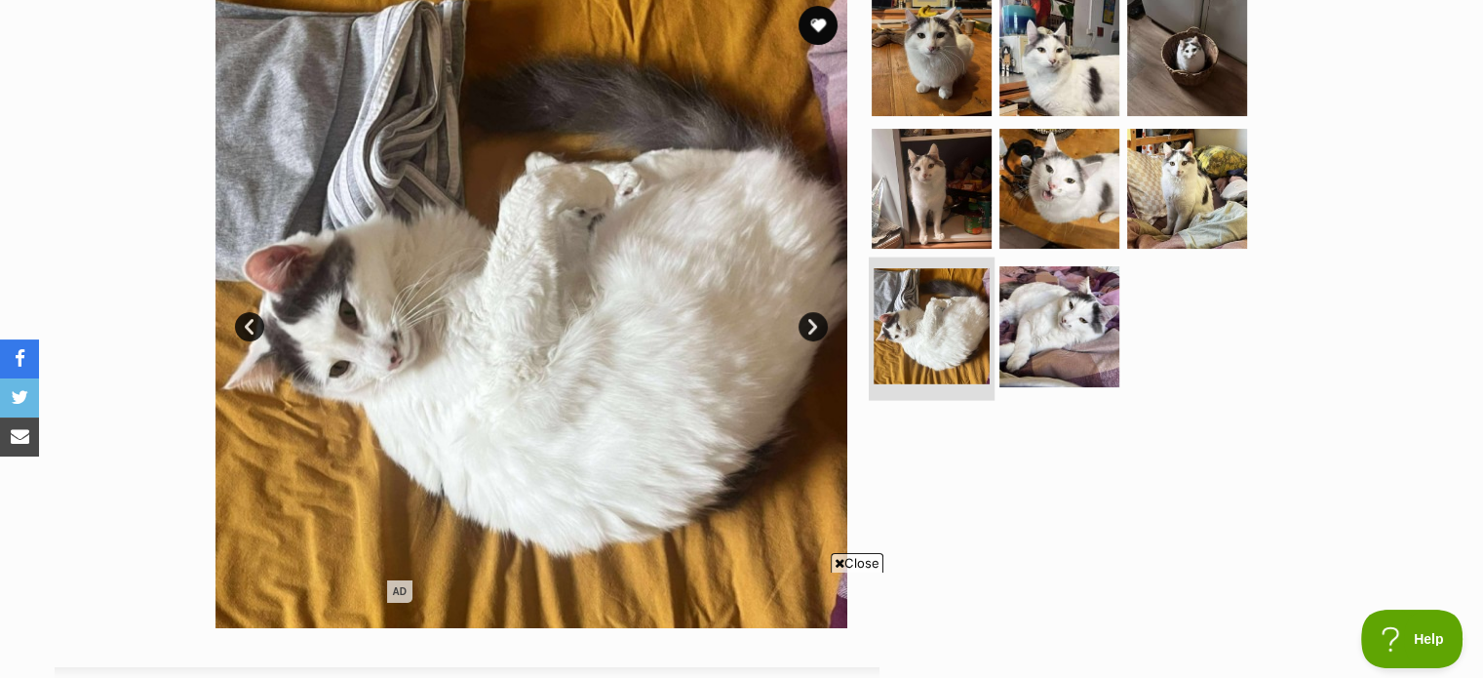
scroll to position [401, 0]
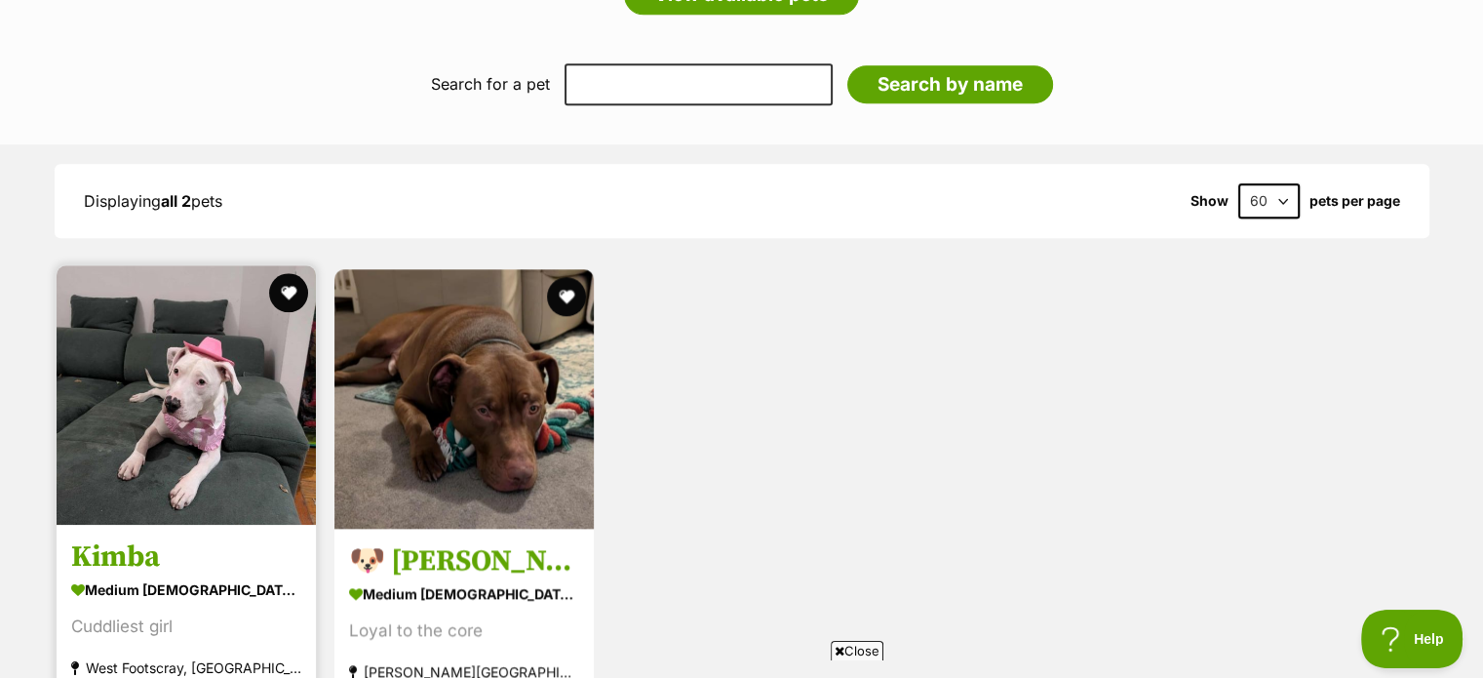
click at [222, 385] on img at bounding box center [186, 394] width 259 height 259
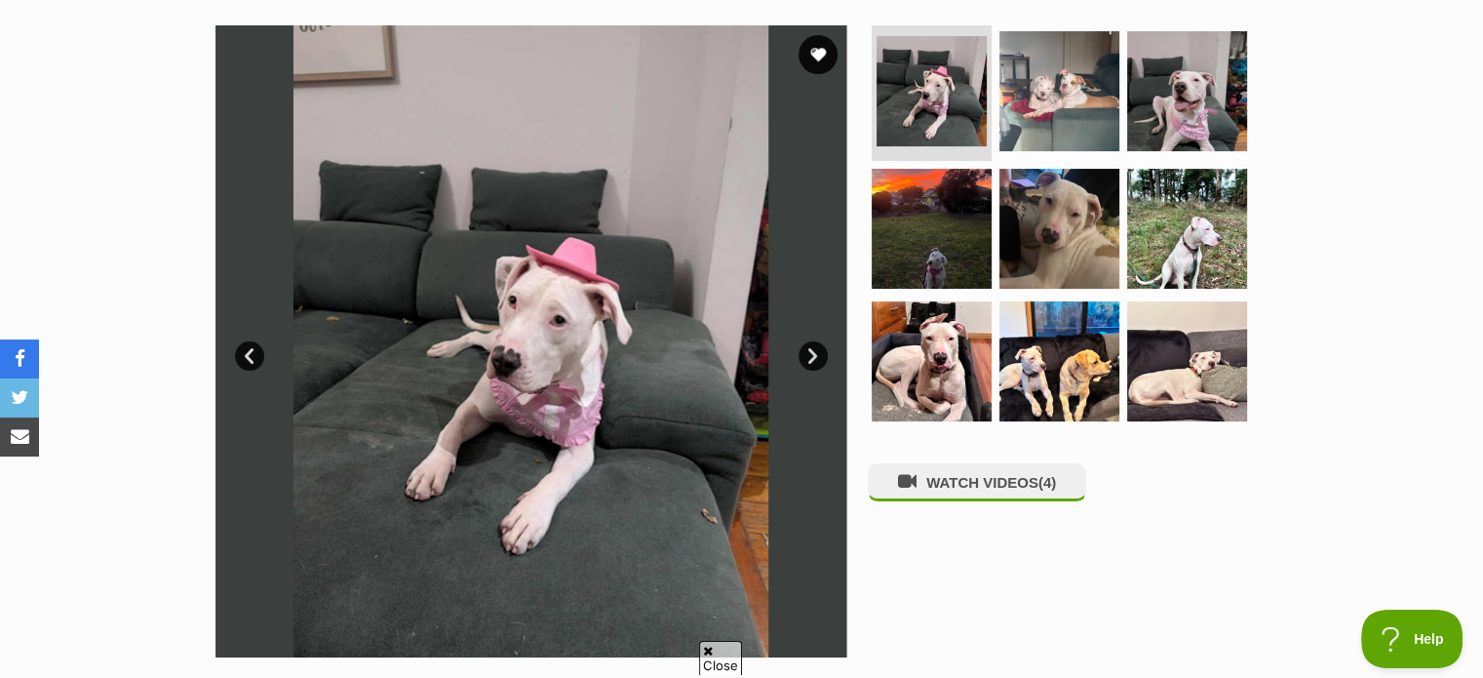
scroll to position [381, 0]
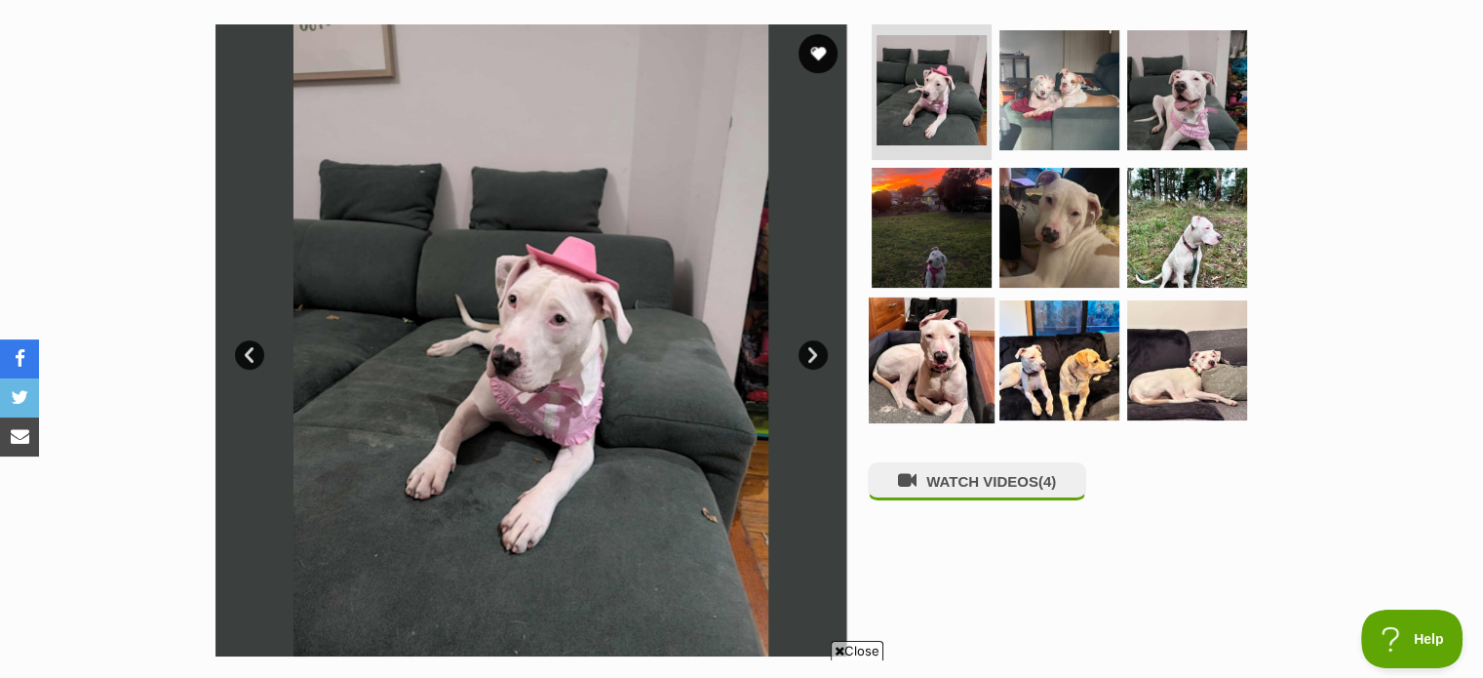
click at [941, 334] on img at bounding box center [932, 360] width 126 height 126
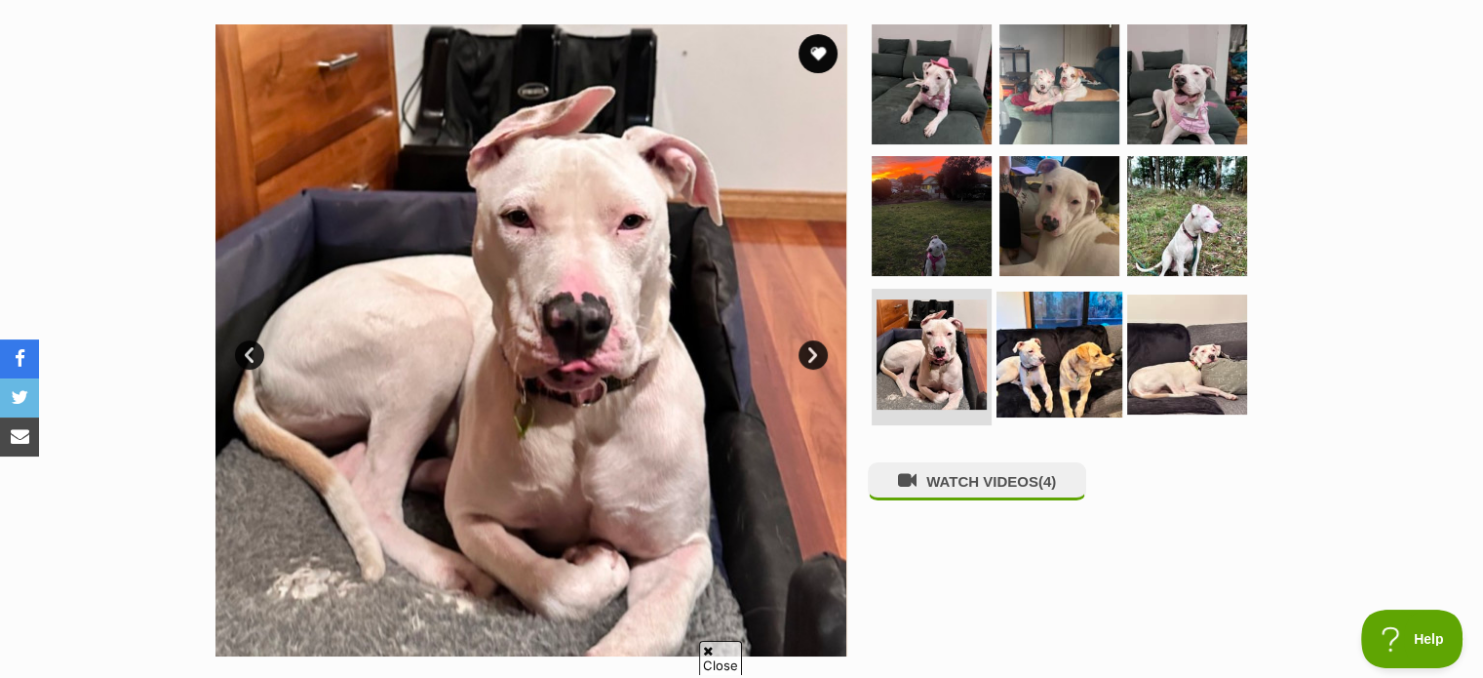
click at [1081, 324] on img at bounding box center [1059, 354] width 126 height 126
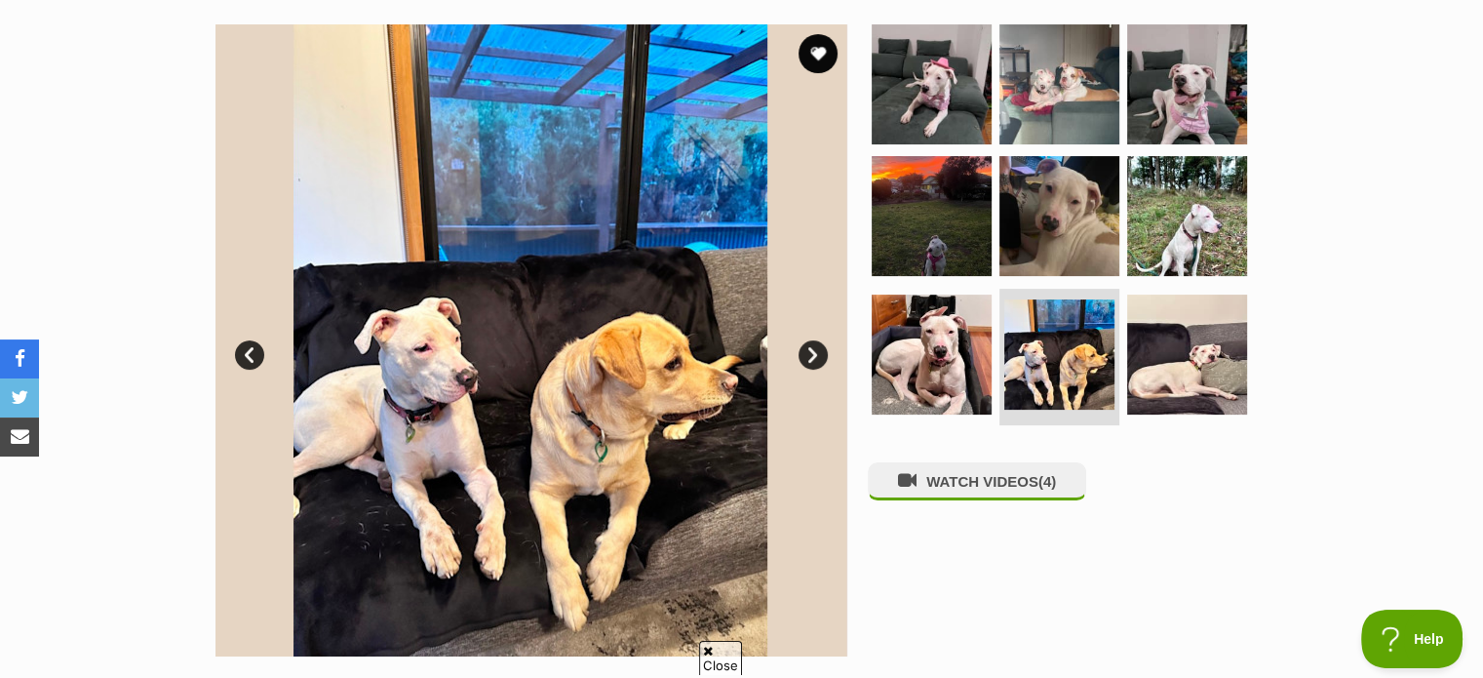
click at [1248, 315] on ul at bounding box center [1068, 228] width 400 height 408
click at [1217, 322] on img at bounding box center [1187, 354] width 126 height 126
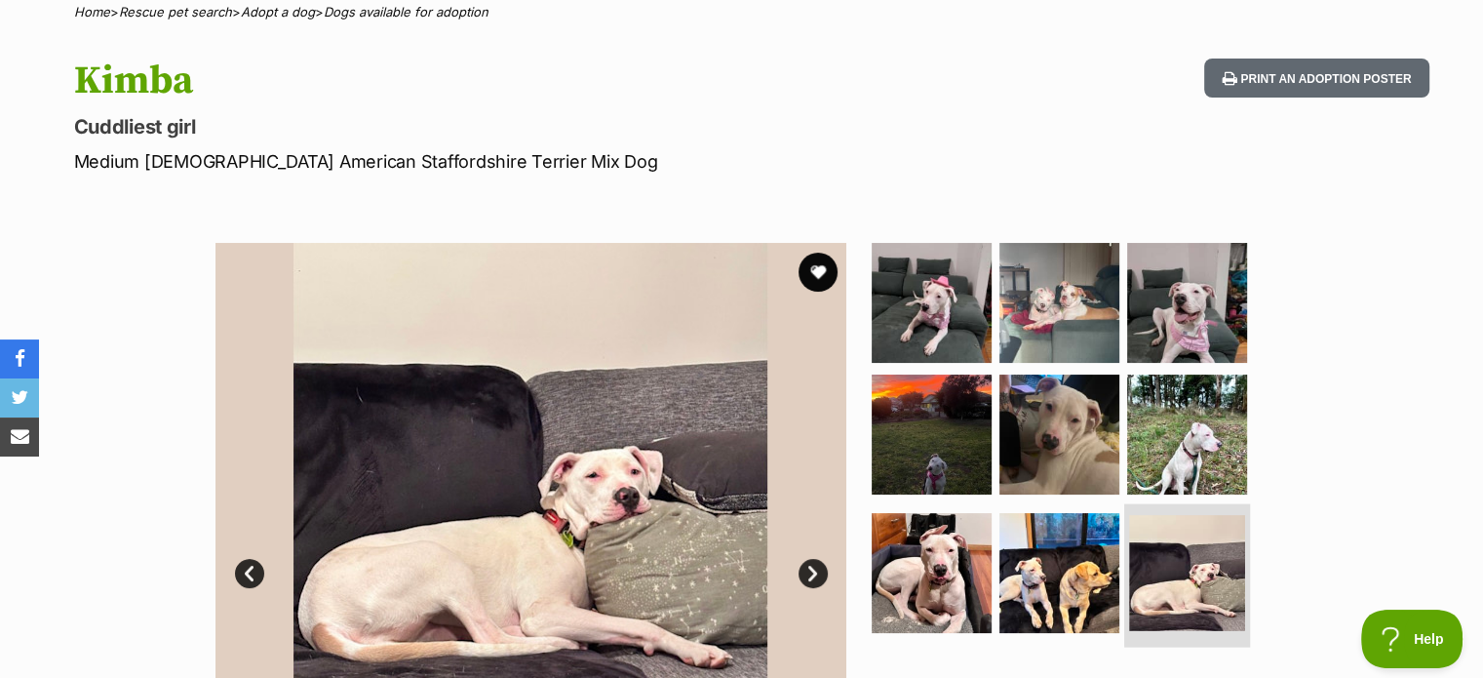
scroll to position [0, 0]
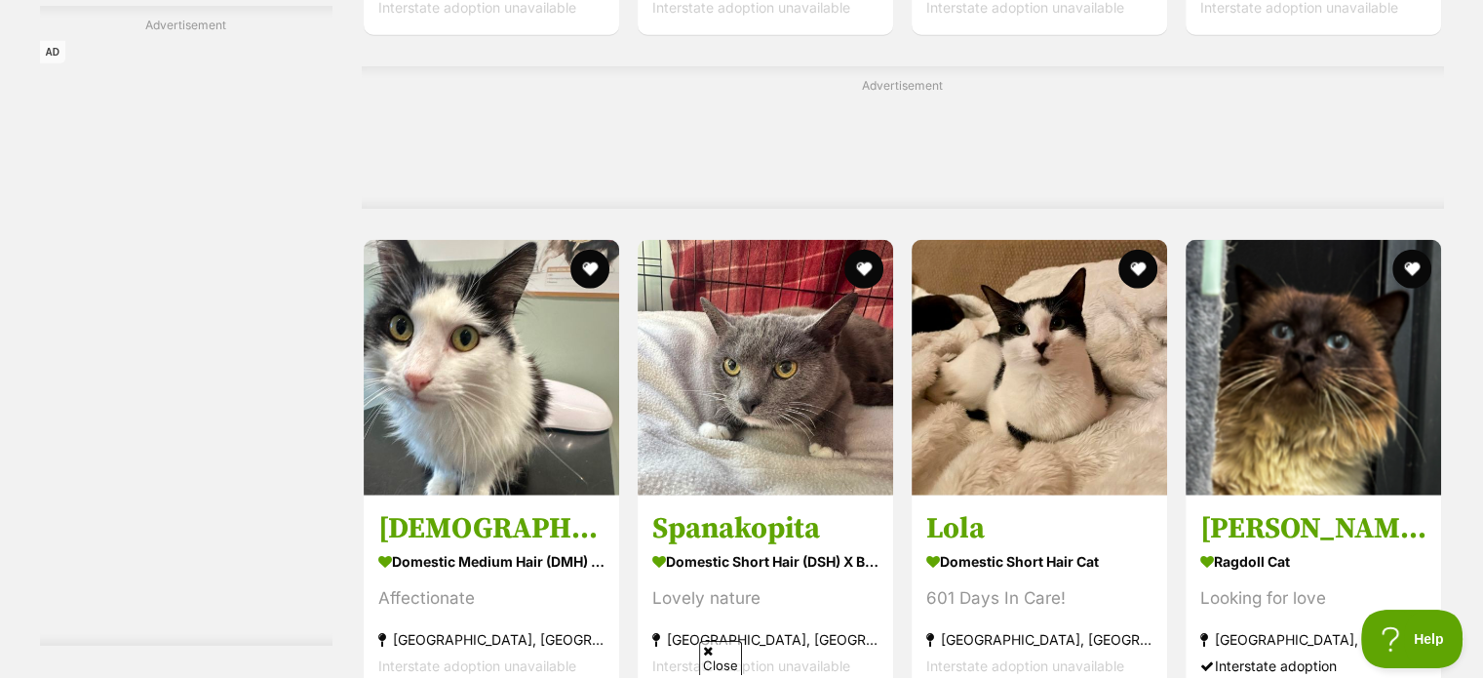
scroll to position [5124, 0]
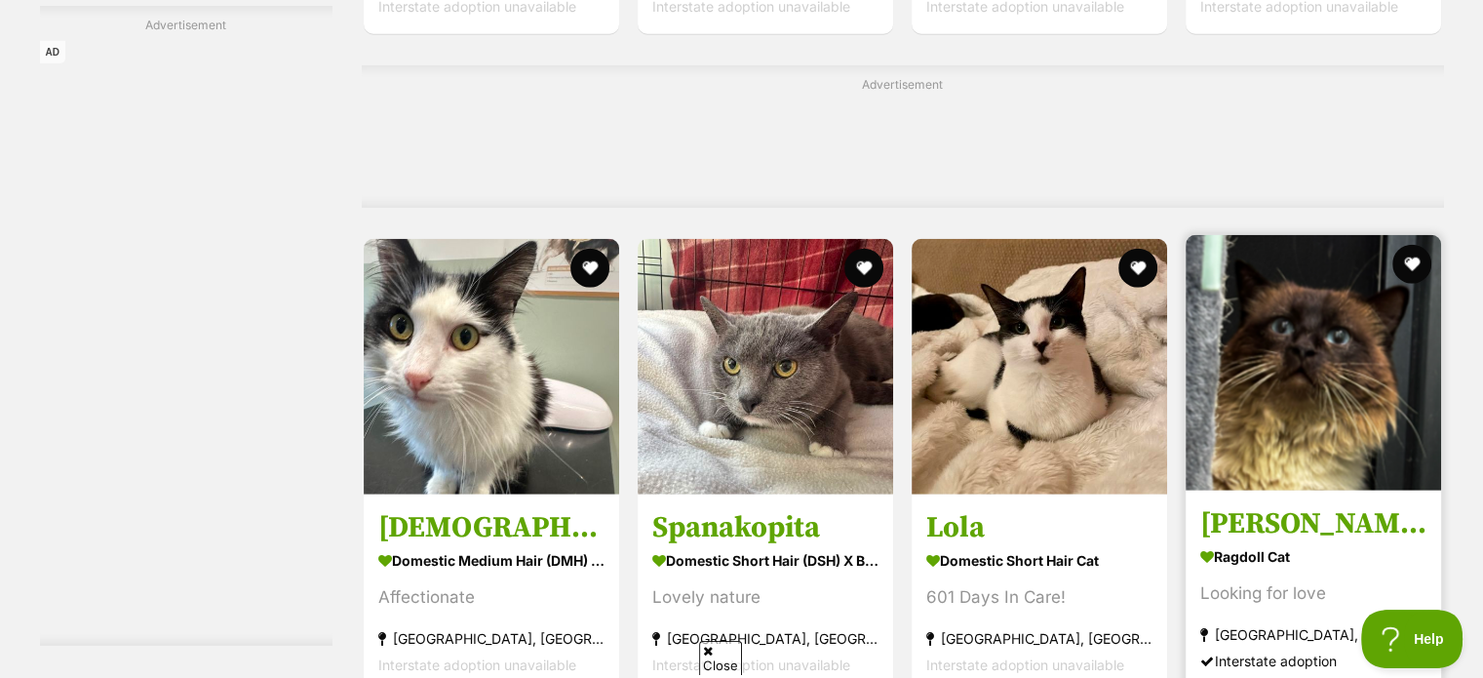
click at [1322, 311] on img at bounding box center [1312, 362] width 255 height 255
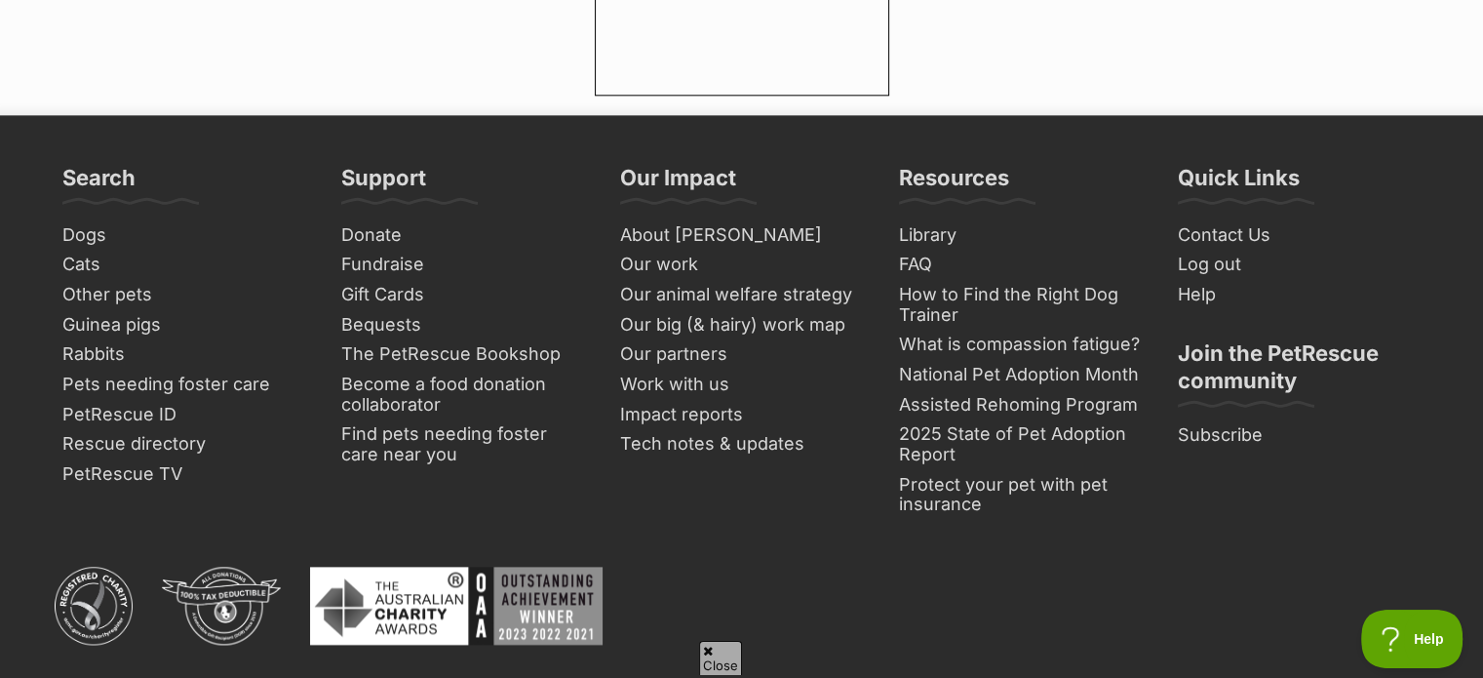
click at [562, 115] on footer "Search Dogs Cats Other pets Guinea pigs Rabbits Pets needing [PERSON_NAME] care…" at bounding box center [741, 645] width 1483 height 1060
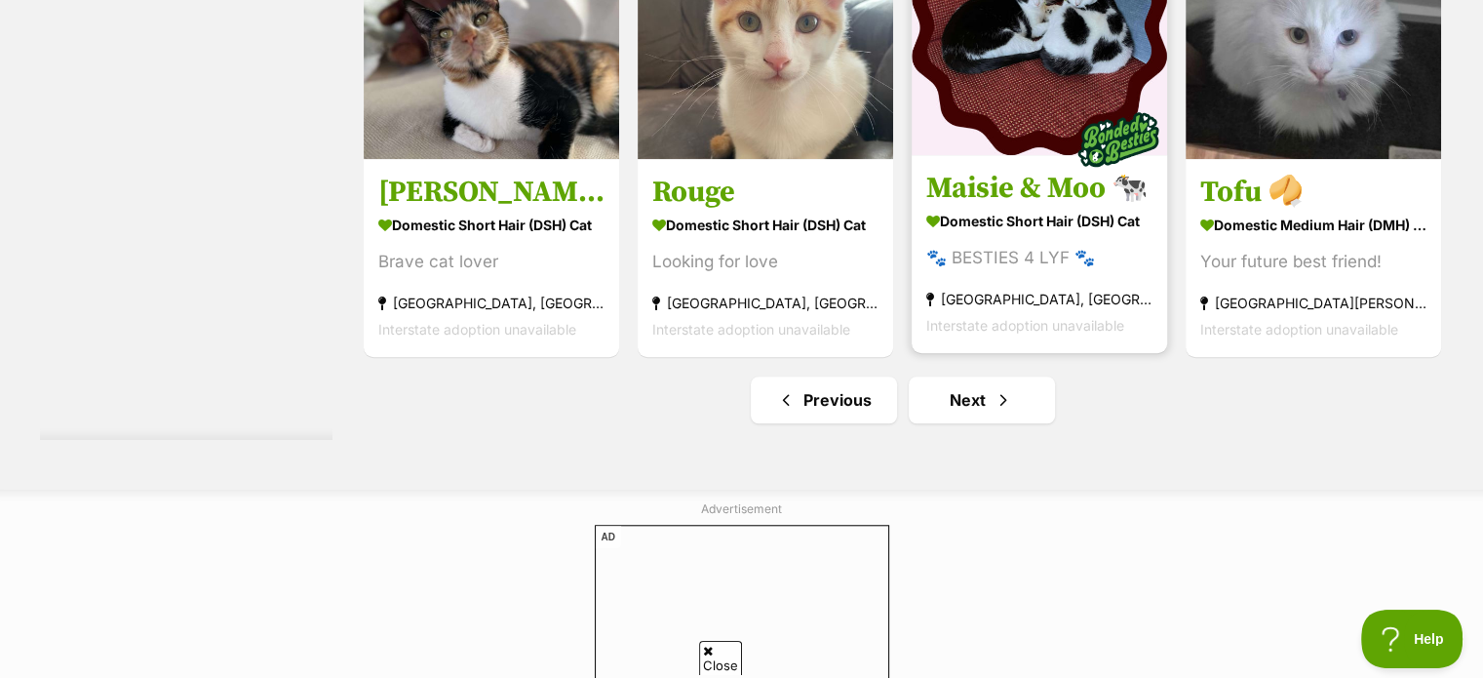
scroll to position [9037, 0]
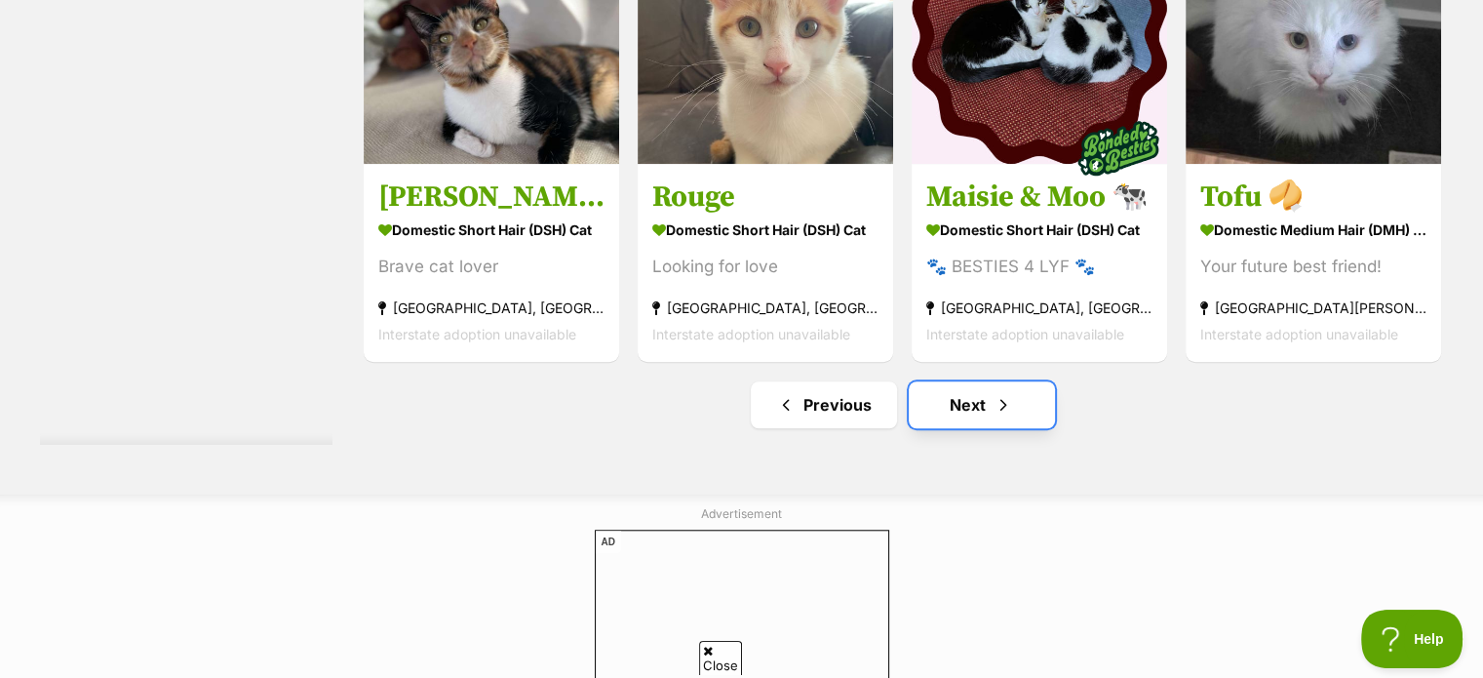
click at [1005, 381] on link "Next" at bounding box center [982, 404] width 146 height 47
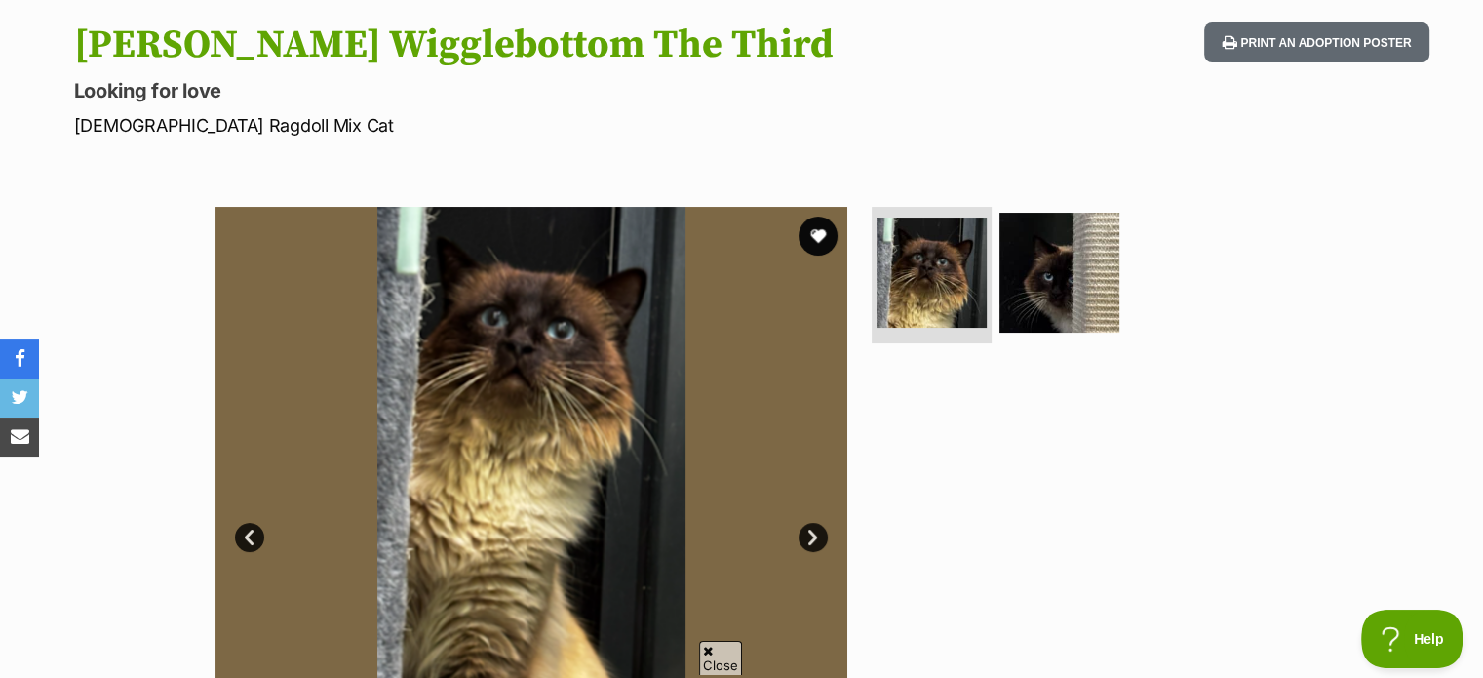
scroll to position [209, 0]
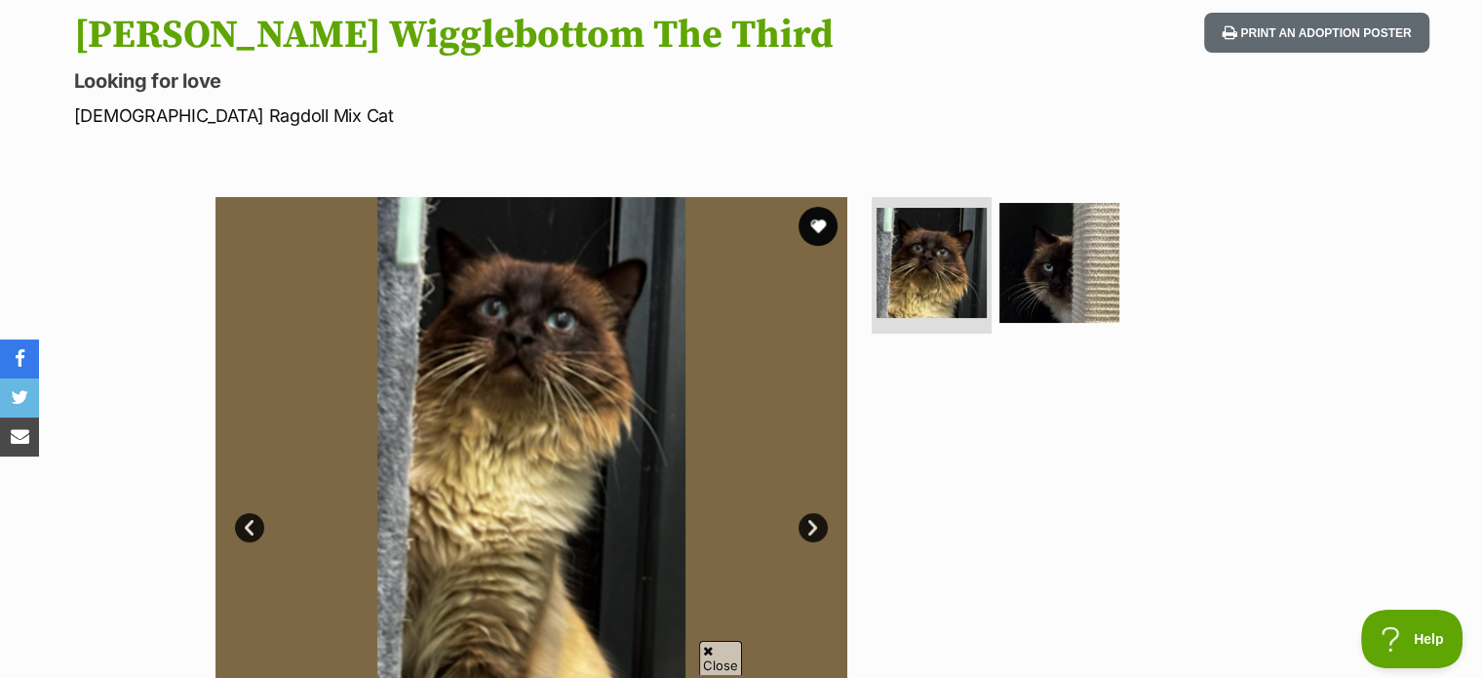
click at [810, 519] on link "Next" at bounding box center [812, 527] width 29 height 29
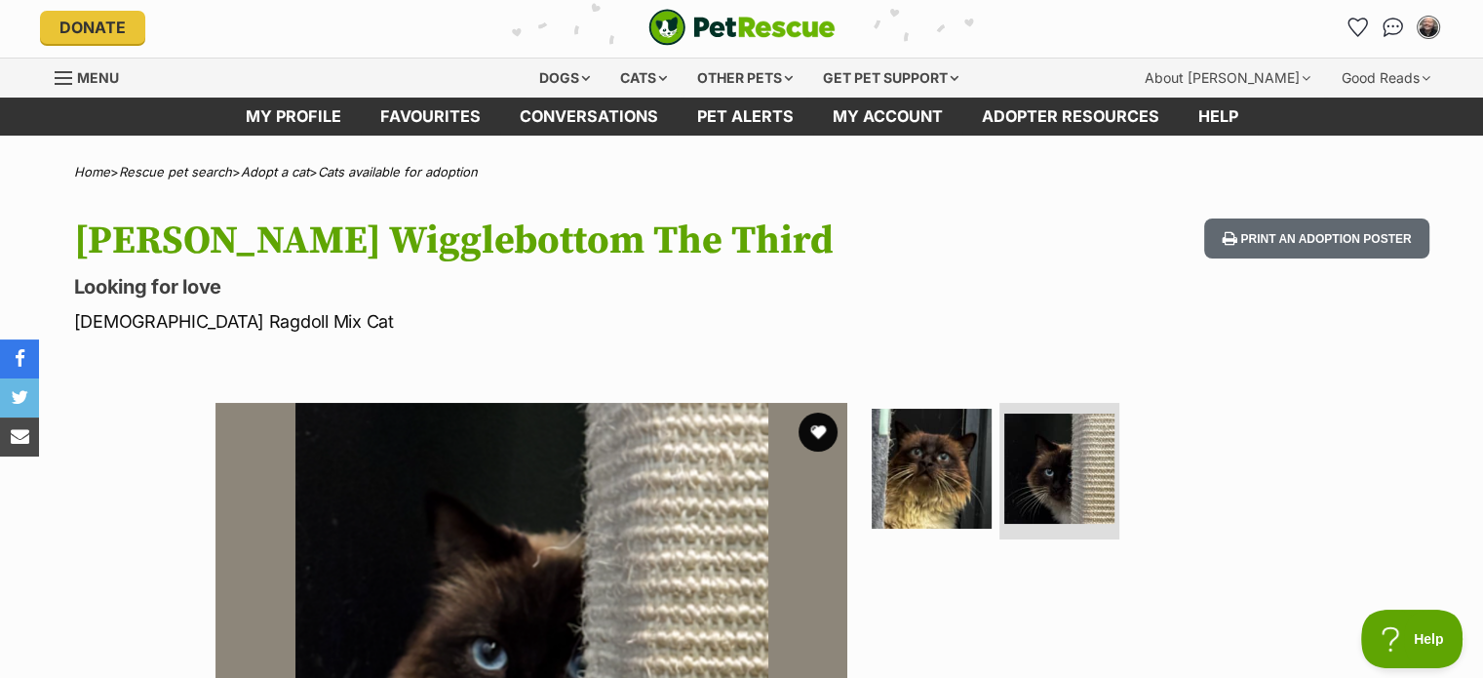
scroll to position [0, 0]
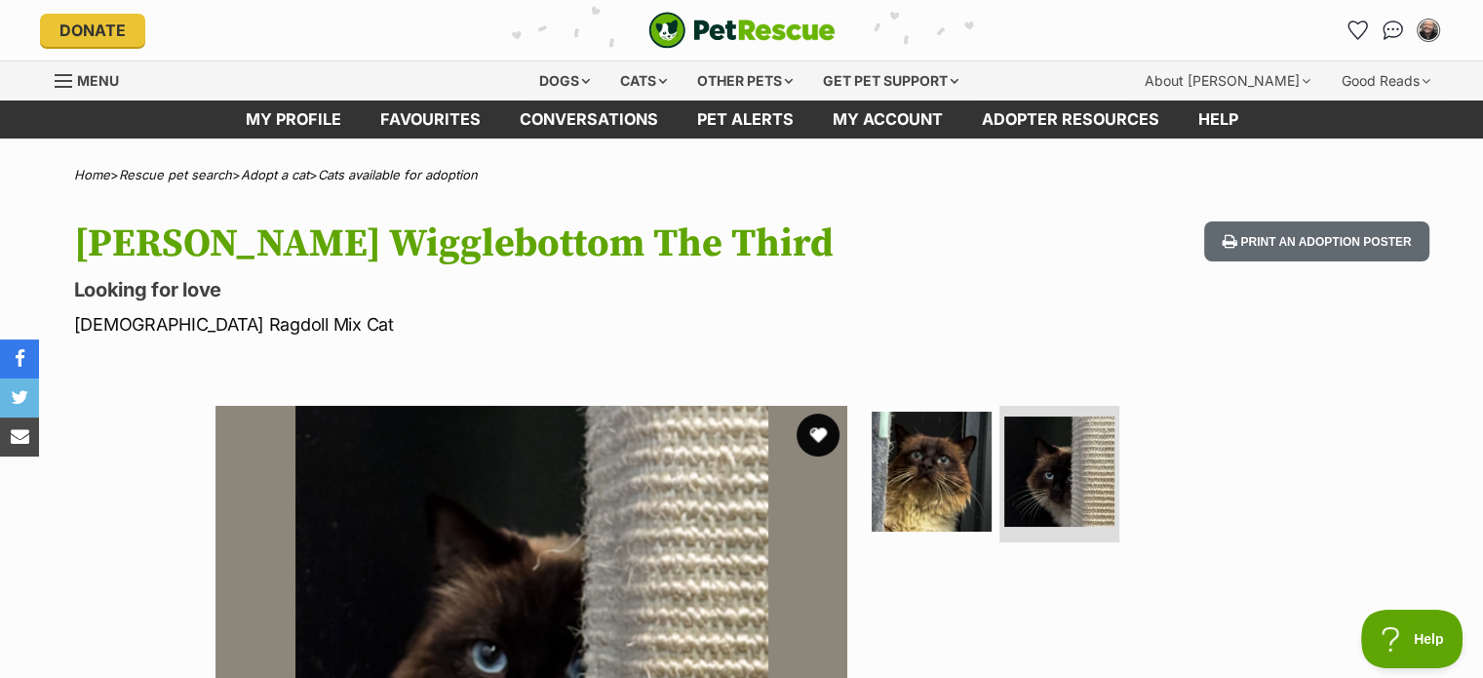
click at [816, 432] on button "favourite" at bounding box center [817, 434] width 43 height 43
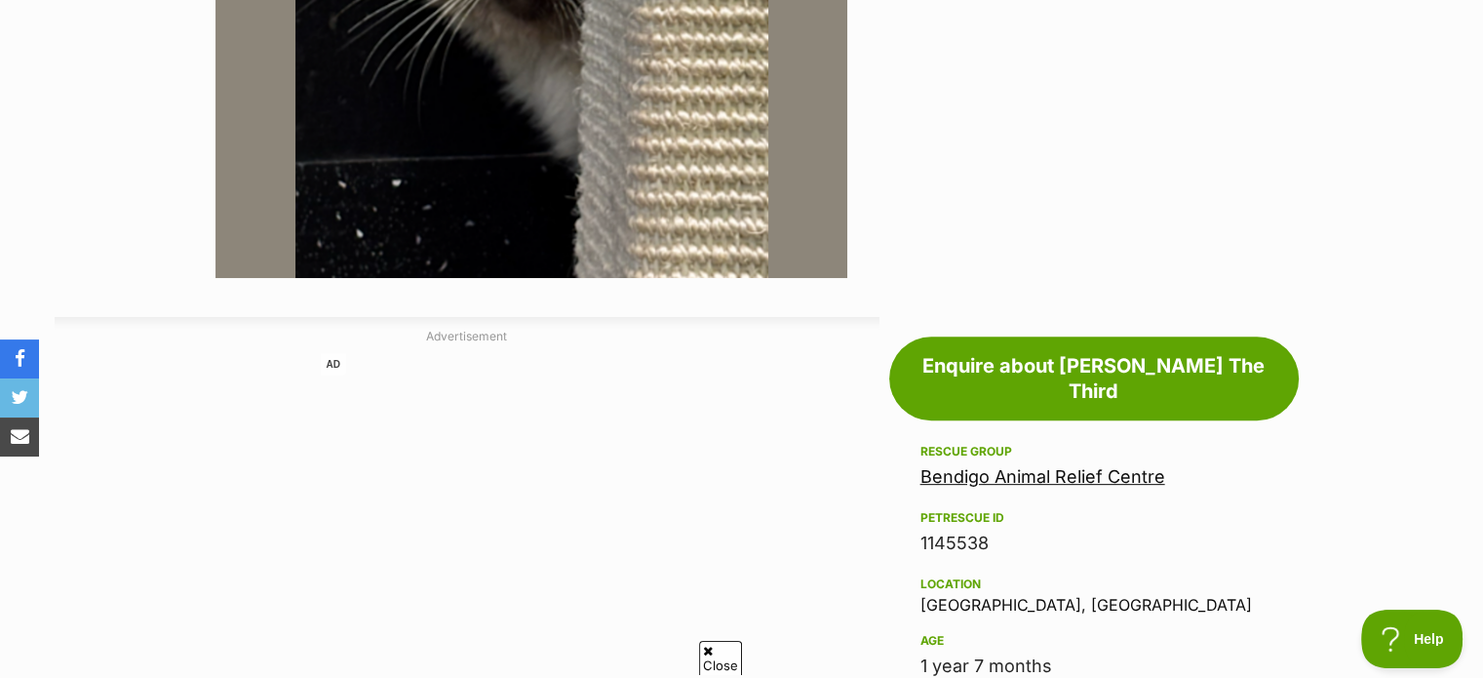
scroll to position [760, 0]
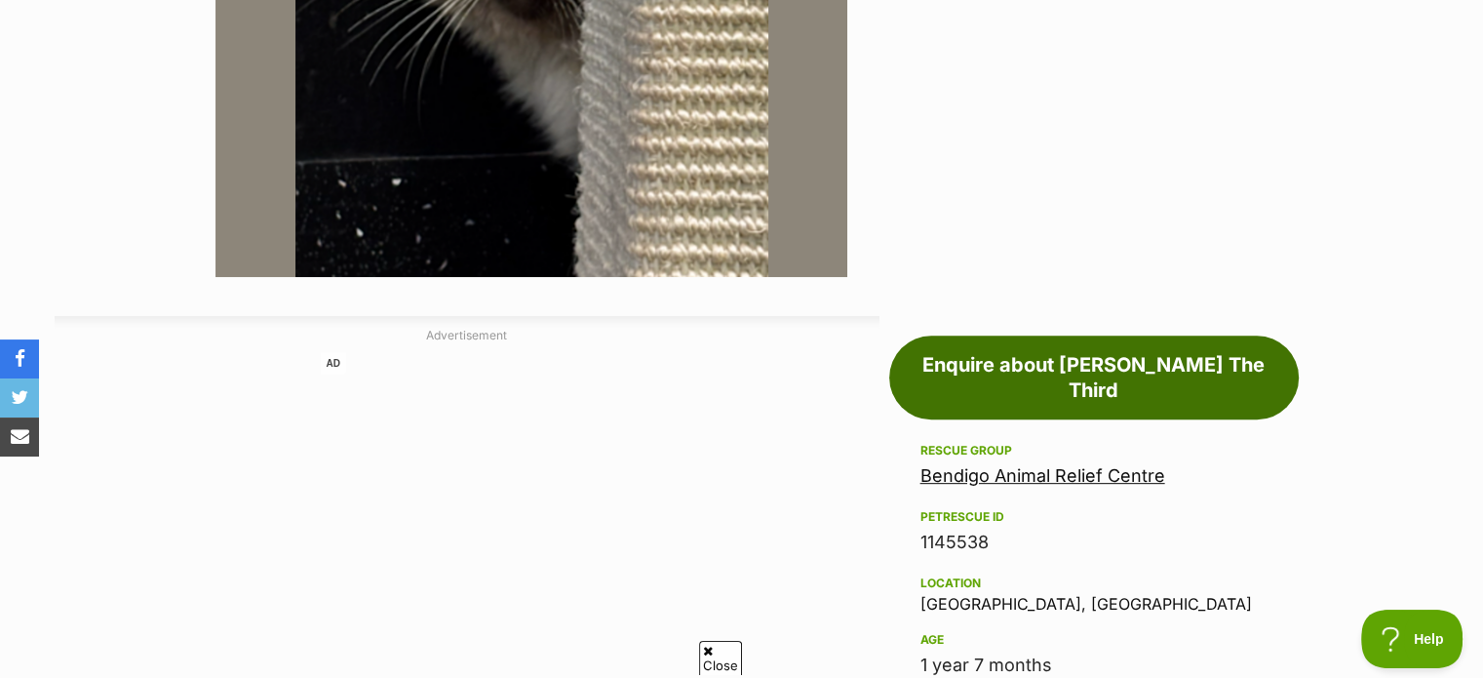
click at [1023, 407] on link "Enquire about Sir Floofington Wigglebottom The Third" at bounding box center [1093, 377] width 409 height 84
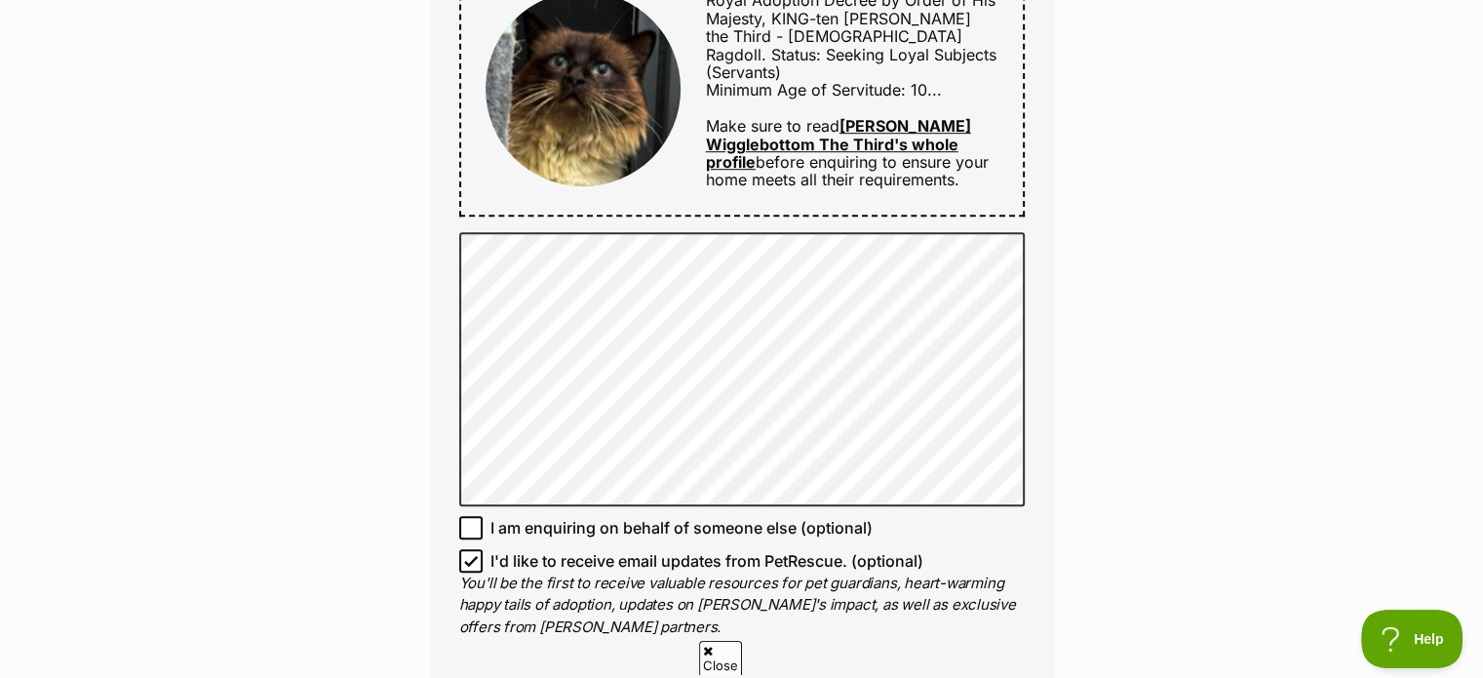
scroll to position [1251, 0]
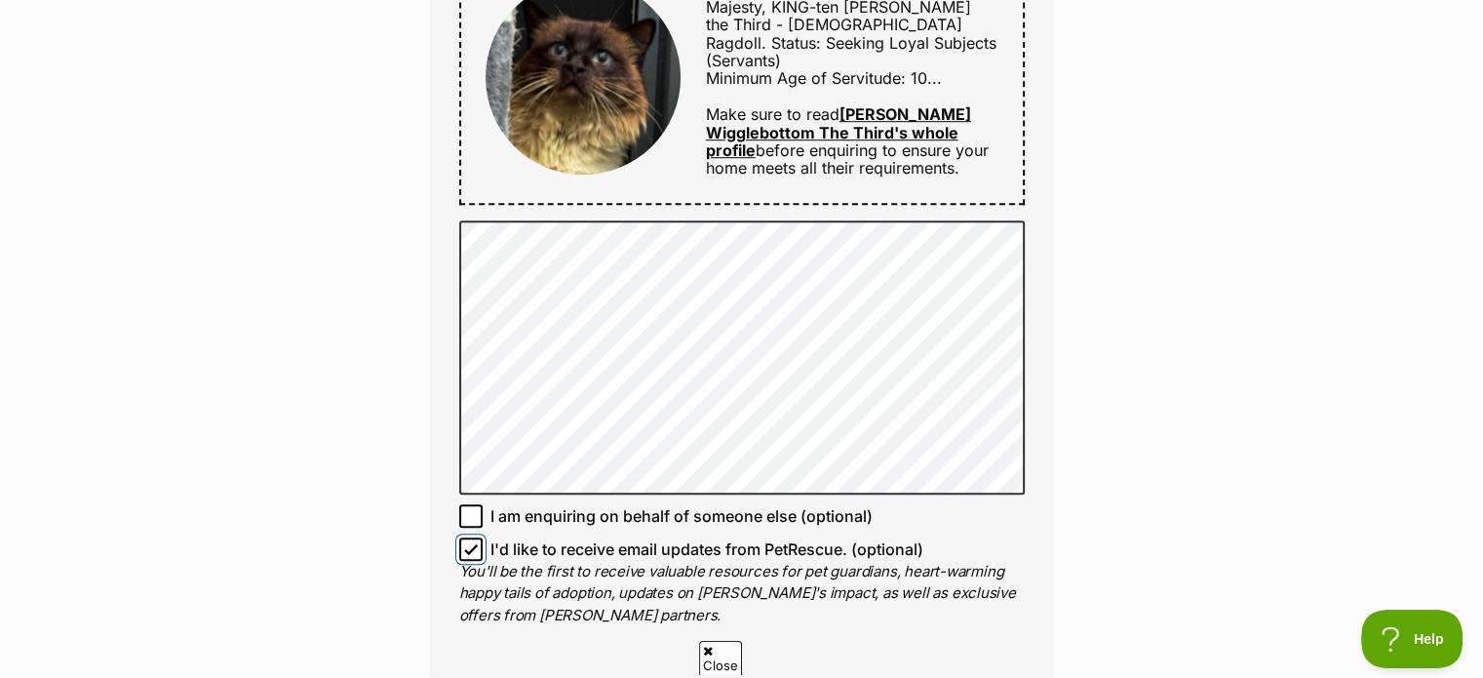
click at [472, 537] on input "I'd like to receive email updates from PetRescue. (optional)" at bounding box center [470, 548] width 23 height 23
checkbox input "false"
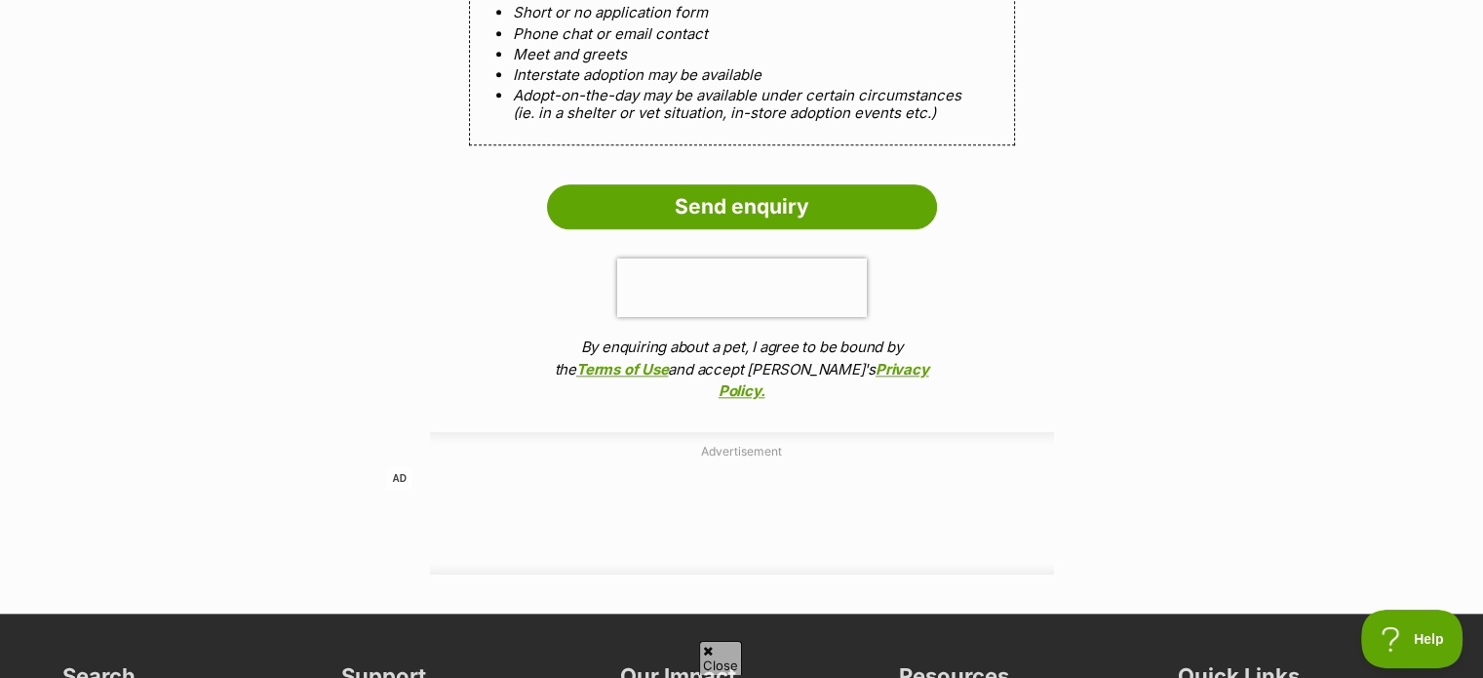
scroll to position [2131, 0]
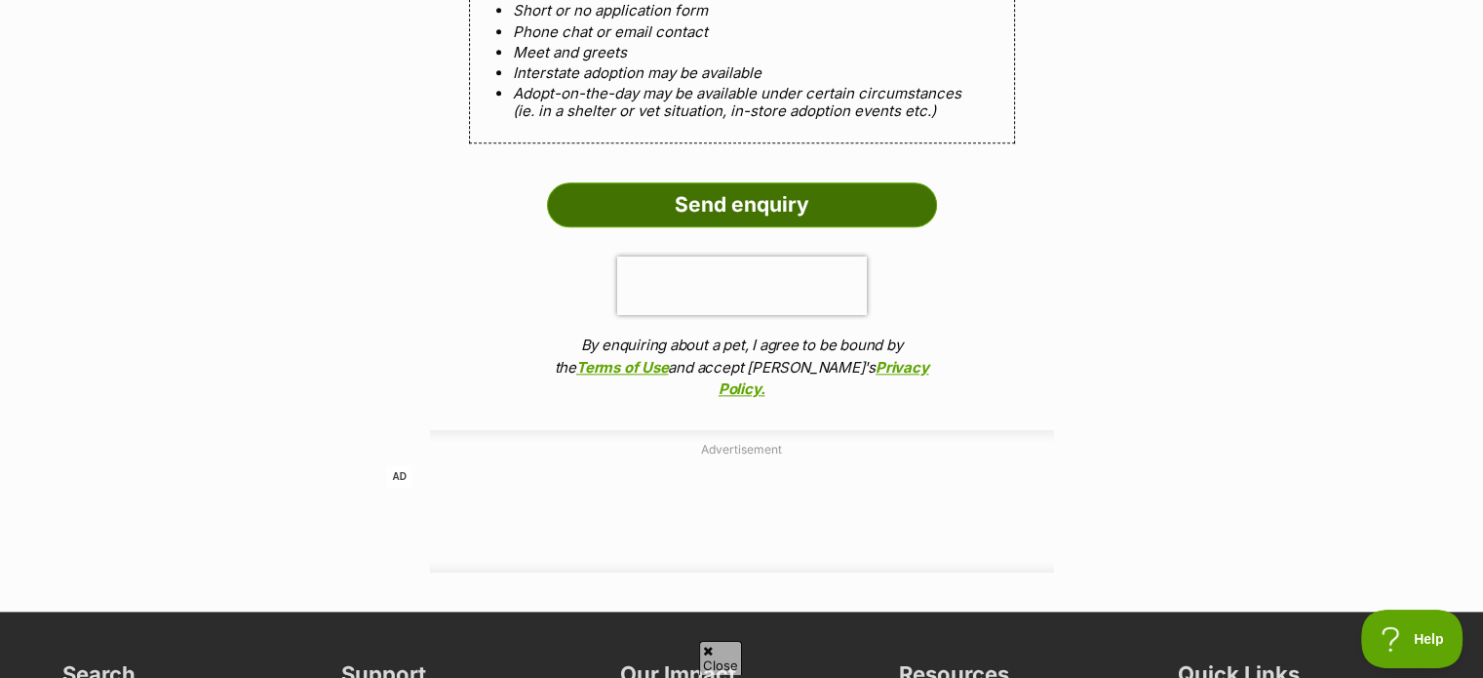
click at [761, 216] on input "Send enquiry" at bounding box center [742, 204] width 390 height 45
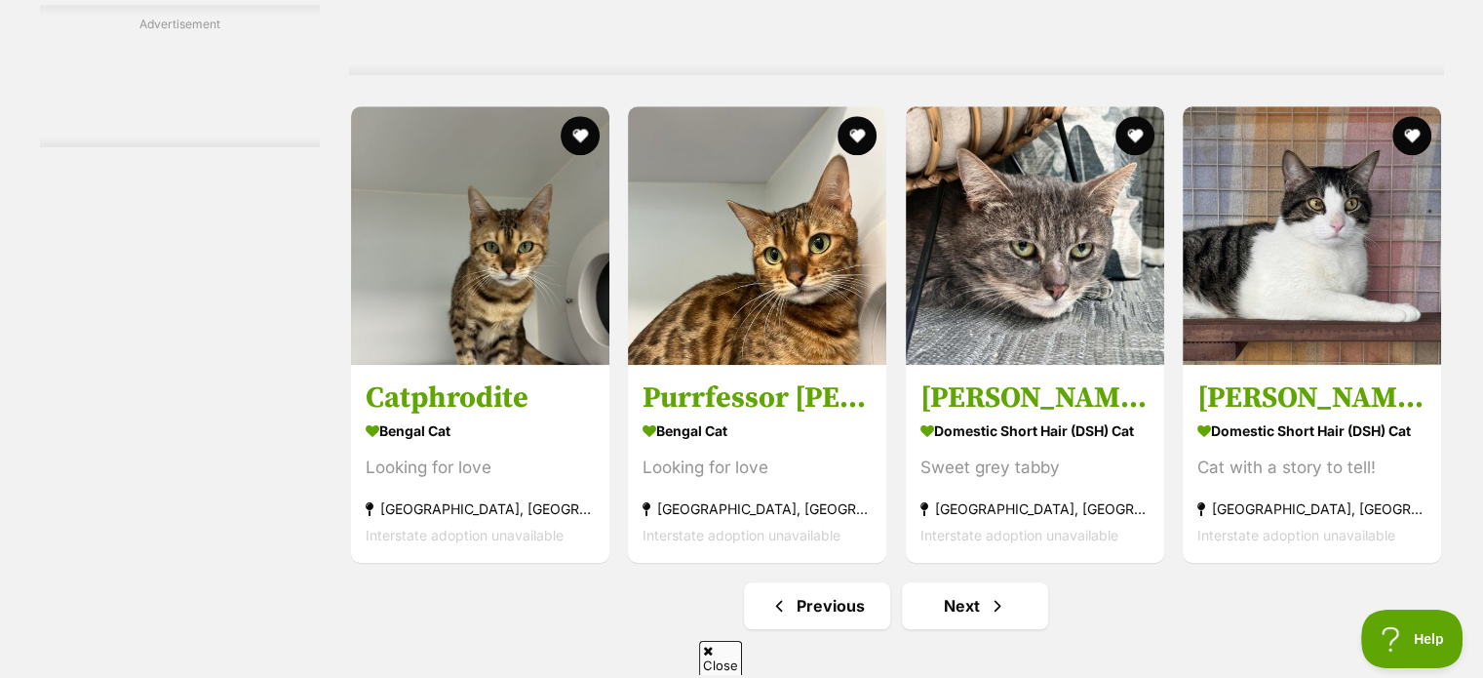
scroll to position [9187, 0]
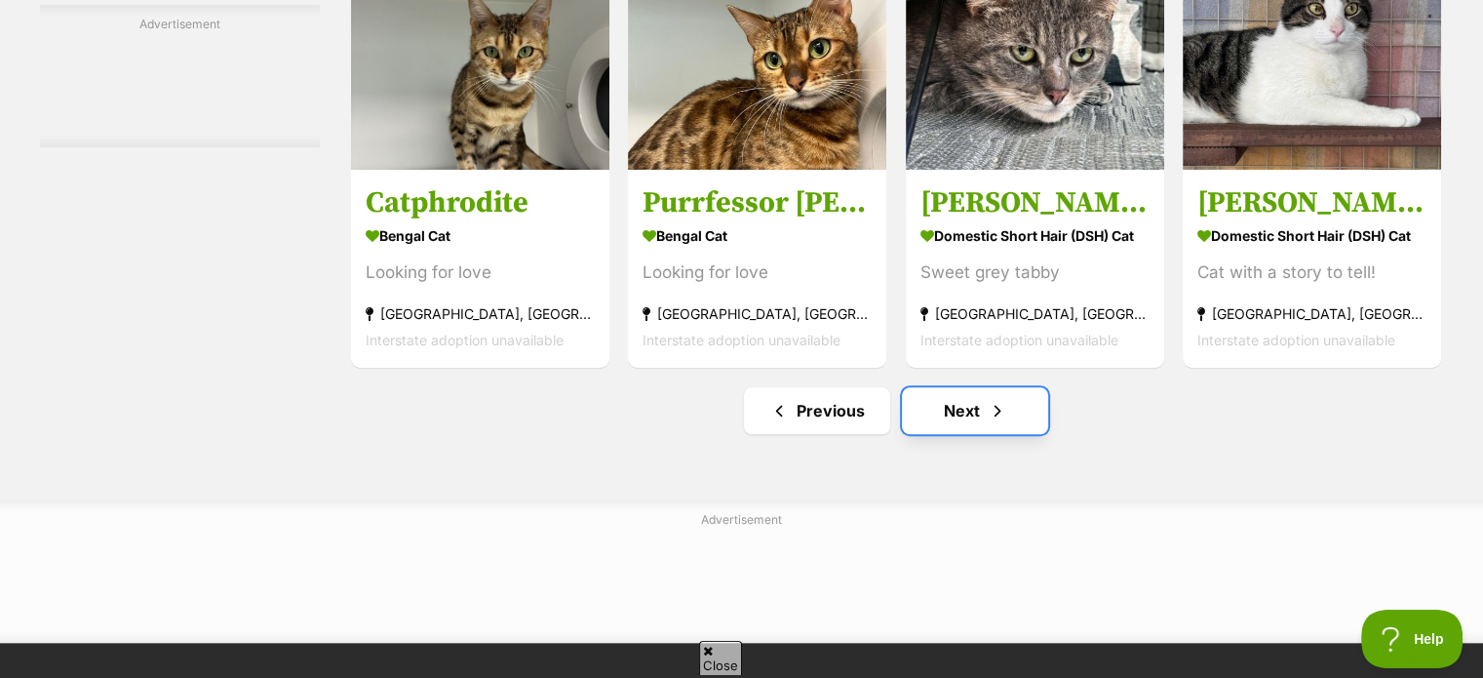
click at [995, 400] on link "Next" at bounding box center [975, 410] width 146 height 47
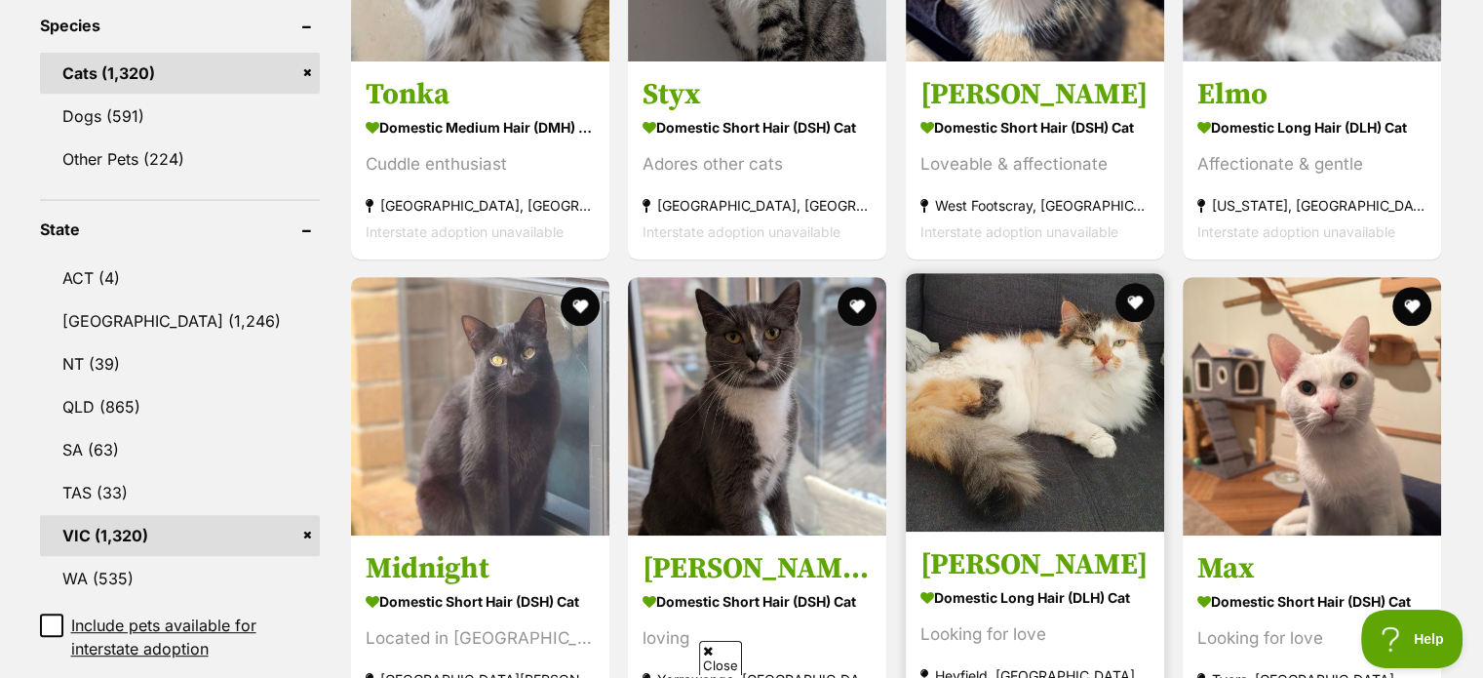
click at [1048, 369] on img at bounding box center [1035, 402] width 258 height 258
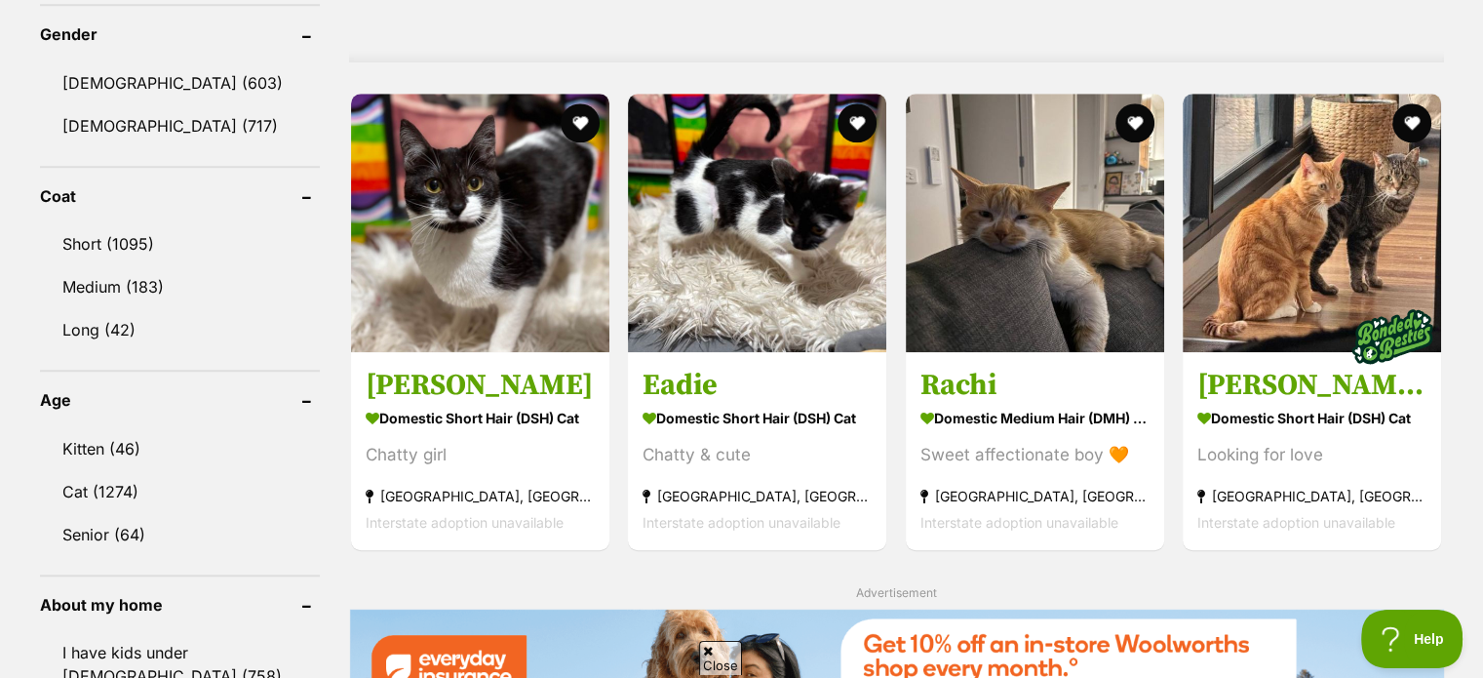
scroll to position [1681, 0]
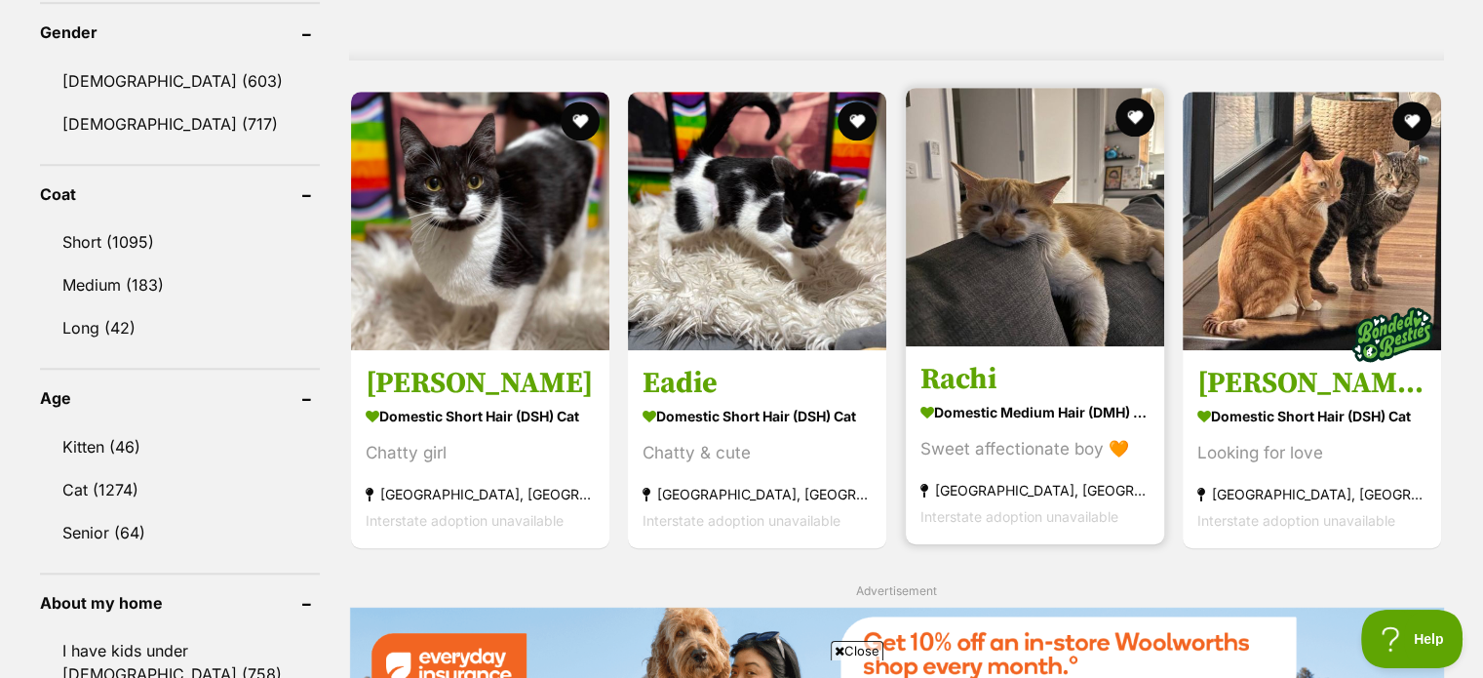
click at [988, 277] on img at bounding box center [1035, 217] width 258 height 258
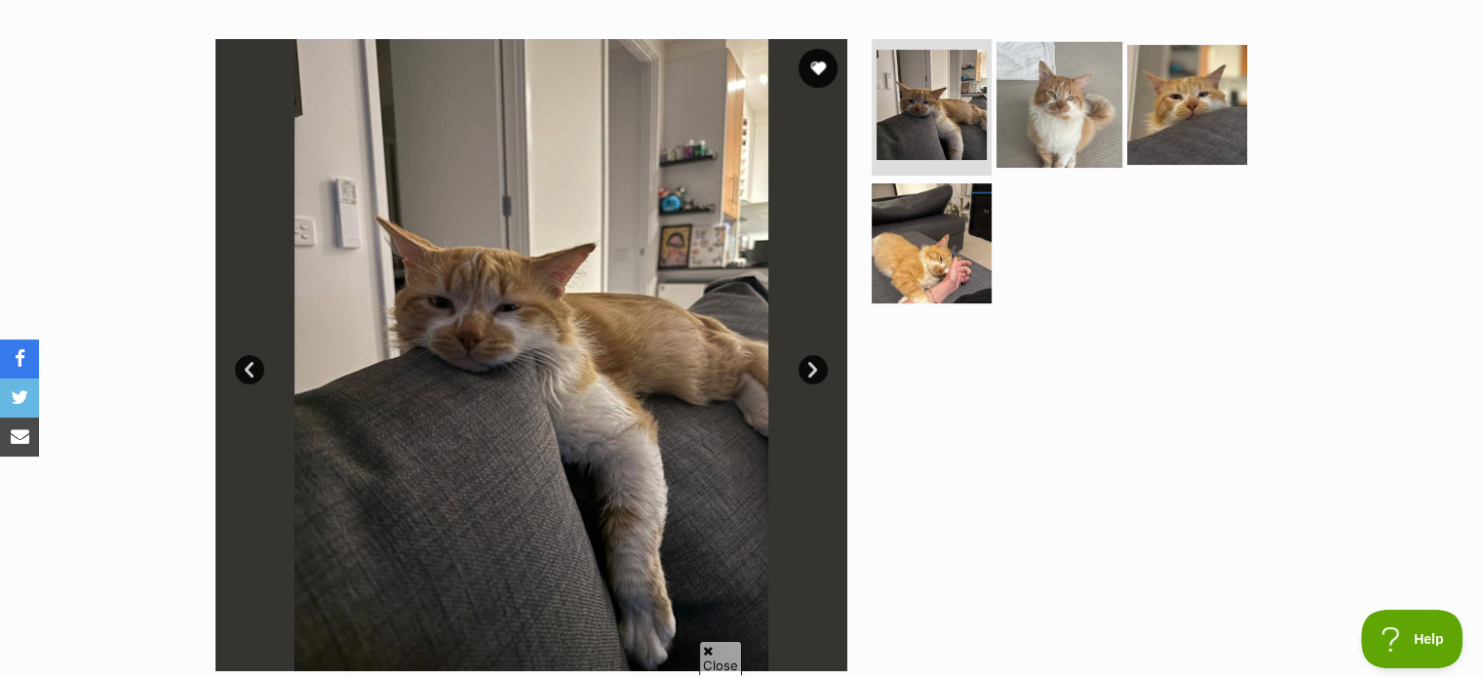
drag, startPoint x: 0, startPoint y: 0, endPoint x: 1035, endPoint y: 128, distance: 1043.2
click at [1035, 128] on img at bounding box center [1059, 105] width 126 height 126
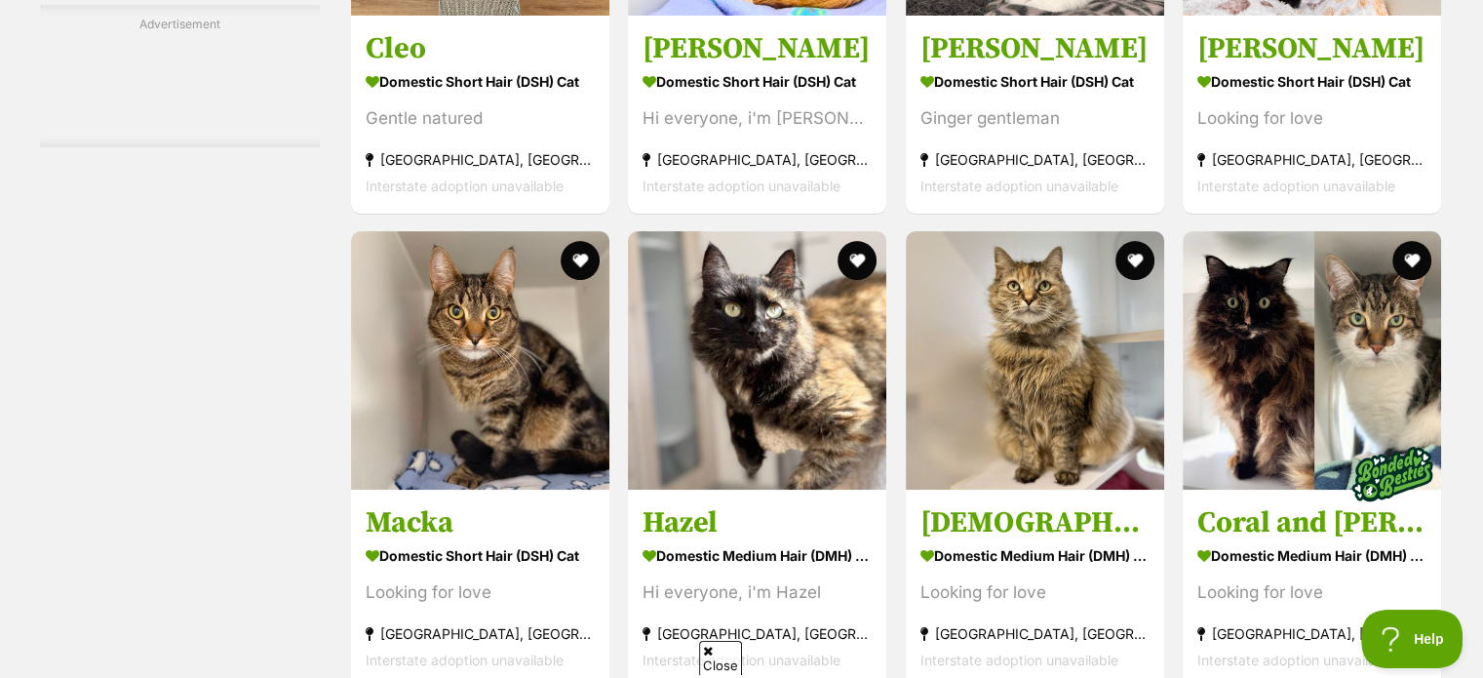
scroll to position [8098, 0]
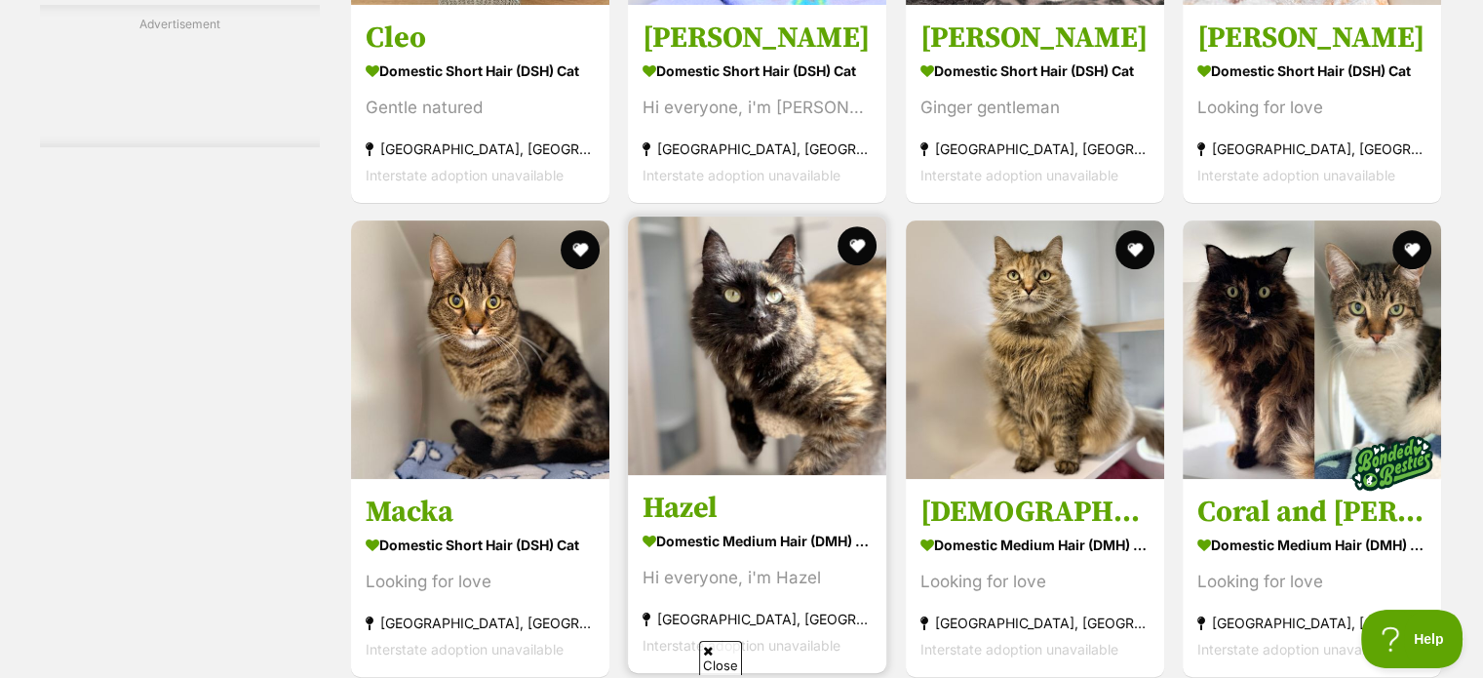
click at [747, 375] on img at bounding box center [757, 345] width 258 height 258
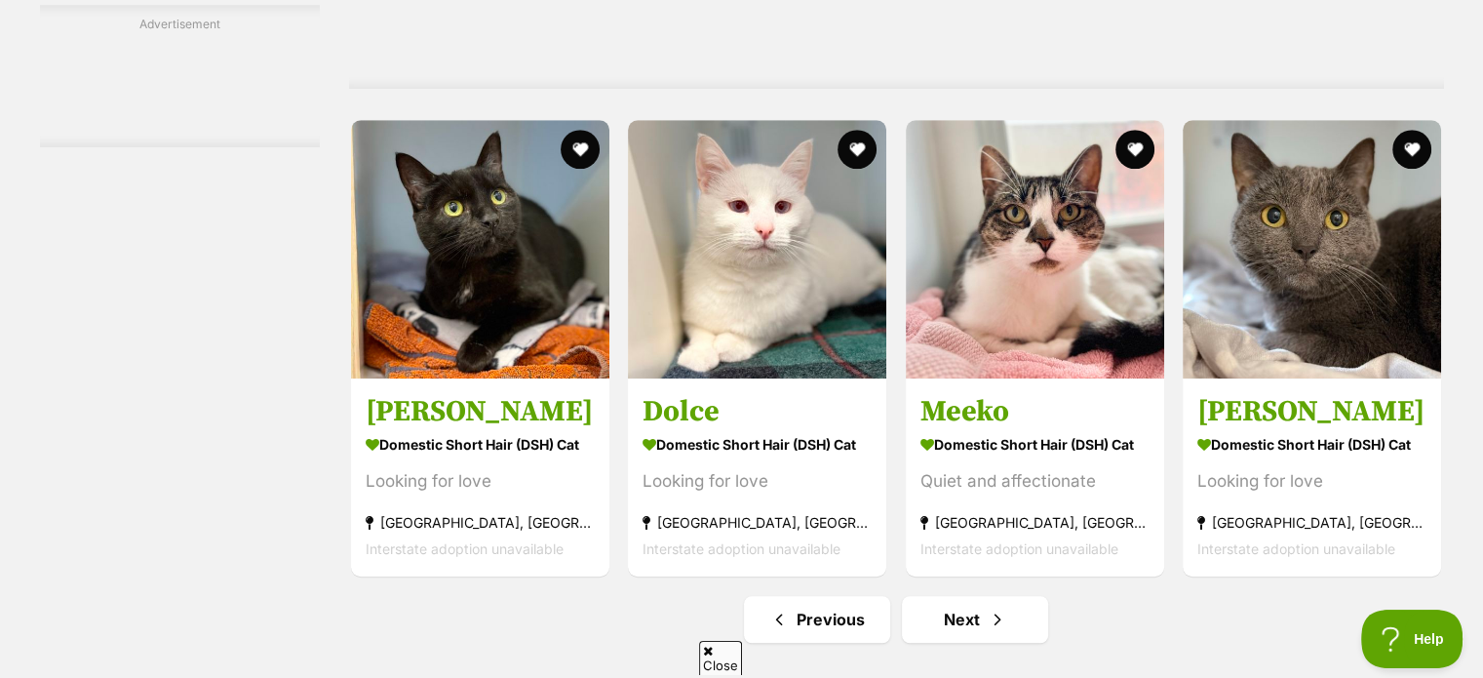
scroll to position [8867, 0]
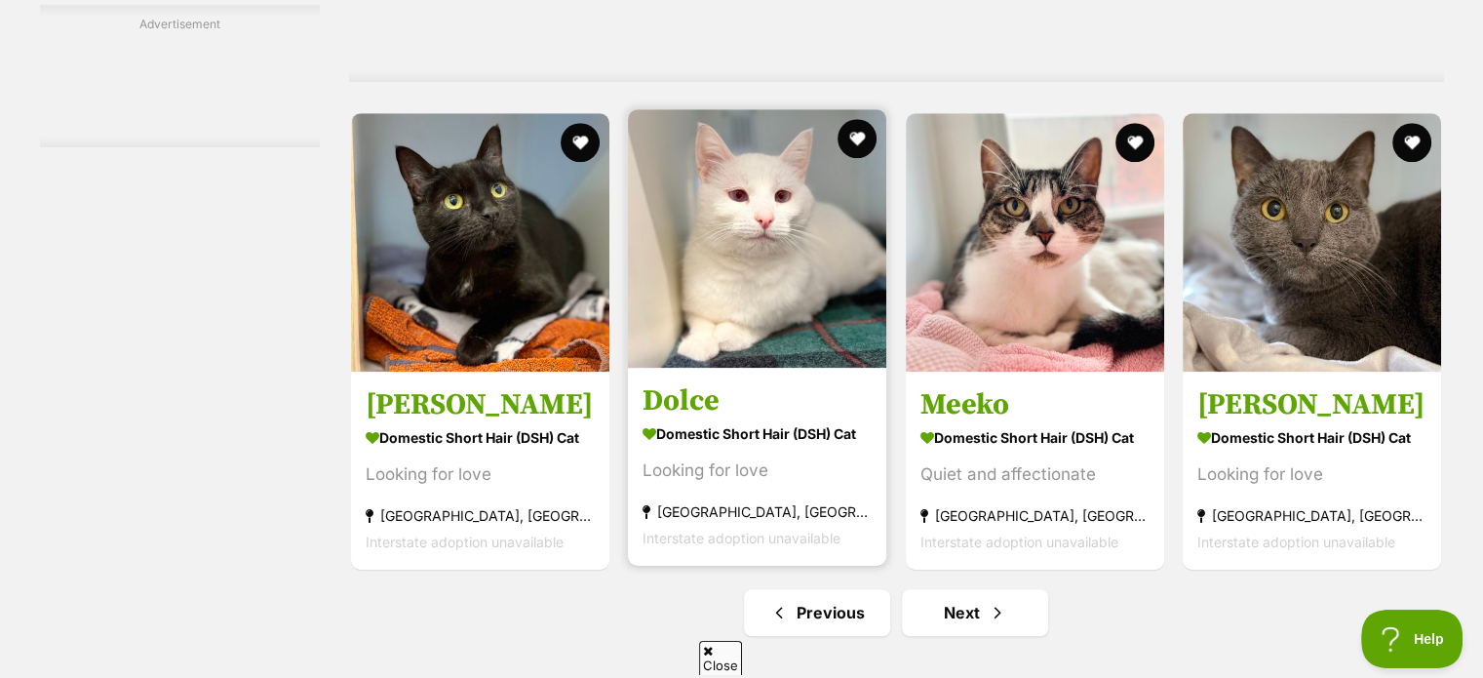
click at [735, 292] on img at bounding box center [757, 238] width 258 height 258
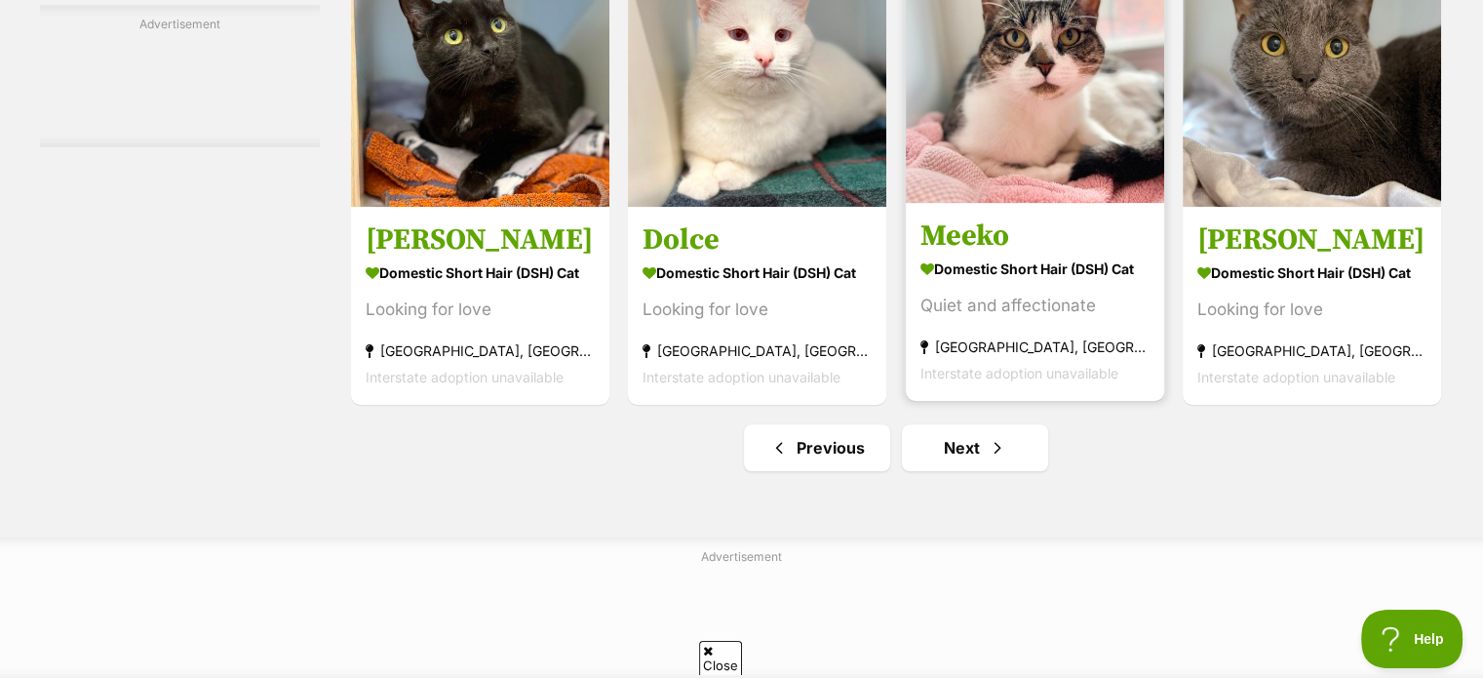
scroll to position [9031, 0]
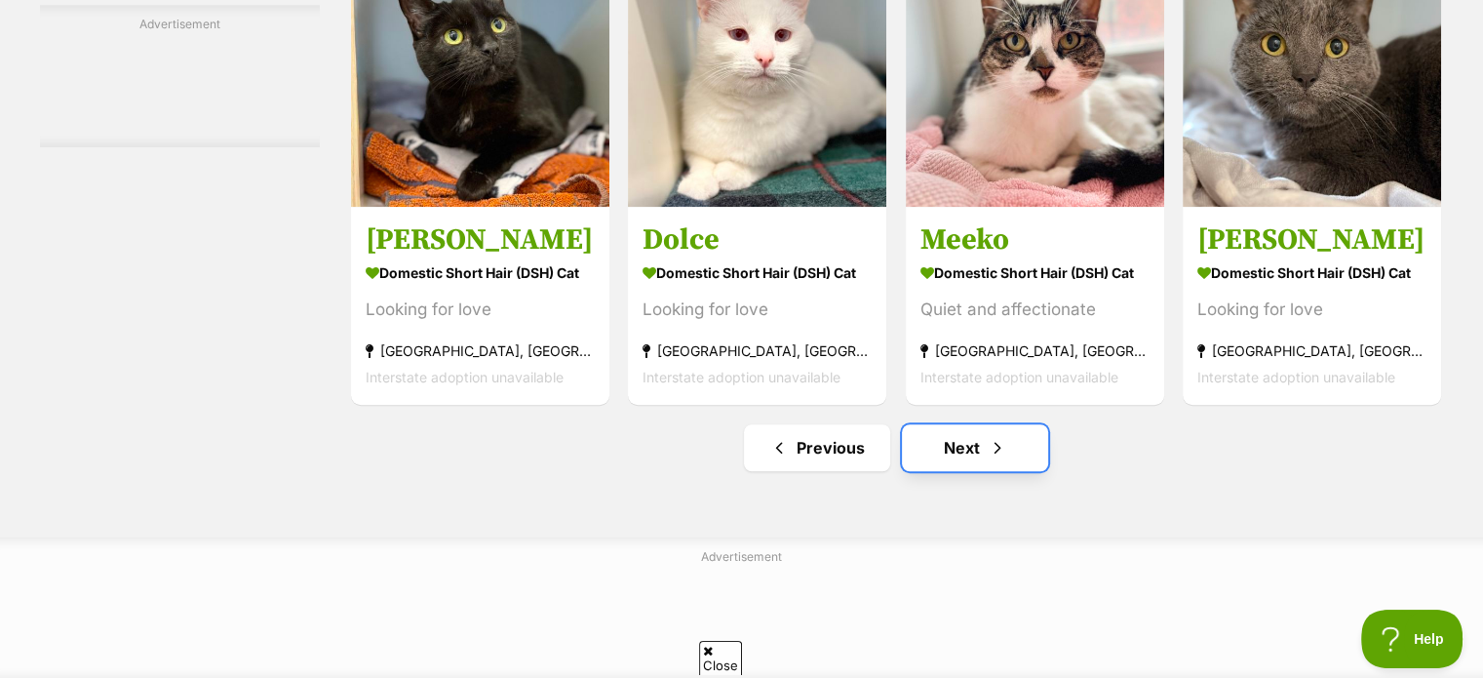
click at [967, 426] on link "Next" at bounding box center [975, 447] width 146 height 47
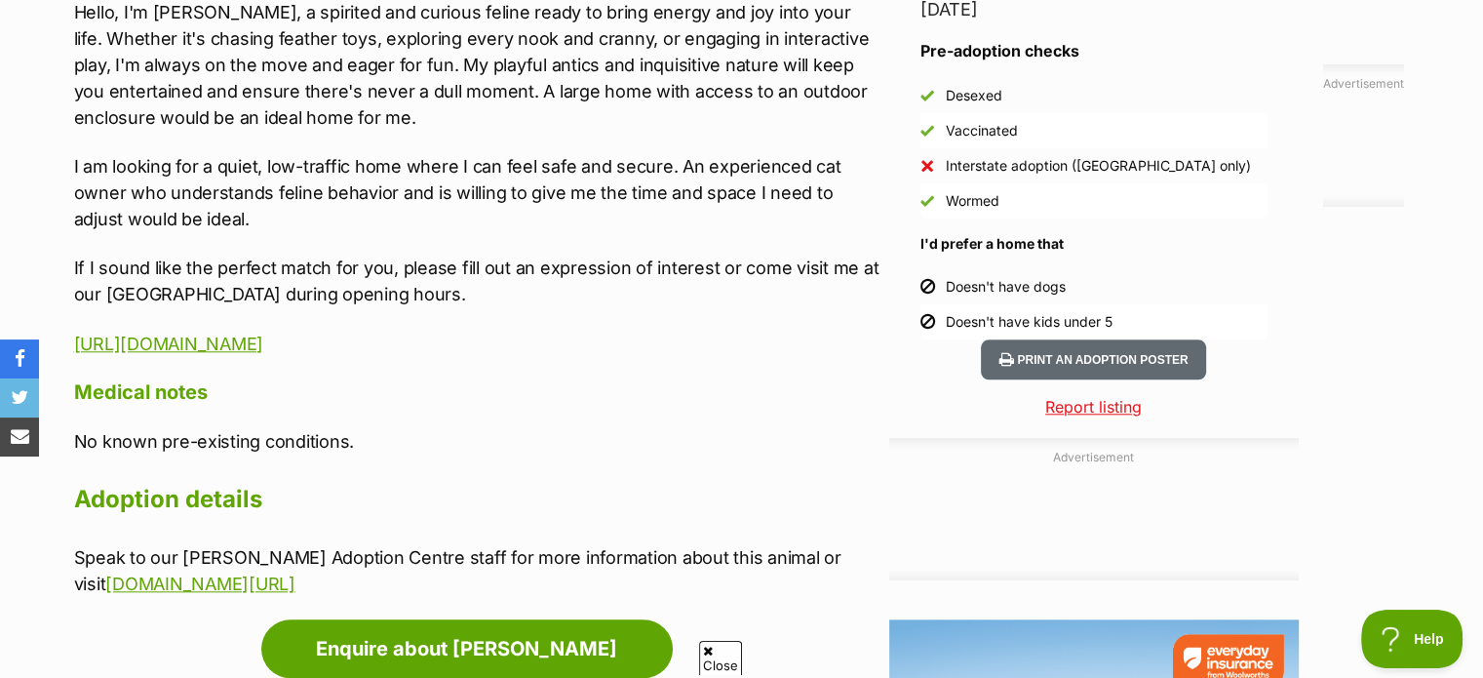
scroll to position [1808, 0]
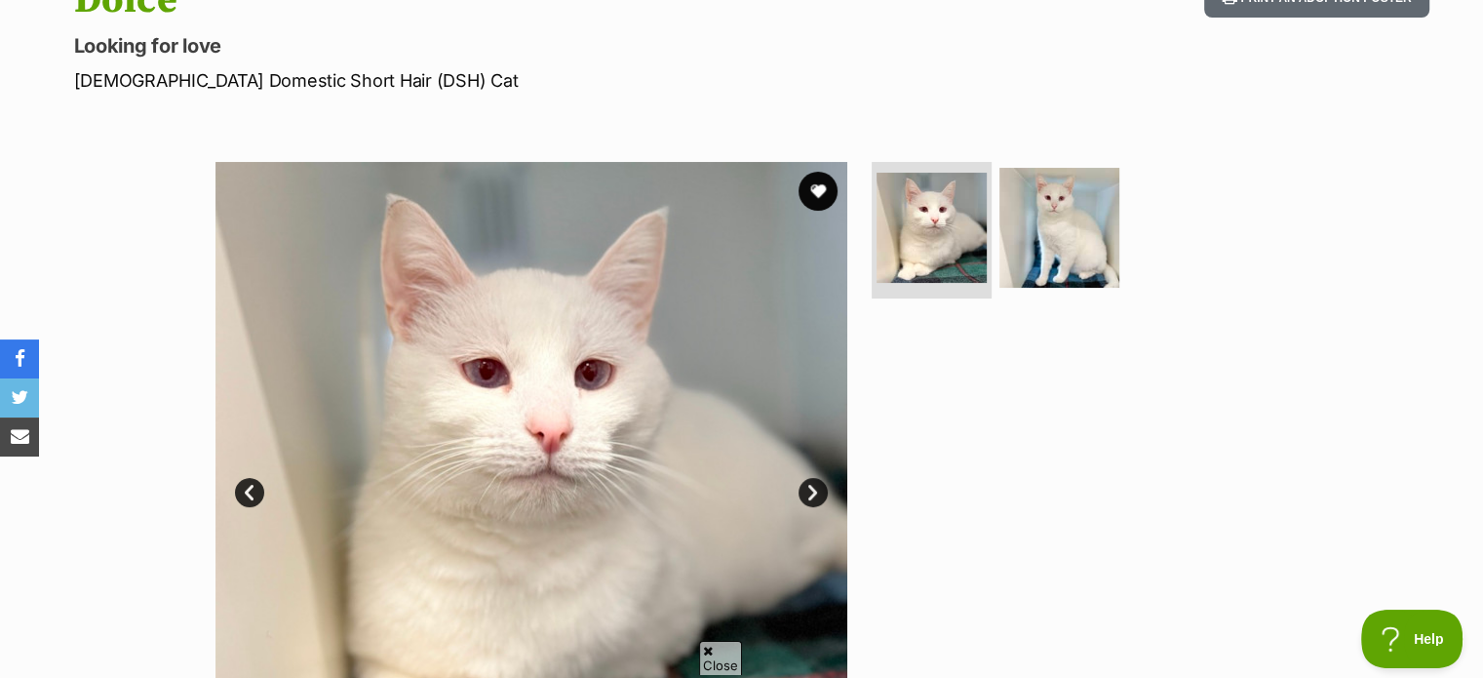
scroll to position [226, 0]
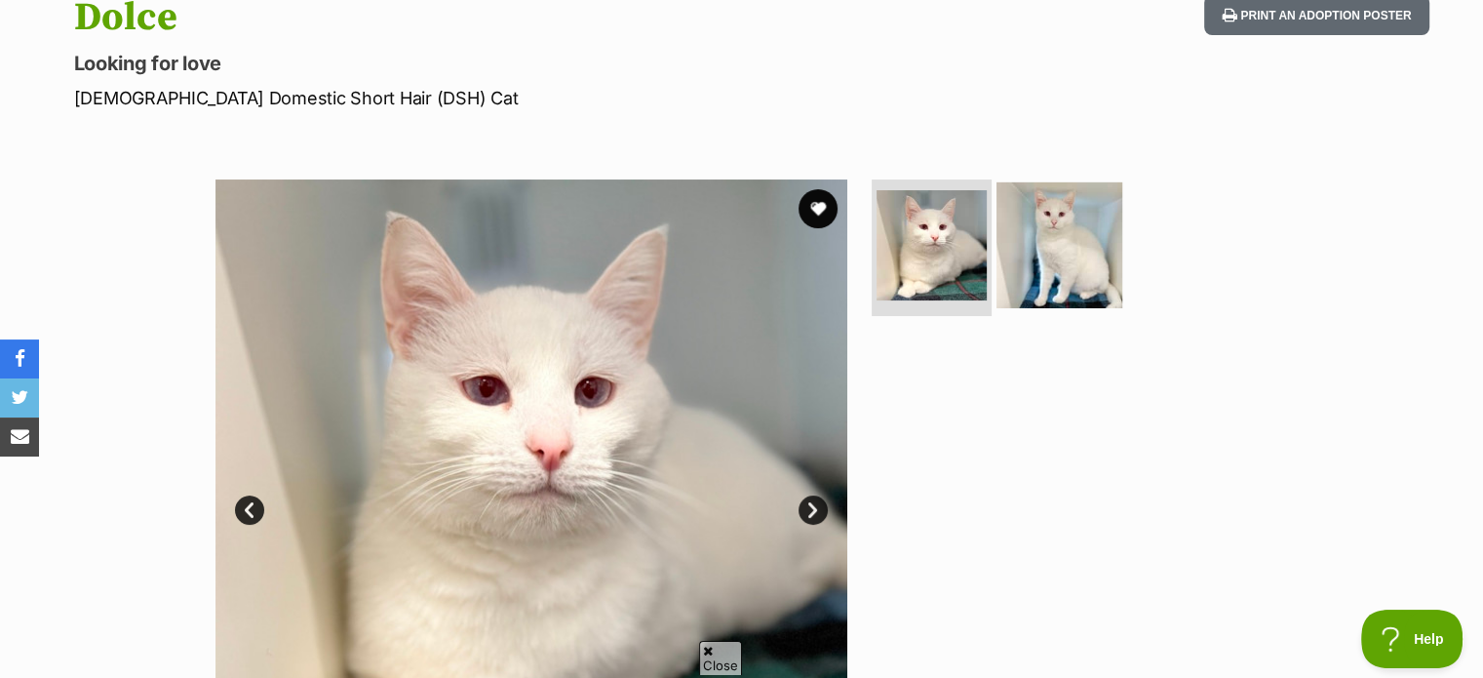
click at [1068, 260] on img at bounding box center [1059, 245] width 126 height 126
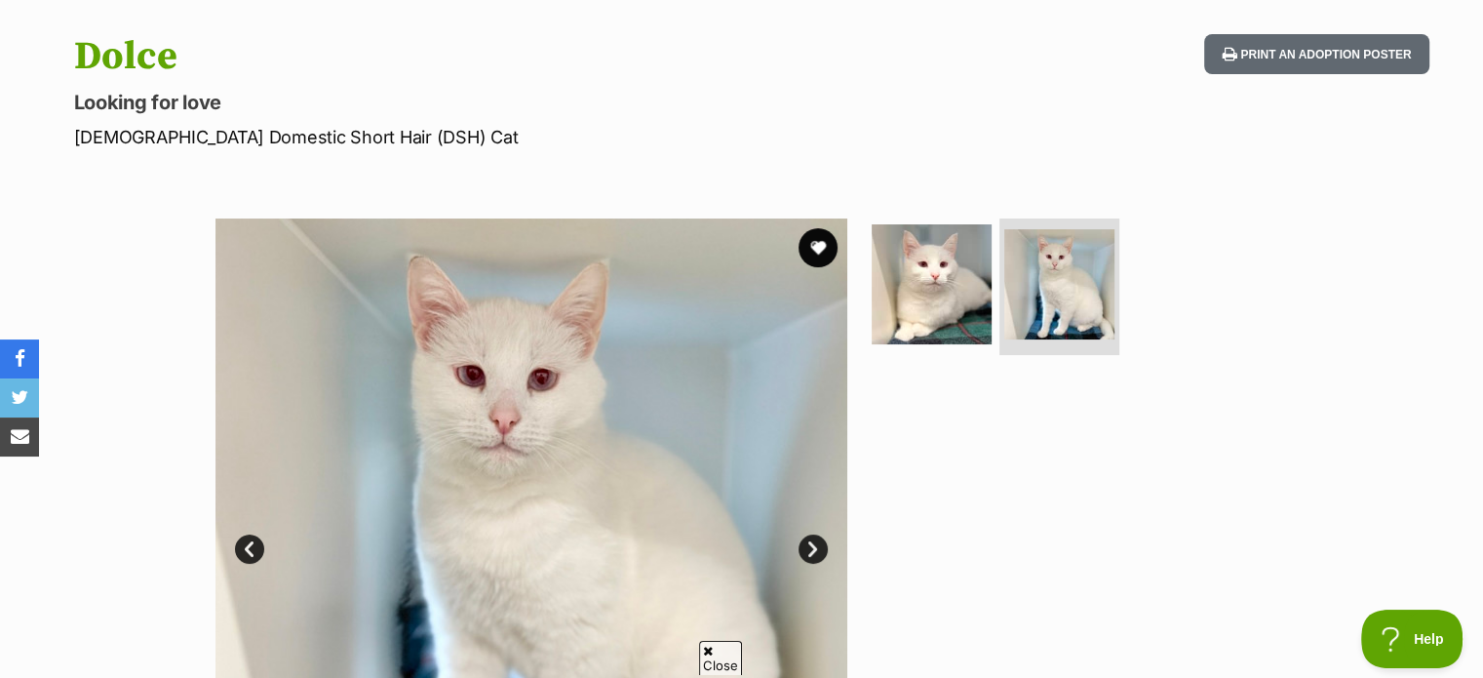
scroll to position [187, 0]
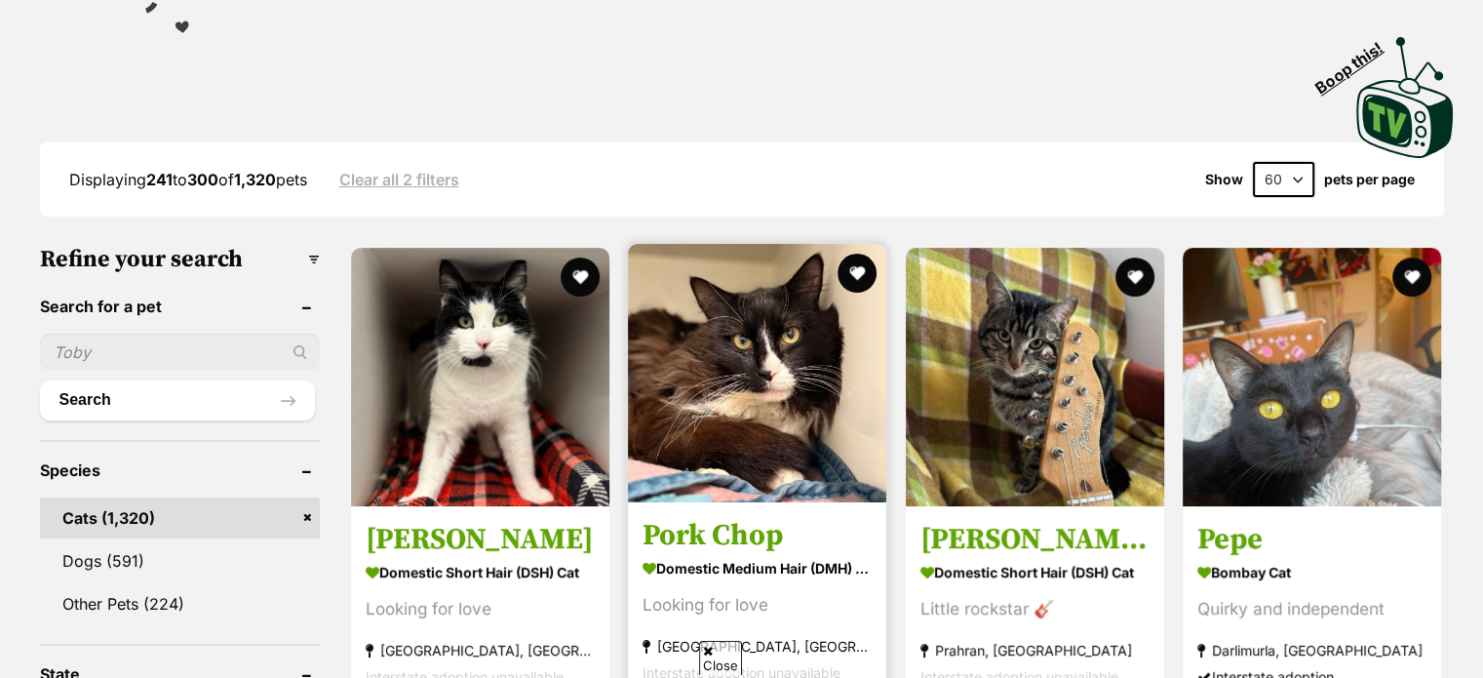
click at [799, 395] on img at bounding box center [757, 373] width 258 height 258
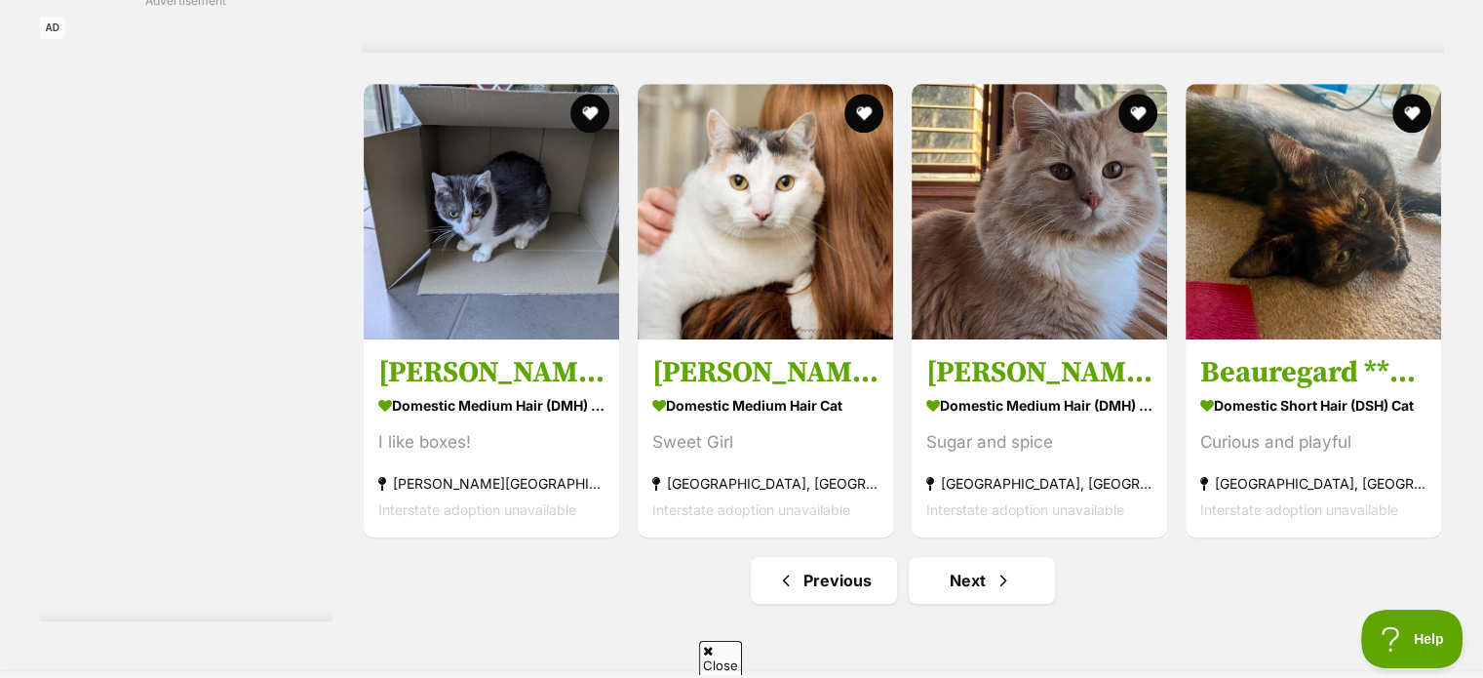
scroll to position [8836, 0]
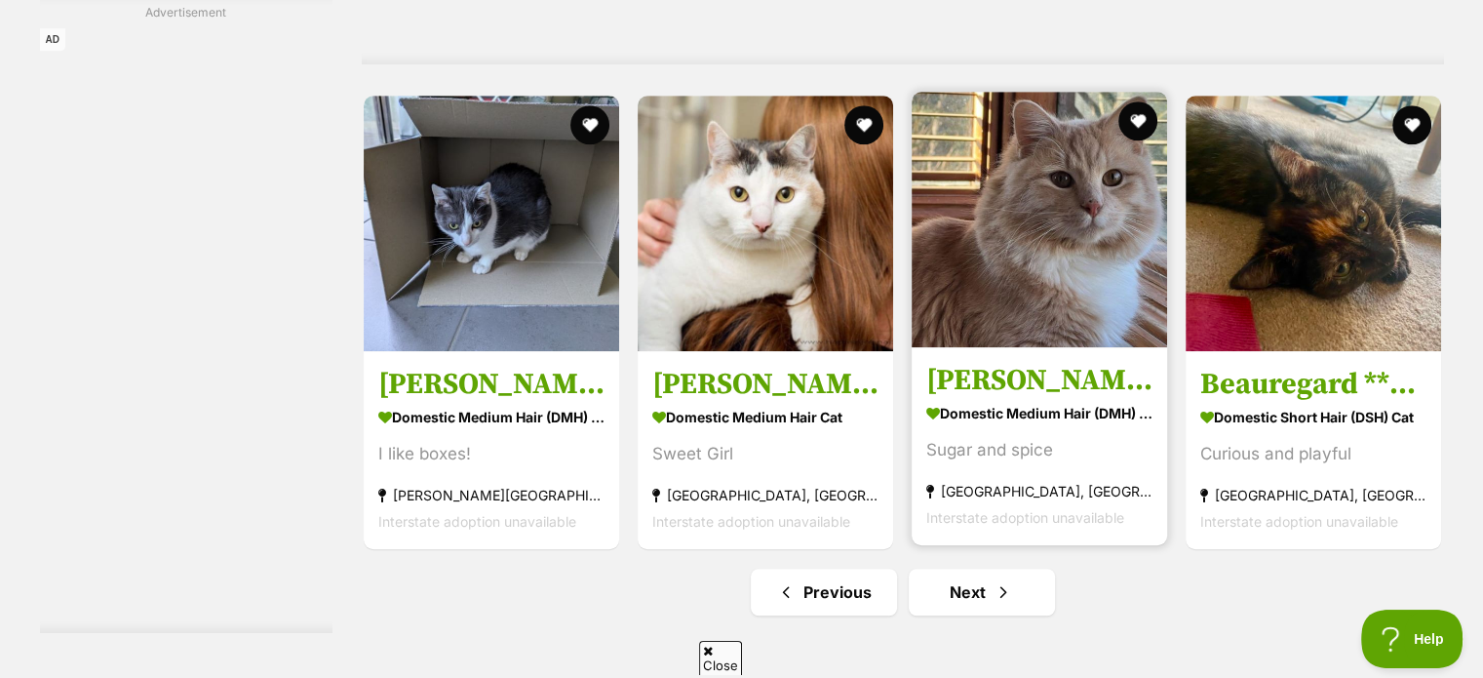
click at [1038, 294] on img at bounding box center [1039, 219] width 255 height 255
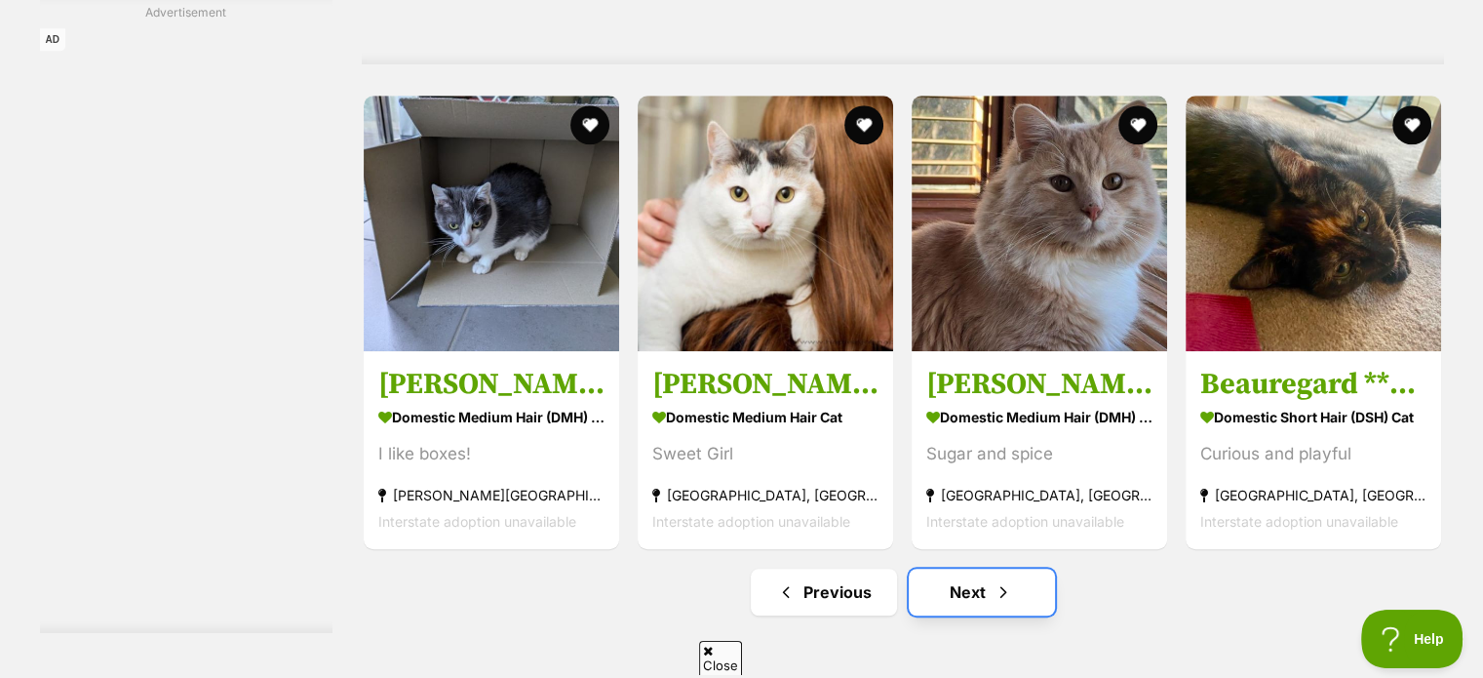
click at [1015, 585] on link "Next" at bounding box center [982, 591] width 146 height 47
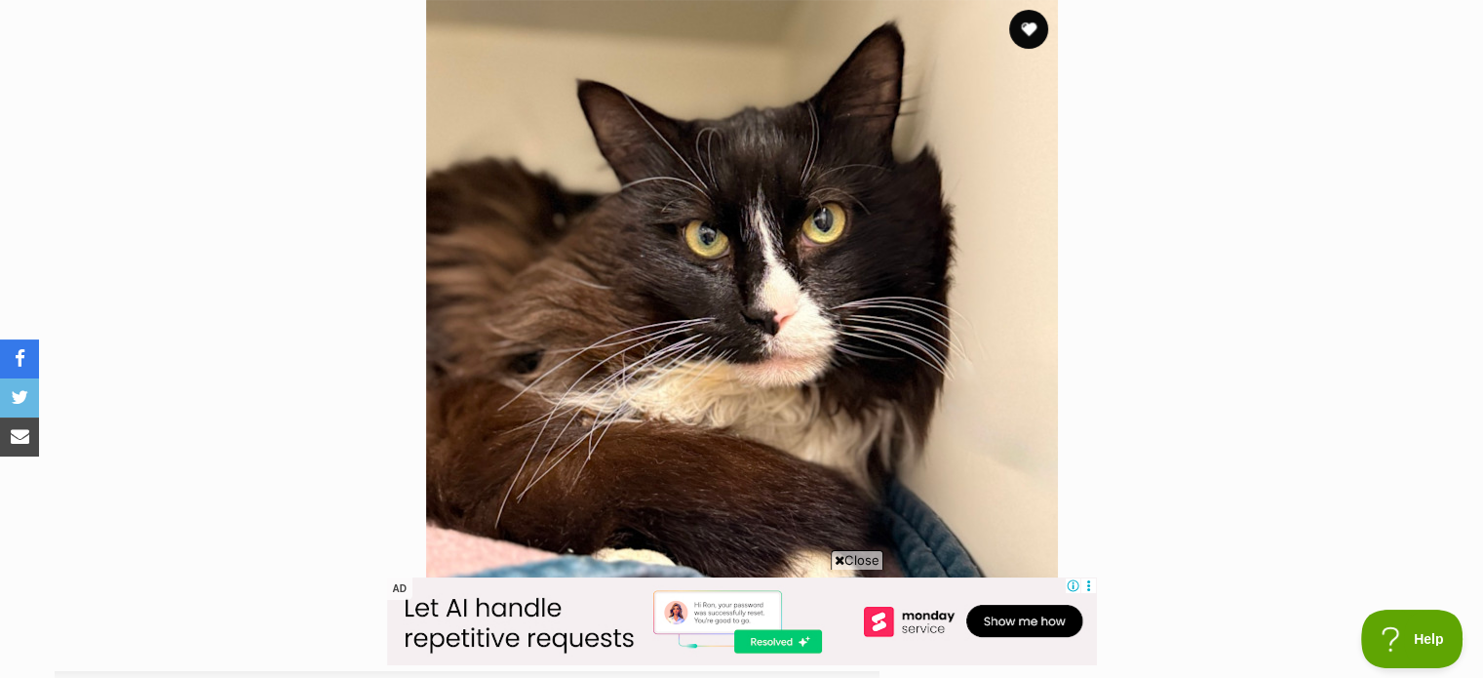
click at [813, 214] on img at bounding box center [742, 316] width 632 height 632
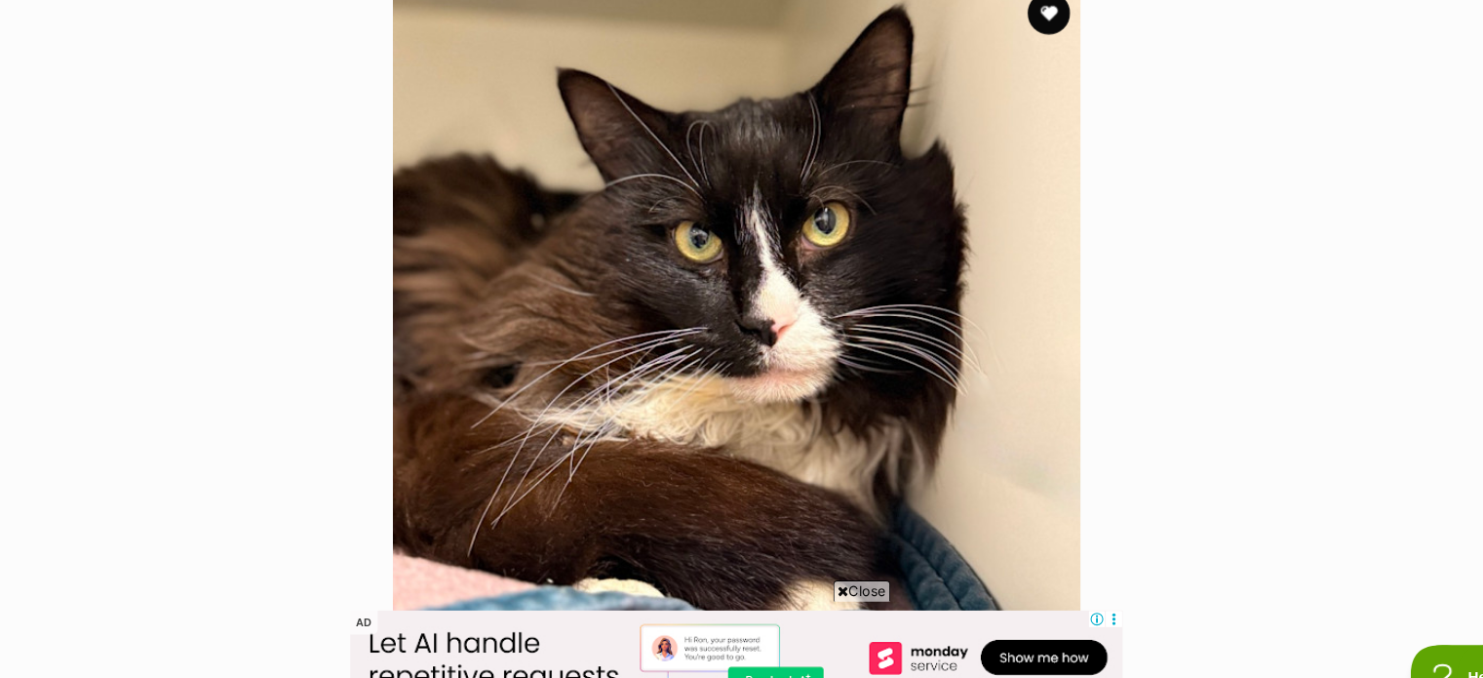
scroll to position [406, 0]
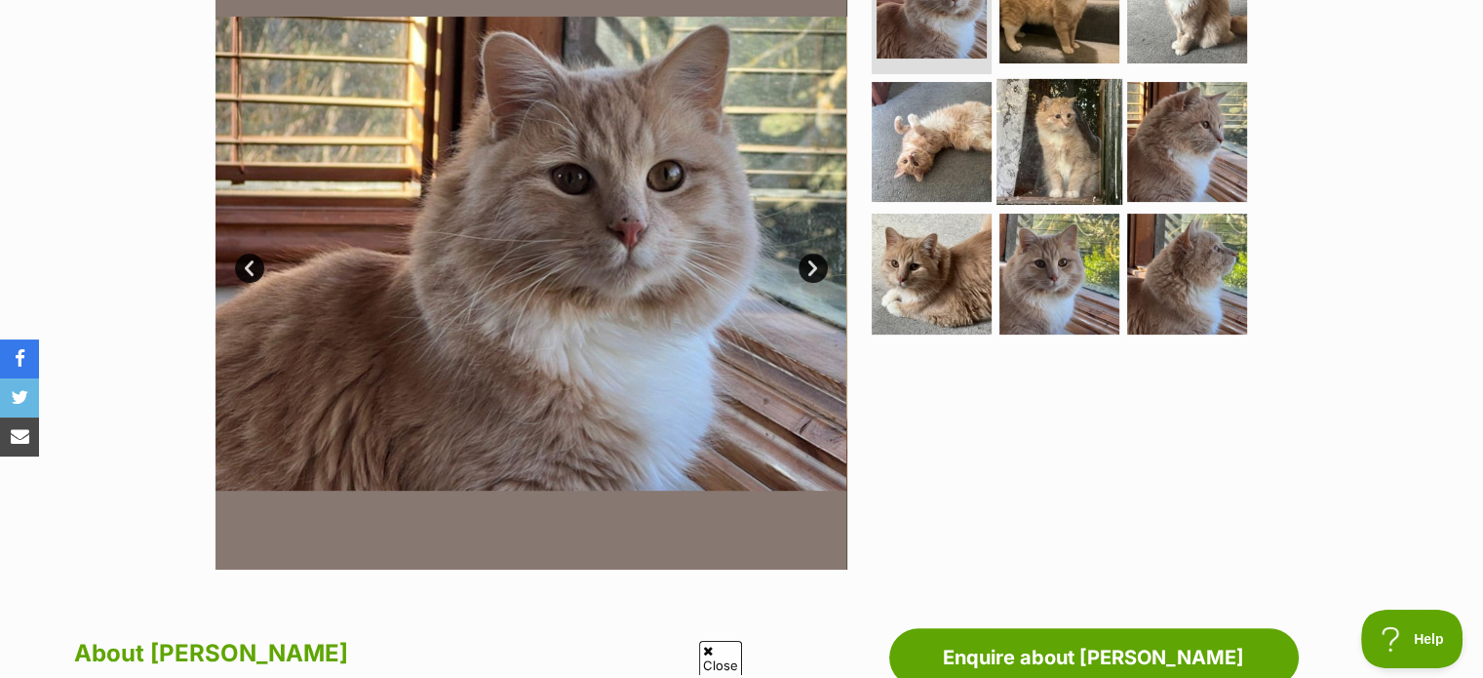
click at [1074, 154] on img at bounding box center [1059, 141] width 126 height 126
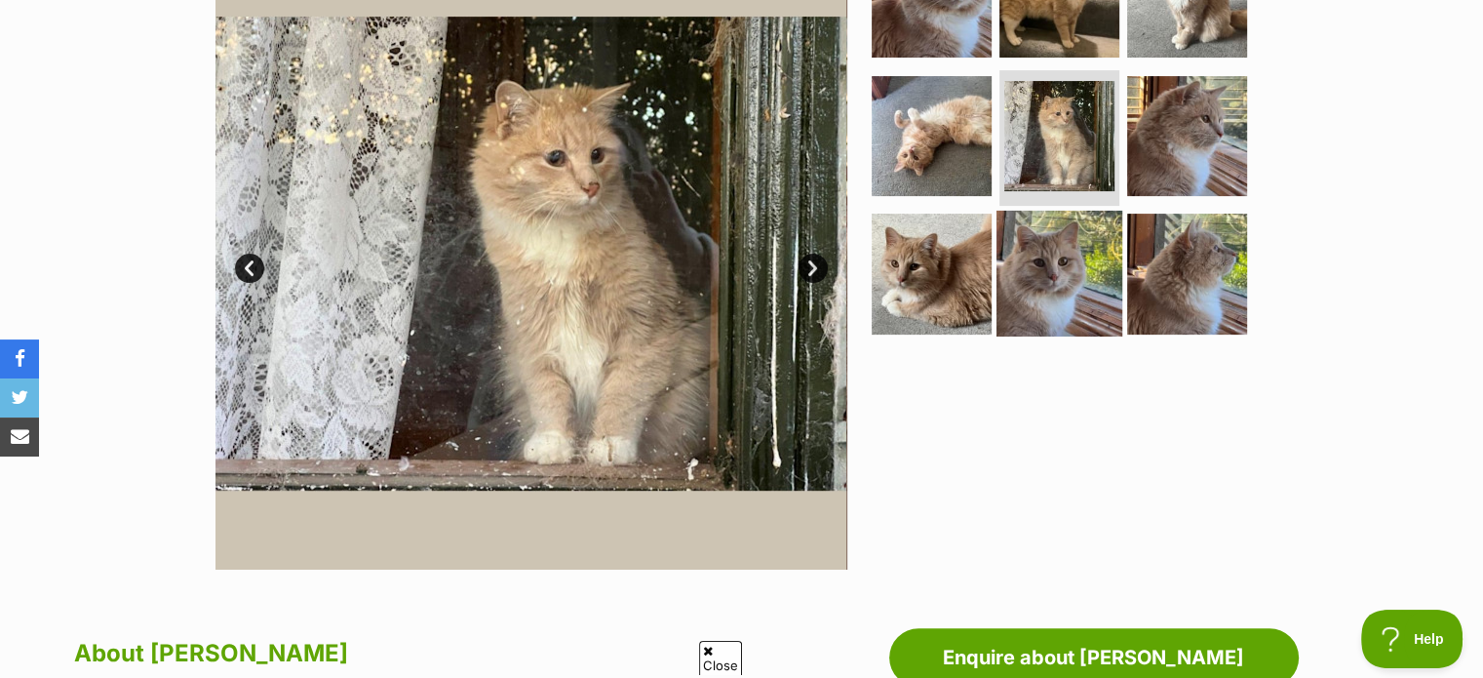
click at [1077, 264] on img at bounding box center [1059, 274] width 126 height 126
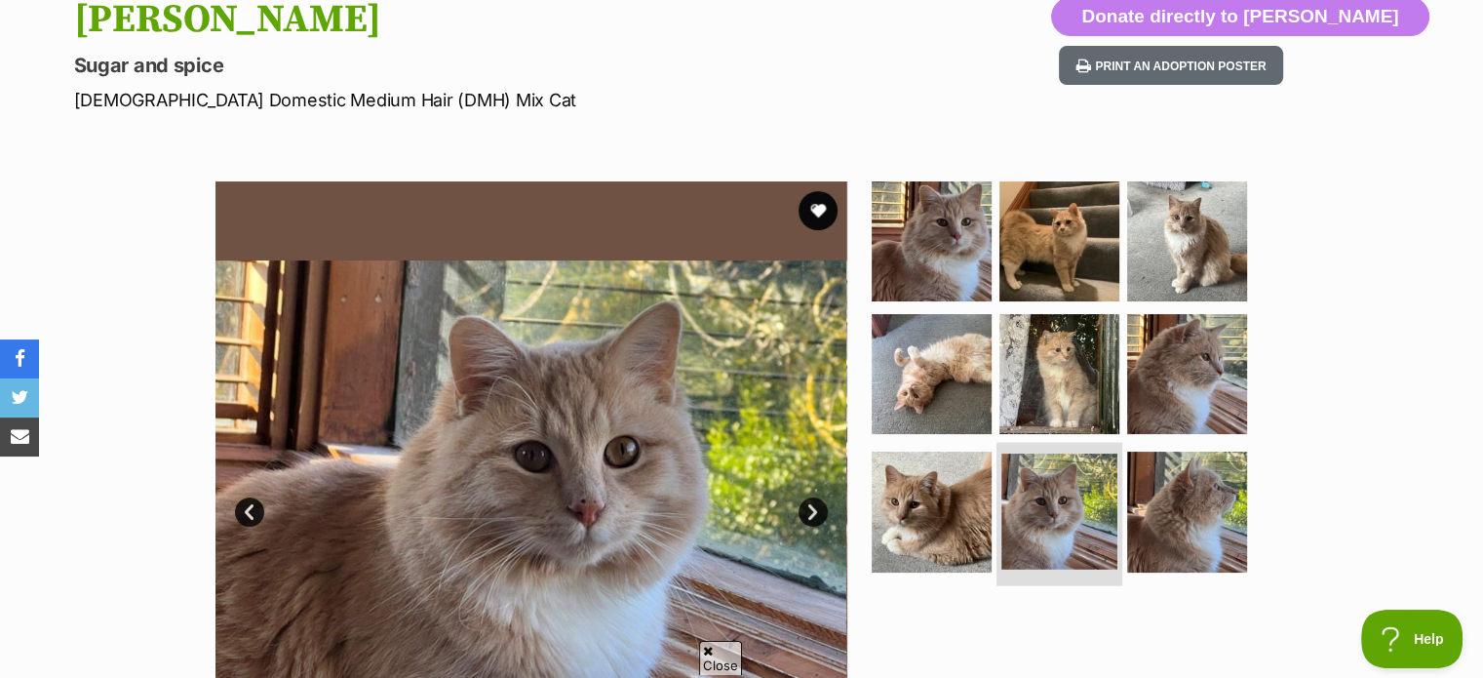
scroll to position [226, 0]
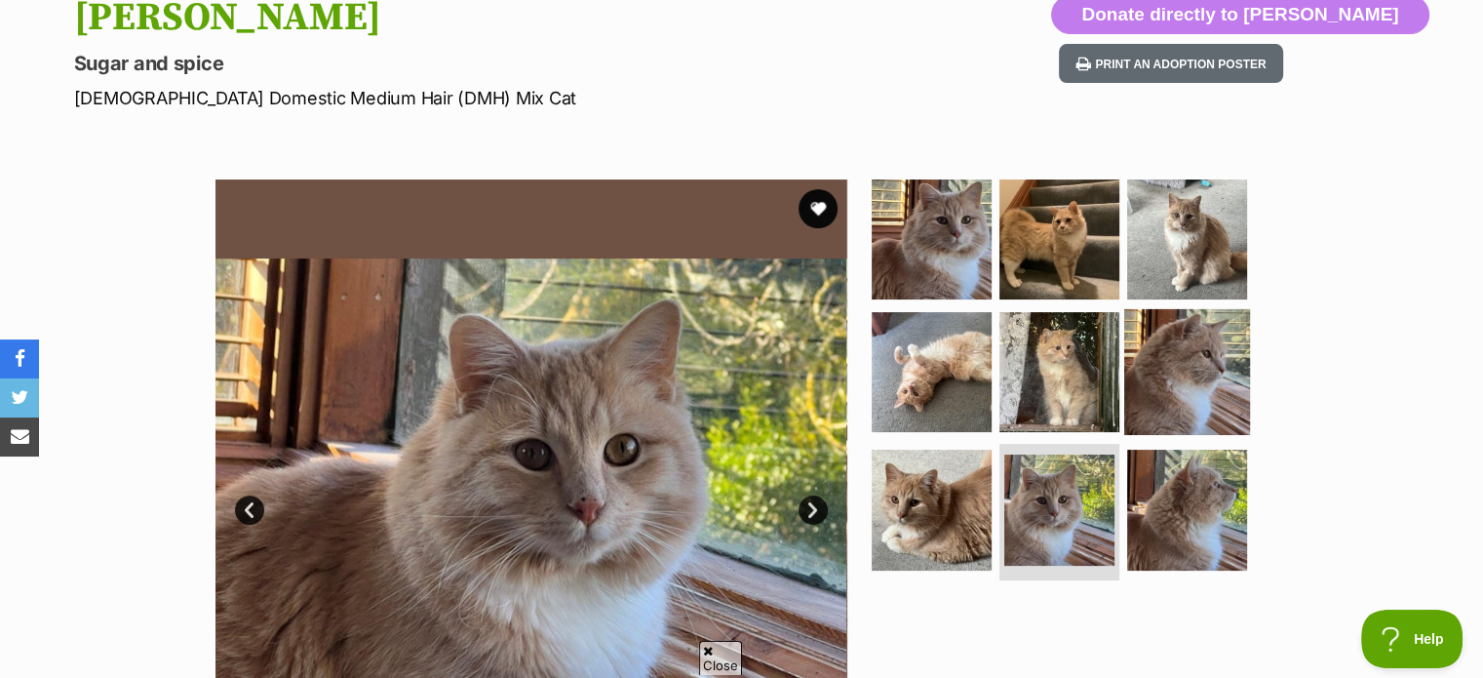
click at [1208, 403] on img at bounding box center [1187, 371] width 126 height 126
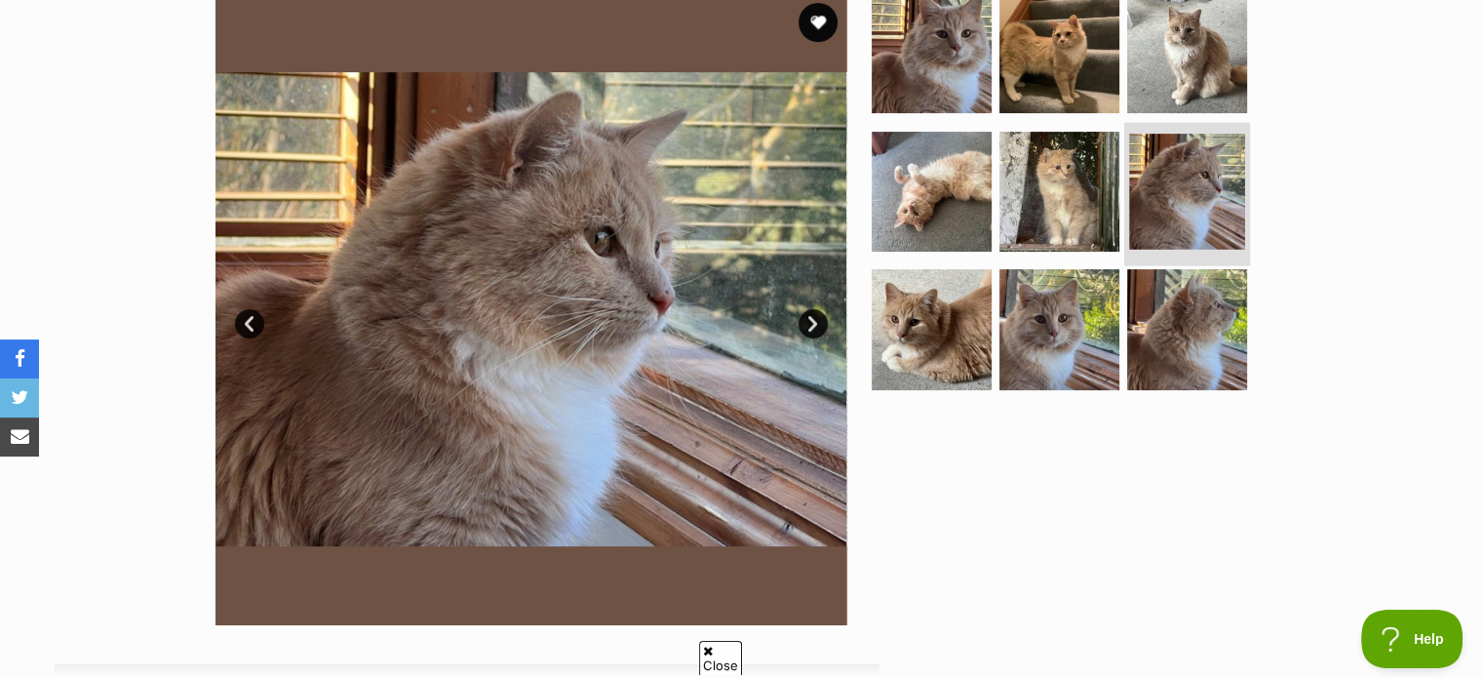
scroll to position [413, 0]
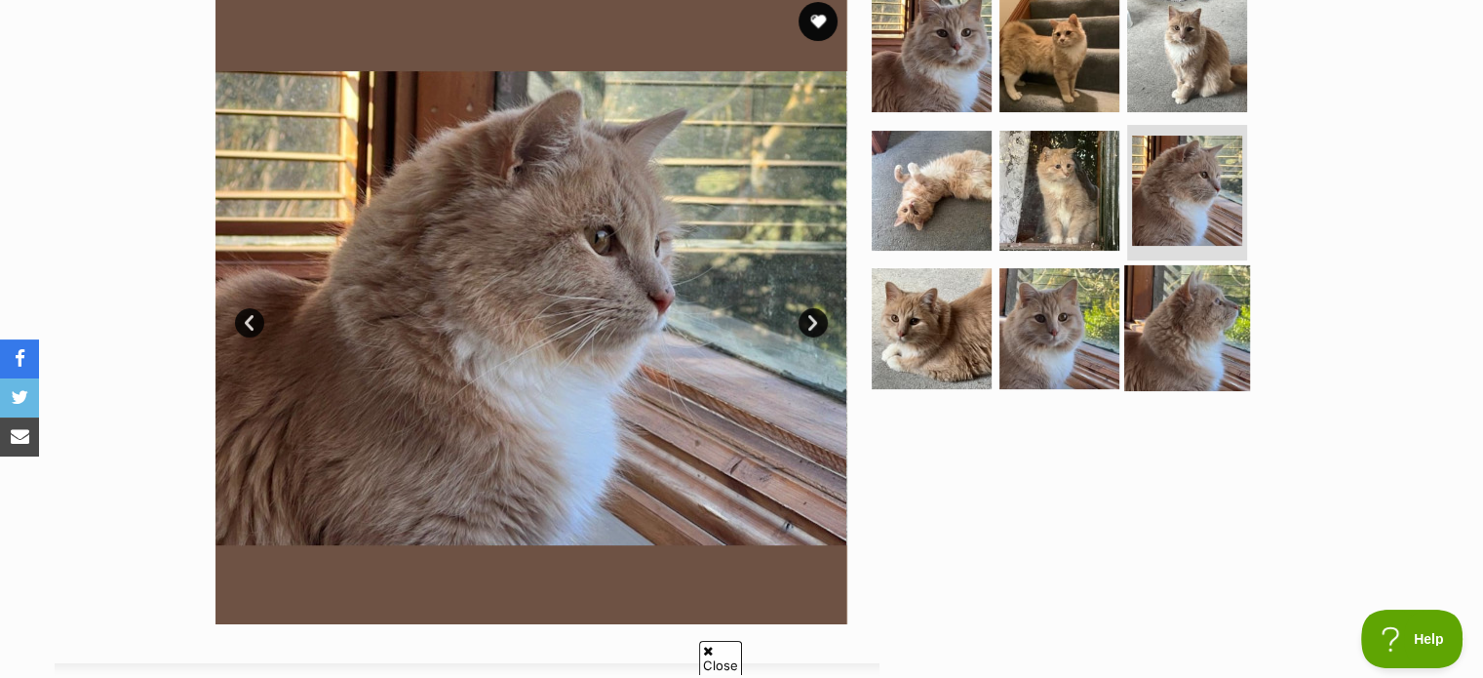
click at [1199, 339] on img at bounding box center [1187, 328] width 126 height 126
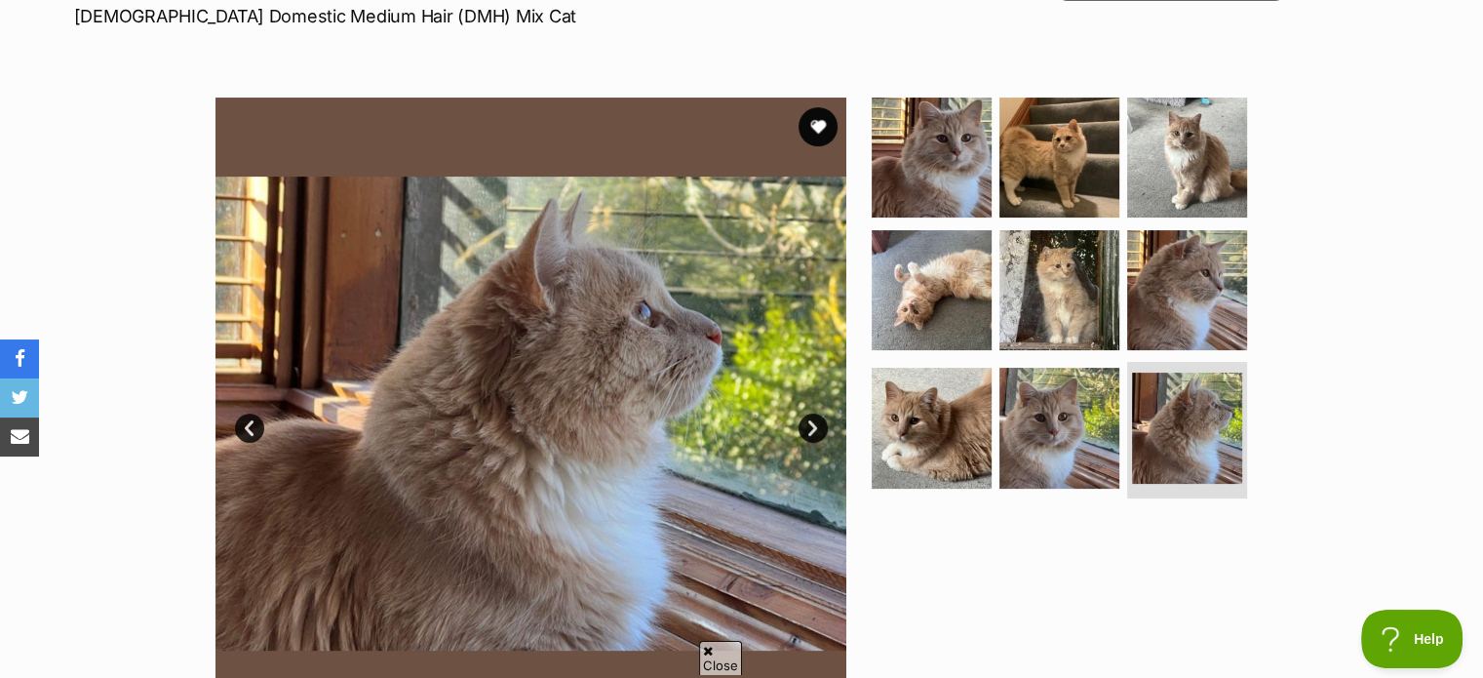
scroll to position [307, 0]
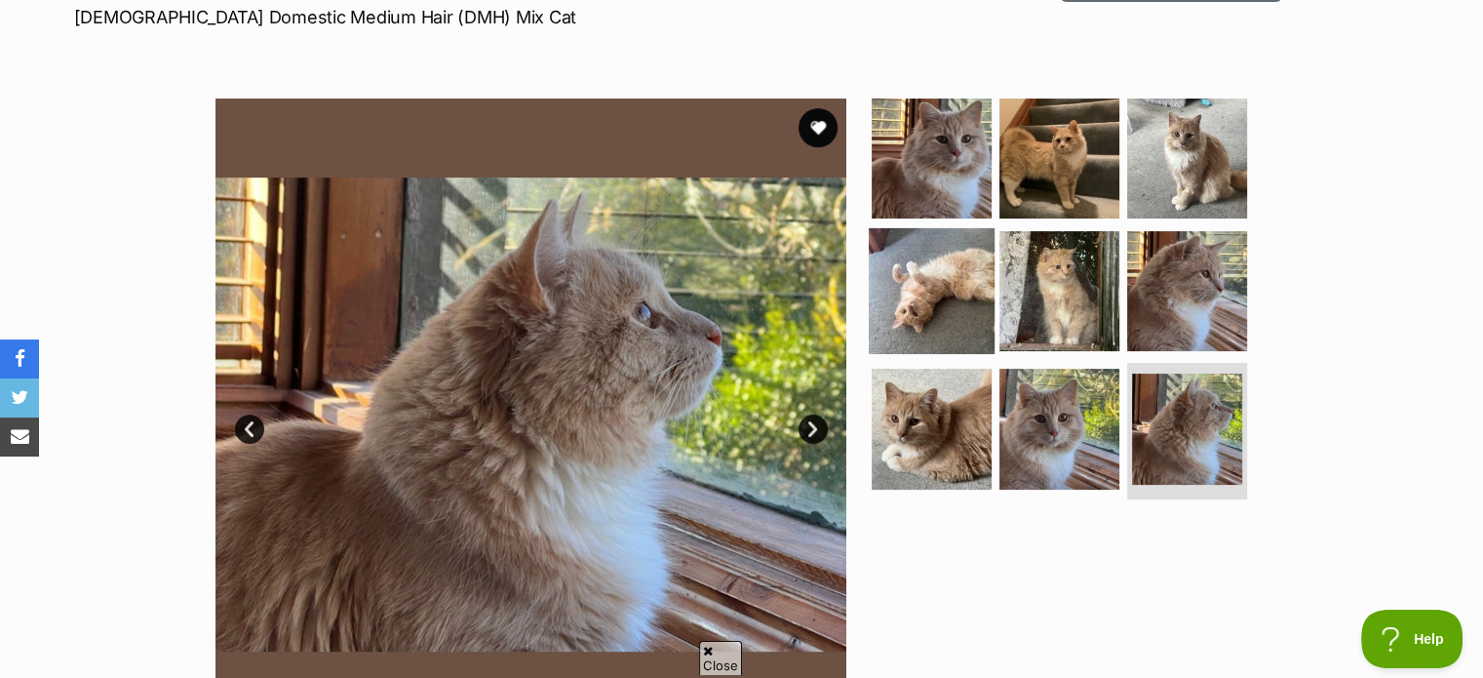
click at [944, 252] on img at bounding box center [932, 290] width 126 height 126
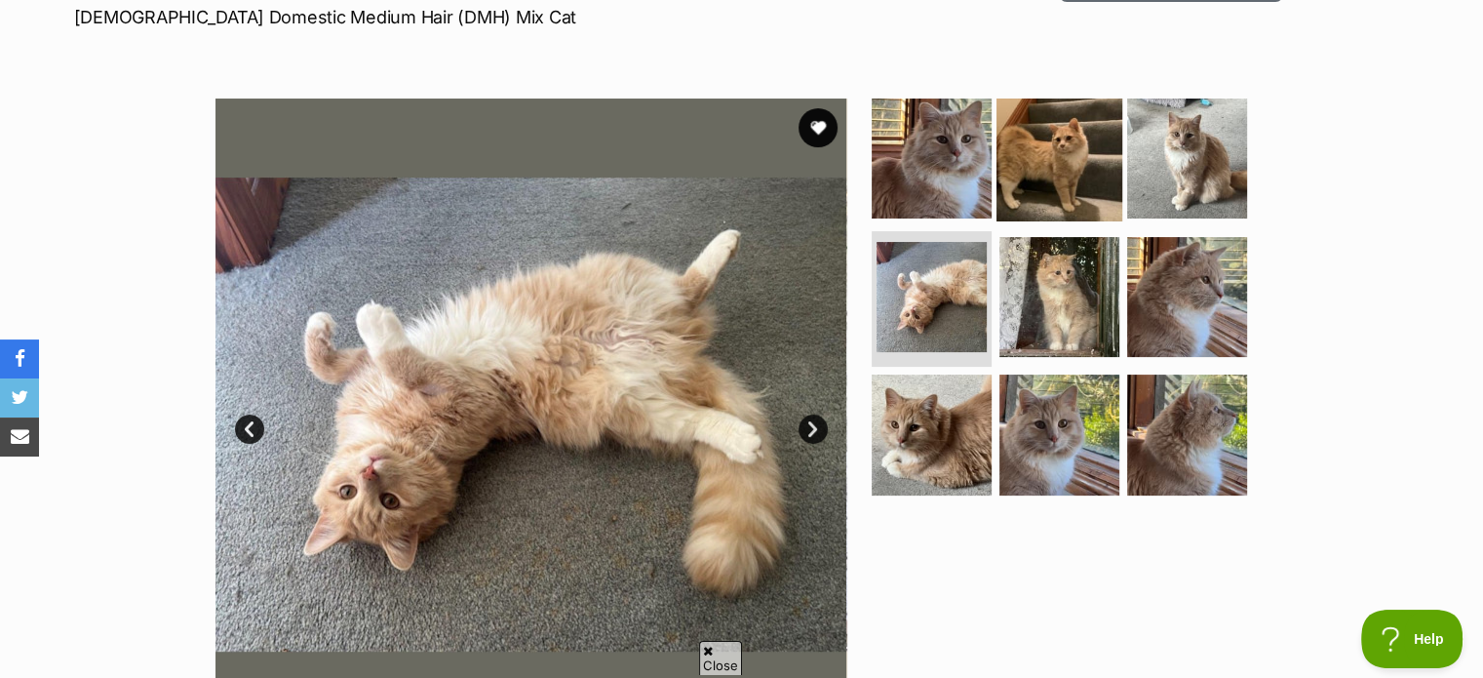
click at [1047, 200] on img at bounding box center [1059, 159] width 126 height 126
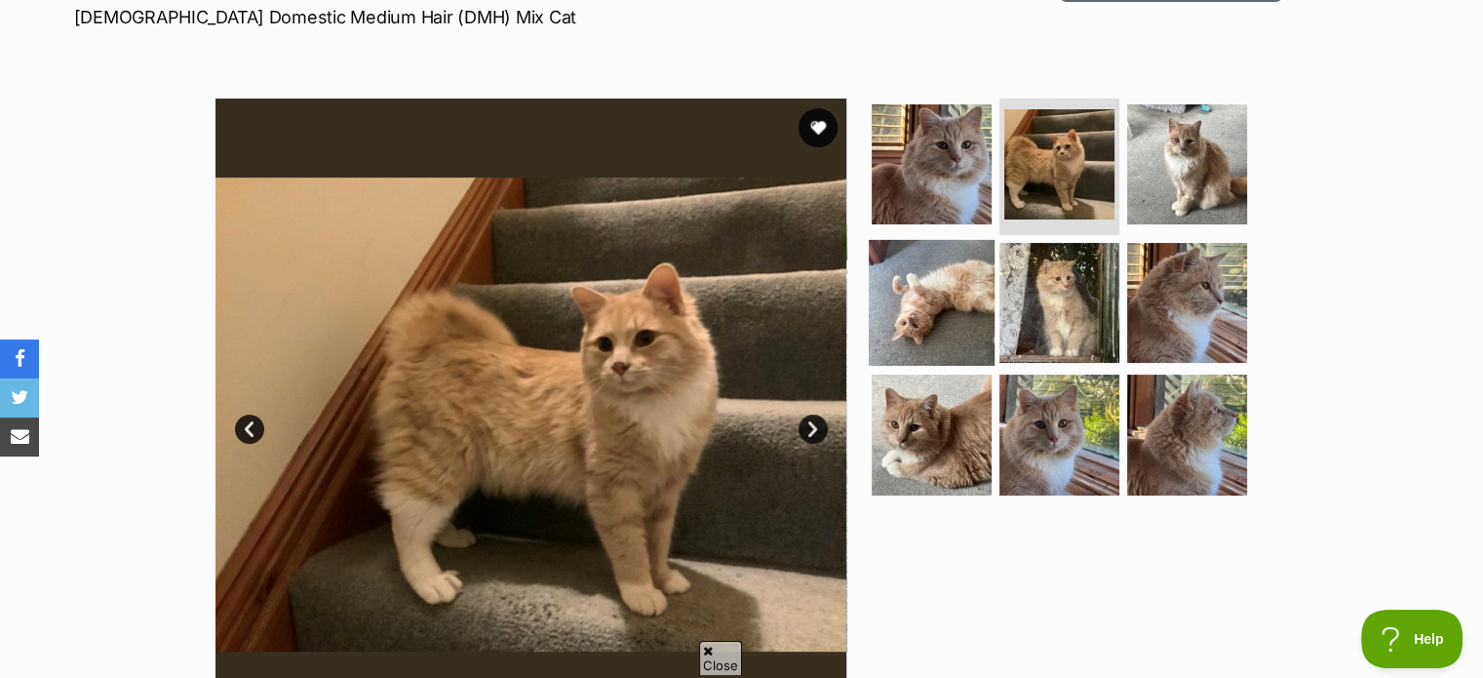
click at [919, 316] on img at bounding box center [932, 302] width 126 height 126
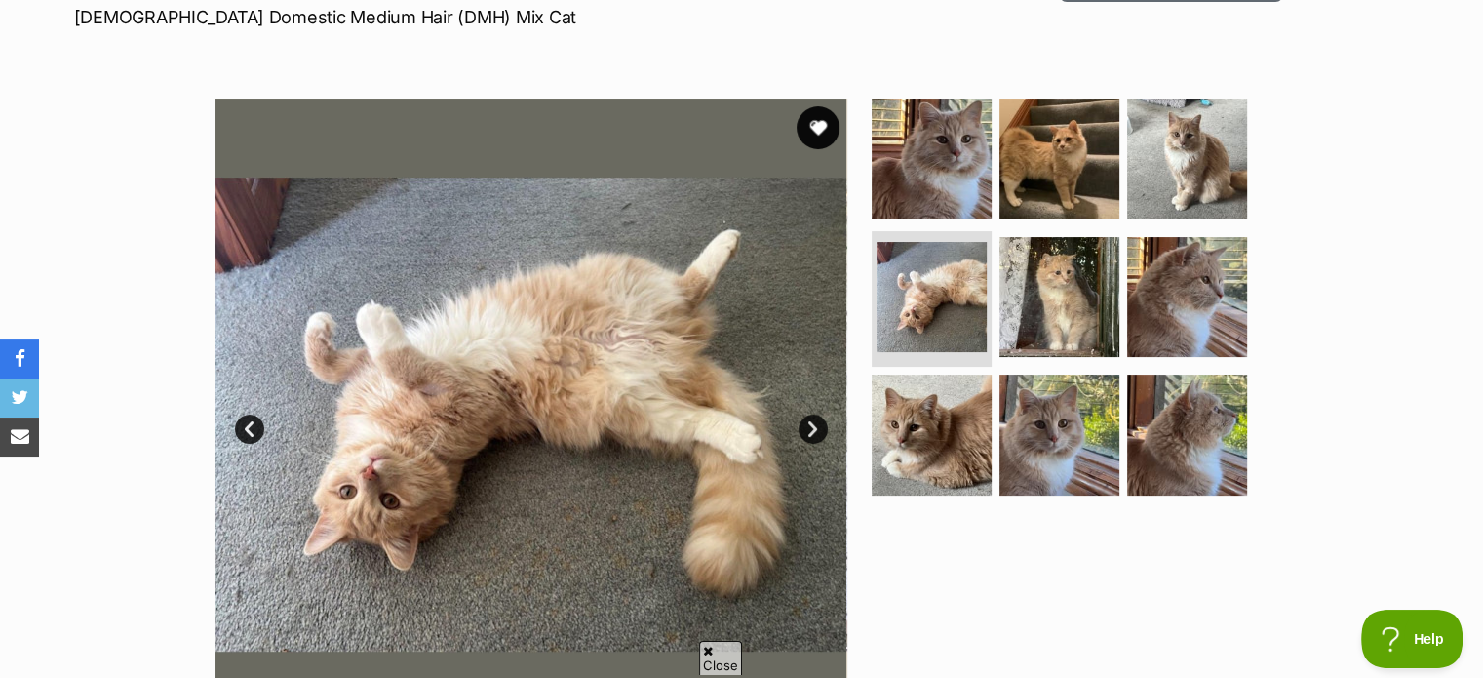
click at [815, 115] on button "favourite" at bounding box center [817, 127] width 43 height 43
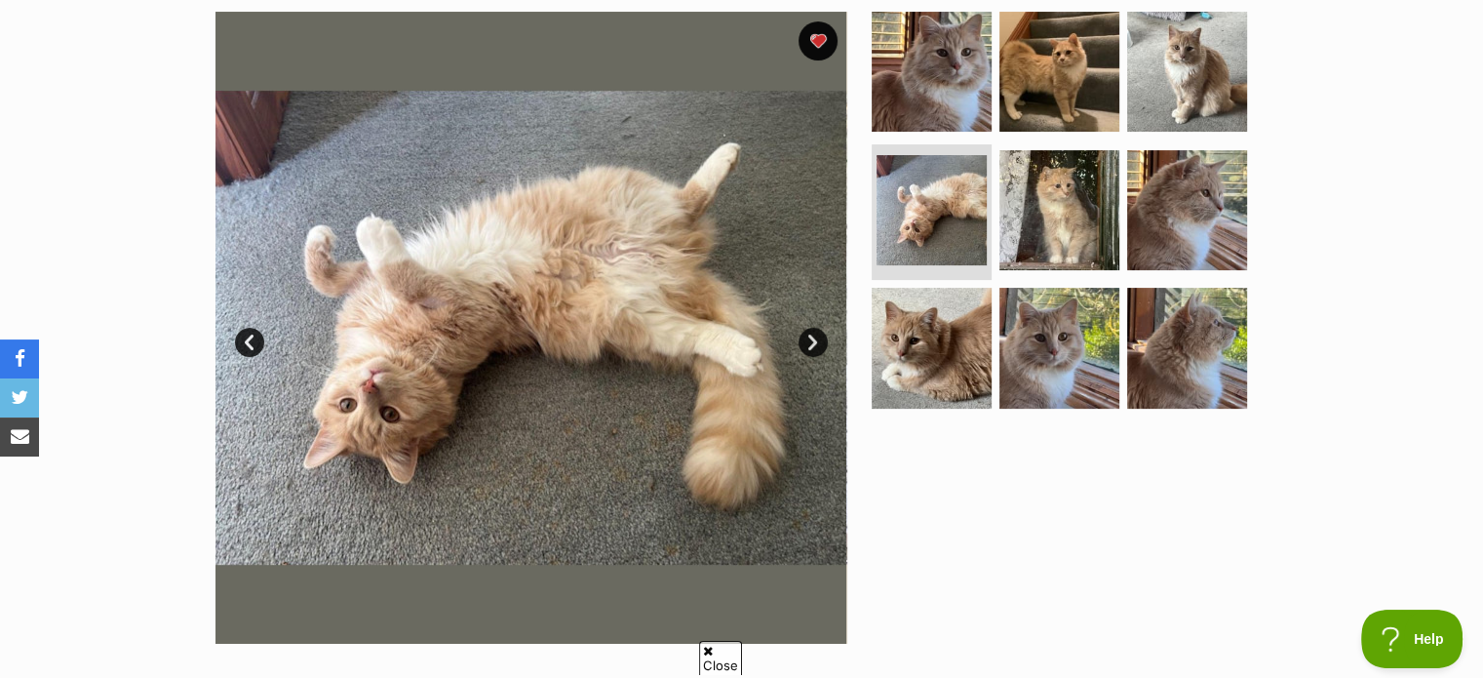
scroll to position [398, 0]
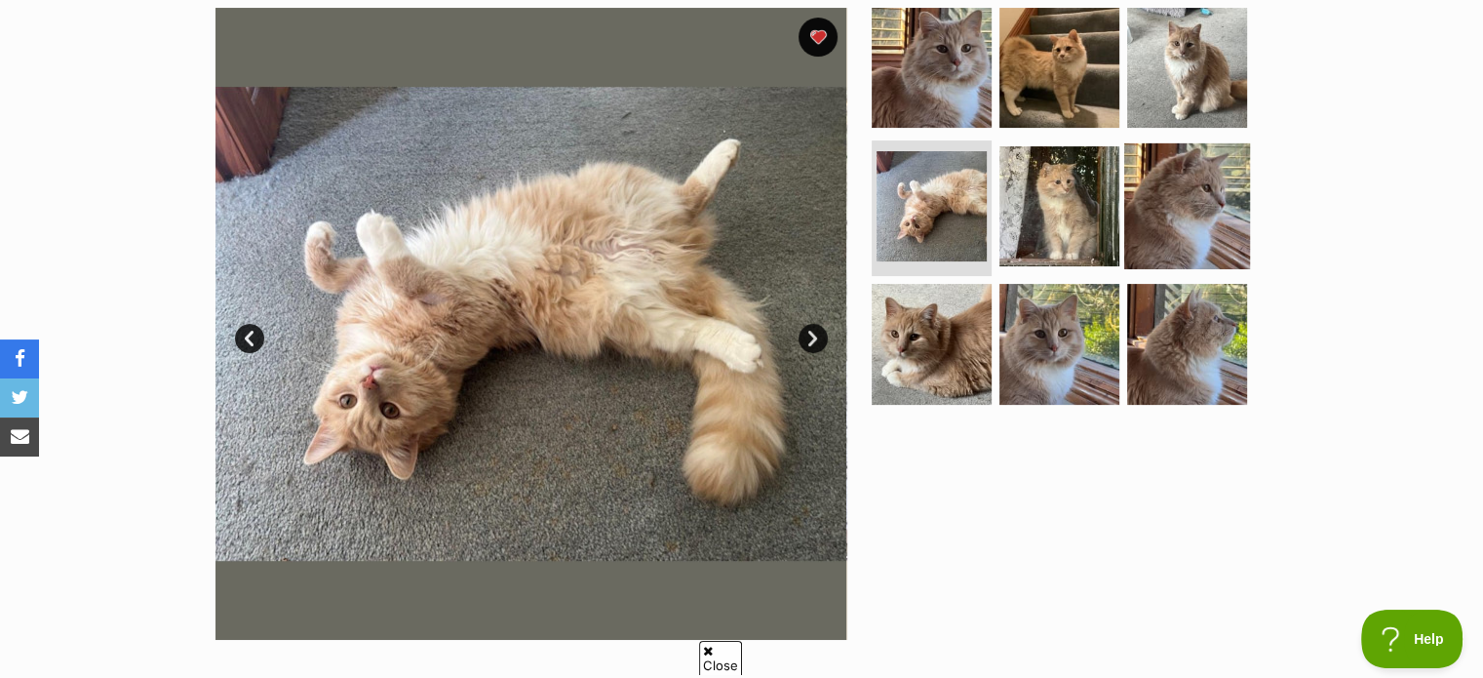
click at [1149, 208] on img at bounding box center [1187, 205] width 126 height 126
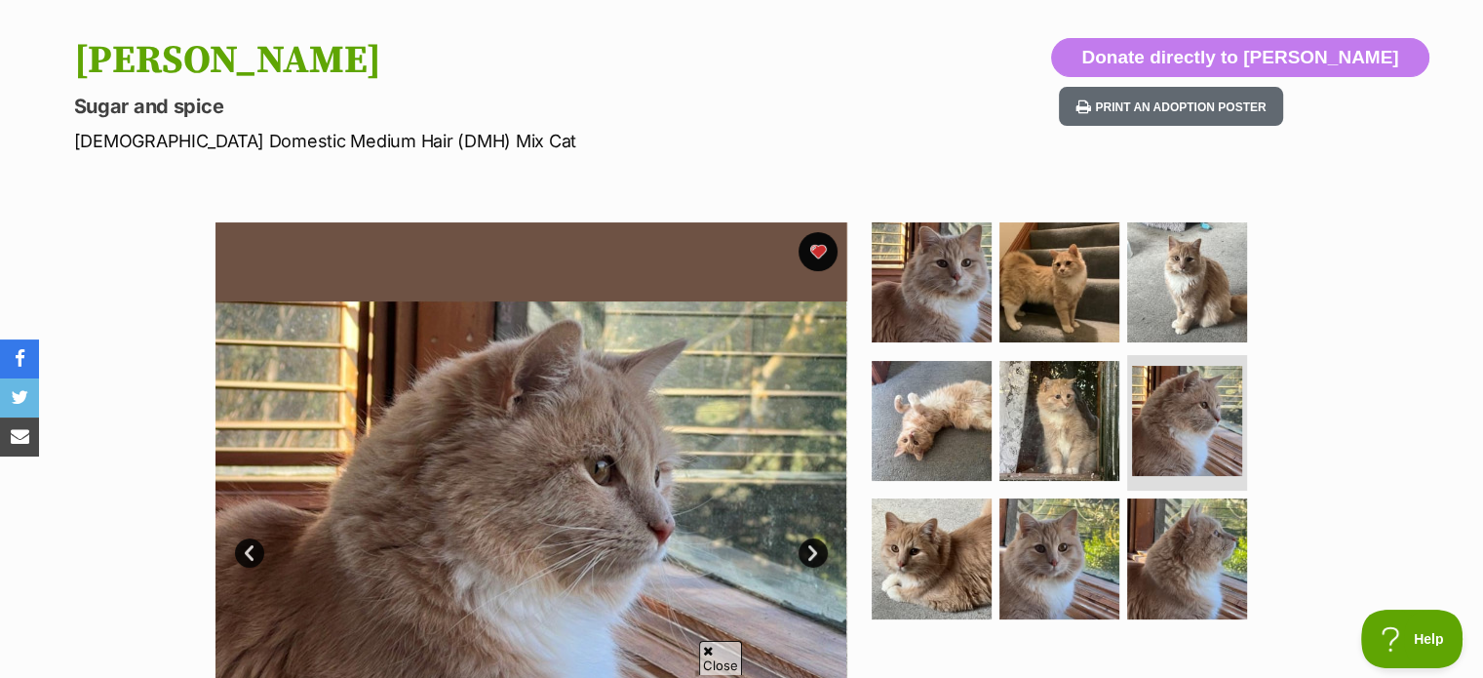
scroll to position [148, 0]
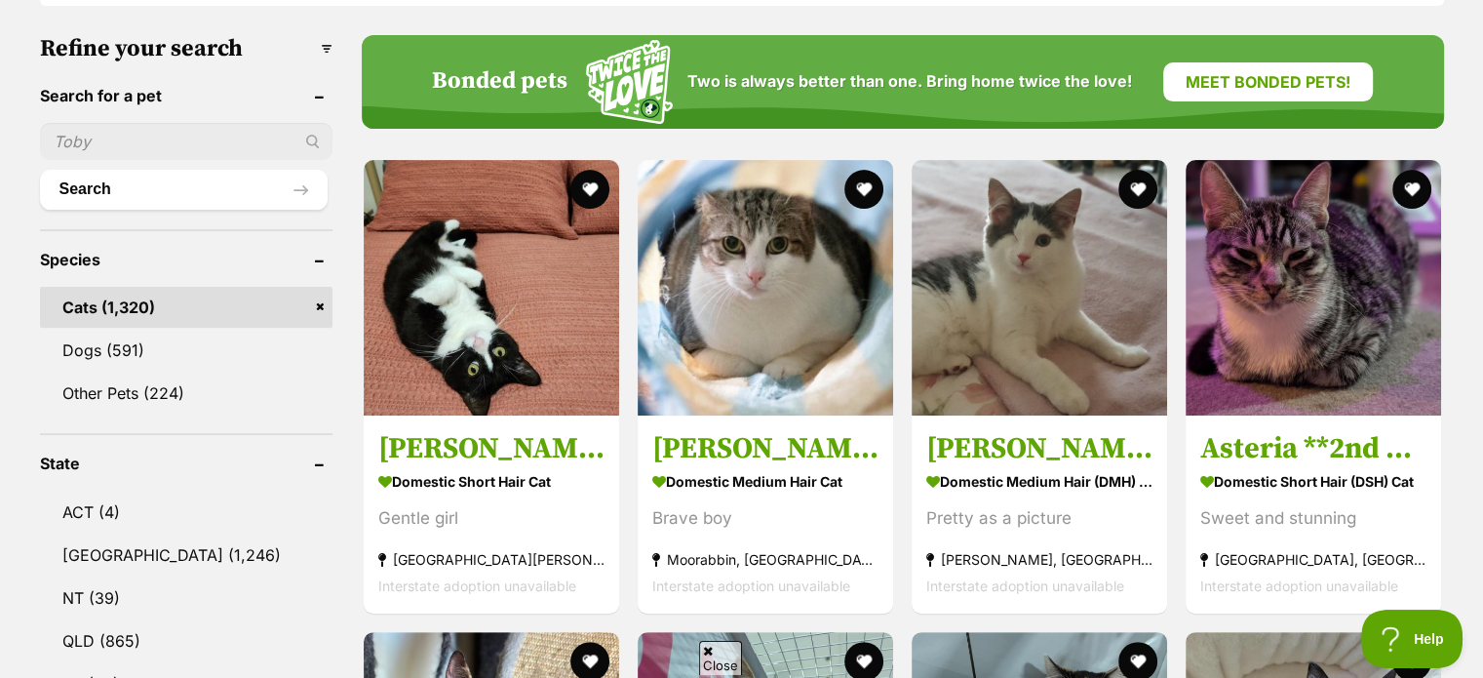
scroll to position [600, 0]
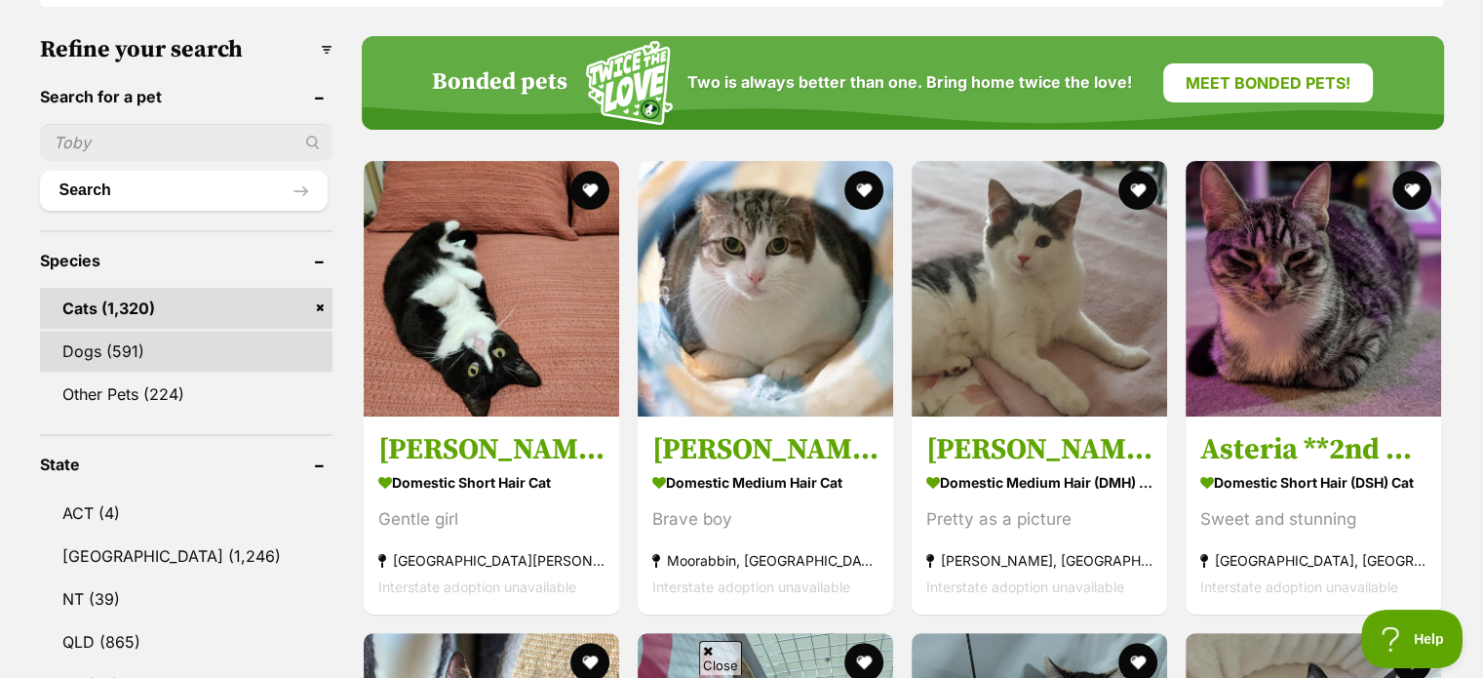
click at [143, 330] on link "Dogs (591)" at bounding box center [186, 350] width 292 height 41
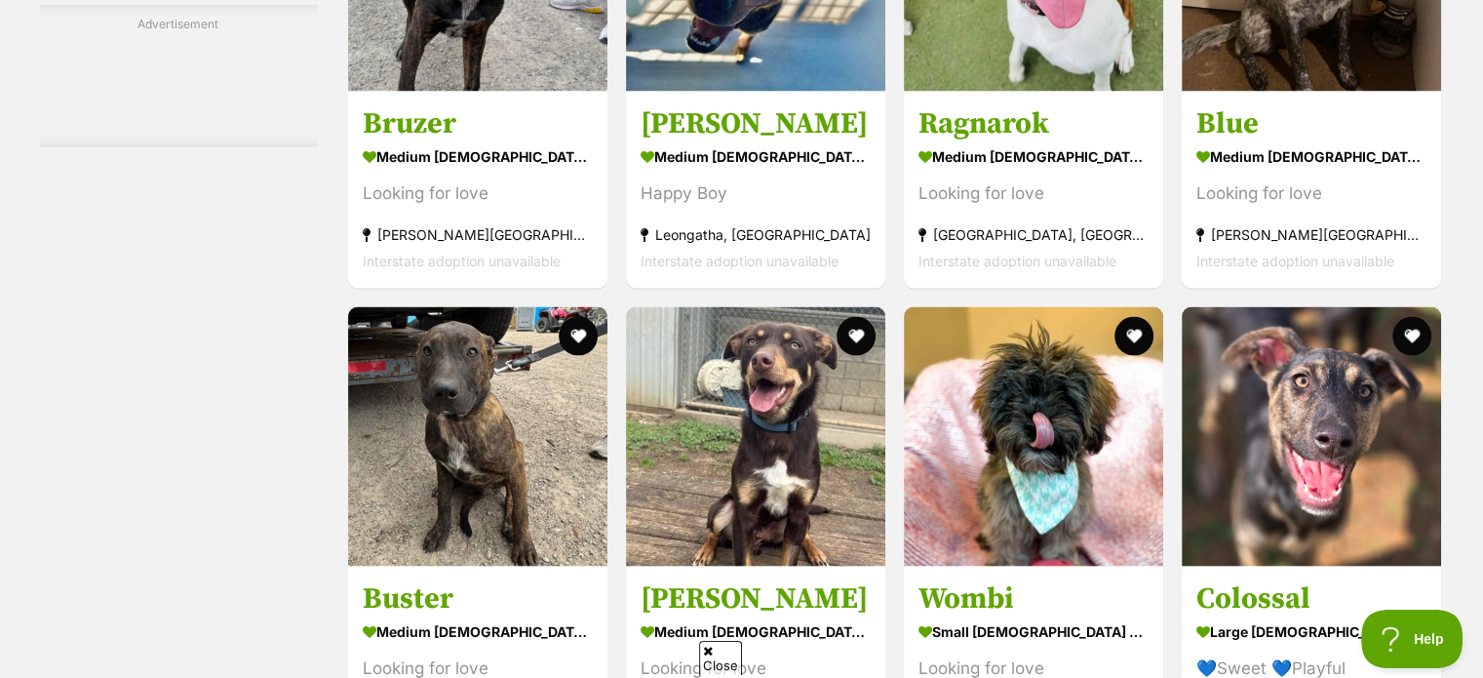
scroll to position [3870, 0]
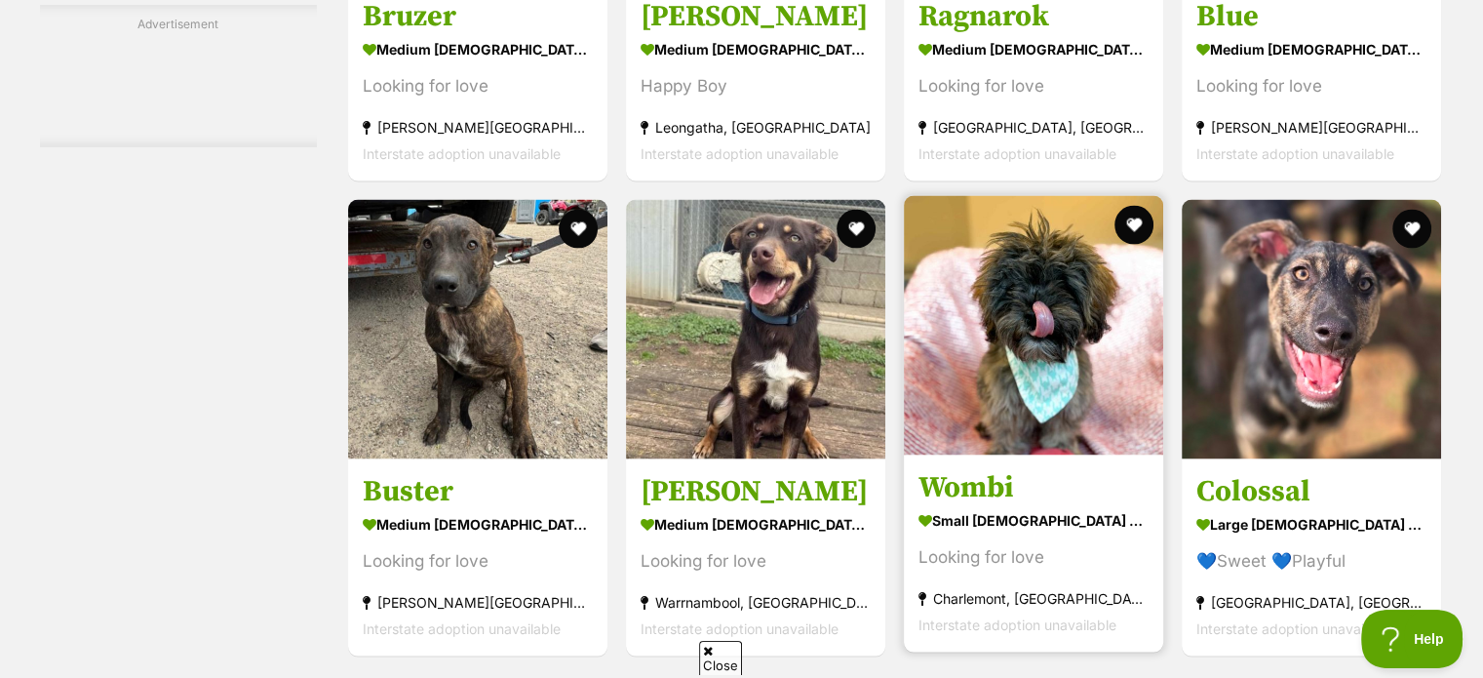
click at [1026, 325] on img at bounding box center [1033, 325] width 259 height 259
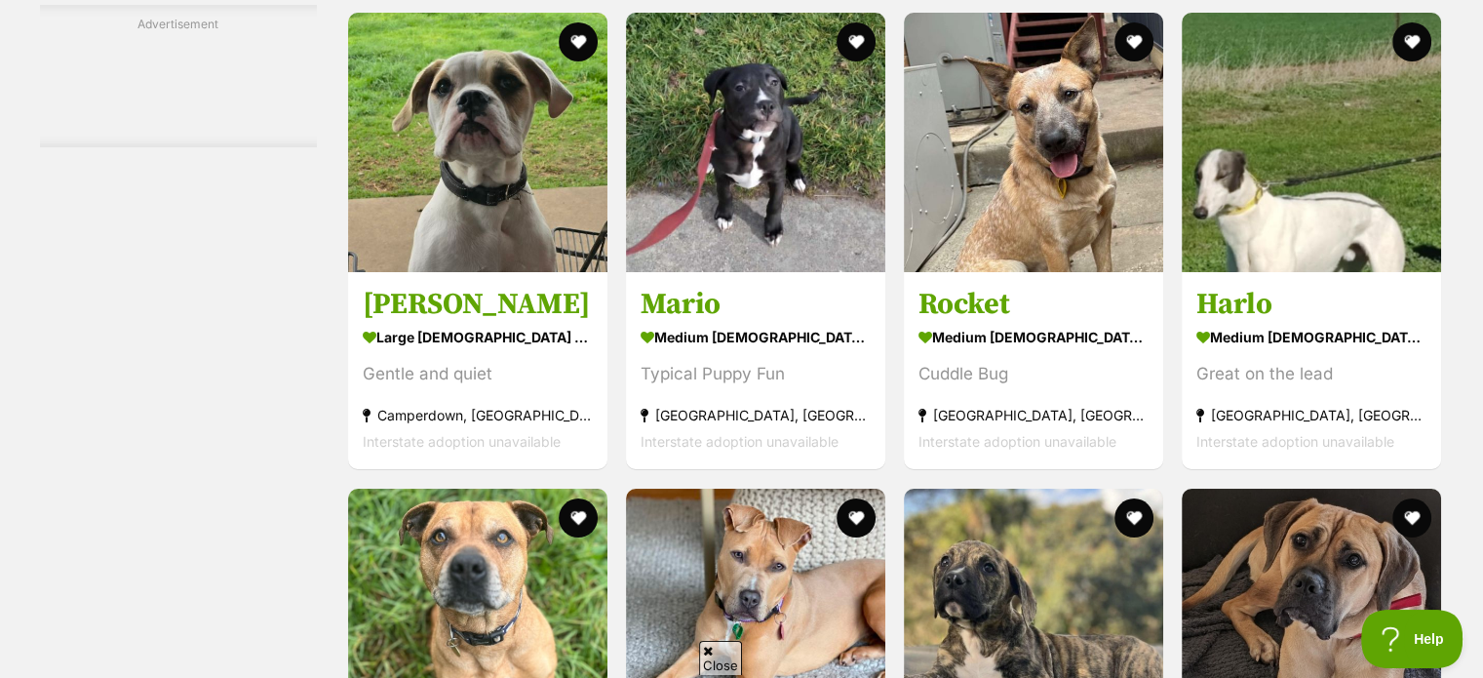
scroll to position [7166, 0]
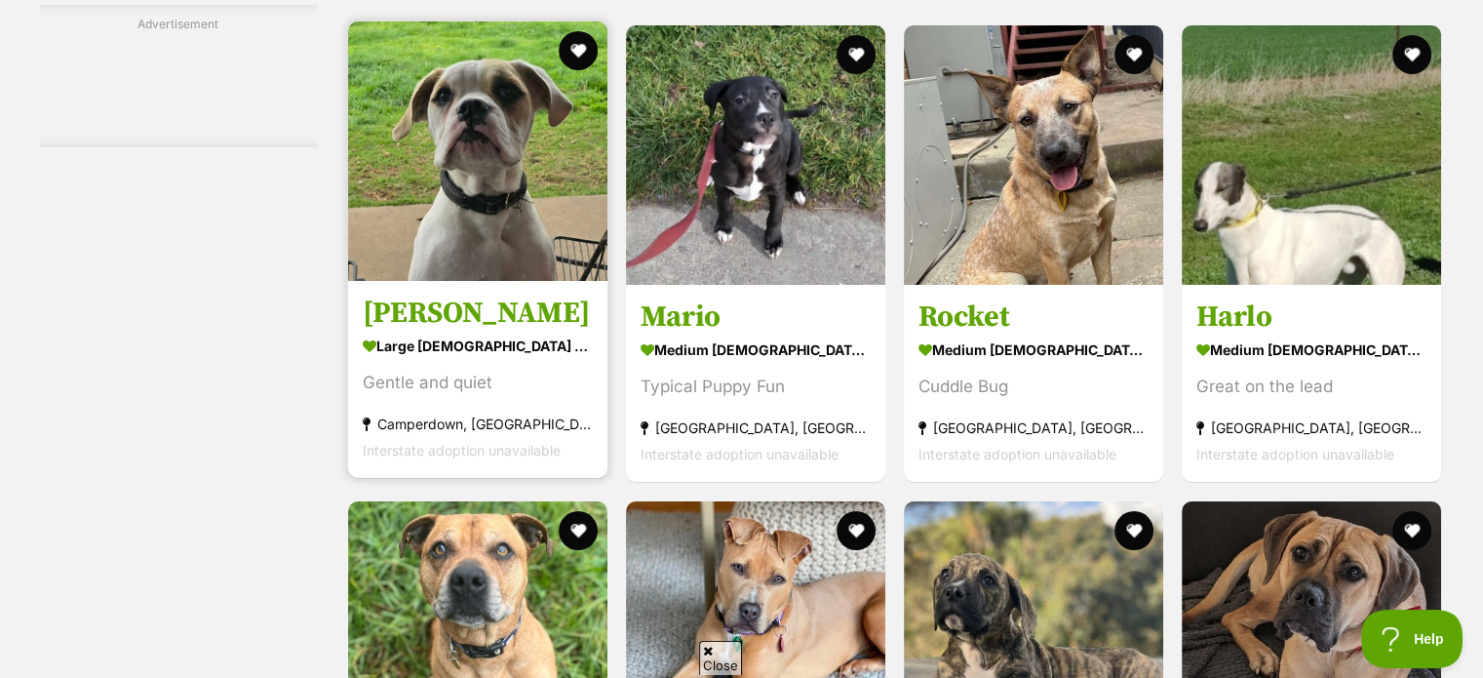
click at [509, 190] on img at bounding box center [477, 150] width 259 height 259
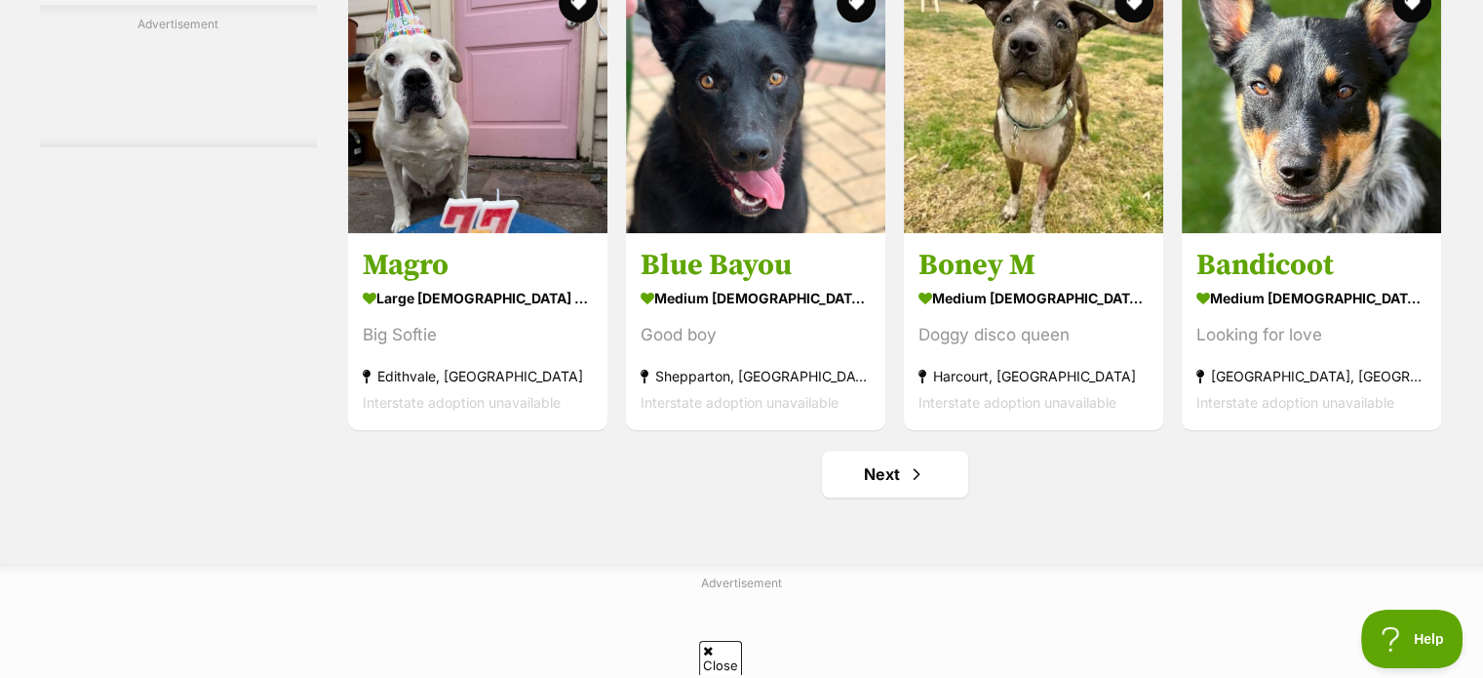
scroll to position [9023, 0]
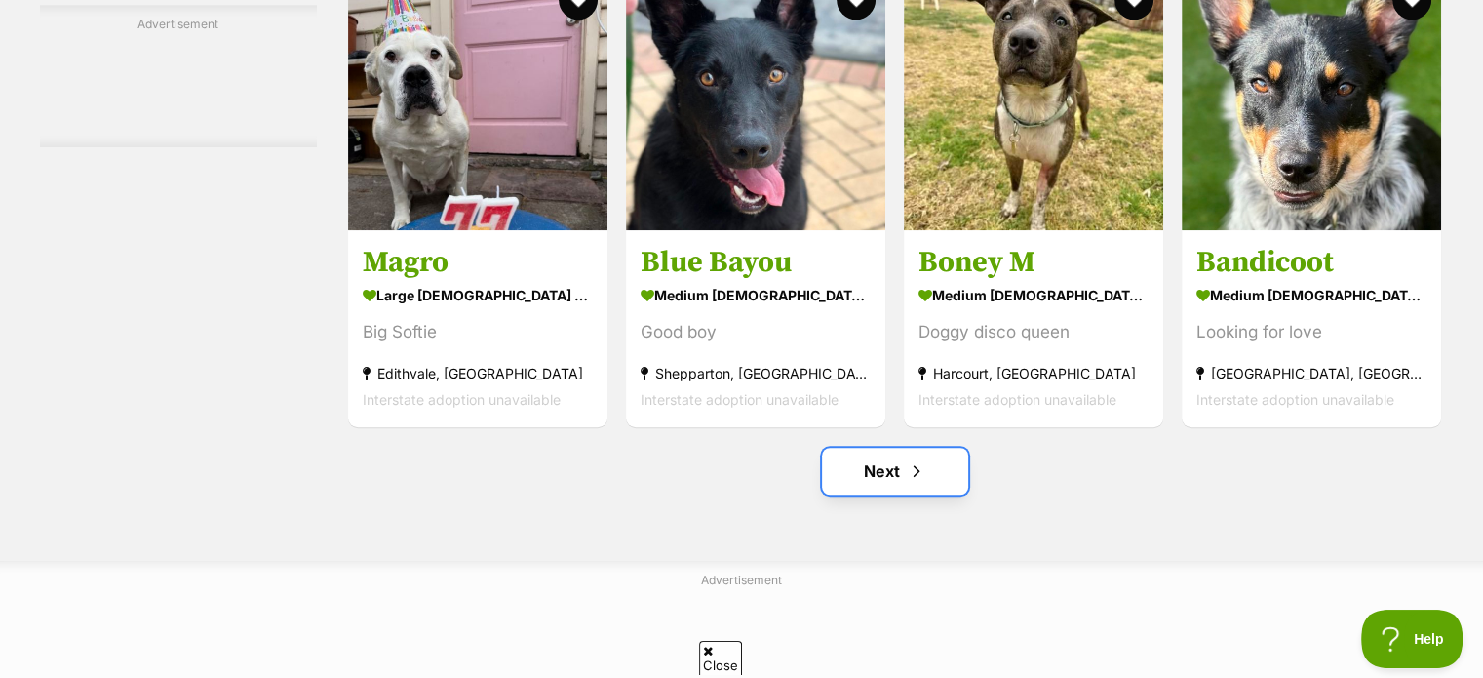
click at [925, 455] on link "Next" at bounding box center [895, 470] width 146 height 47
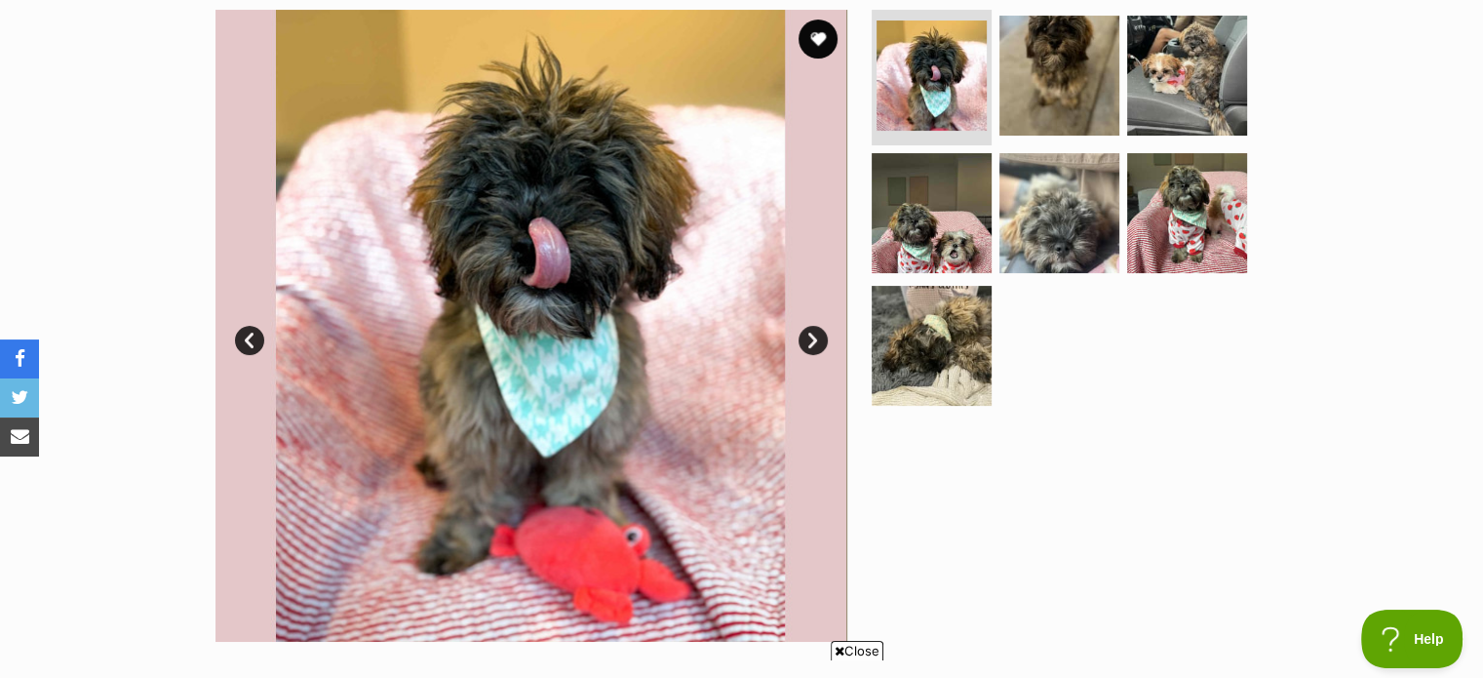
scroll to position [363, 0]
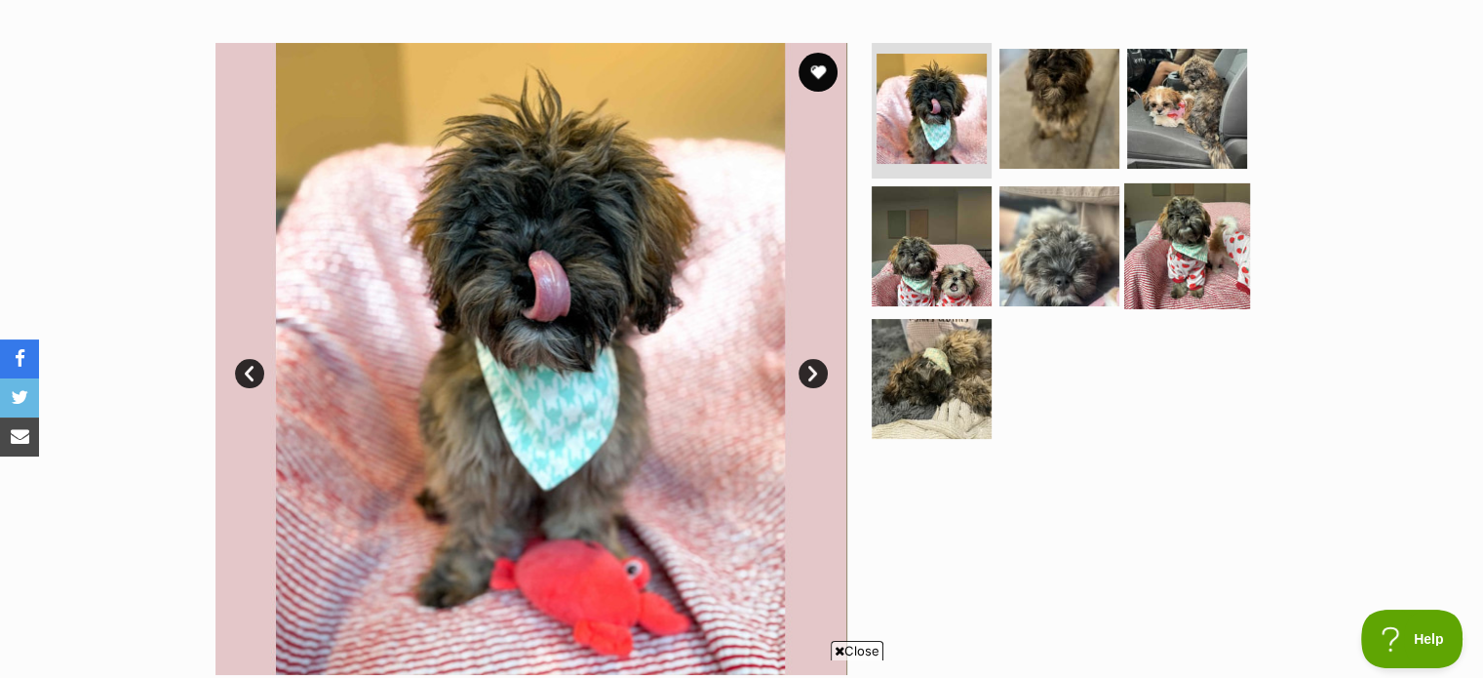
click at [1203, 216] on img at bounding box center [1187, 246] width 126 height 126
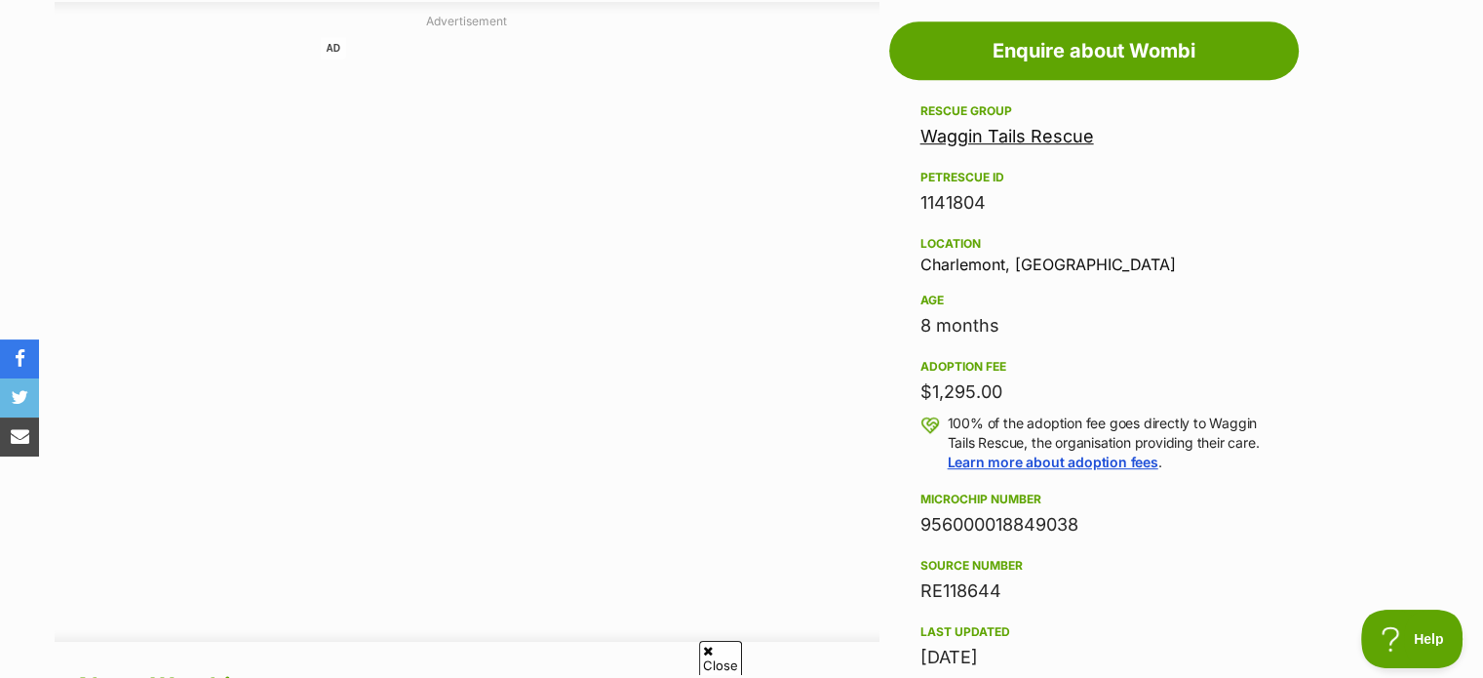
scroll to position [1079, 0]
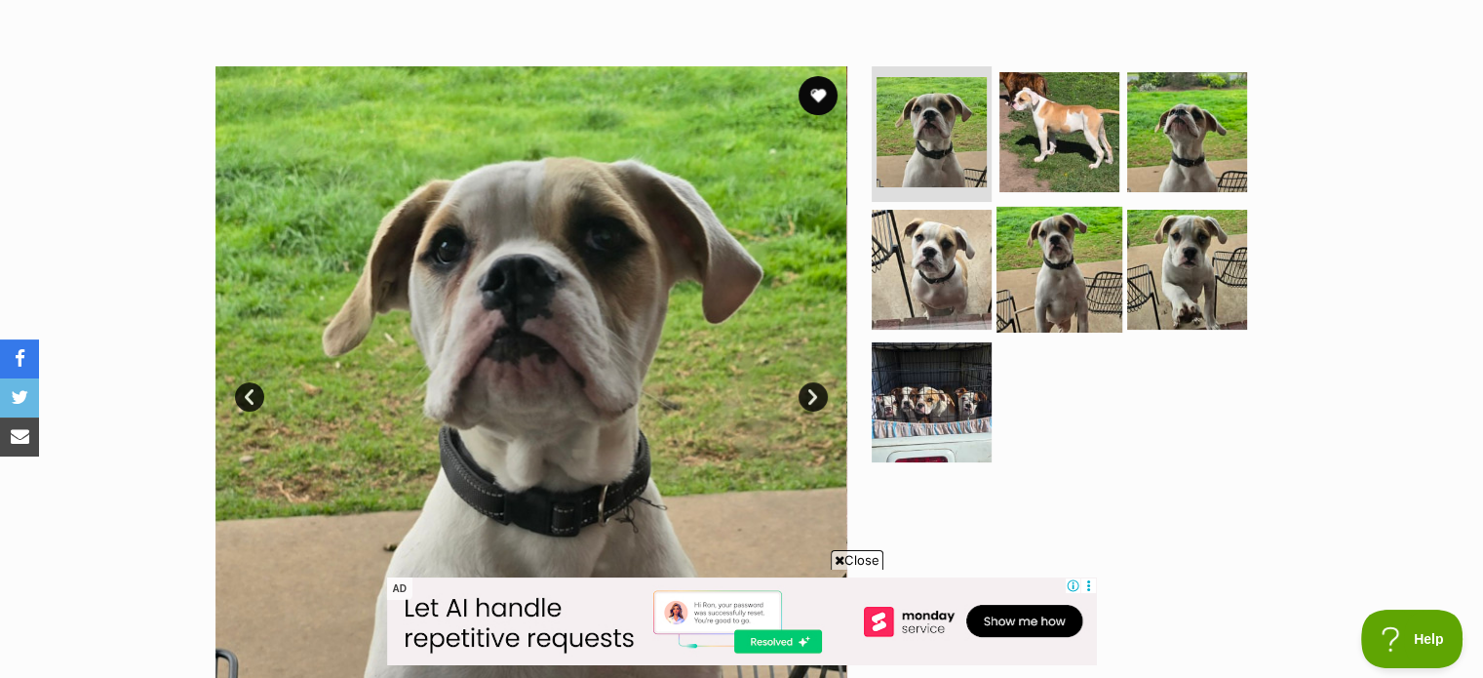
click at [1047, 288] on img at bounding box center [1059, 270] width 126 height 126
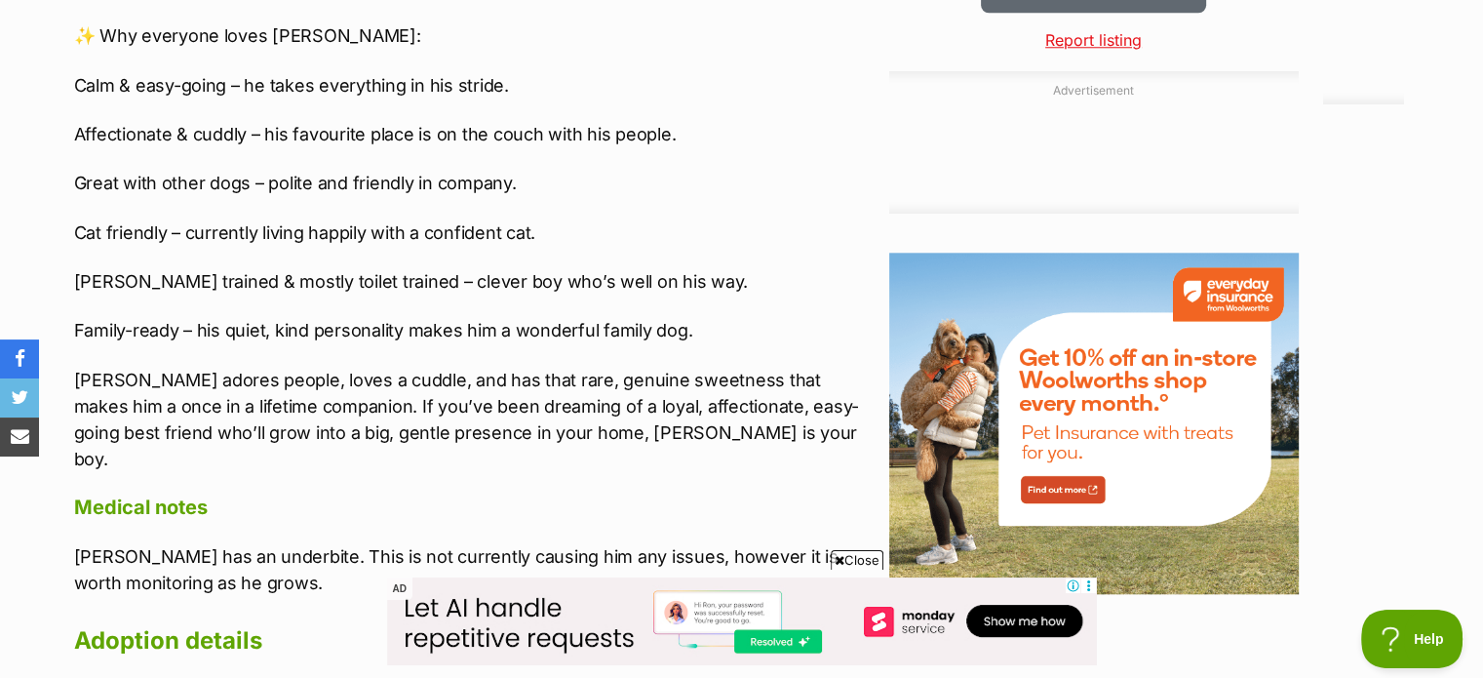
scroll to position [1903, 0]
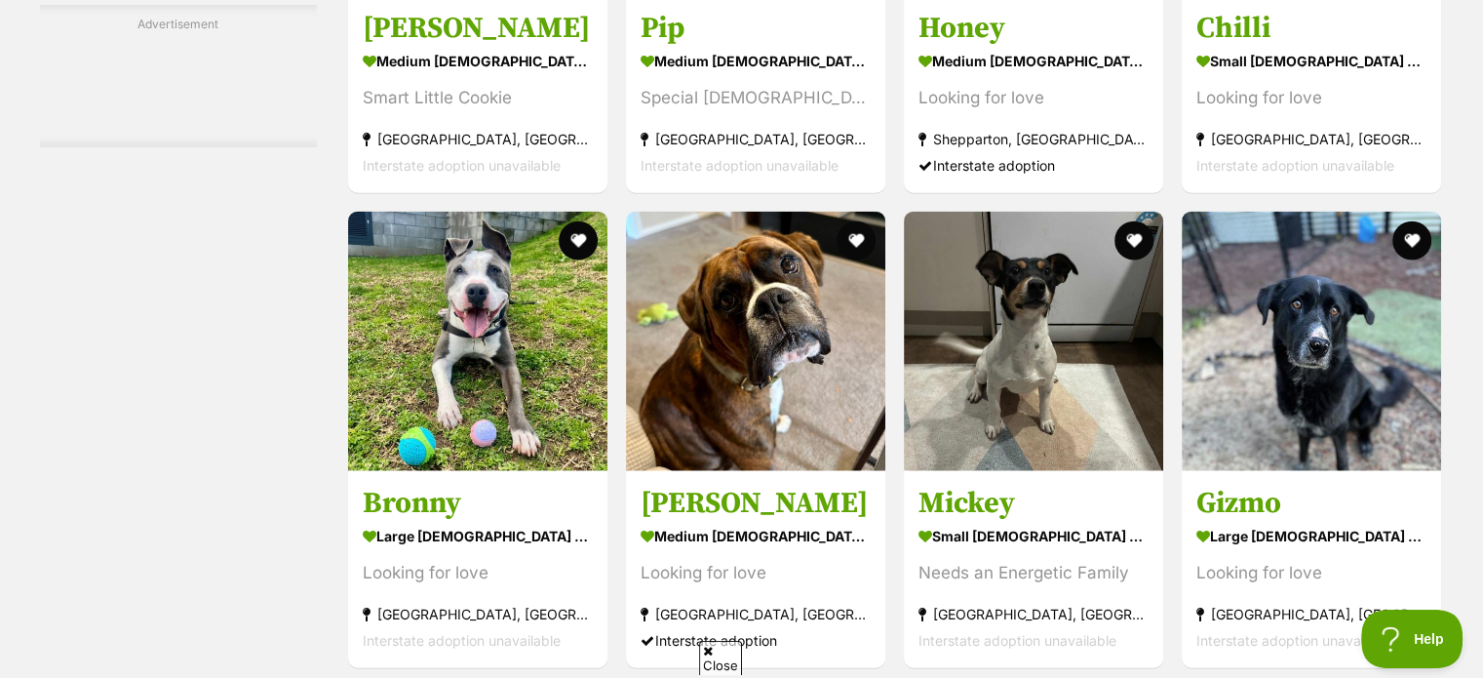
scroll to position [4522, 0]
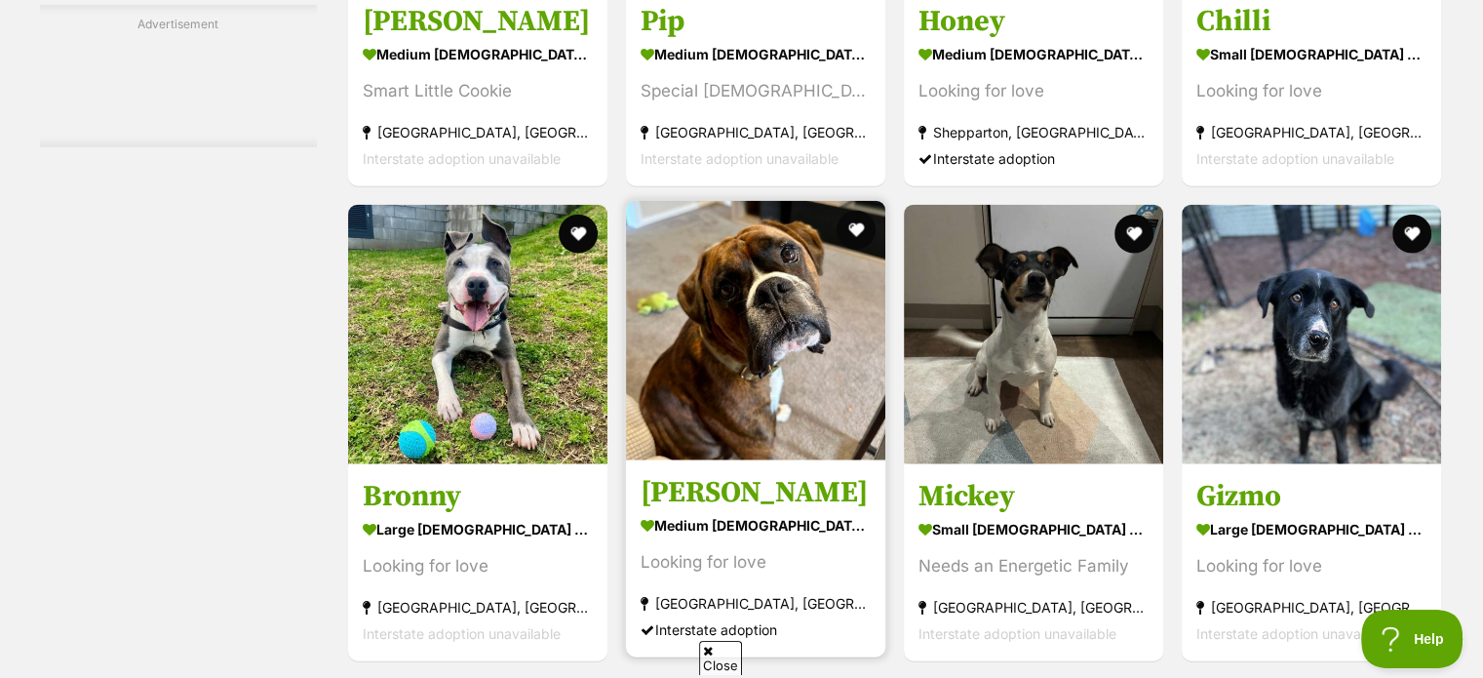
click at [783, 352] on img at bounding box center [755, 330] width 259 height 259
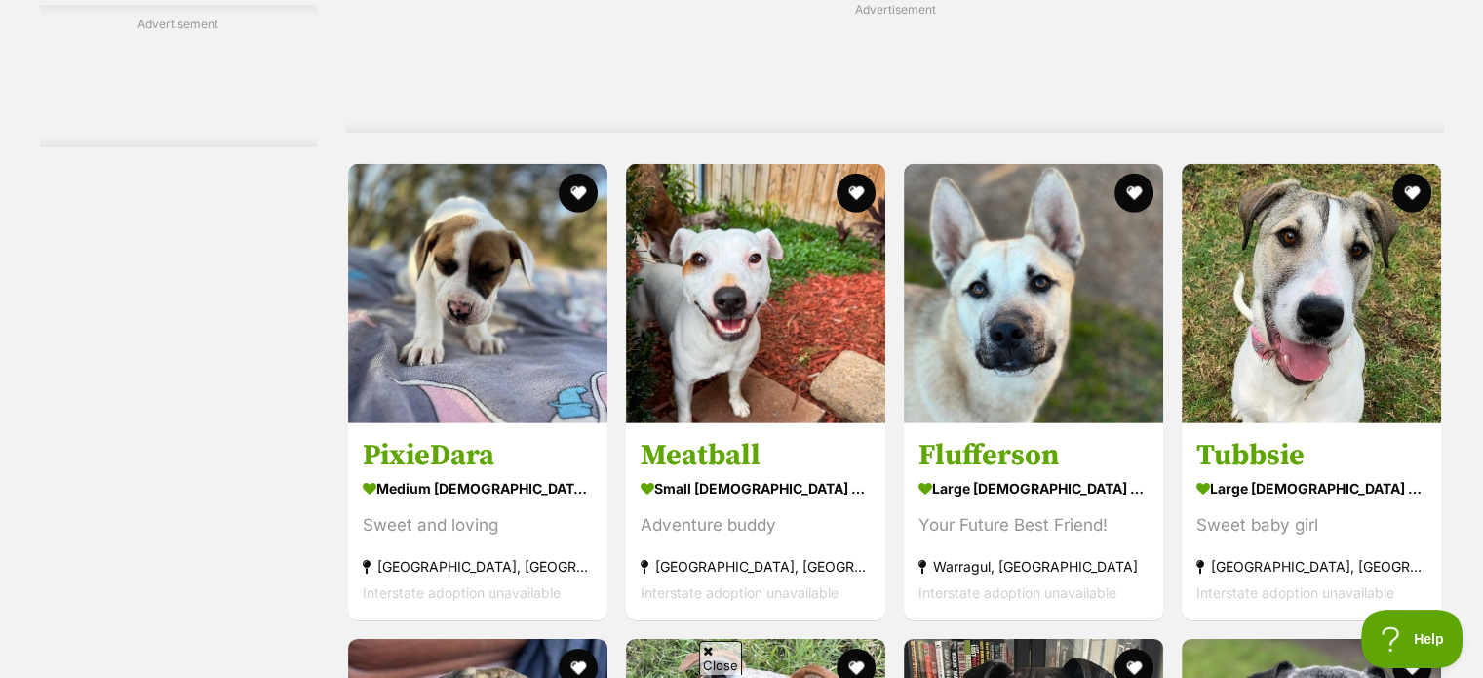
scroll to position [5892, 0]
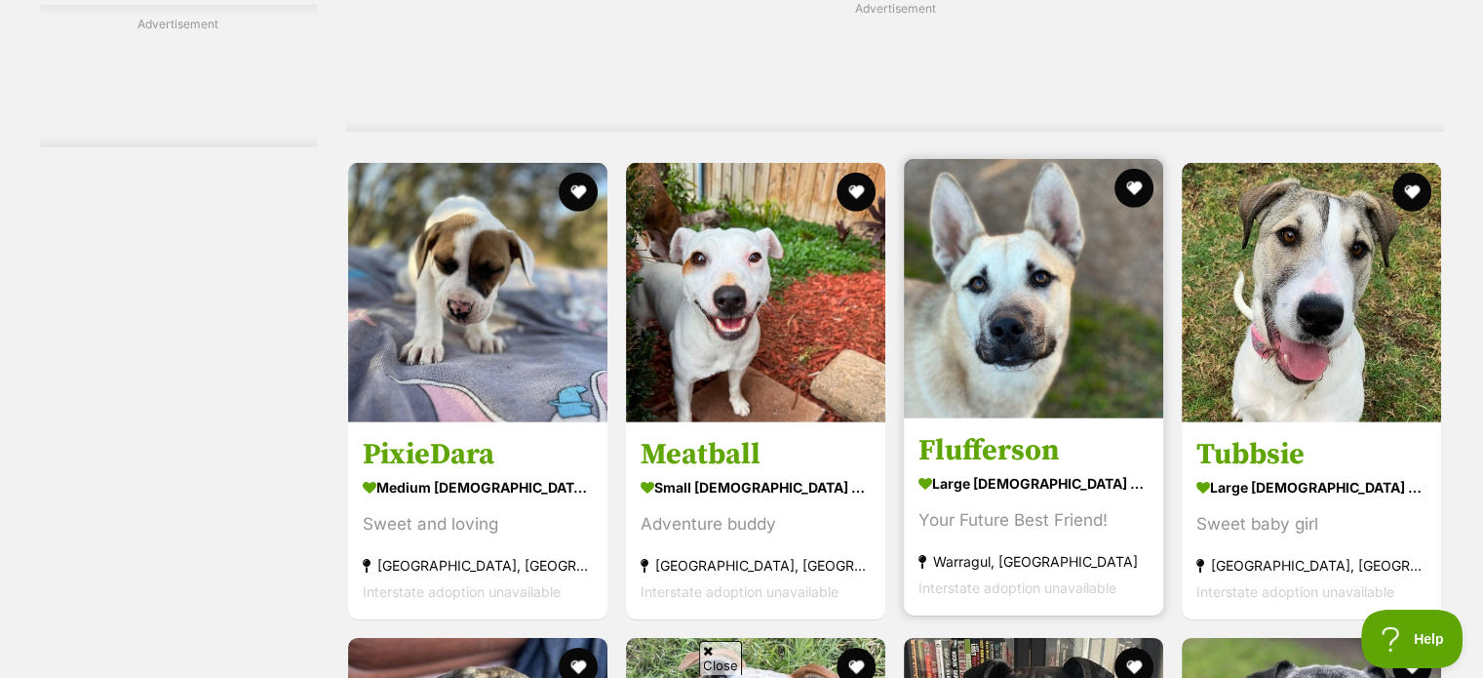
click at [971, 197] on img at bounding box center [1033, 288] width 259 height 259
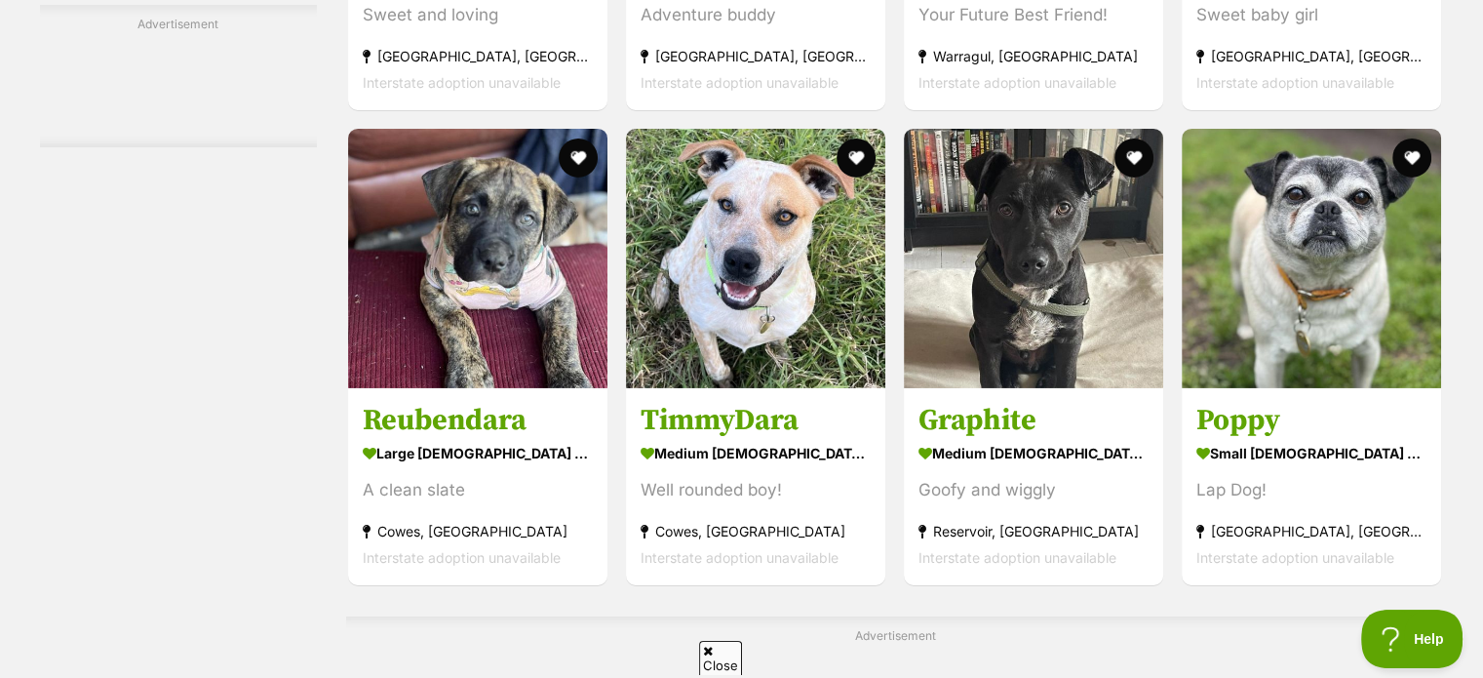
scroll to position [6370, 0]
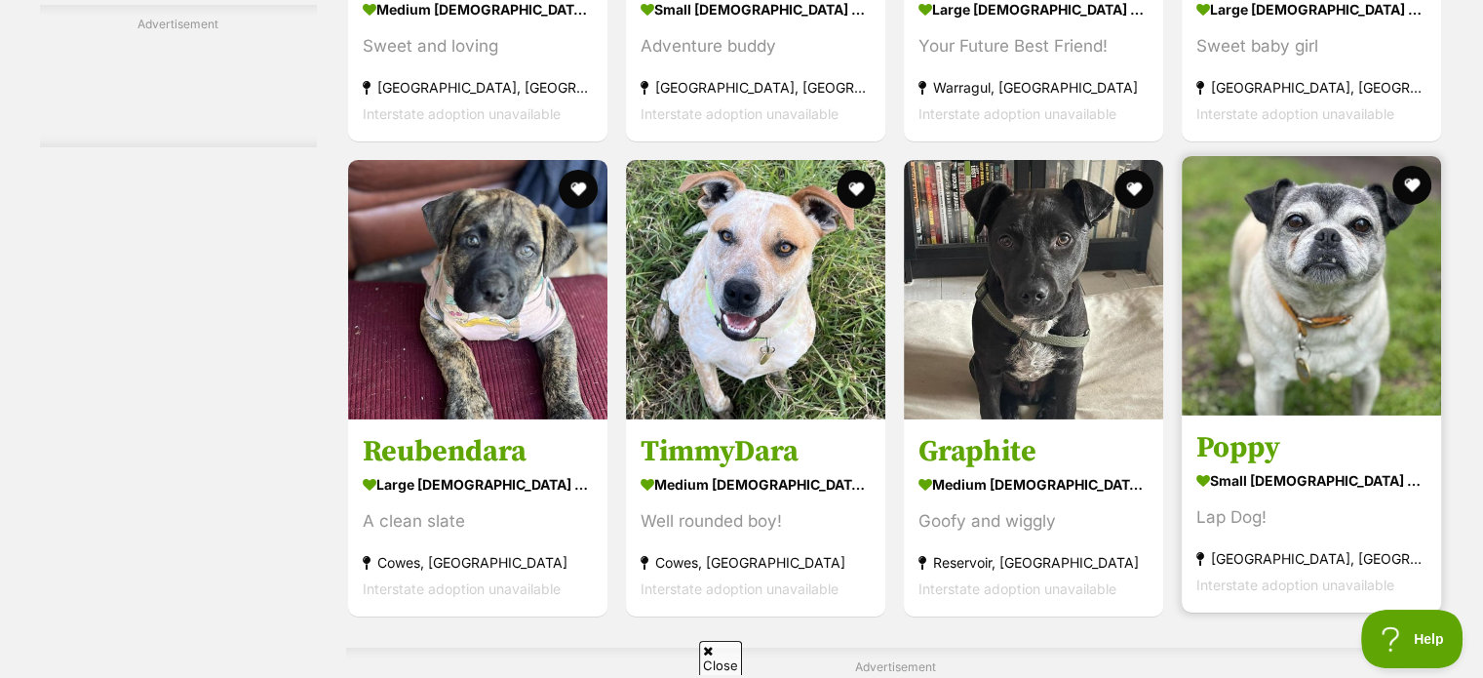
click at [1274, 251] on img at bounding box center [1311, 285] width 259 height 259
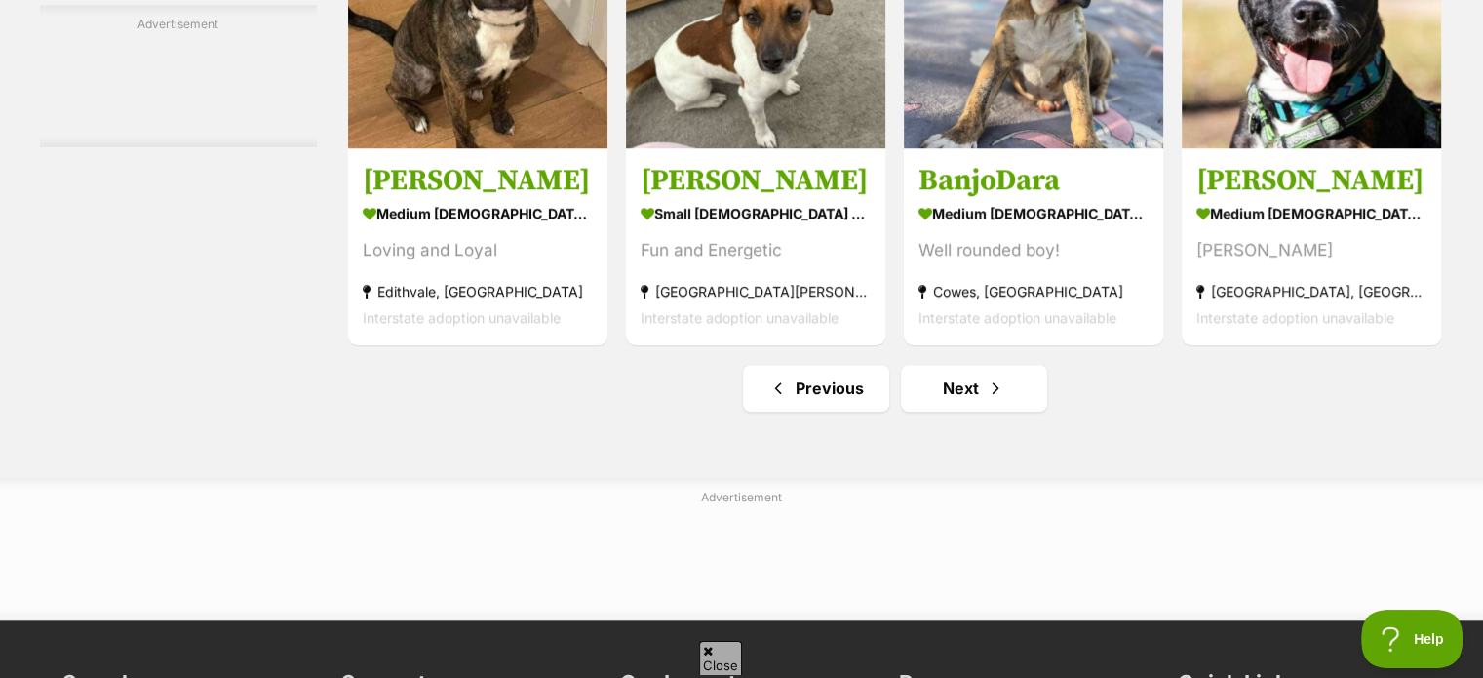
scroll to position [9123, 0]
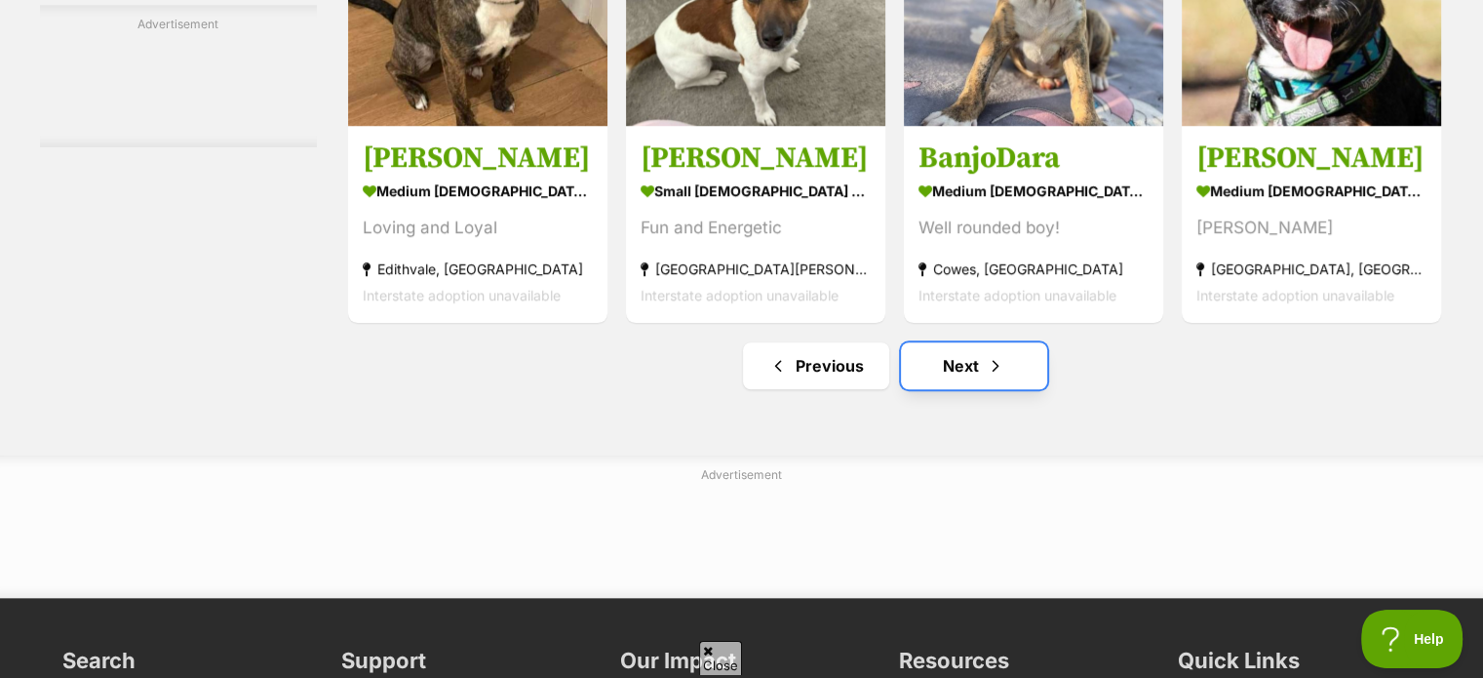
click at [961, 342] on link "Next" at bounding box center [974, 365] width 146 height 47
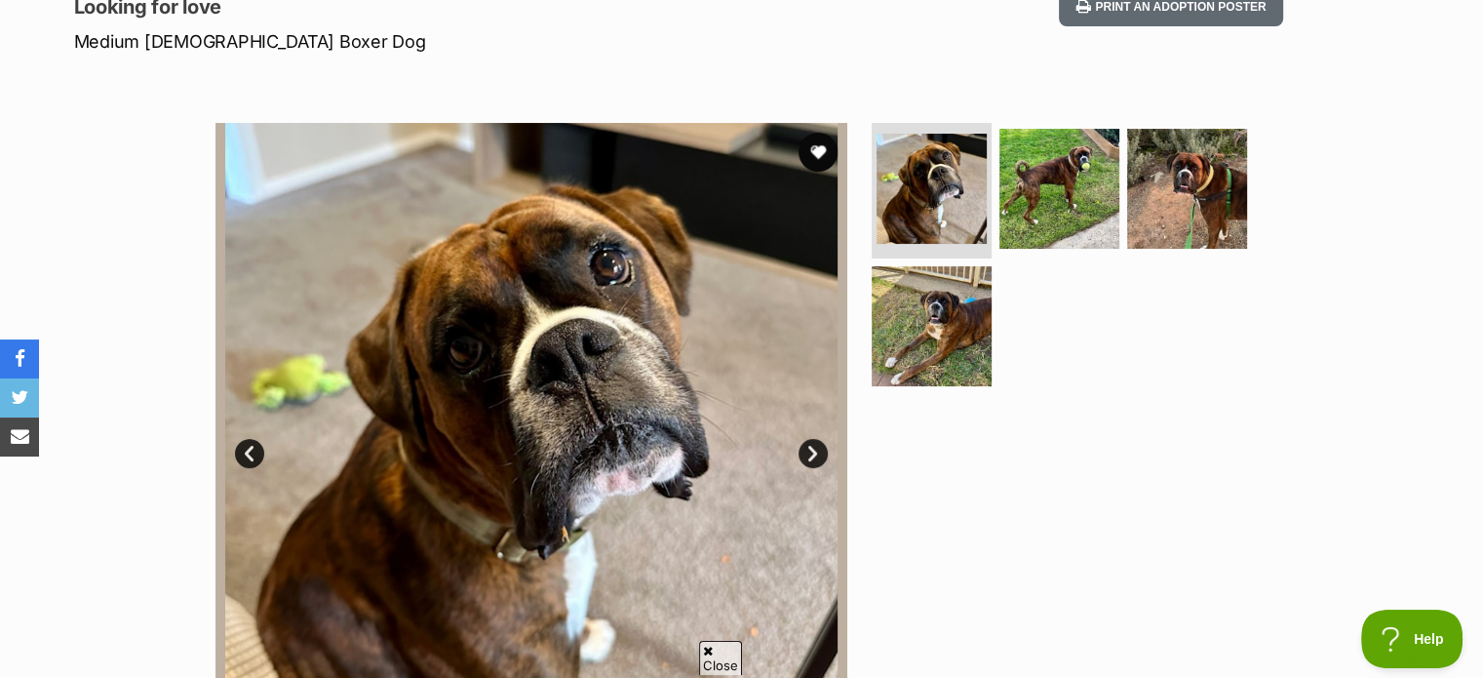
scroll to position [281, 0]
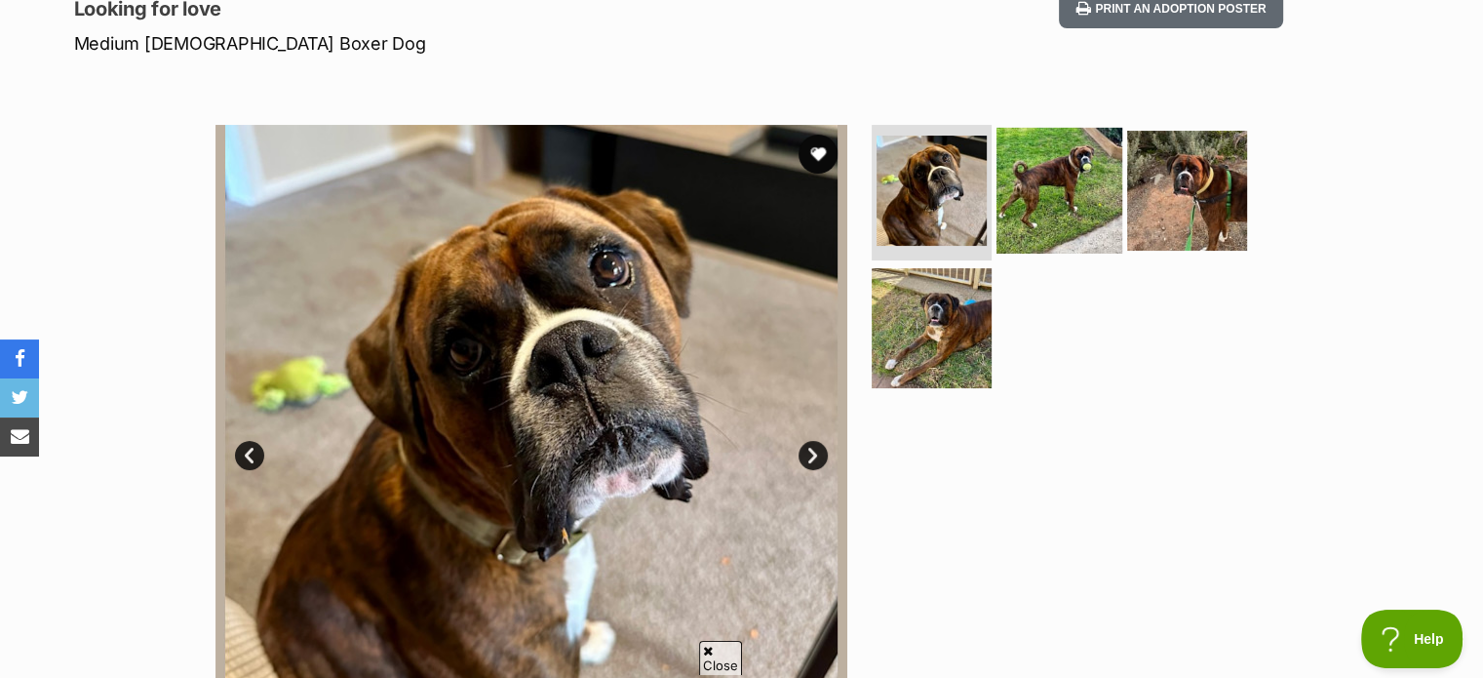
click at [1073, 189] on img at bounding box center [1059, 190] width 126 height 126
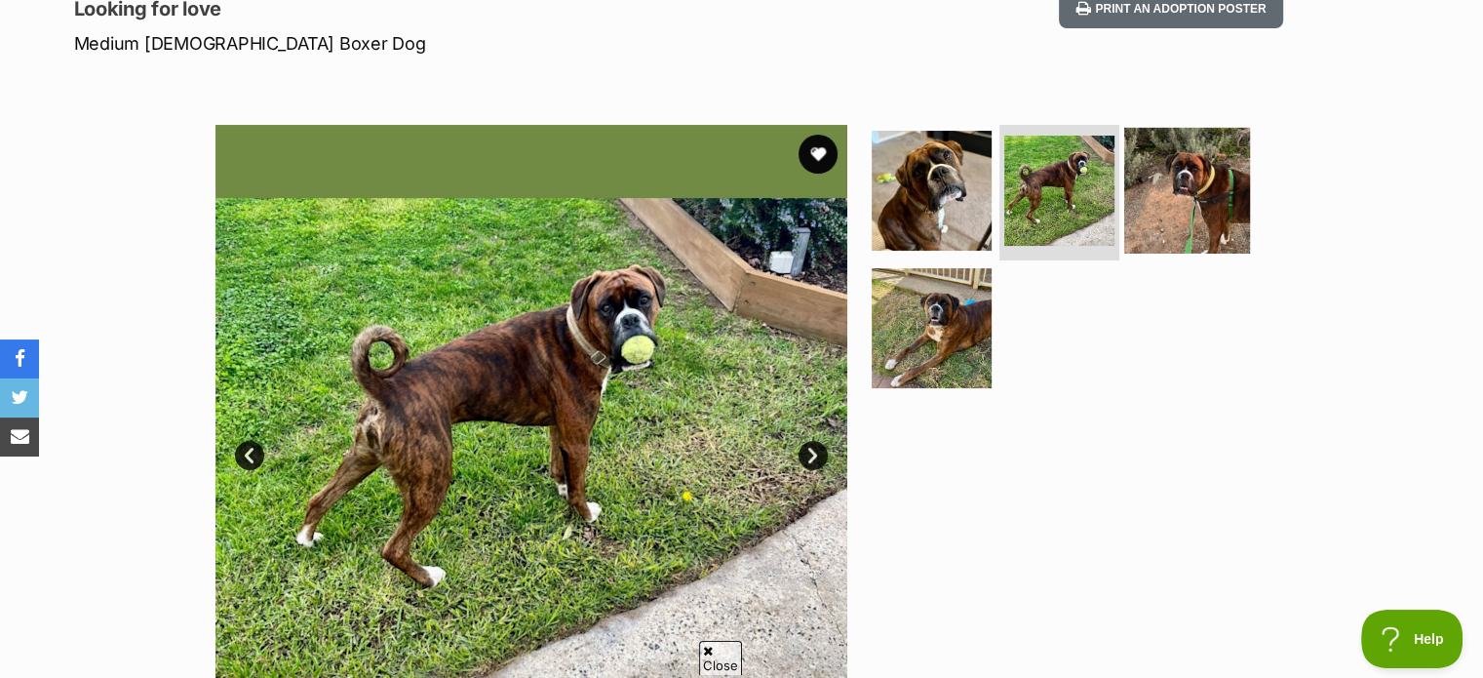
click at [1214, 176] on img at bounding box center [1187, 190] width 126 height 126
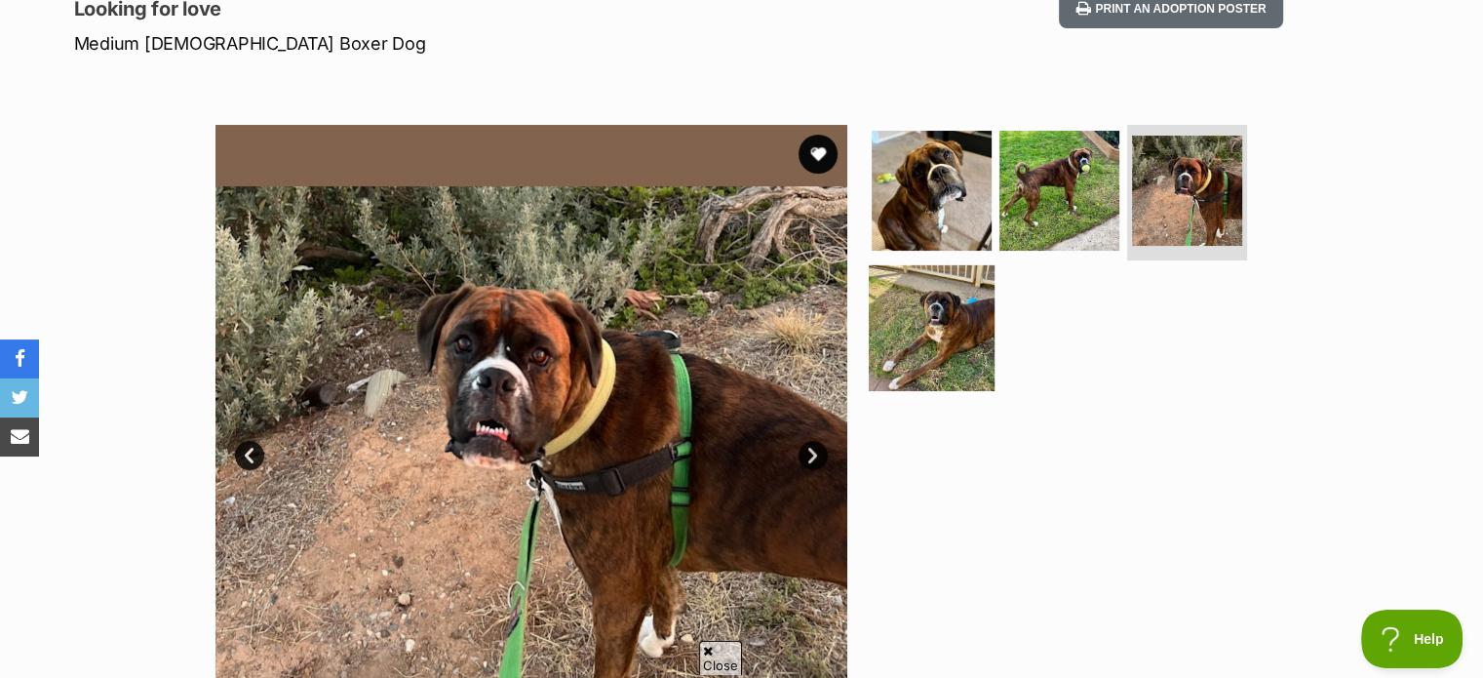
click at [945, 336] on img at bounding box center [932, 328] width 126 height 126
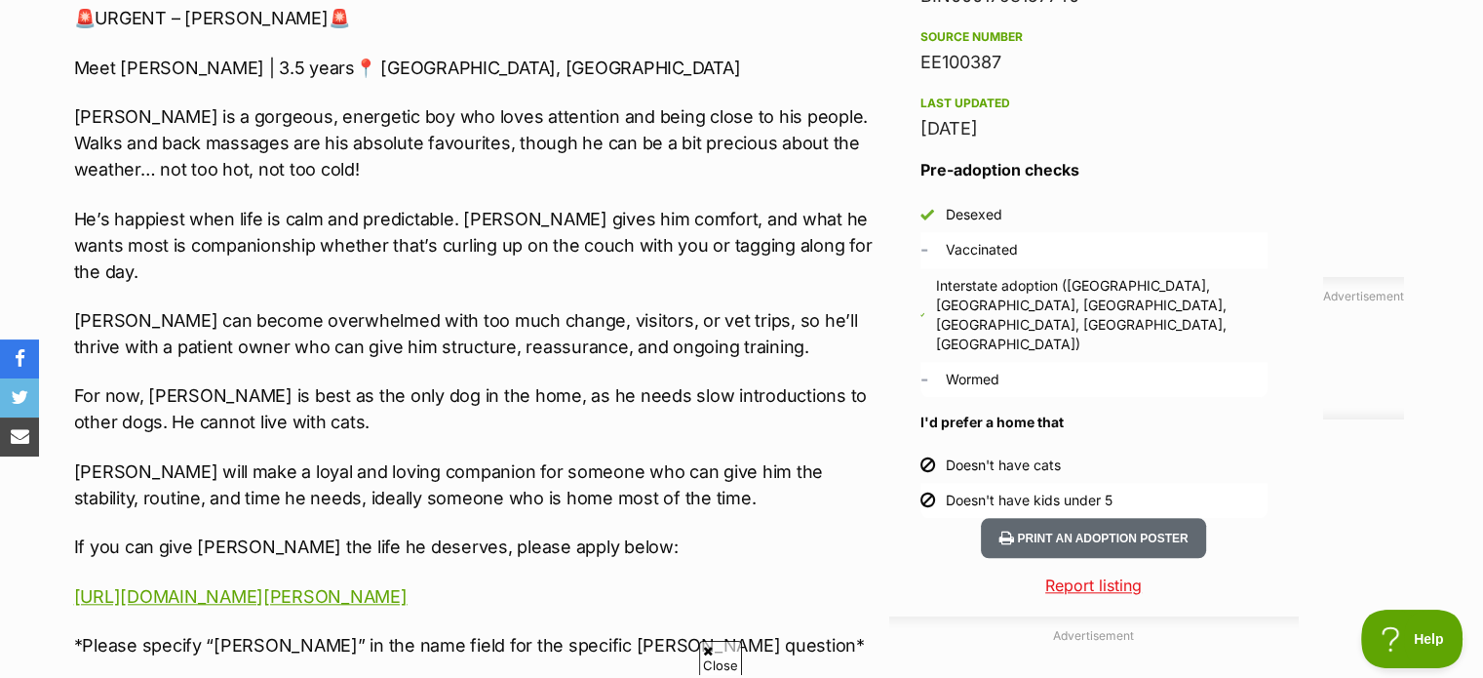
scroll to position [1794, 0]
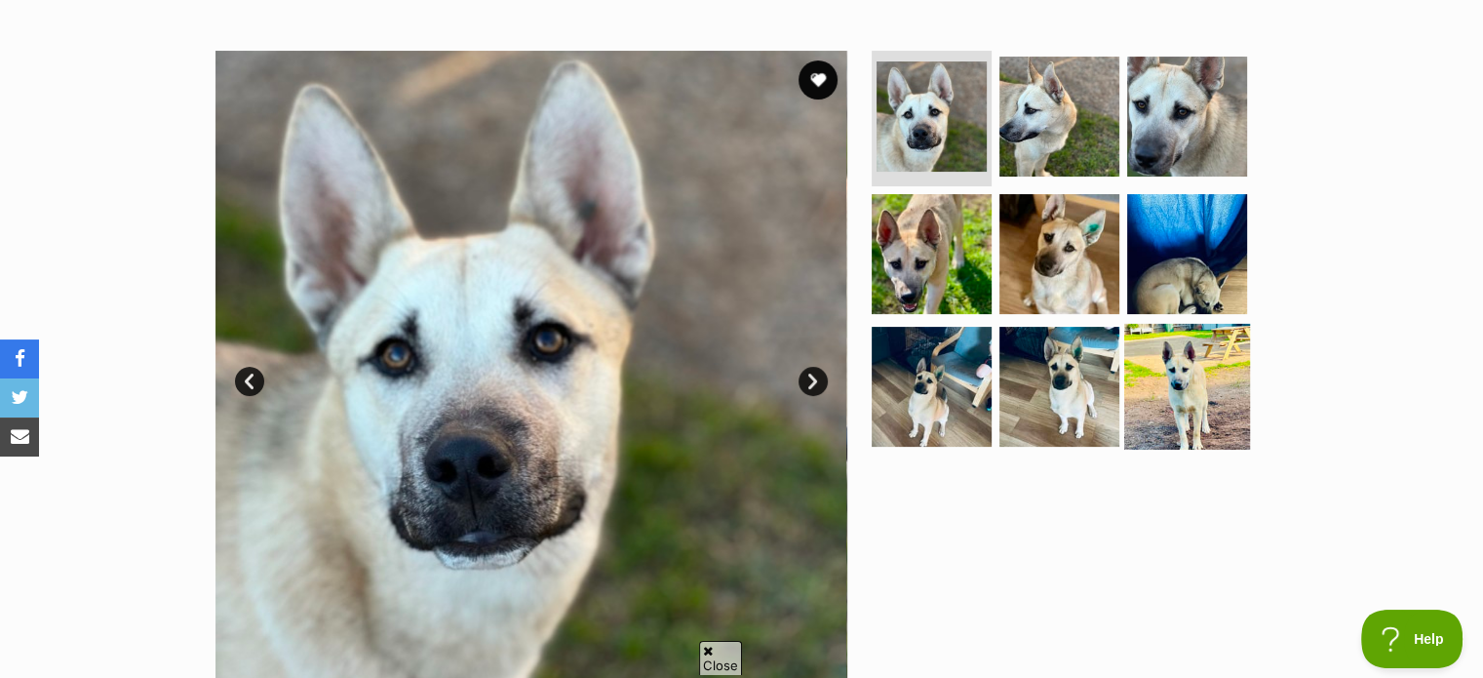
click at [1199, 349] on img at bounding box center [1187, 387] width 126 height 126
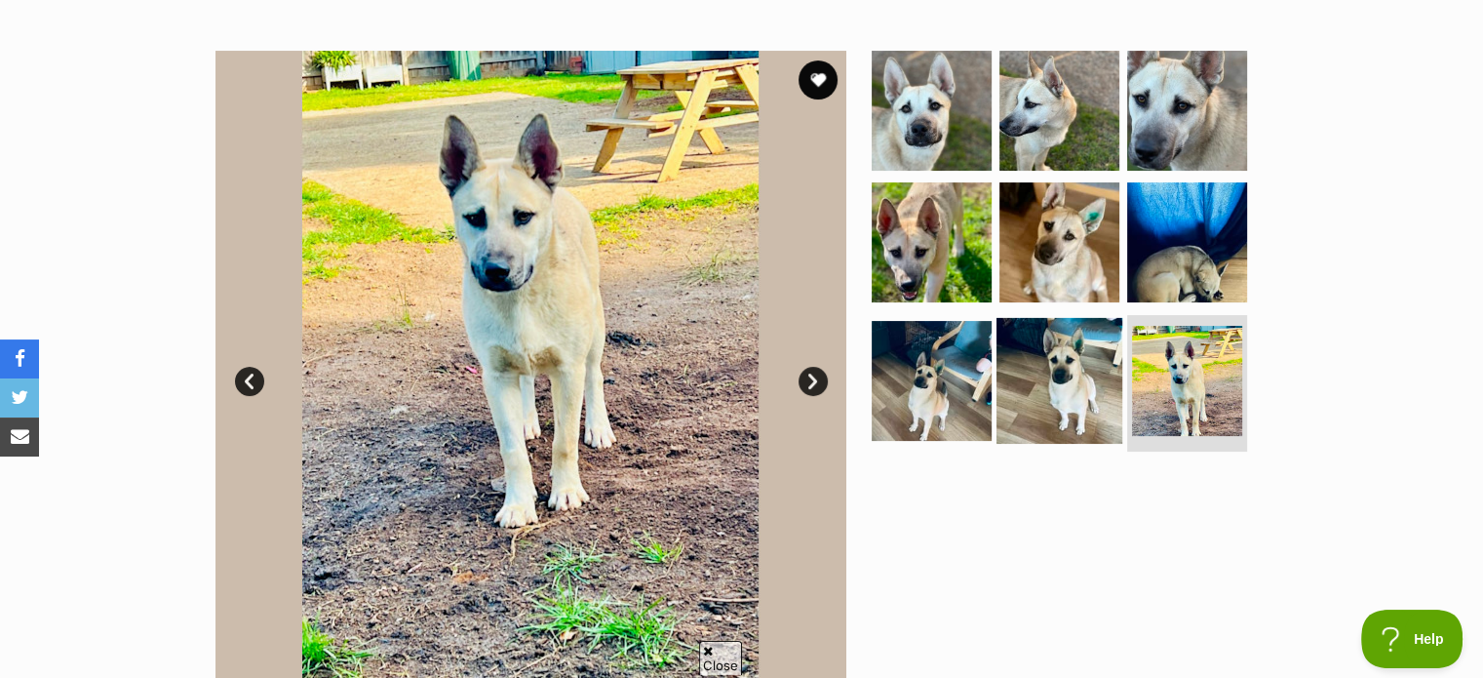
click at [1101, 373] on img at bounding box center [1059, 381] width 126 height 126
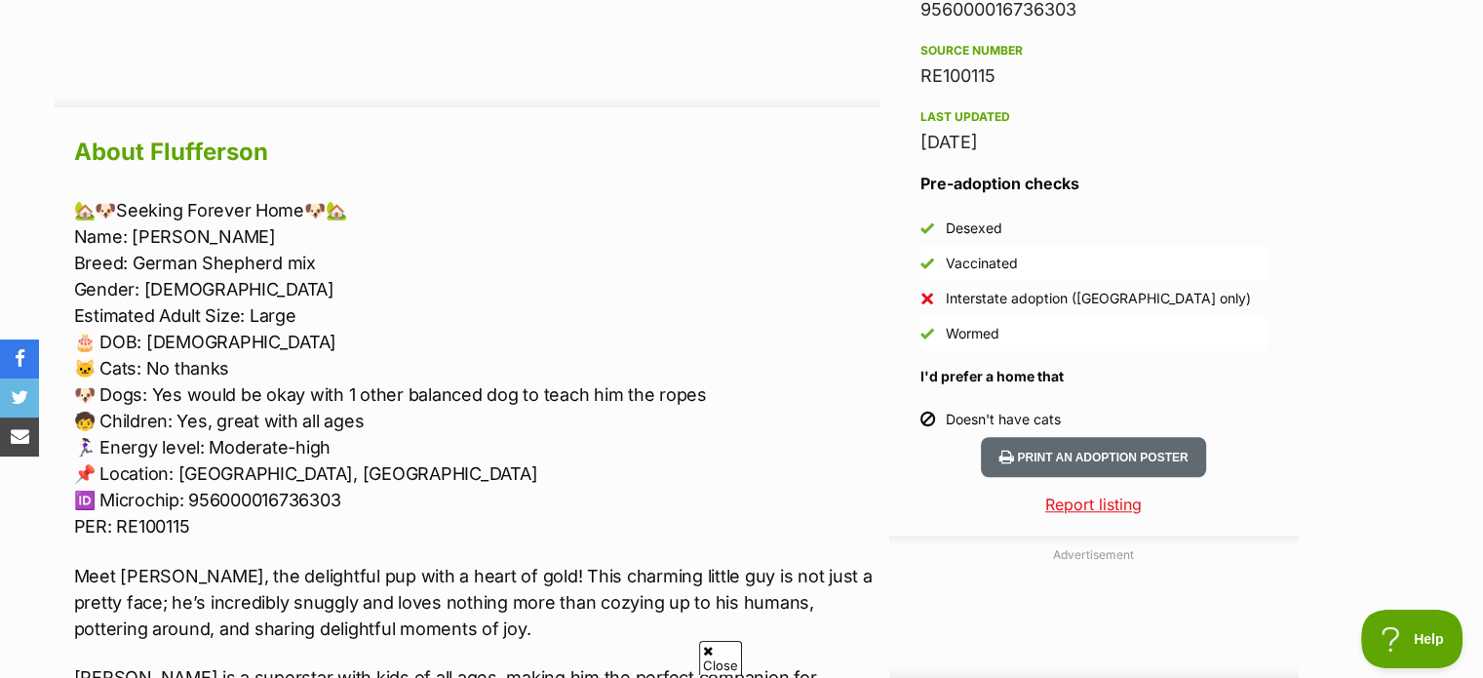
scroll to position [1610, 0]
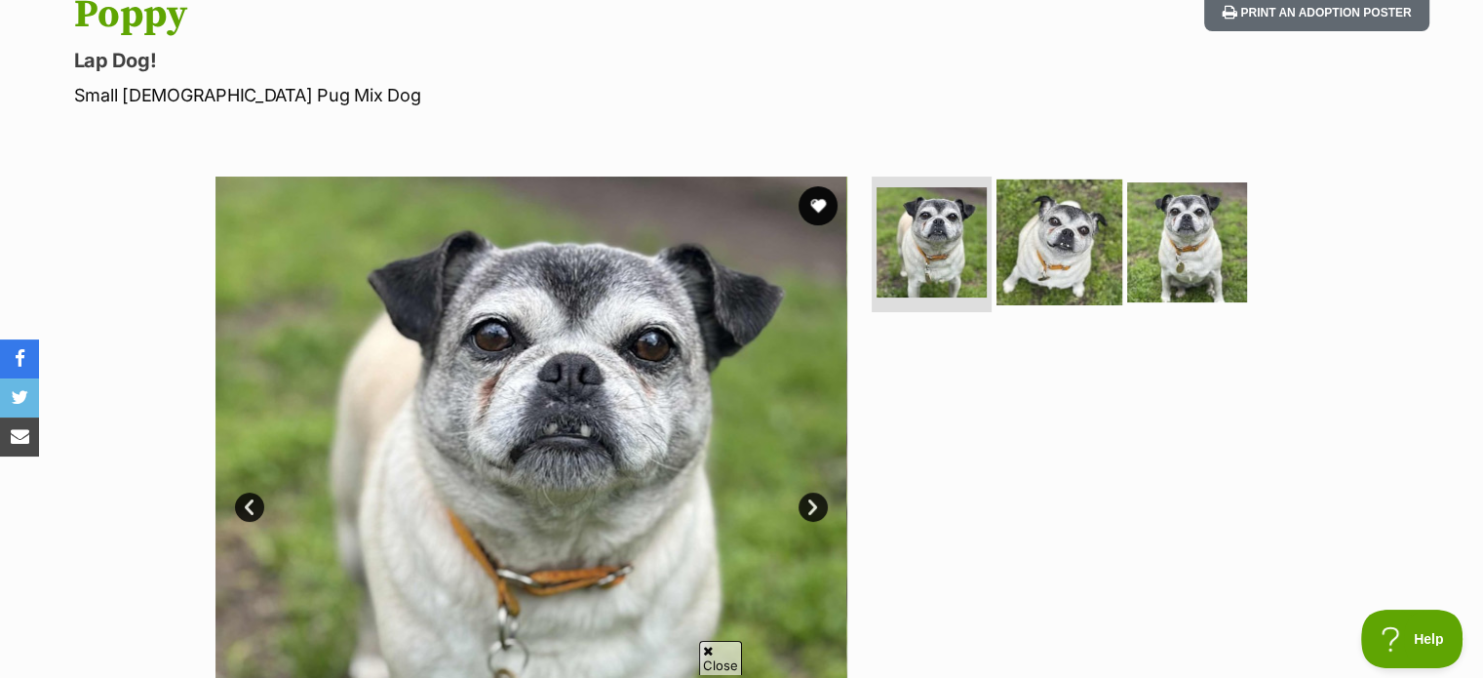
click at [1045, 236] on img at bounding box center [1059, 241] width 126 height 126
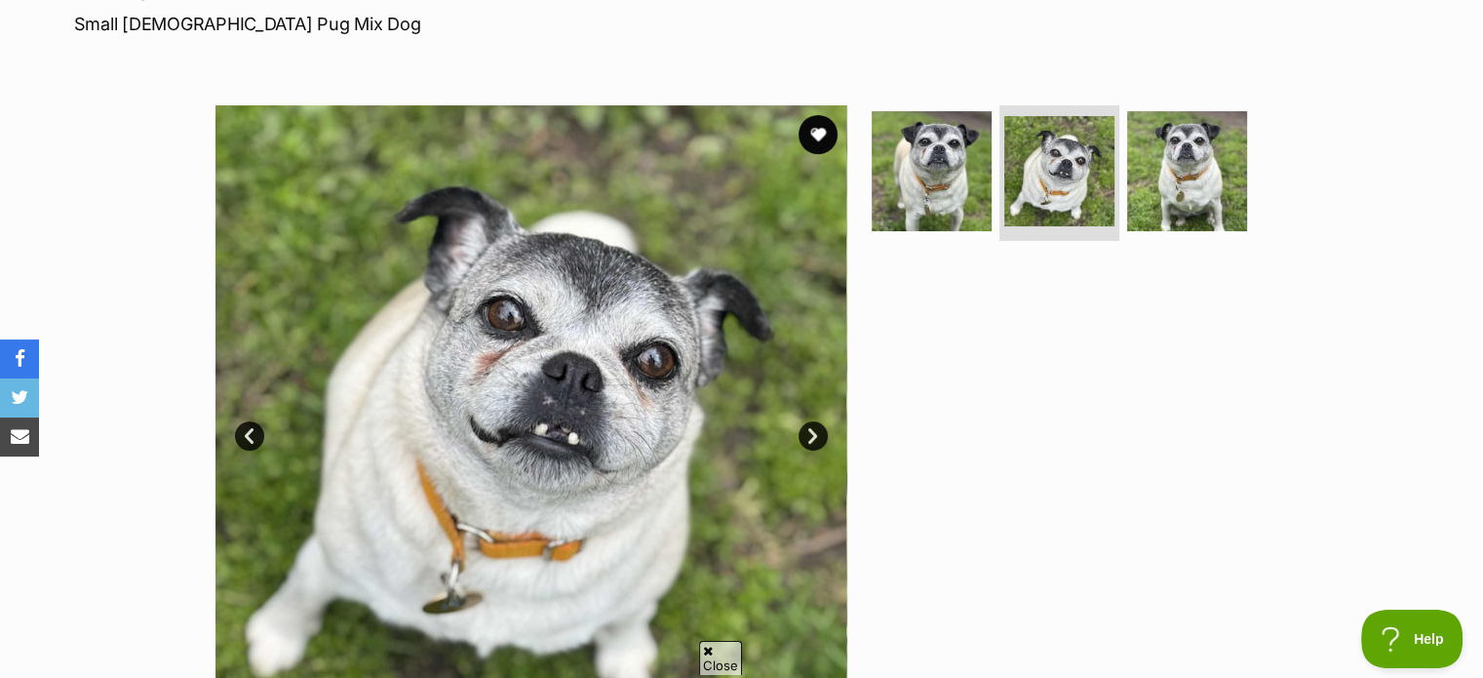
scroll to position [299, 0]
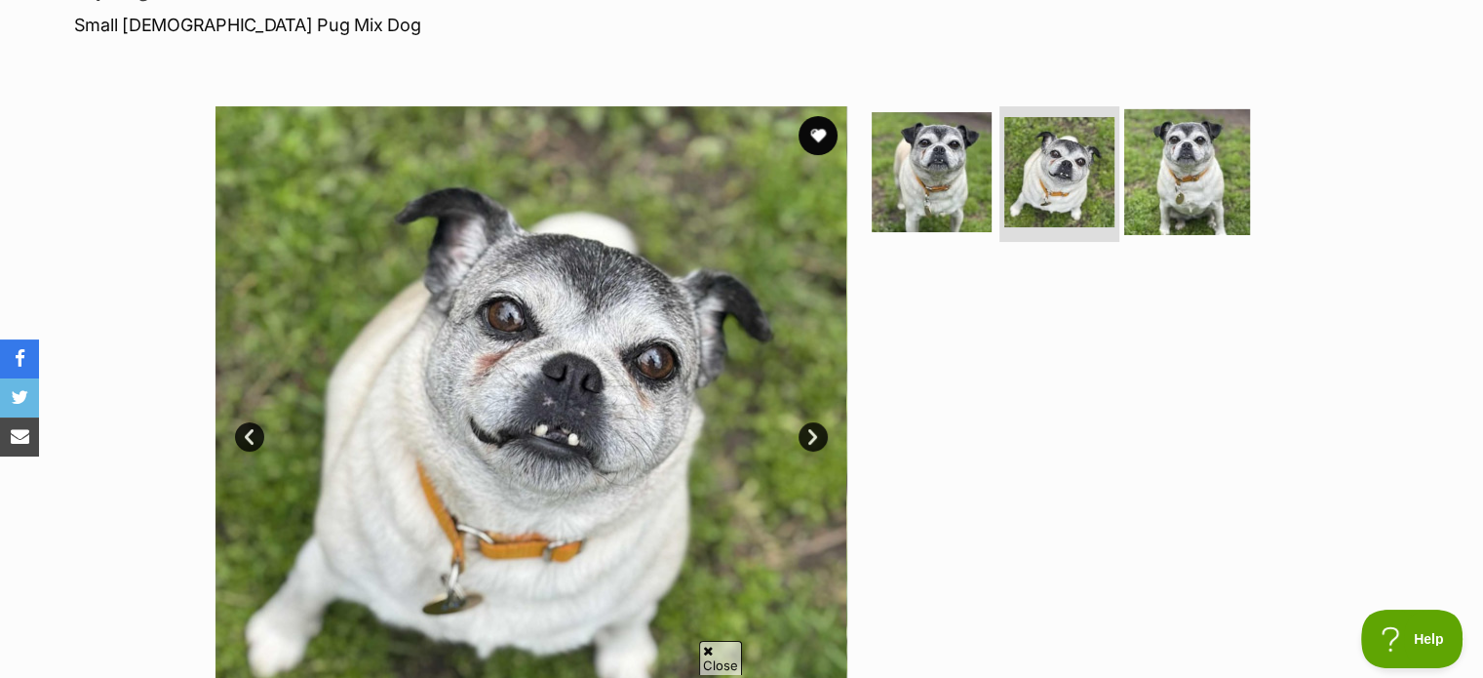
click at [1133, 179] on img at bounding box center [1187, 171] width 126 height 126
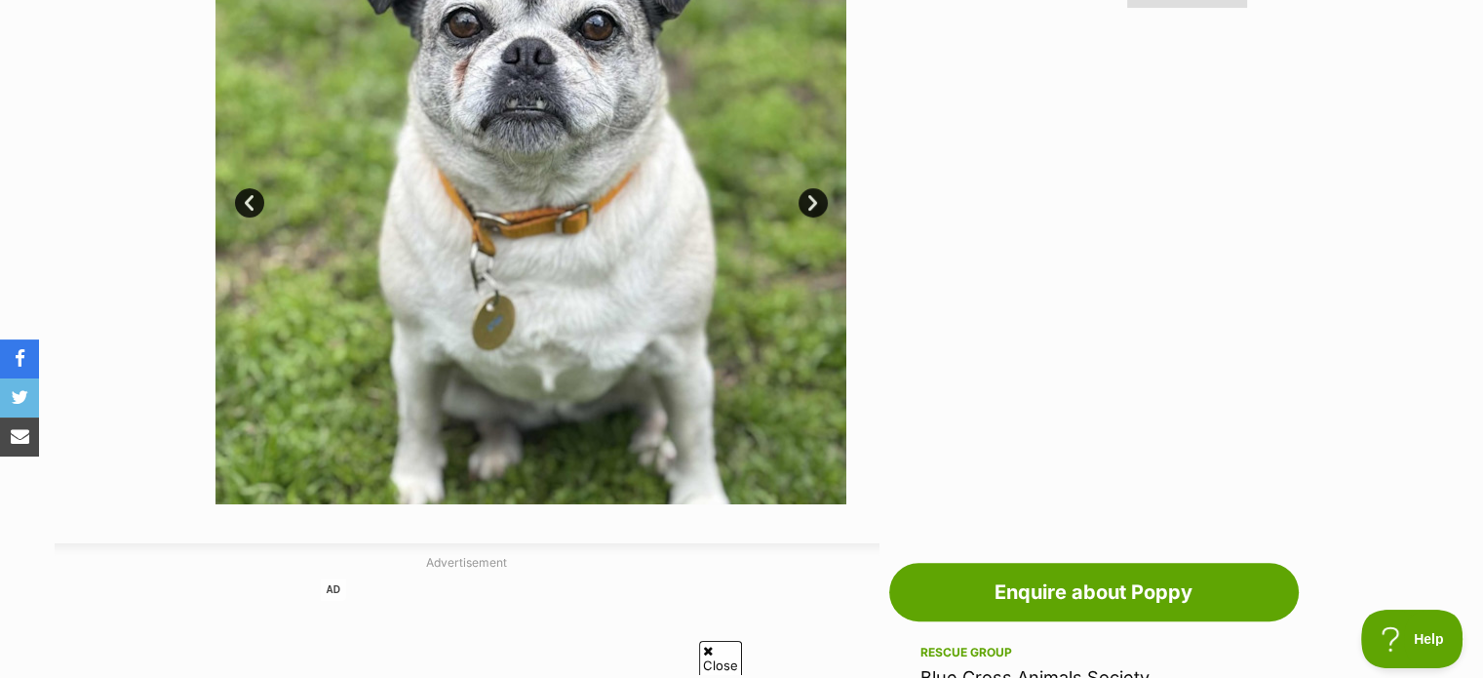
scroll to position [0, 0]
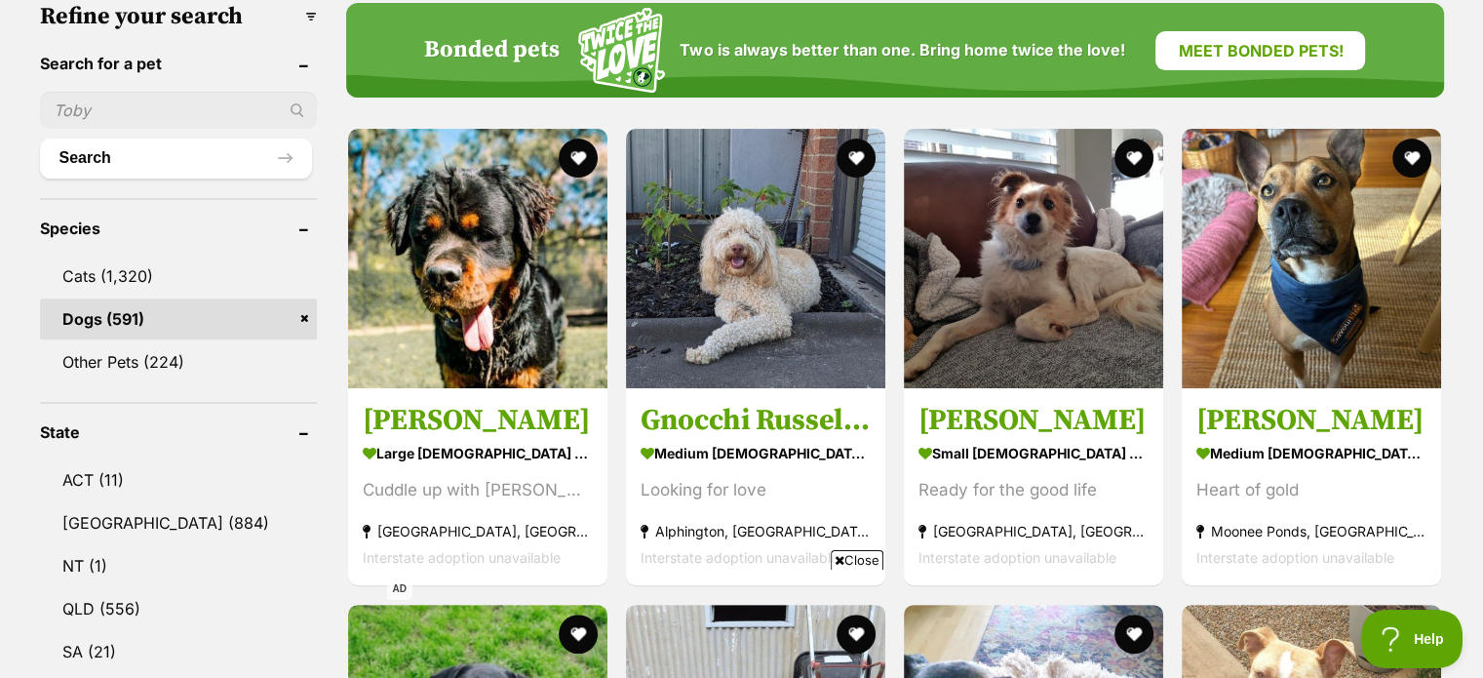
scroll to position [632, 0]
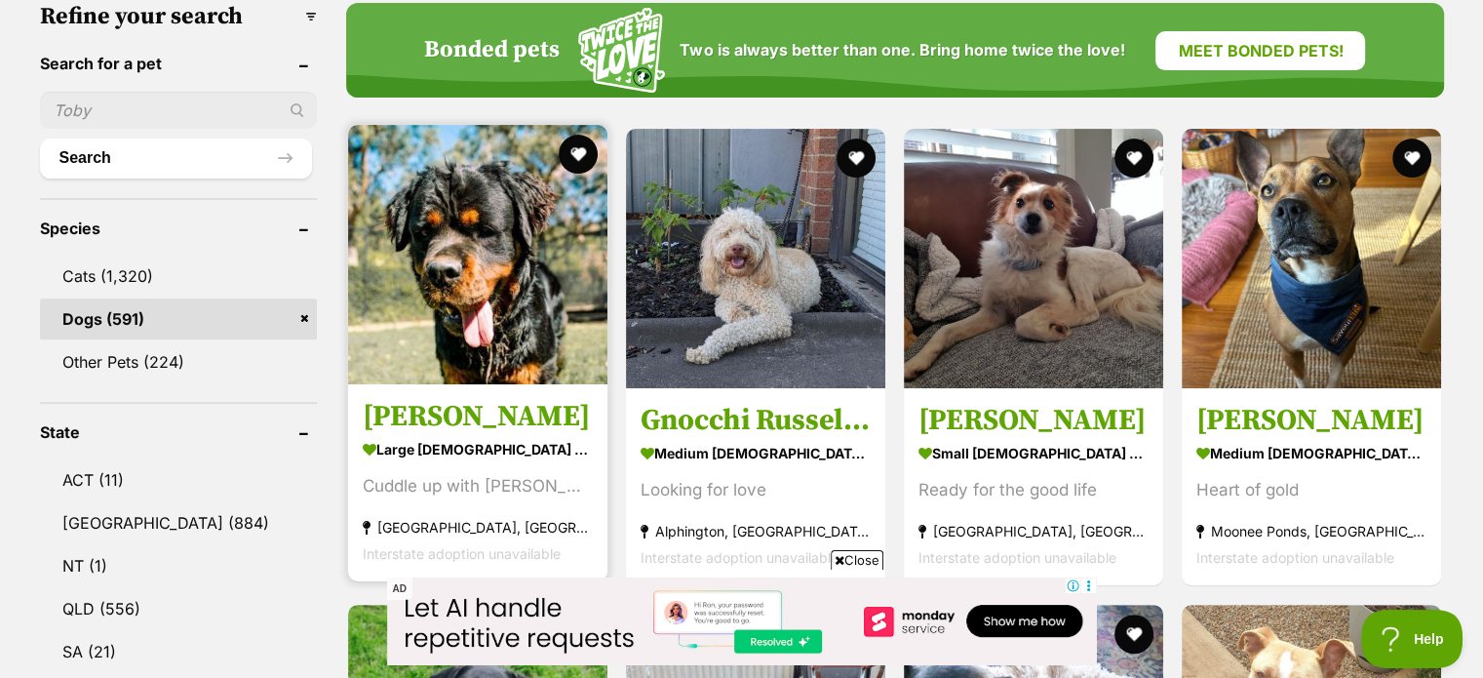
click at [538, 256] on img at bounding box center [477, 254] width 259 height 259
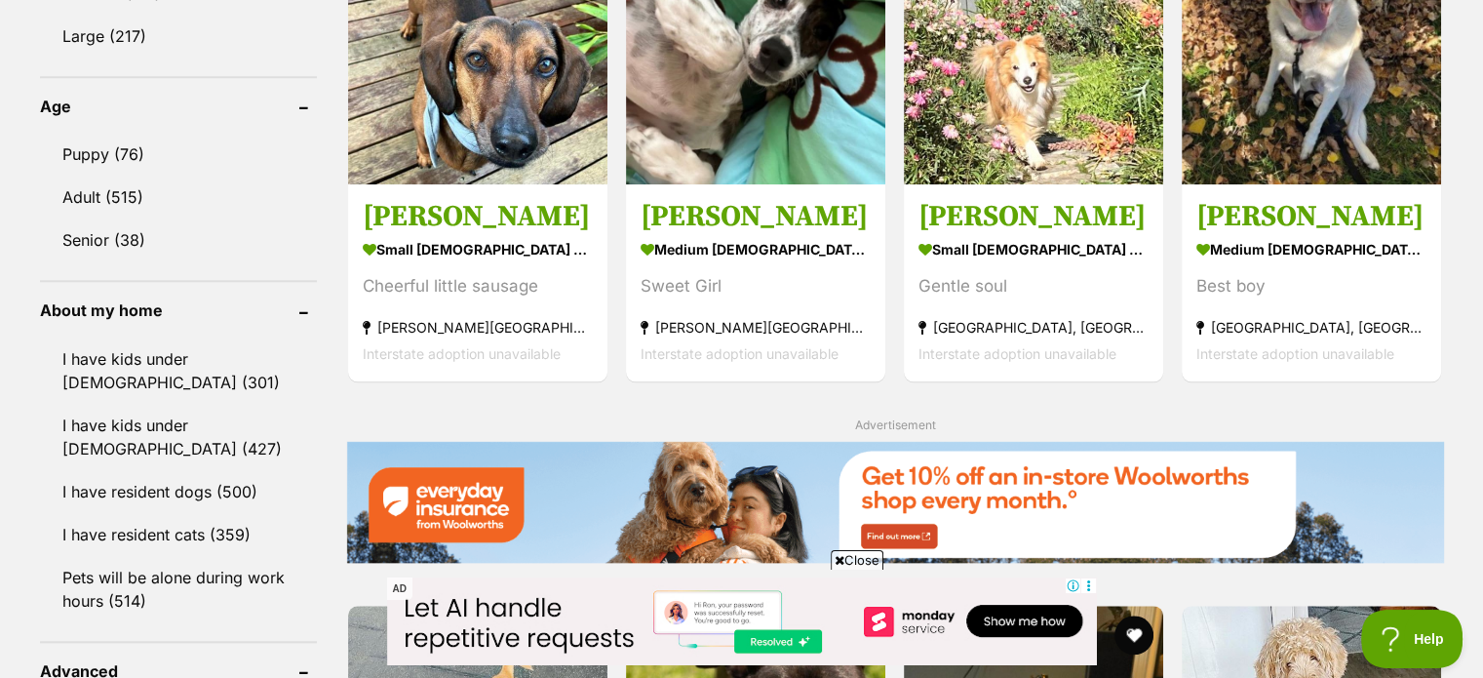
scroll to position [1868, 0]
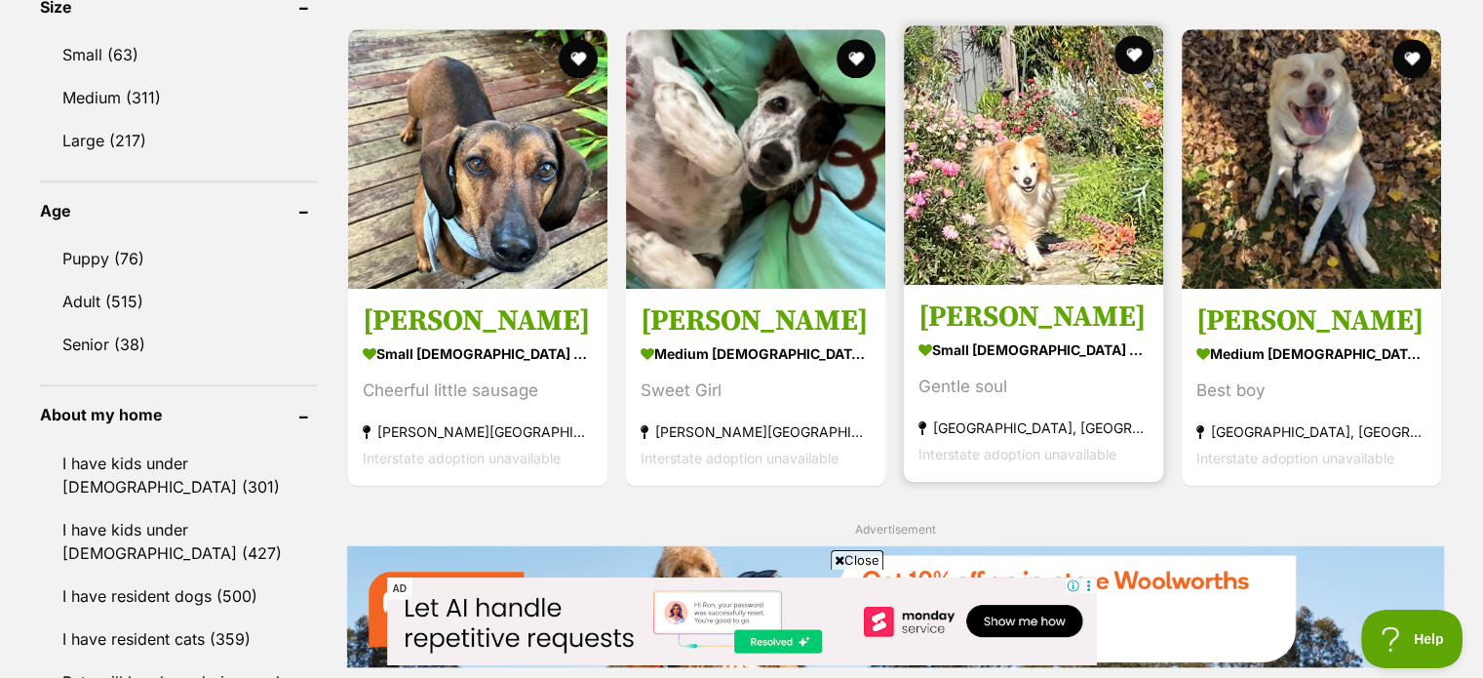
click at [1057, 193] on img at bounding box center [1033, 154] width 259 height 259
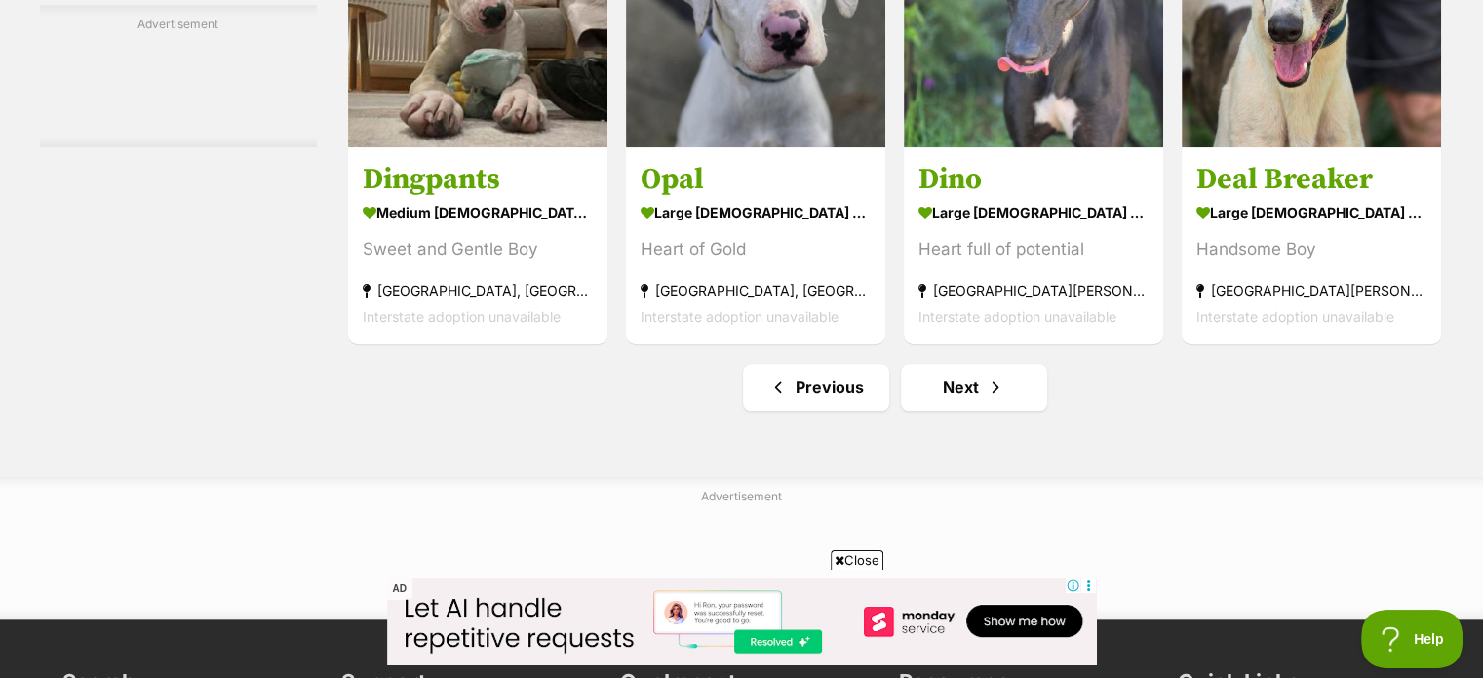
scroll to position [9358, 0]
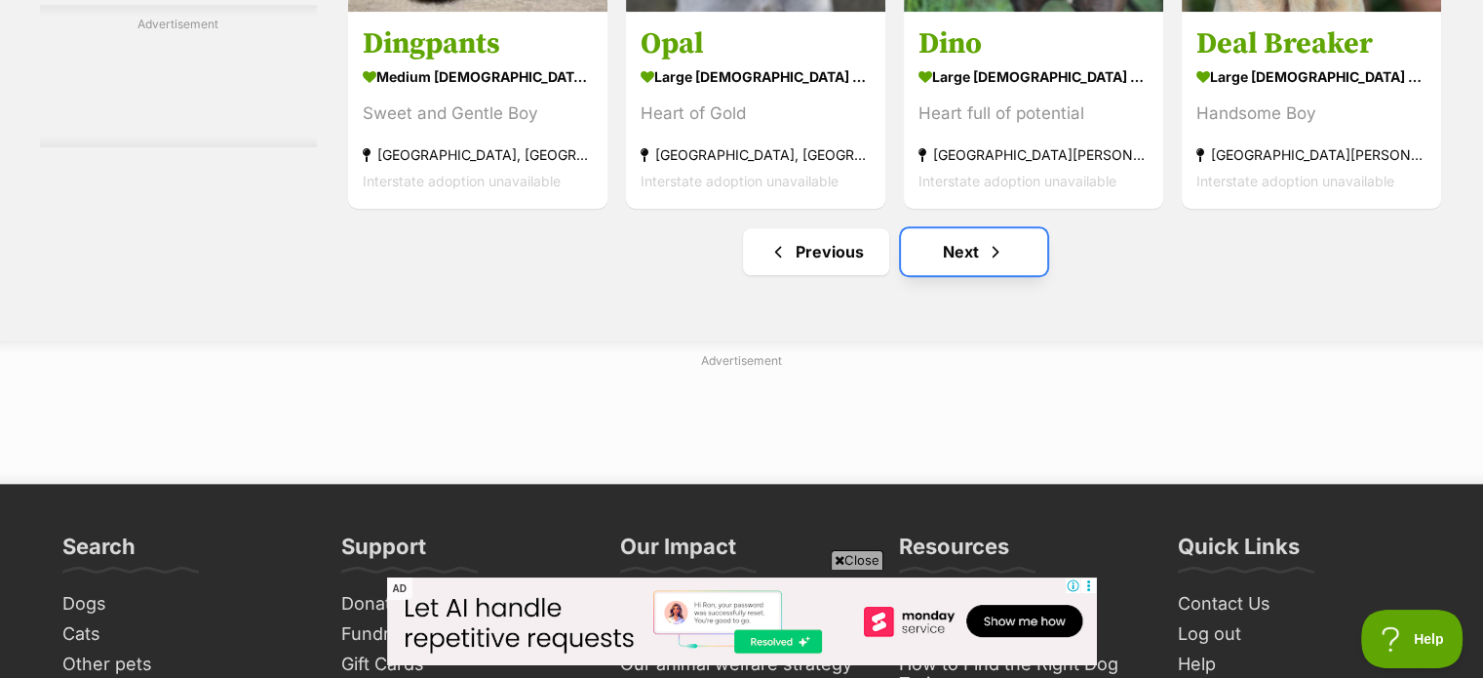
click at [936, 228] on link "Next" at bounding box center [974, 251] width 146 height 47
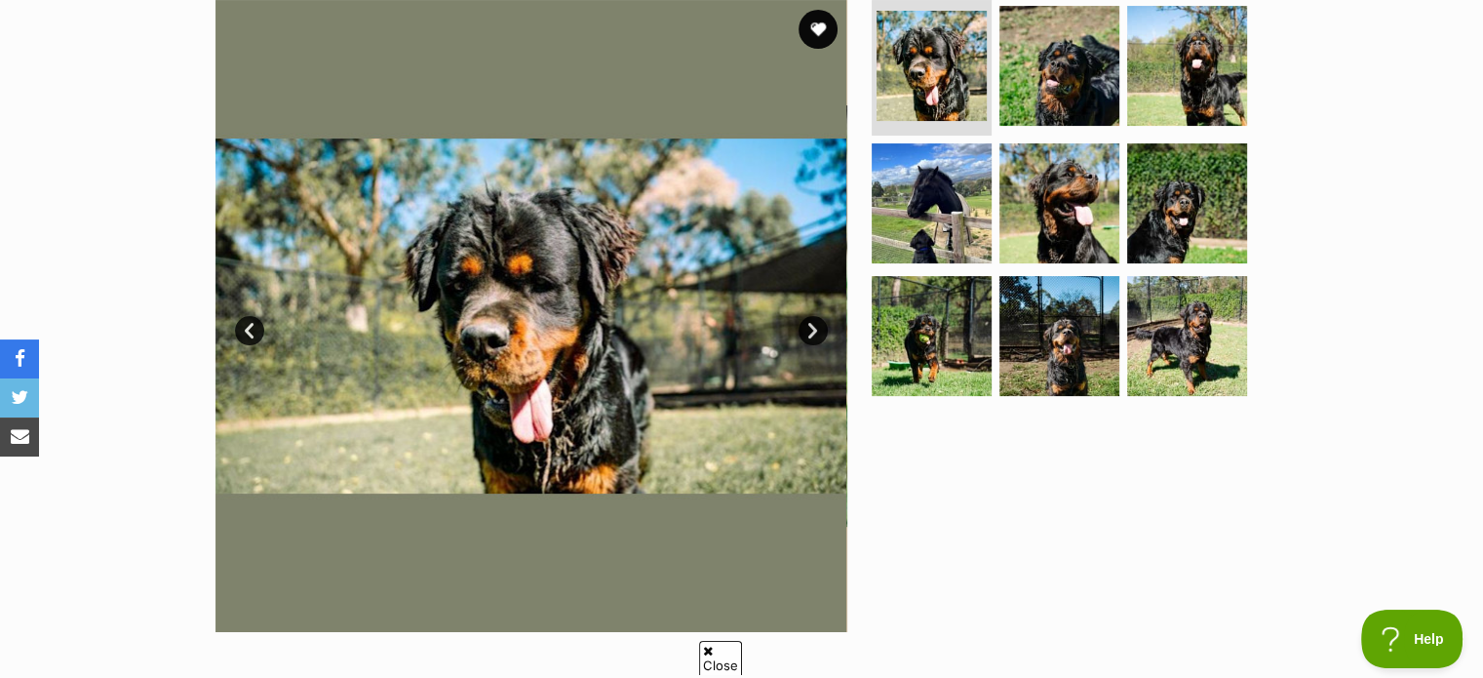
scroll to position [409, 0]
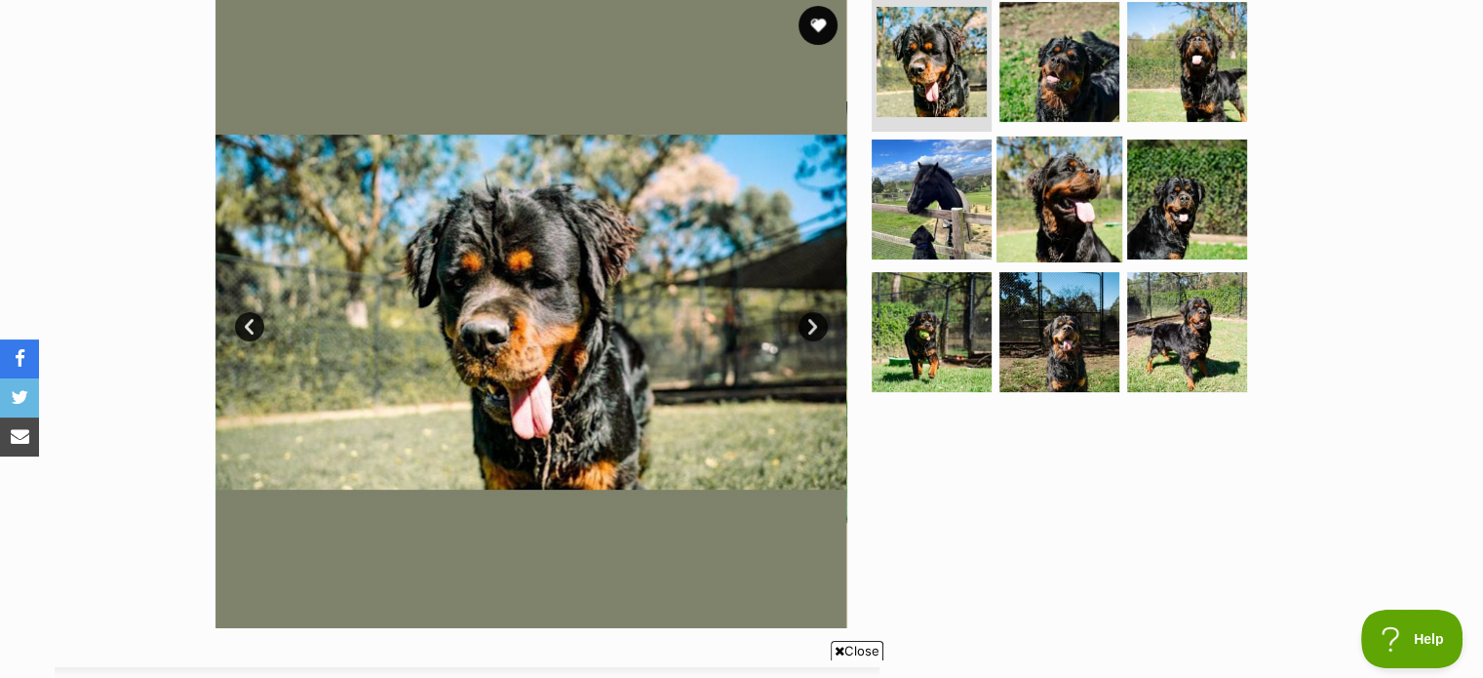
click at [1059, 144] on img at bounding box center [1059, 199] width 126 height 126
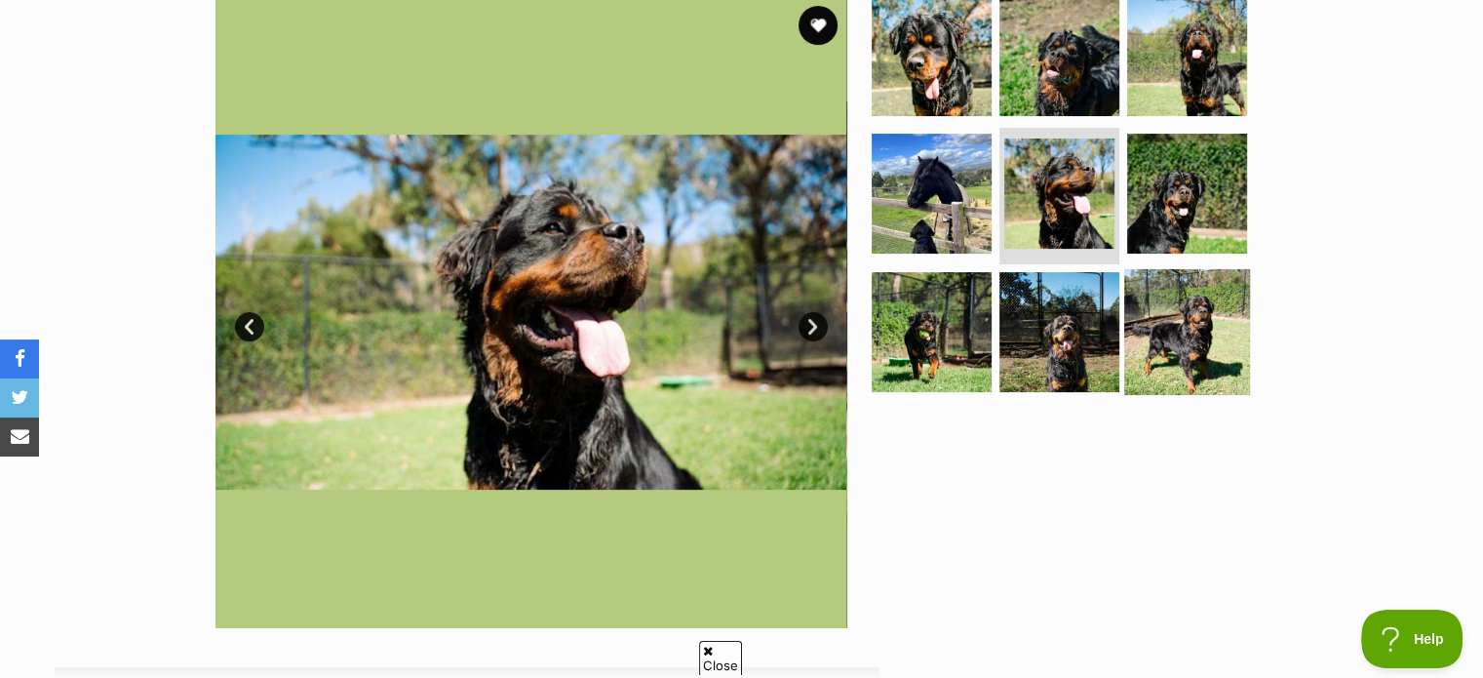
click at [1203, 300] on img at bounding box center [1187, 332] width 126 height 126
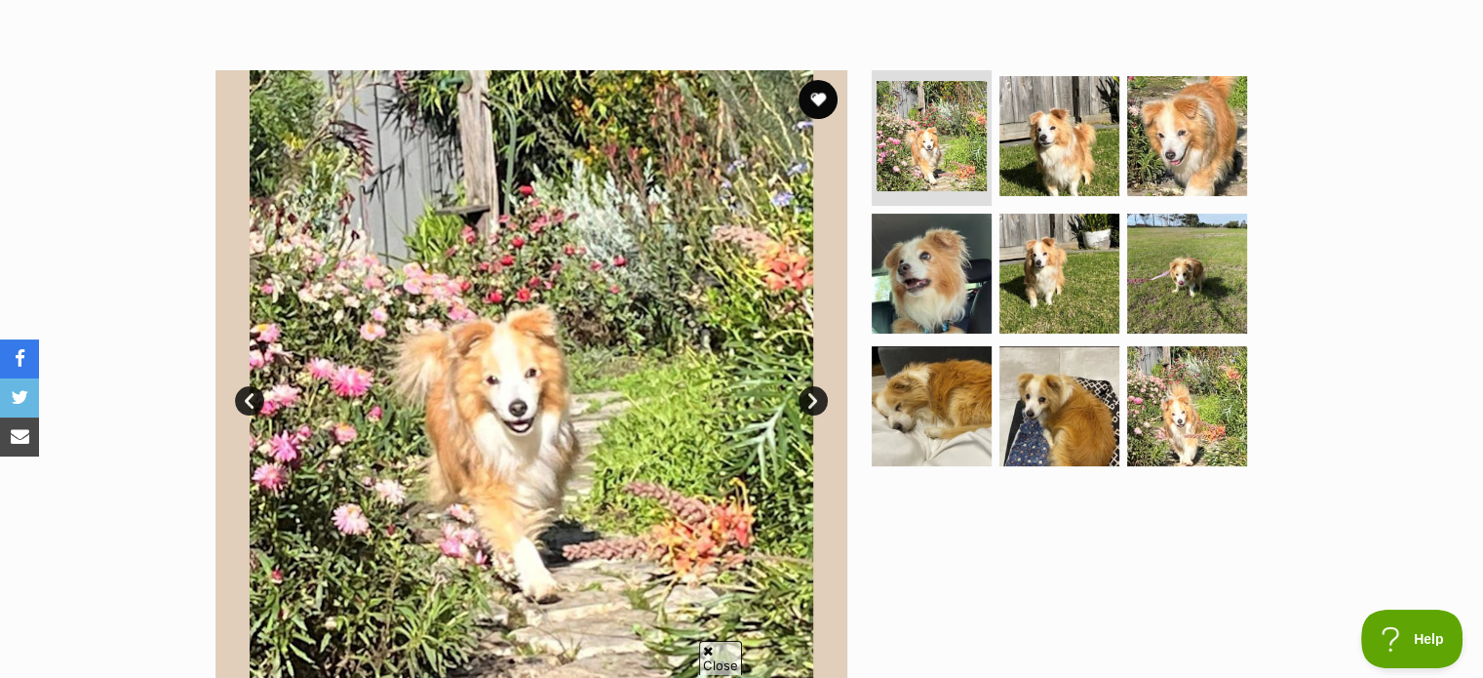
scroll to position [337, 0]
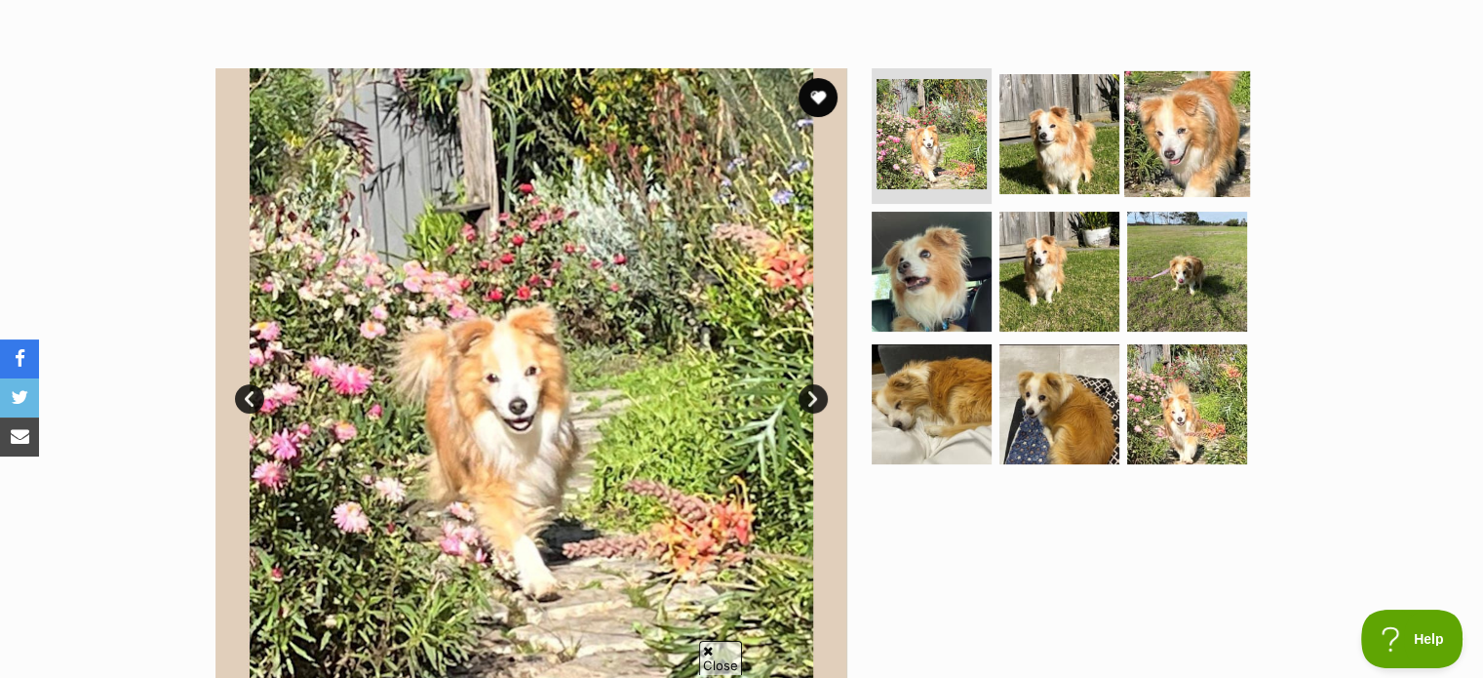
click at [1152, 138] on img at bounding box center [1187, 133] width 126 height 126
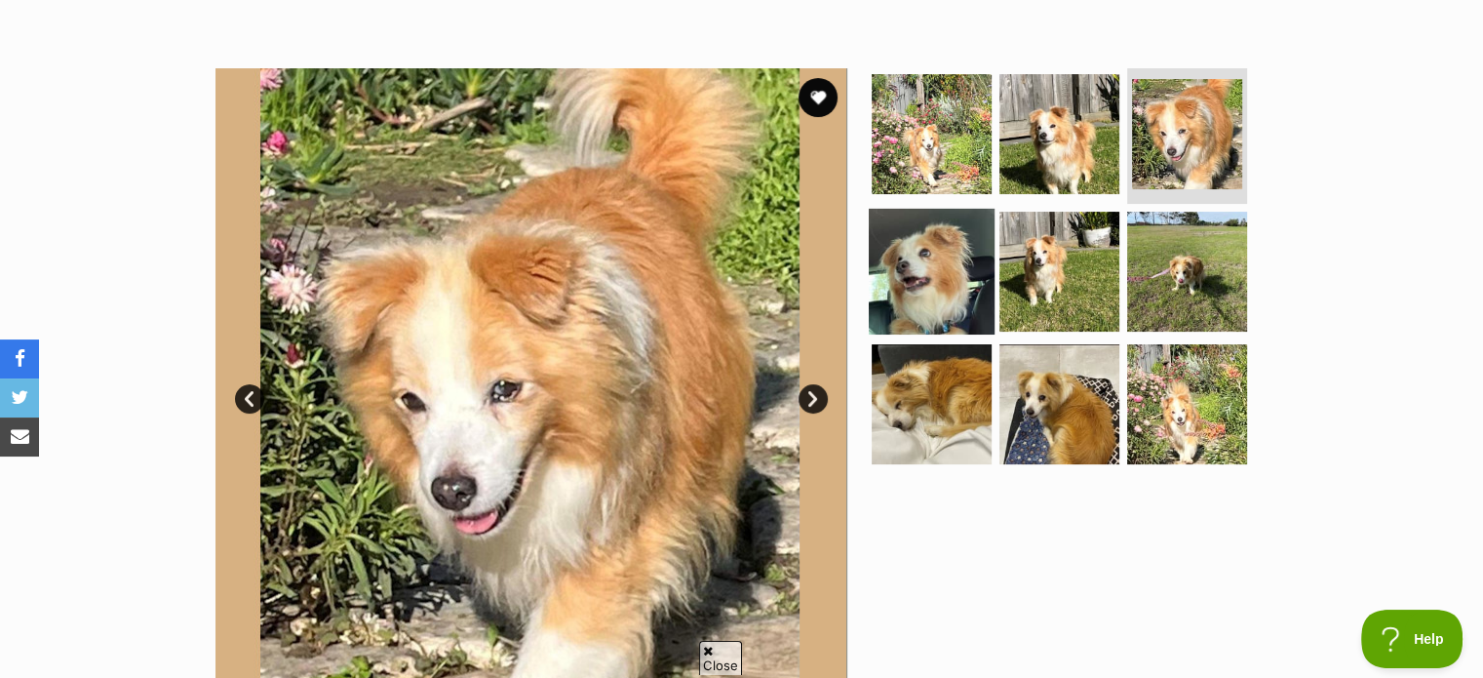
click at [959, 284] on img at bounding box center [932, 272] width 126 height 126
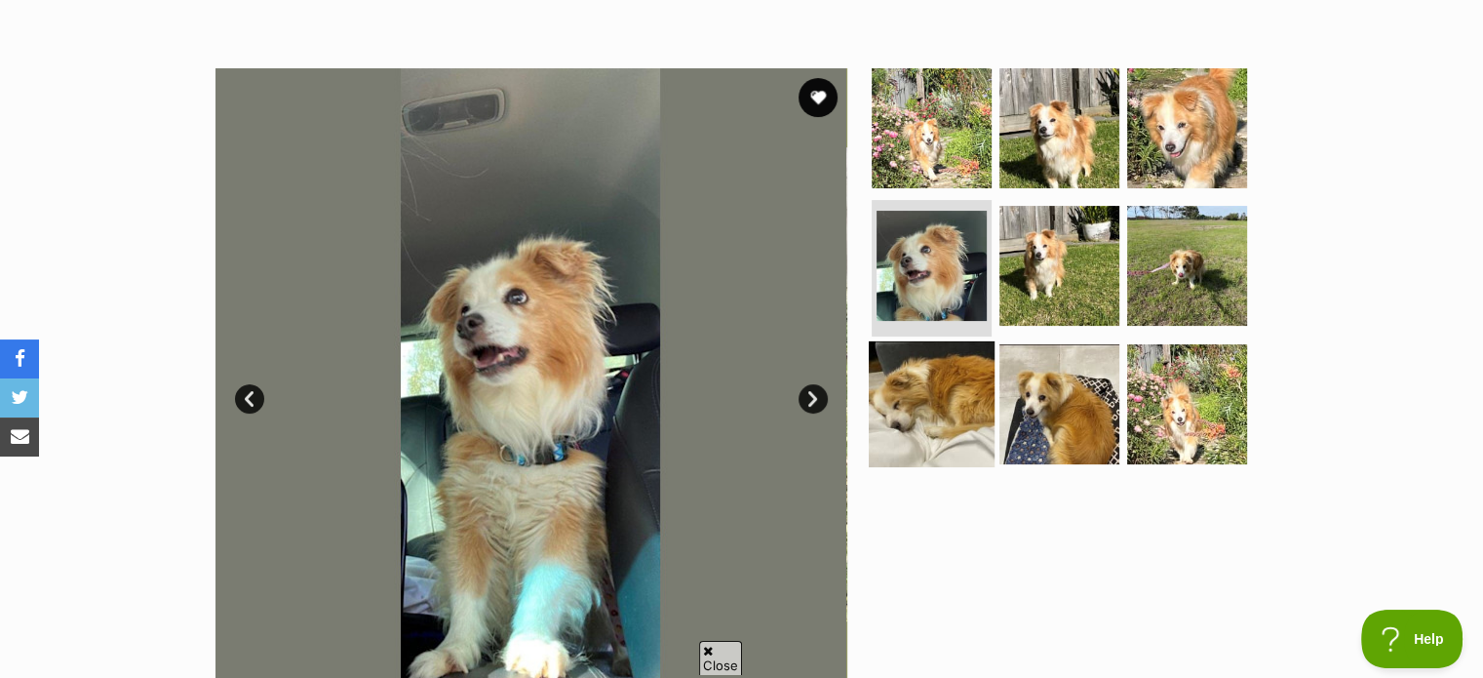
click at [963, 391] on img at bounding box center [932, 404] width 126 height 126
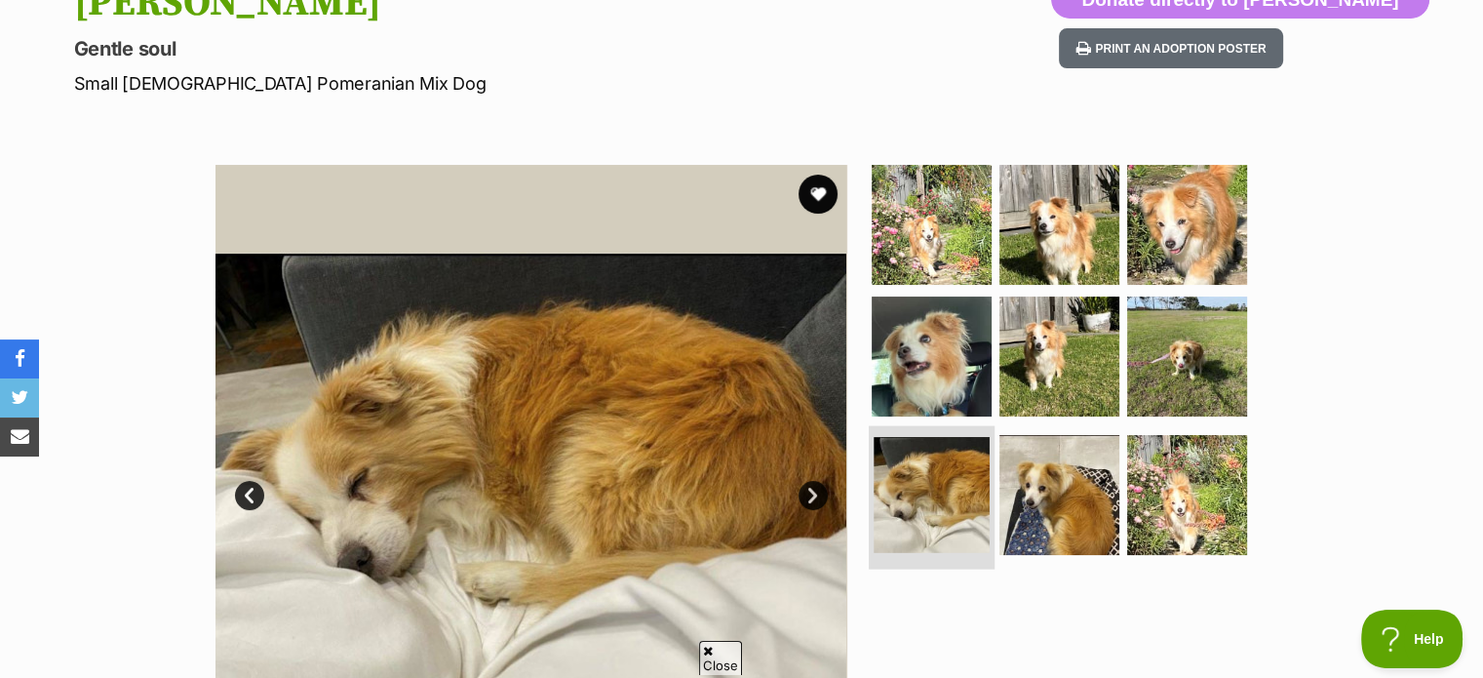
scroll to position [226, 0]
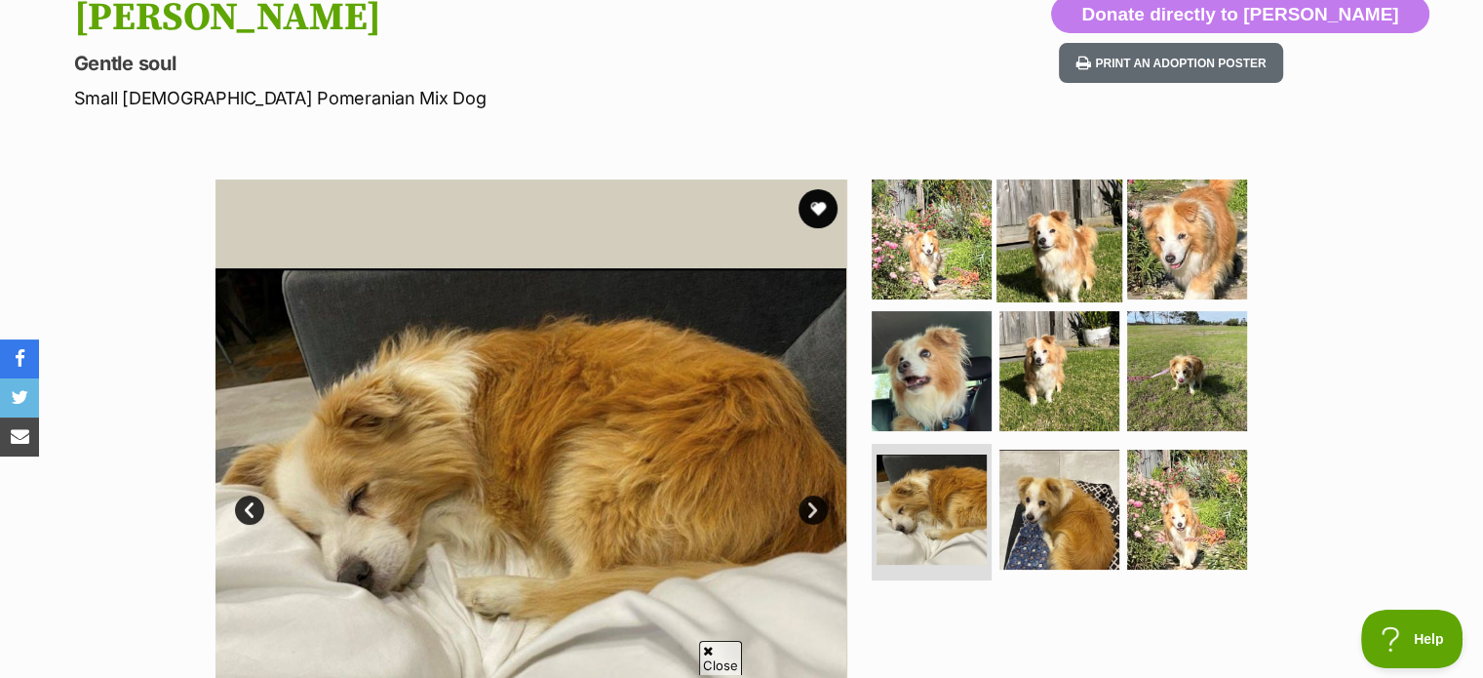
click at [1068, 235] on img at bounding box center [1059, 238] width 126 height 126
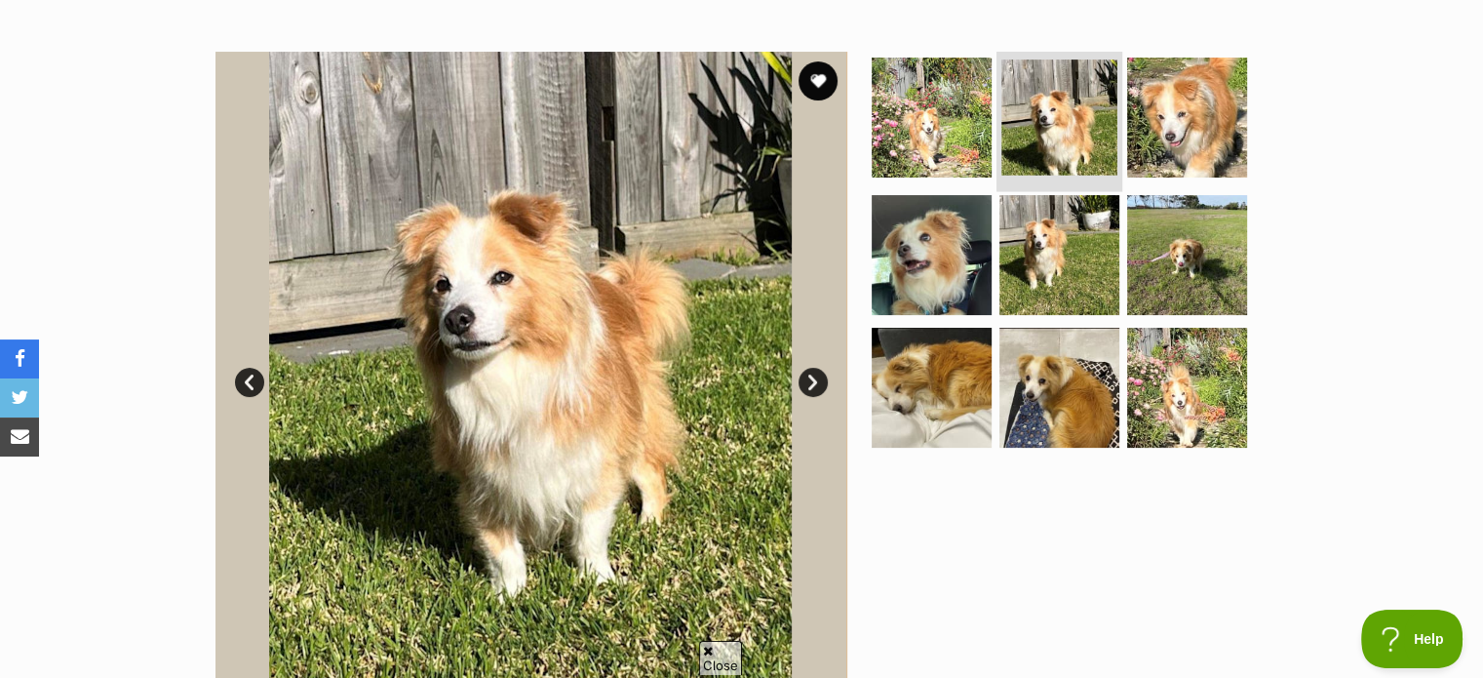
scroll to position [357, 0]
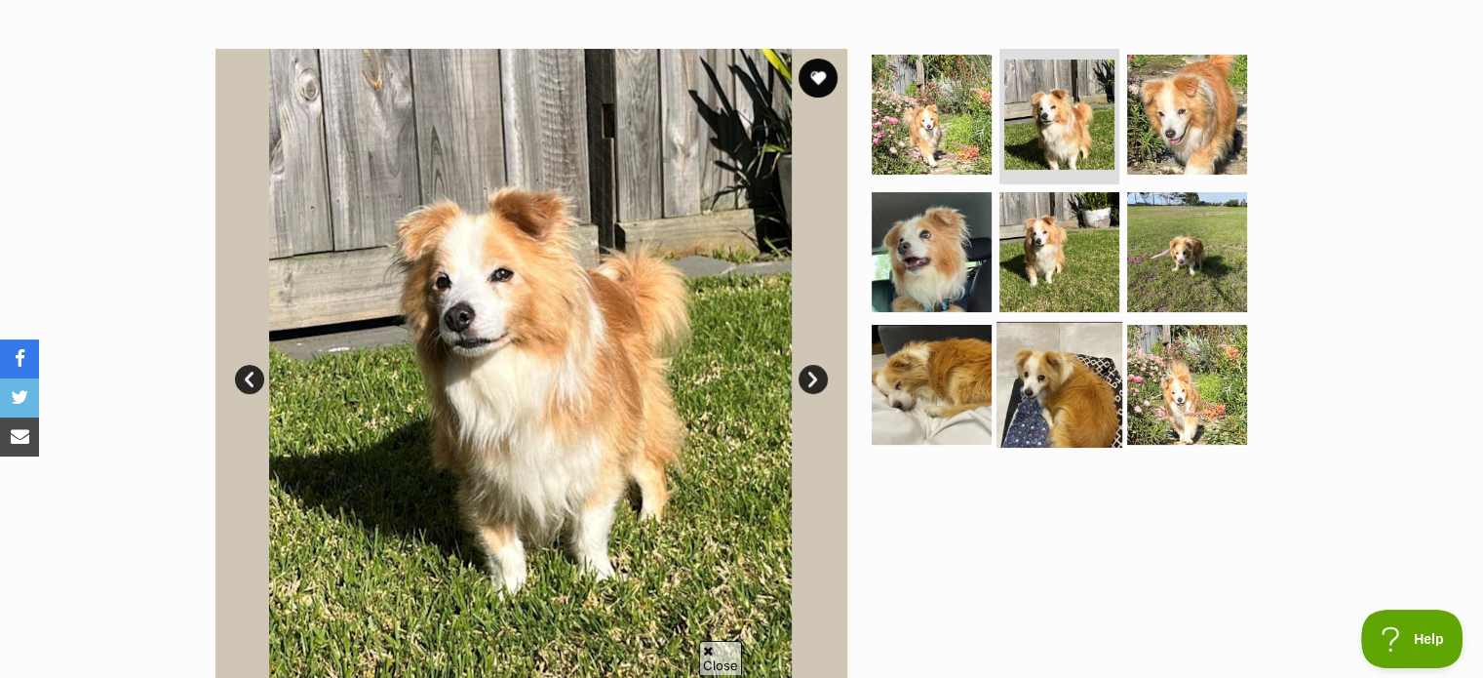
click at [1058, 411] on img at bounding box center [1059, 385] width 126 height 126
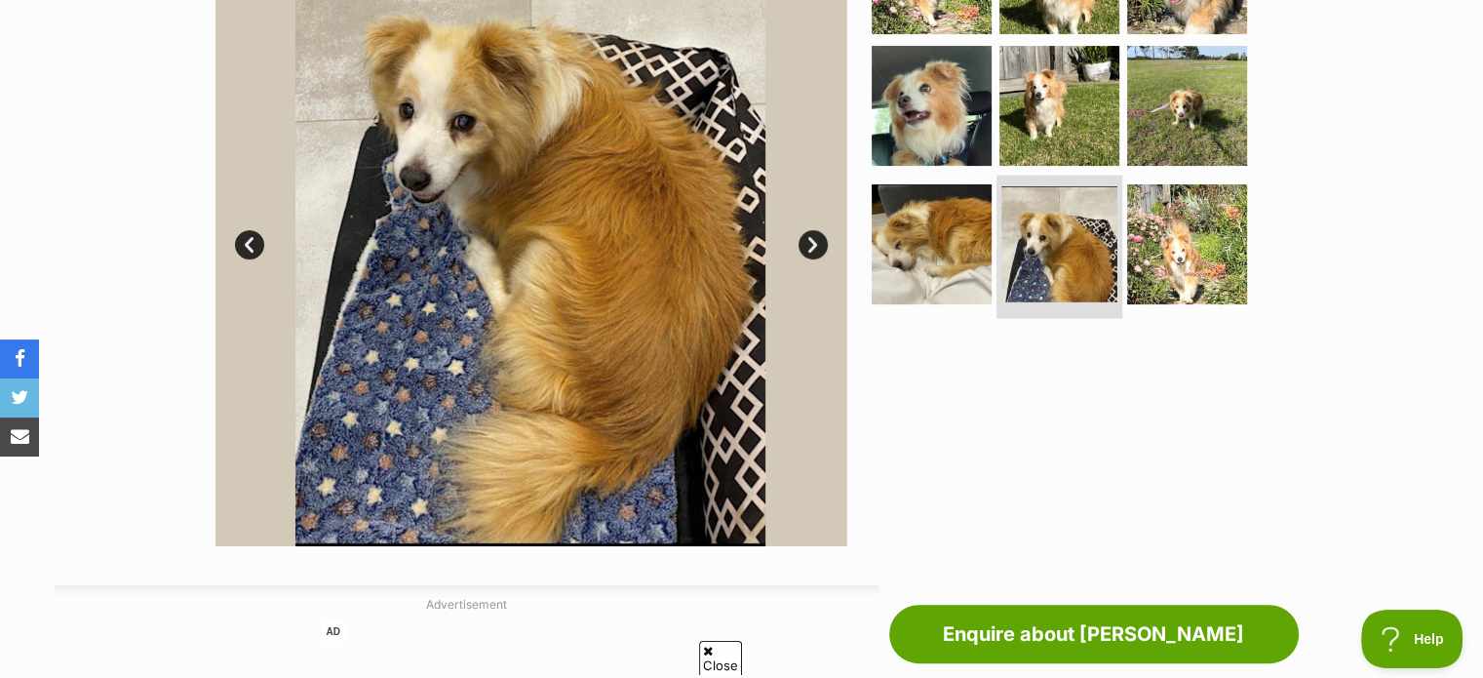
scroll to position [485, 0]
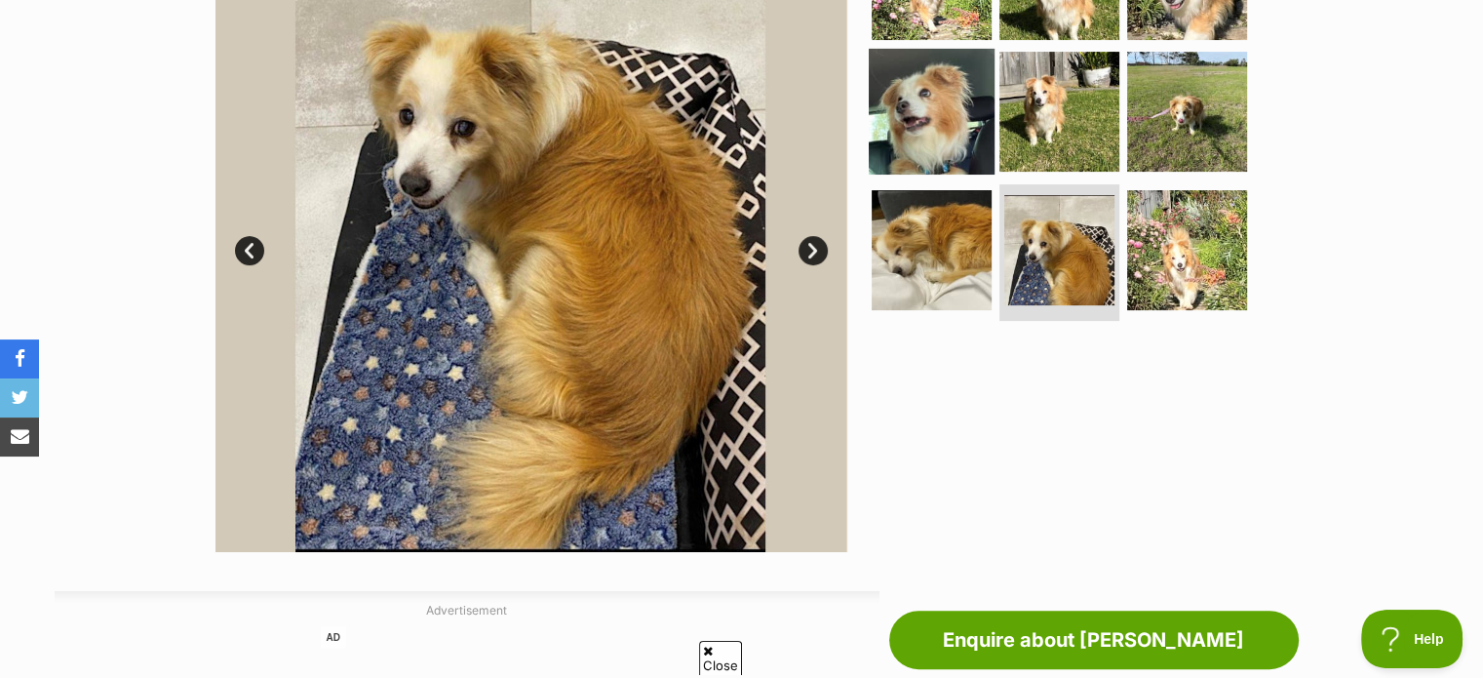
click at [963, 134] on img at bounding box center [932, 112] width 126 height 126
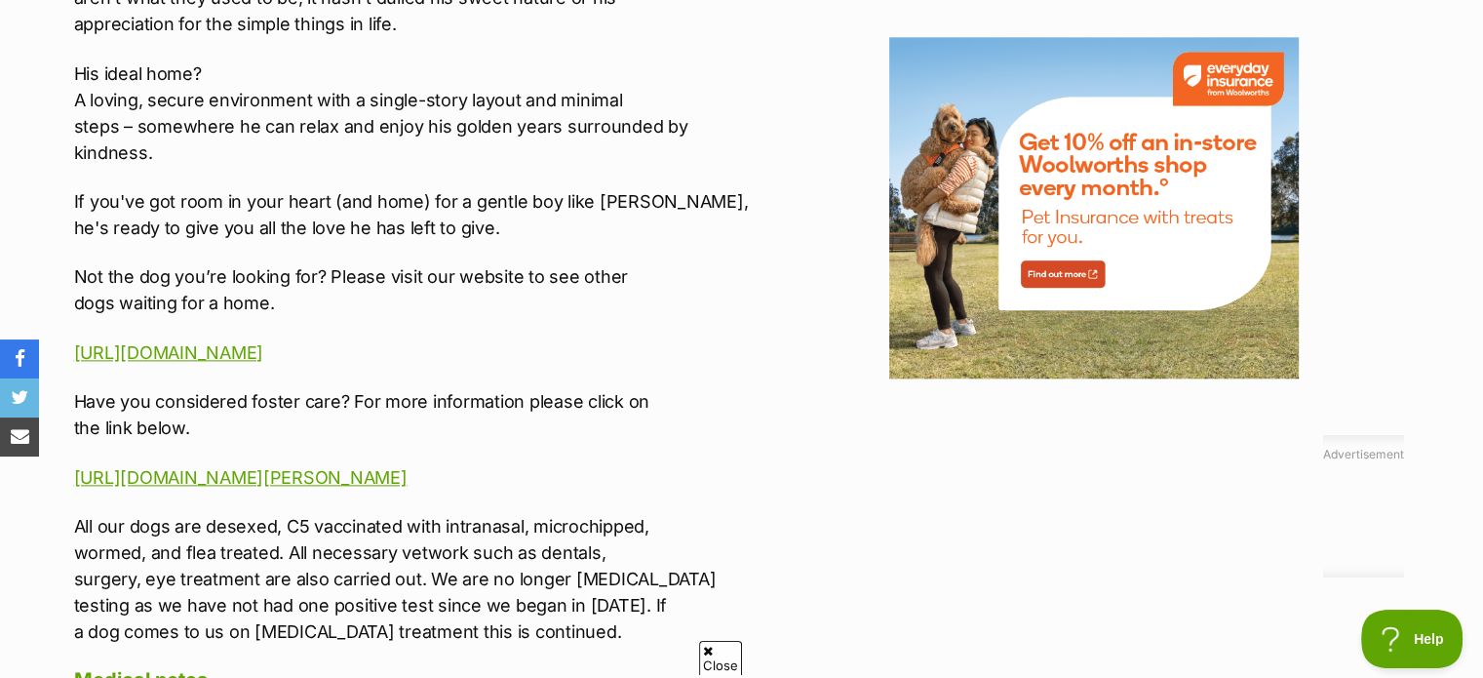
scroll to position [2406, 0]
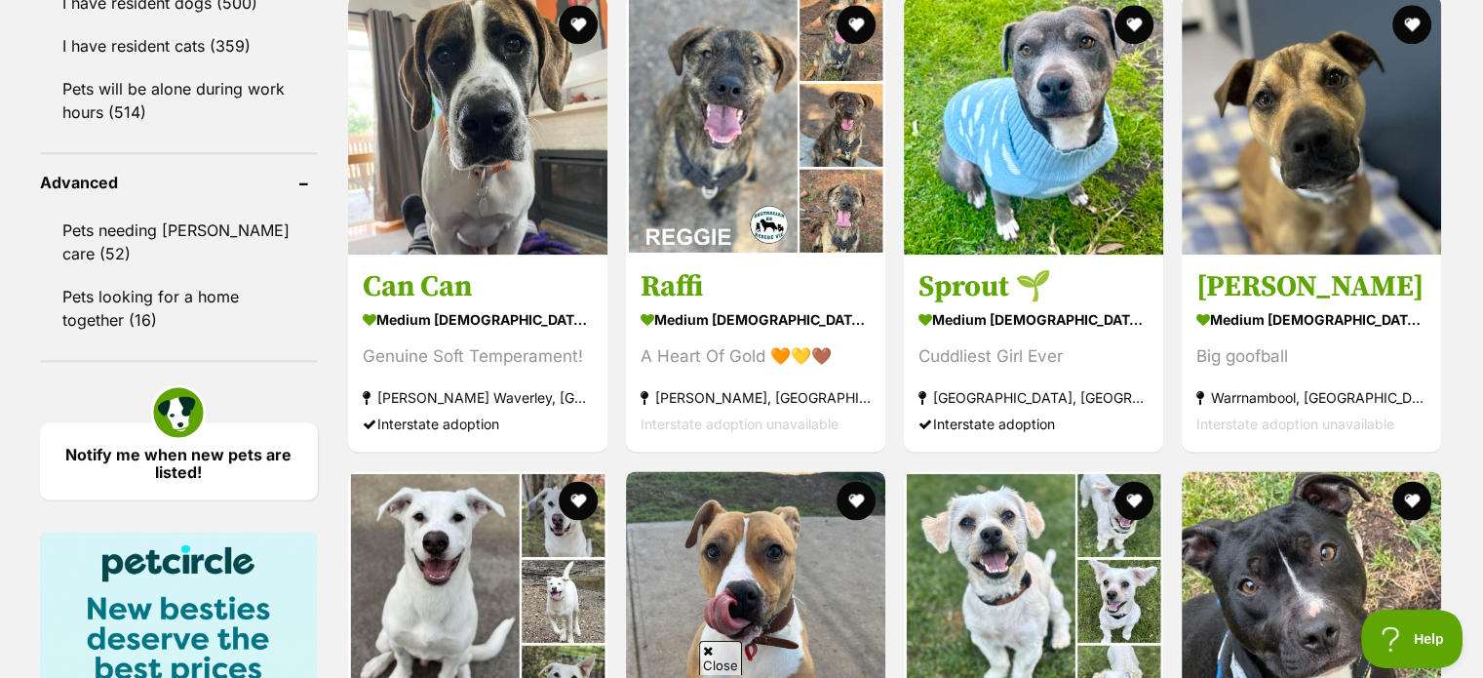
scroll to position [2461, 0]
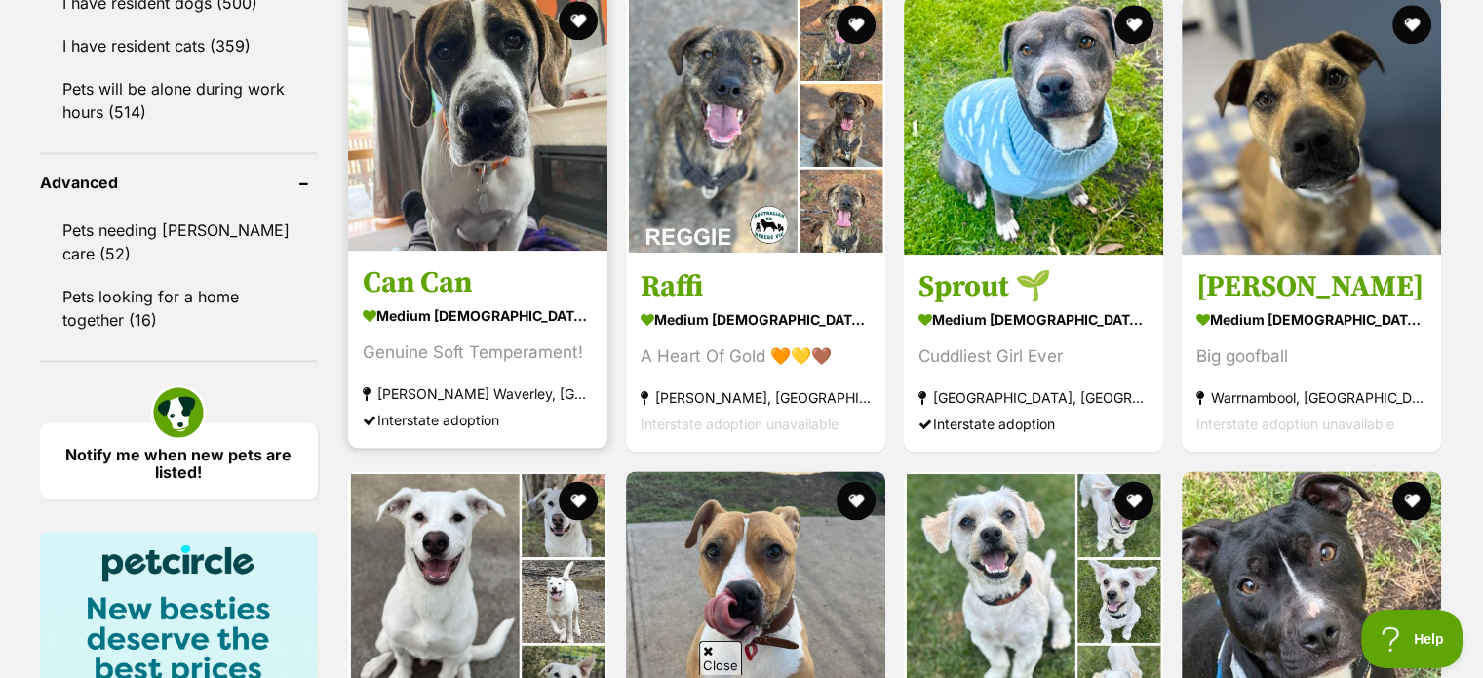
click at [573, 81] on img at bounding box center [477, 120] width 259 height 259
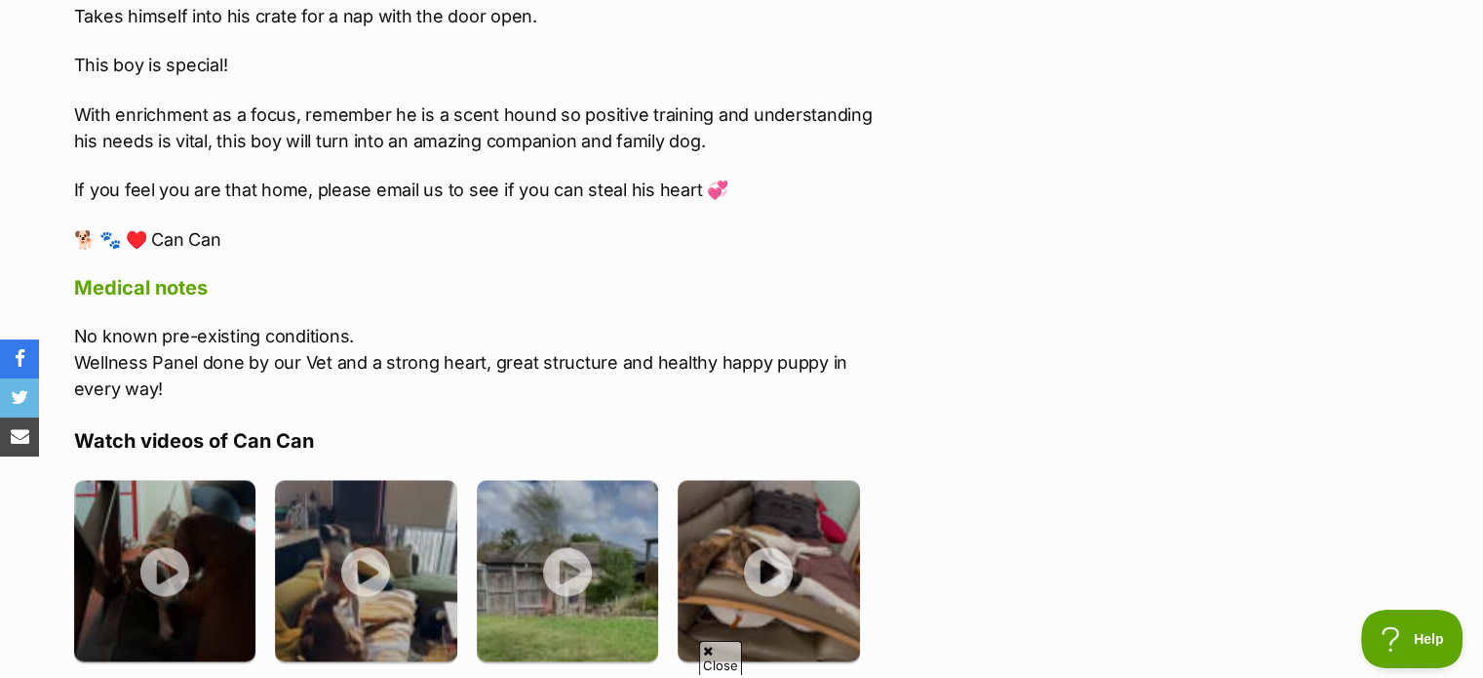
scroll to position [3212, 0]
